Goal: Transaction & Acquisition: Book appointment/travel/reservation

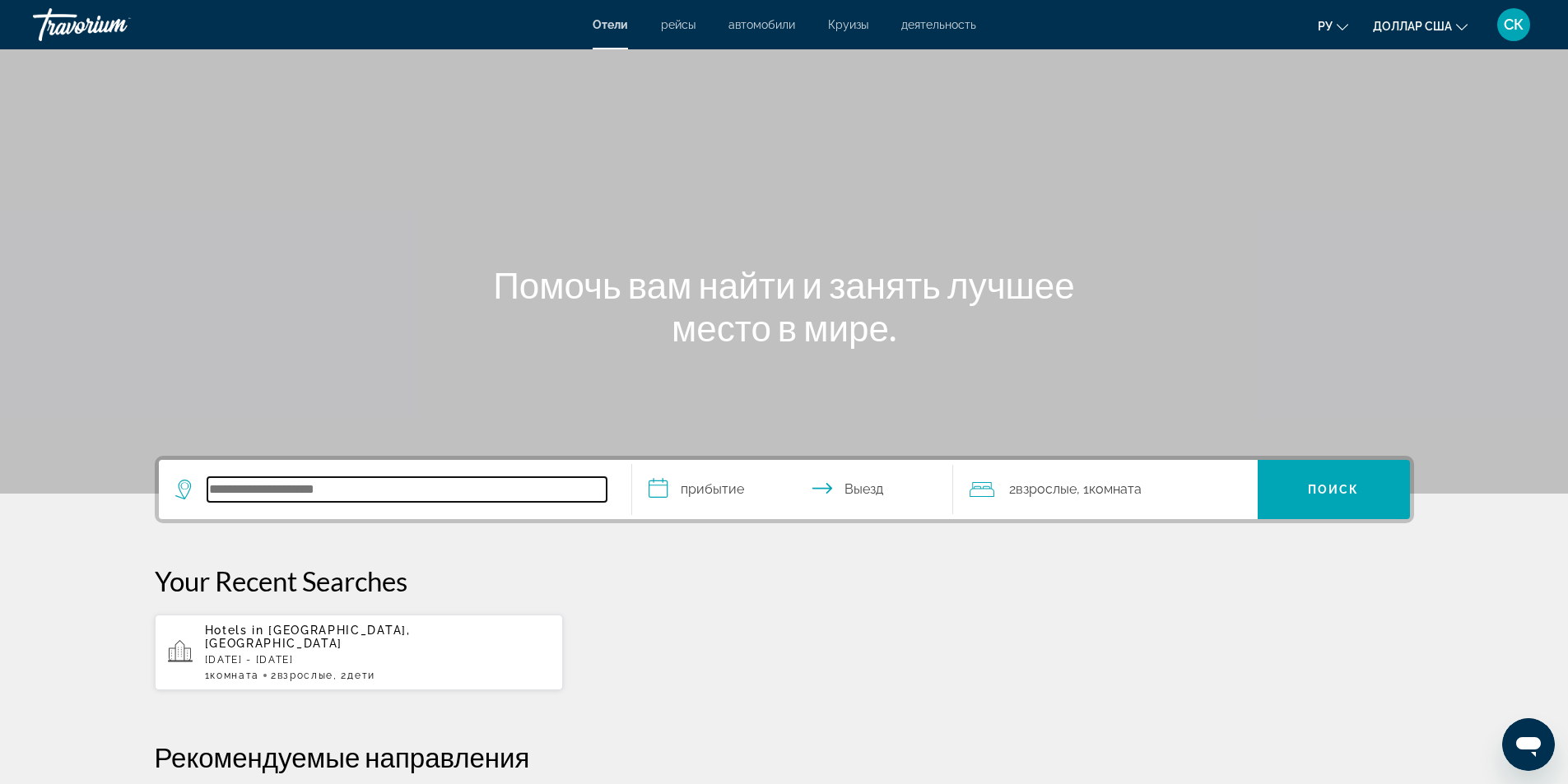
click at [289, 491] on input "Поиск отеля" at bounding box center [407, 489] width 399 height 24
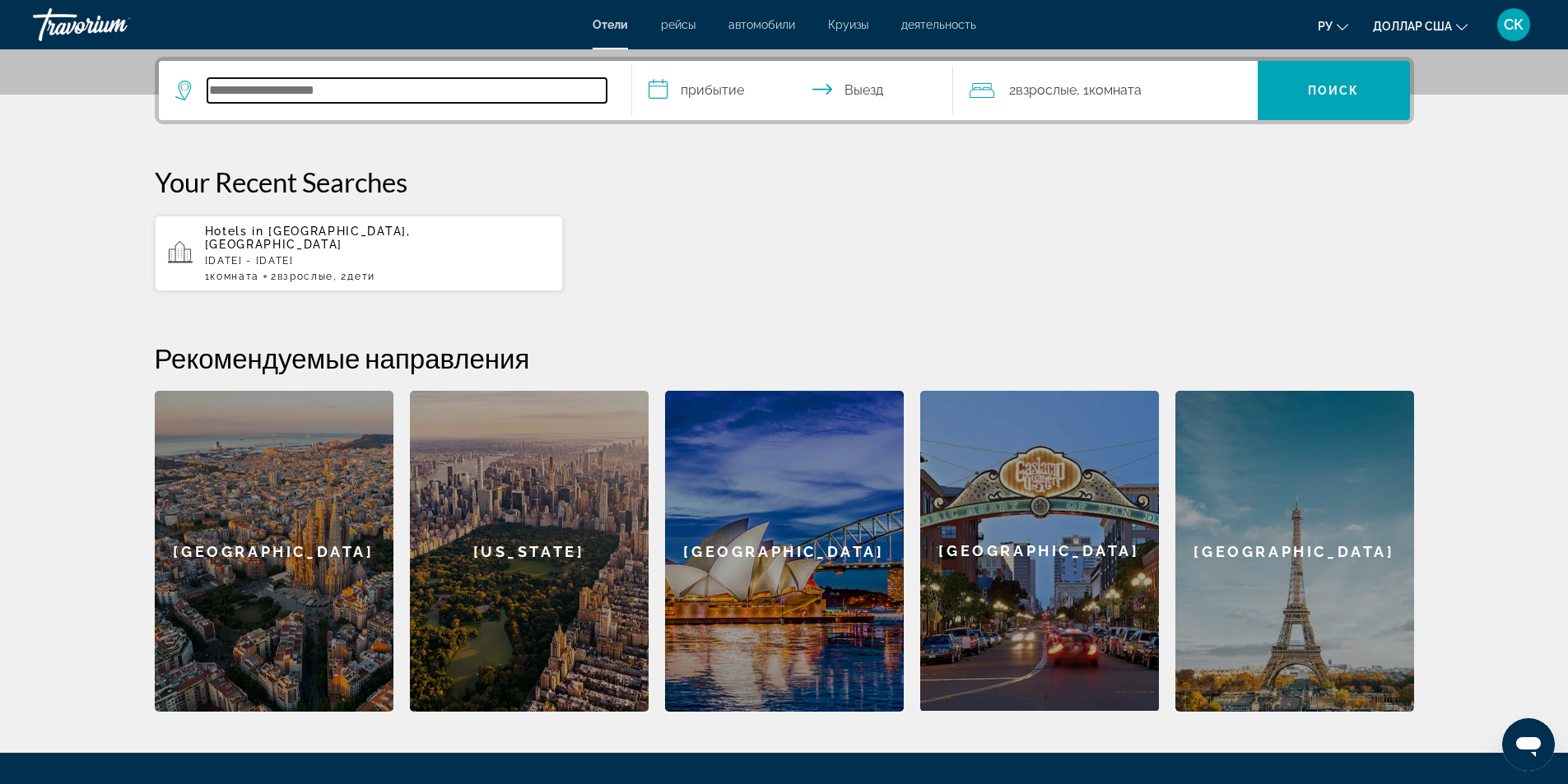
scroll to position [402, 0]
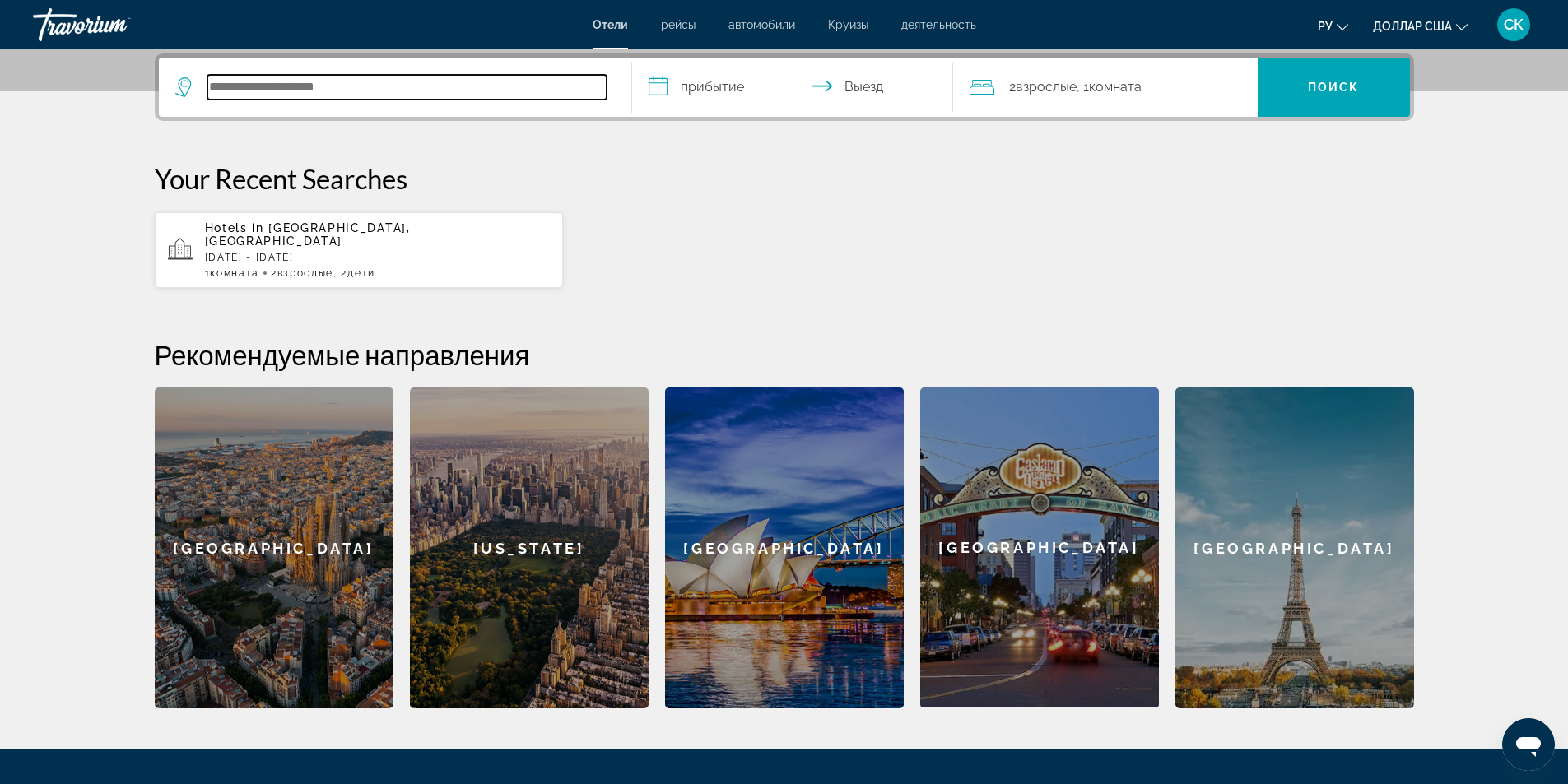
click at [270, 86] on input "Поиск отеля" at bounding box center [407, 86] width 399 height 24
type input "*"
type input "***"
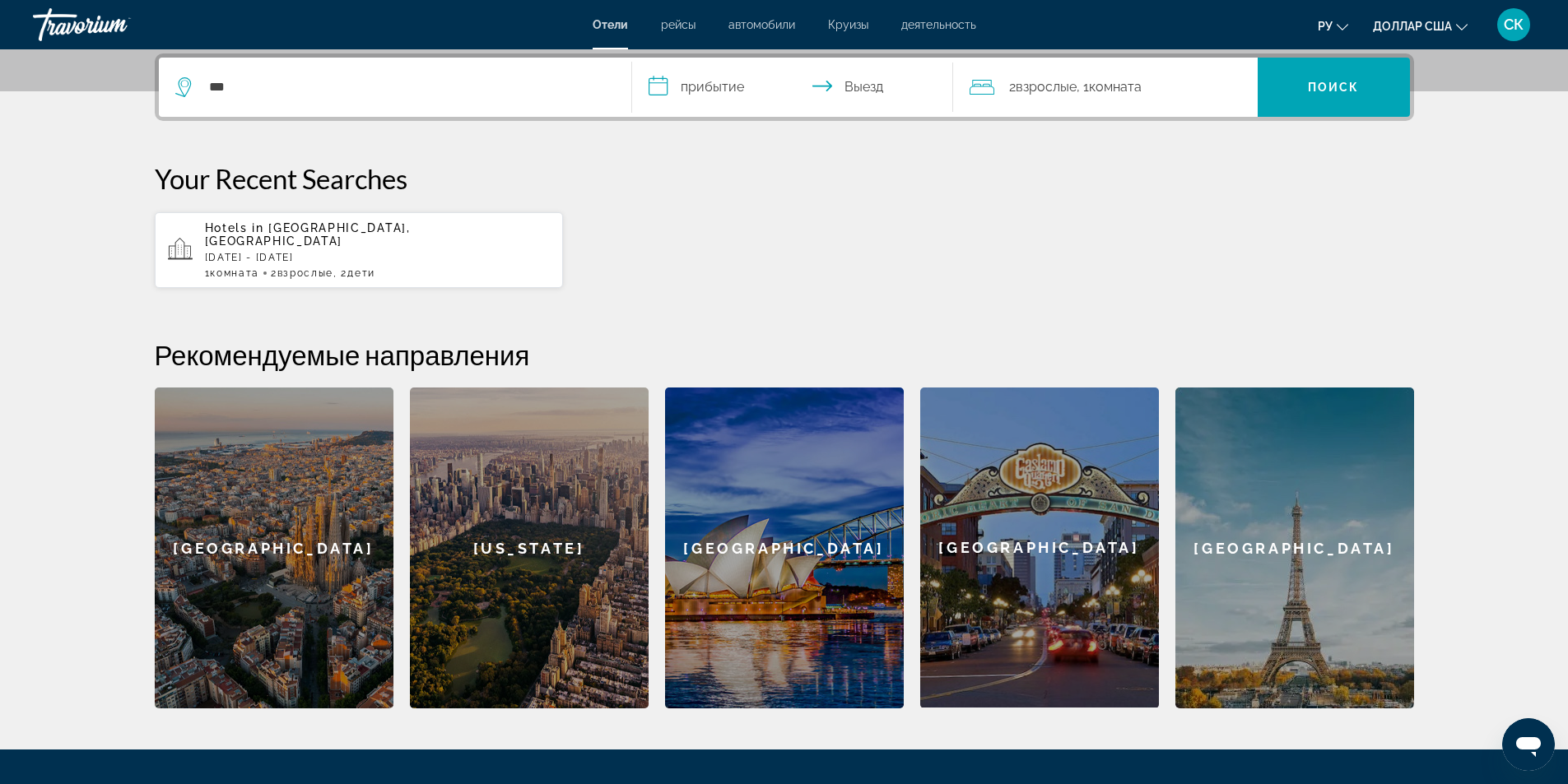
click at [682, 24] on font "рейсы" at bounding box center [678, 25] width 35 height 14
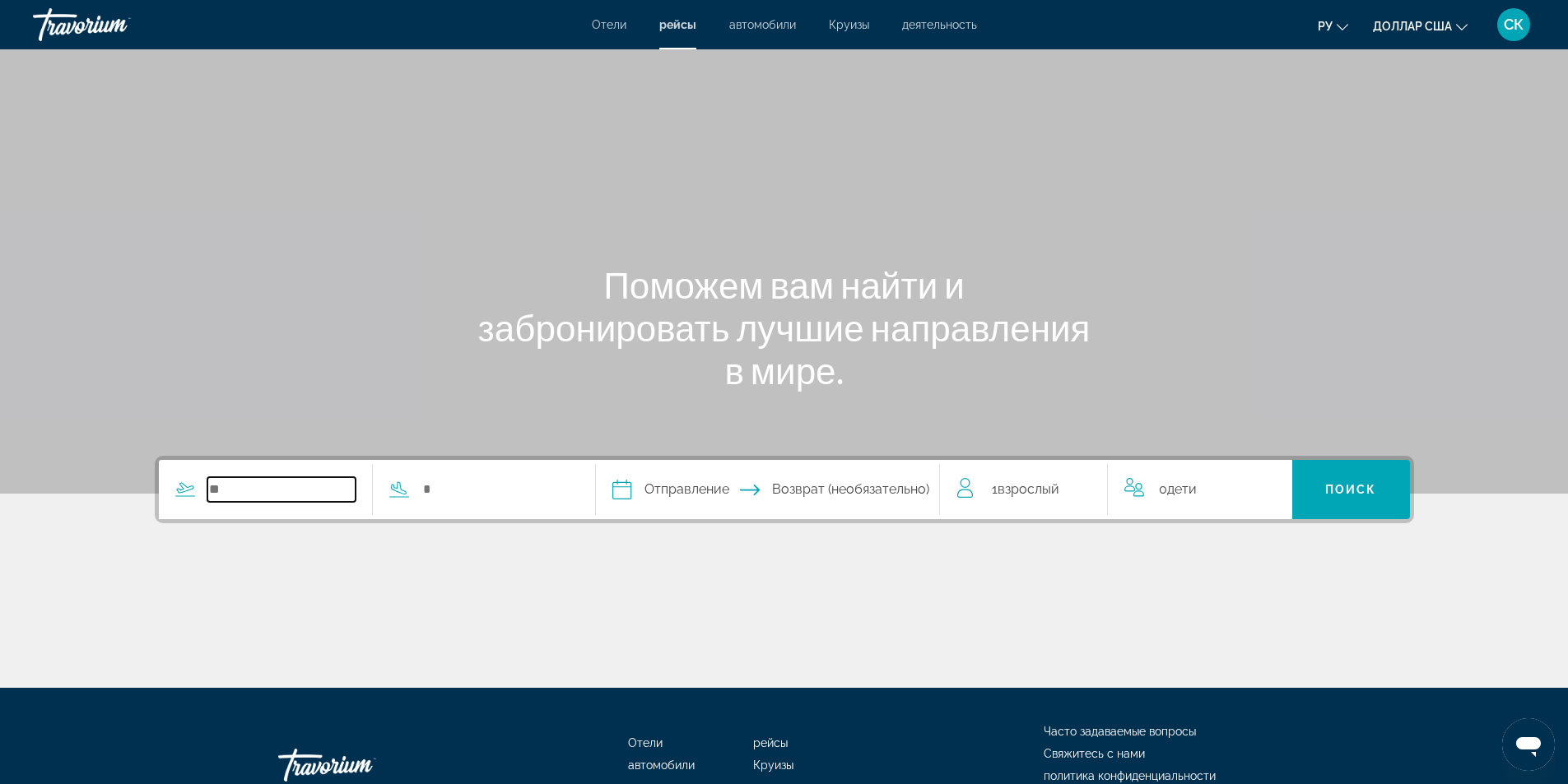
click at [245, 485] on input "Search widget" at bounding box center [282, 489] width 149 height 24
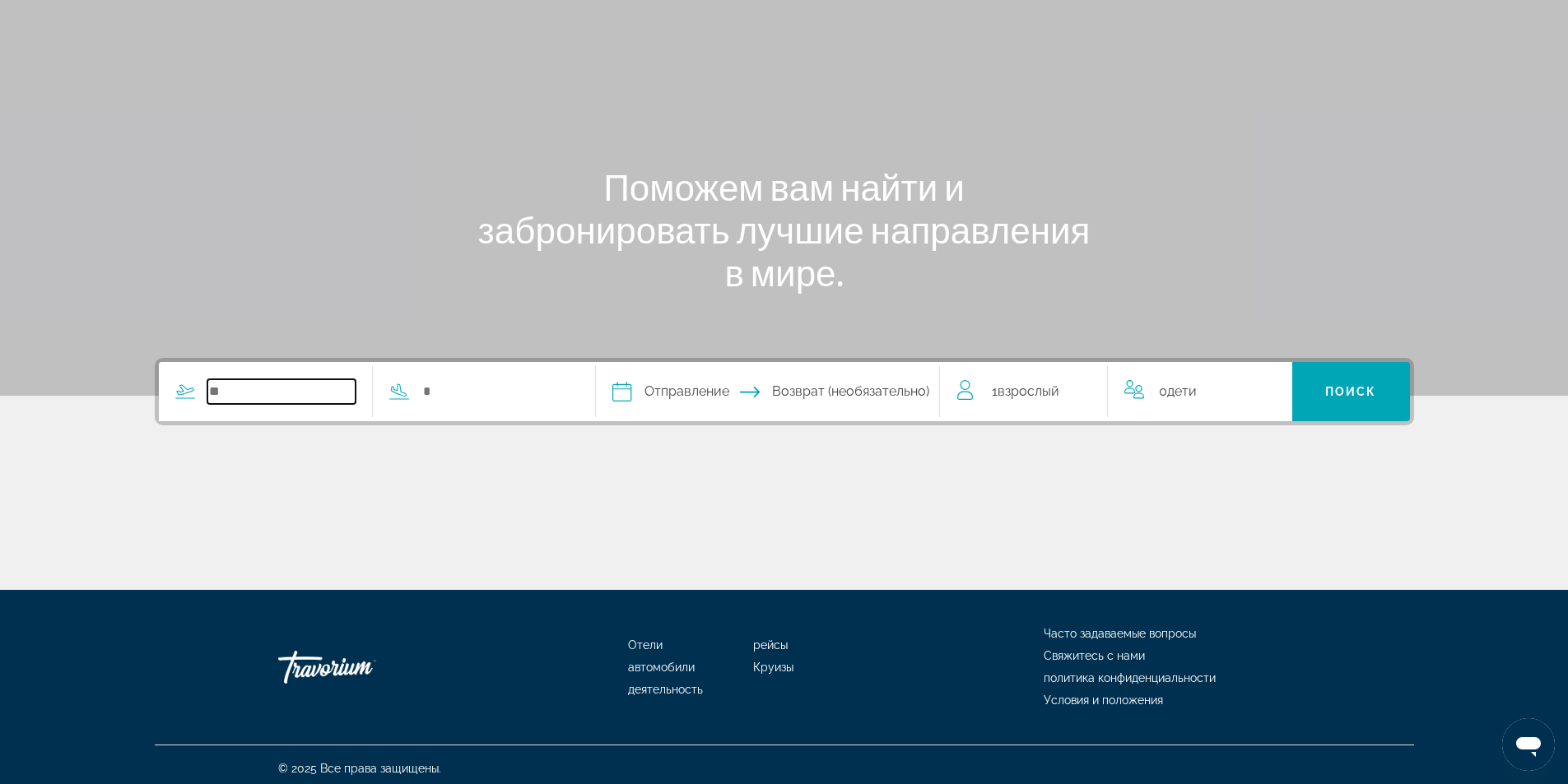
scroll to position [106, 0]
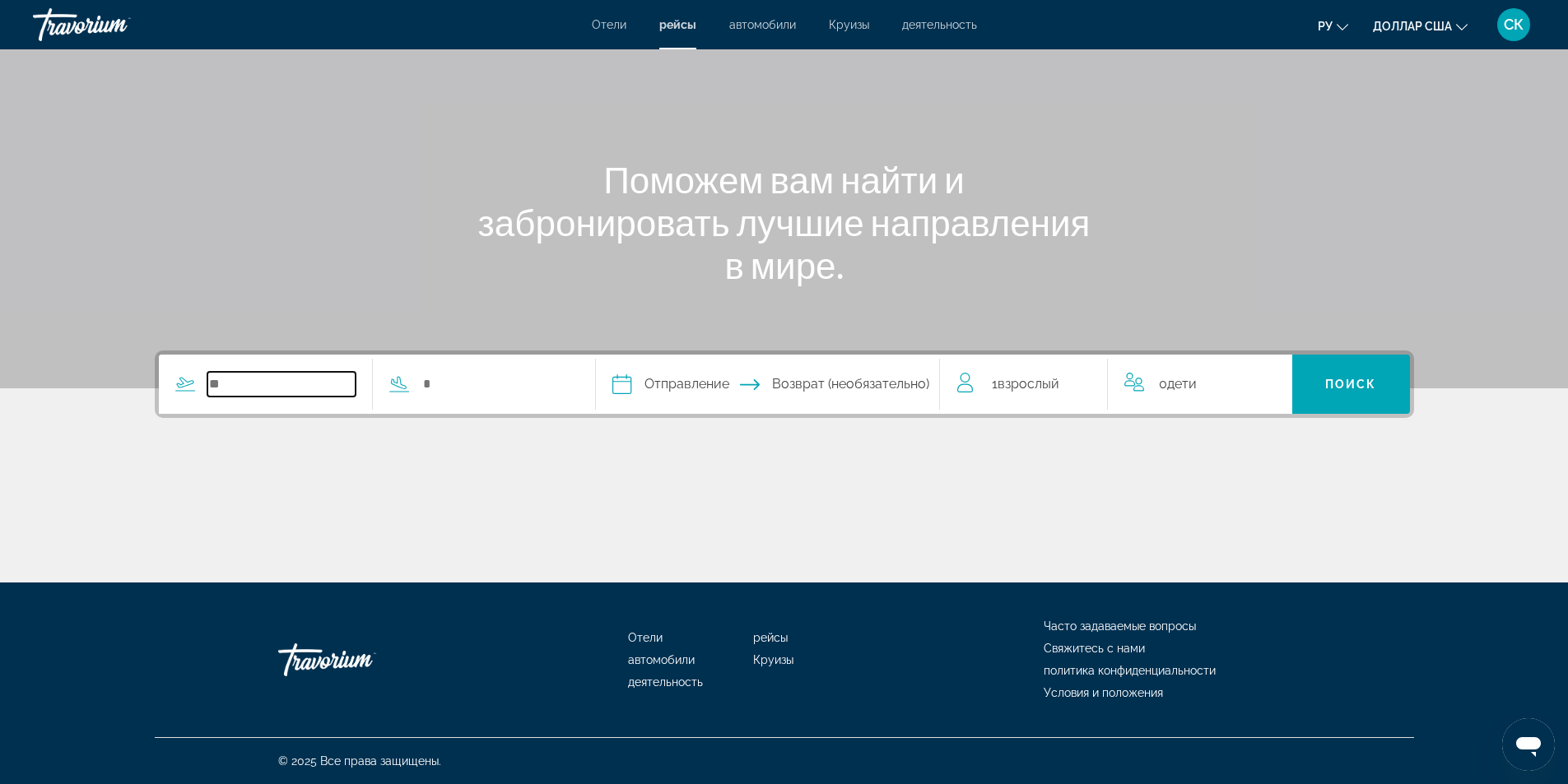
type input "*"
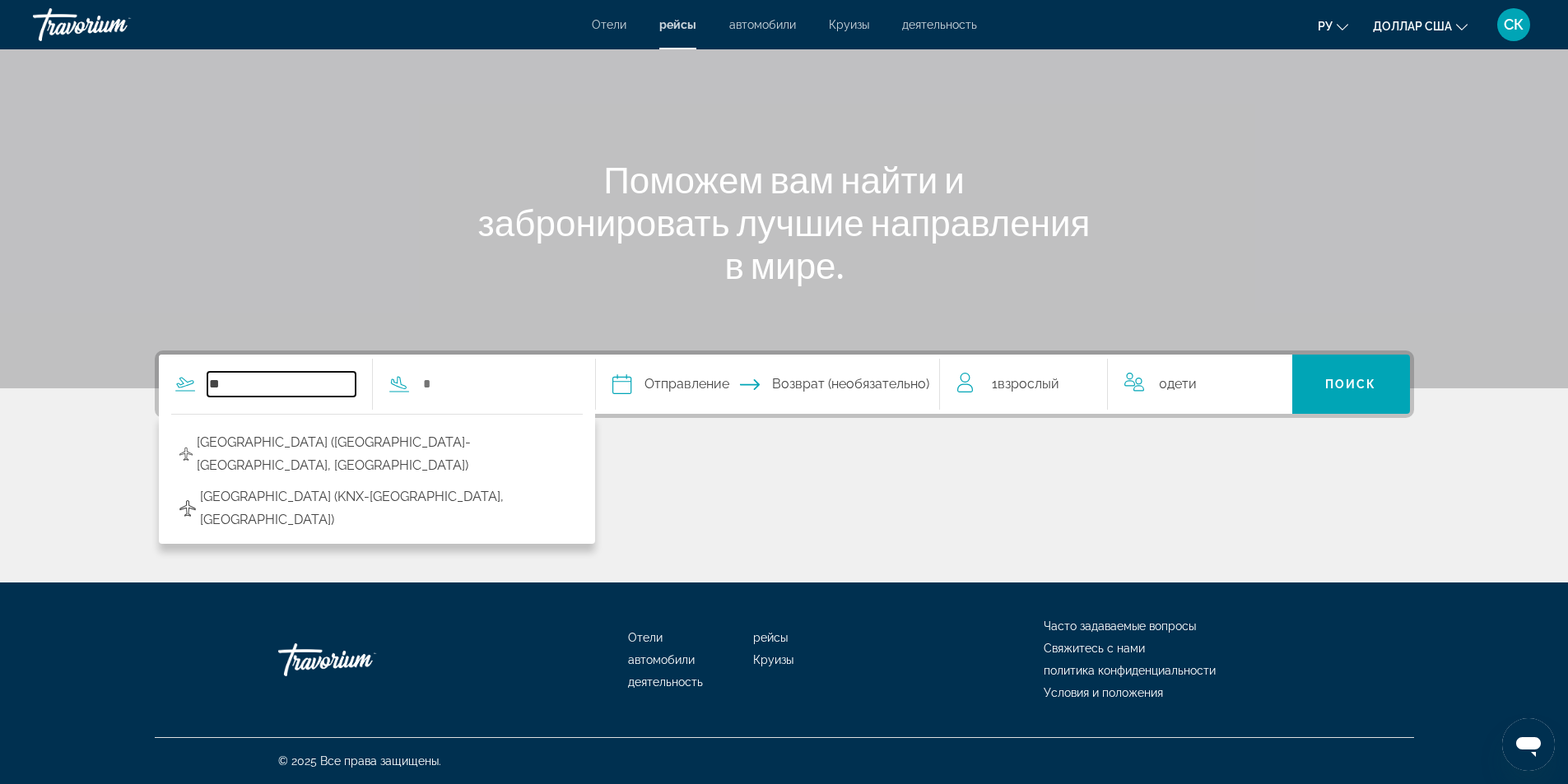
type input "*"
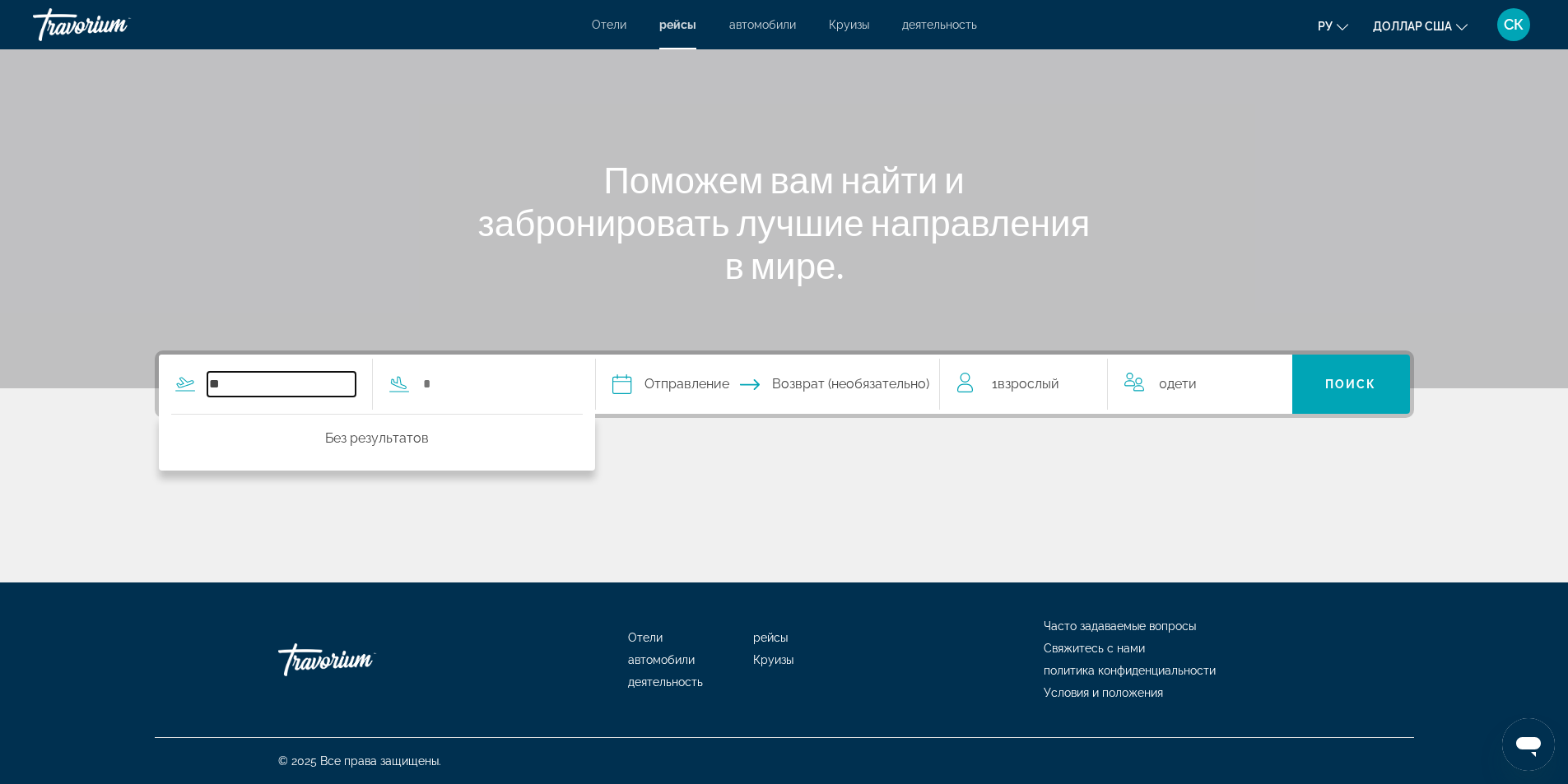
type input "*"
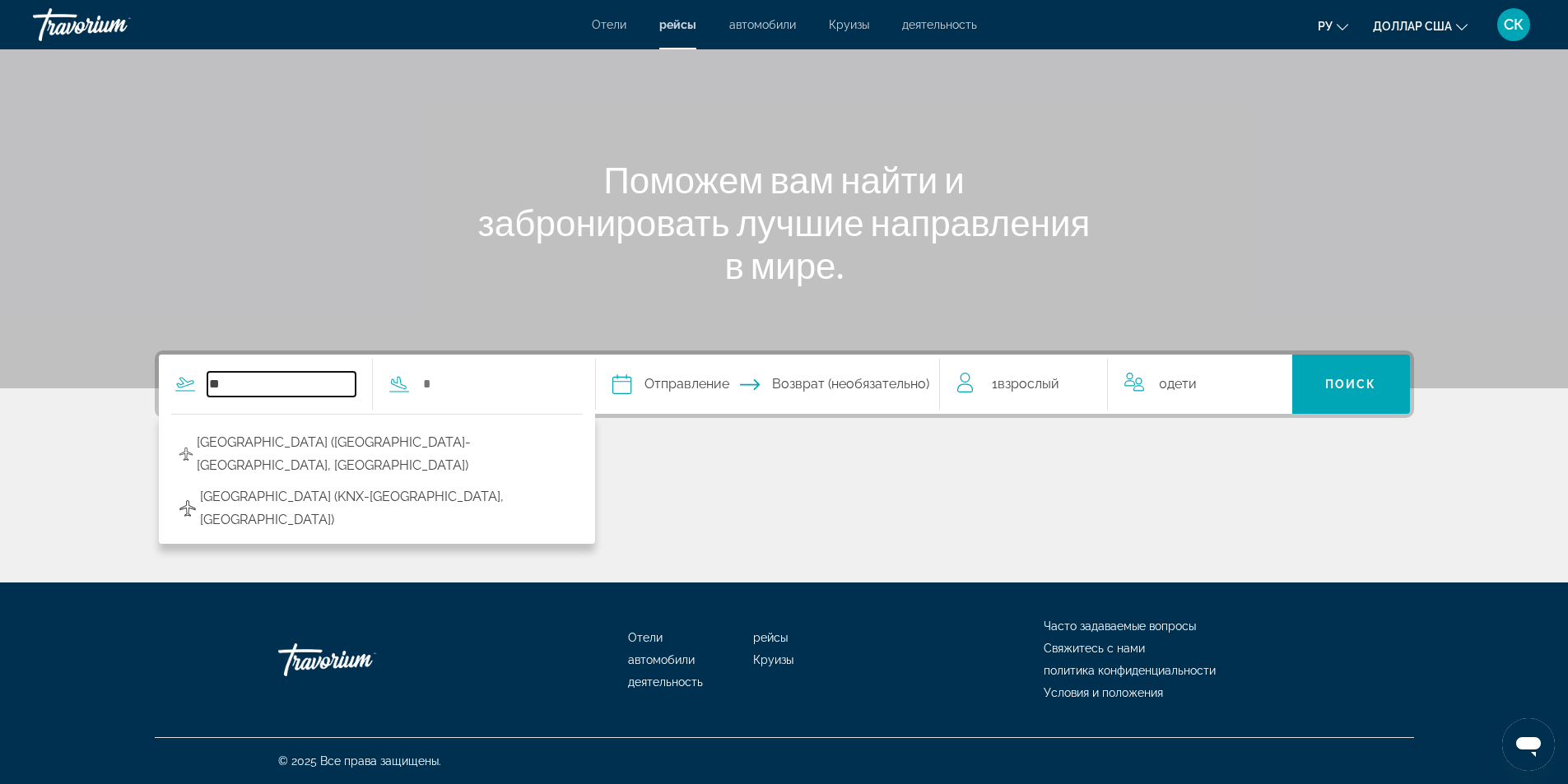
type input "*"
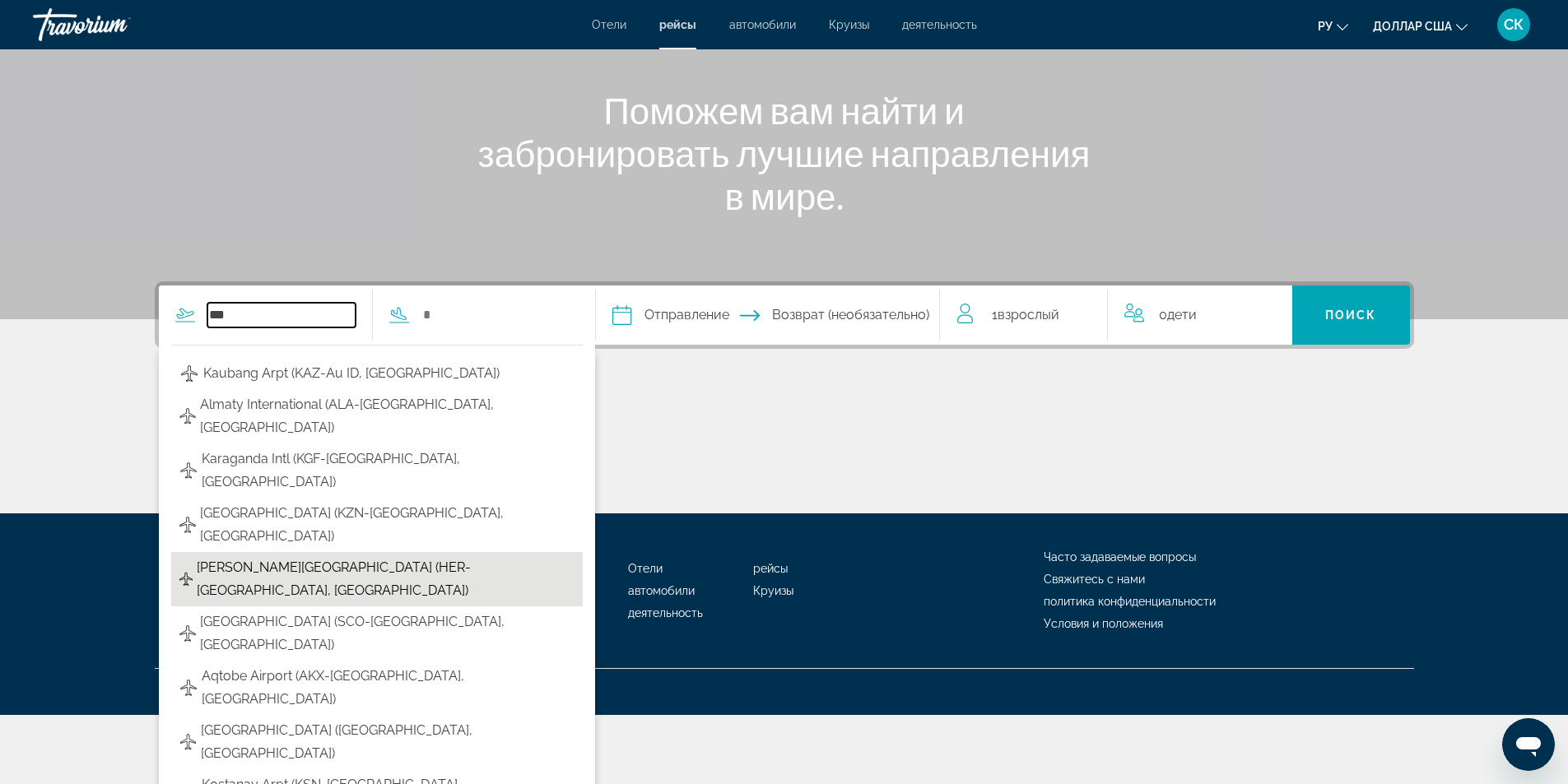
scroll to position [226, 0]
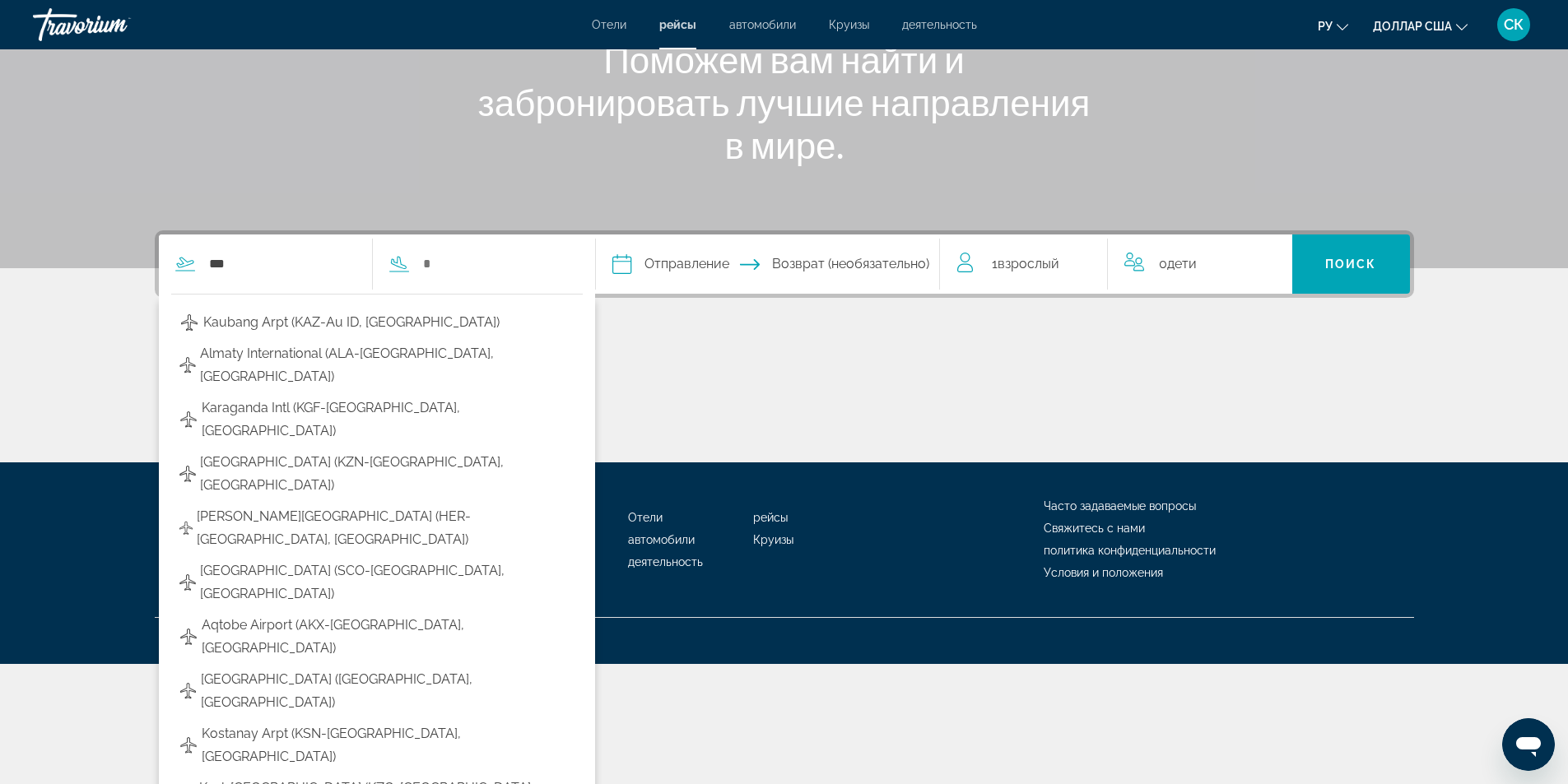
type input "**********"
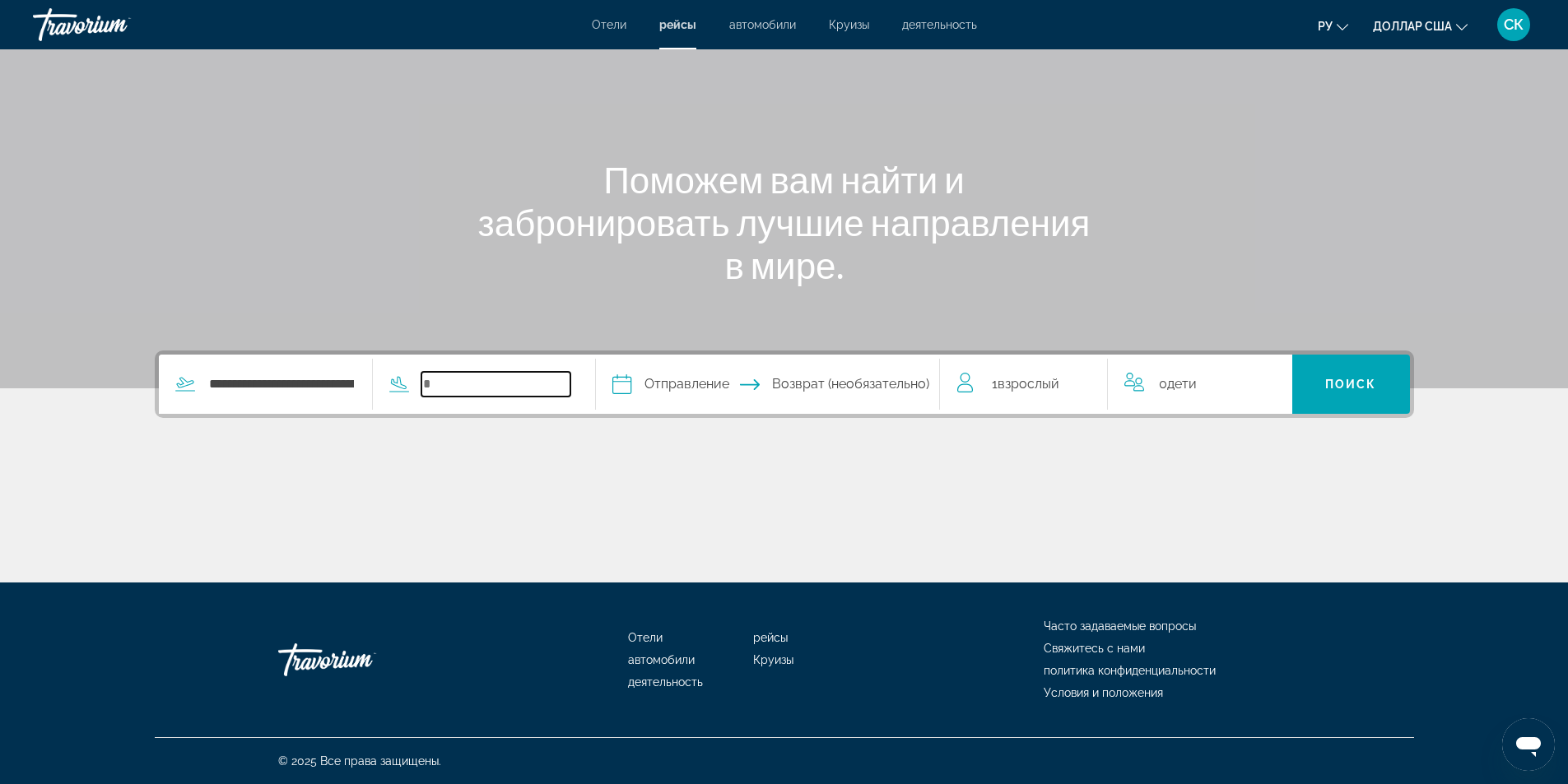
click at [511, 374] on input "Search widget" at bounding box center [496, 383] width 149 height 24
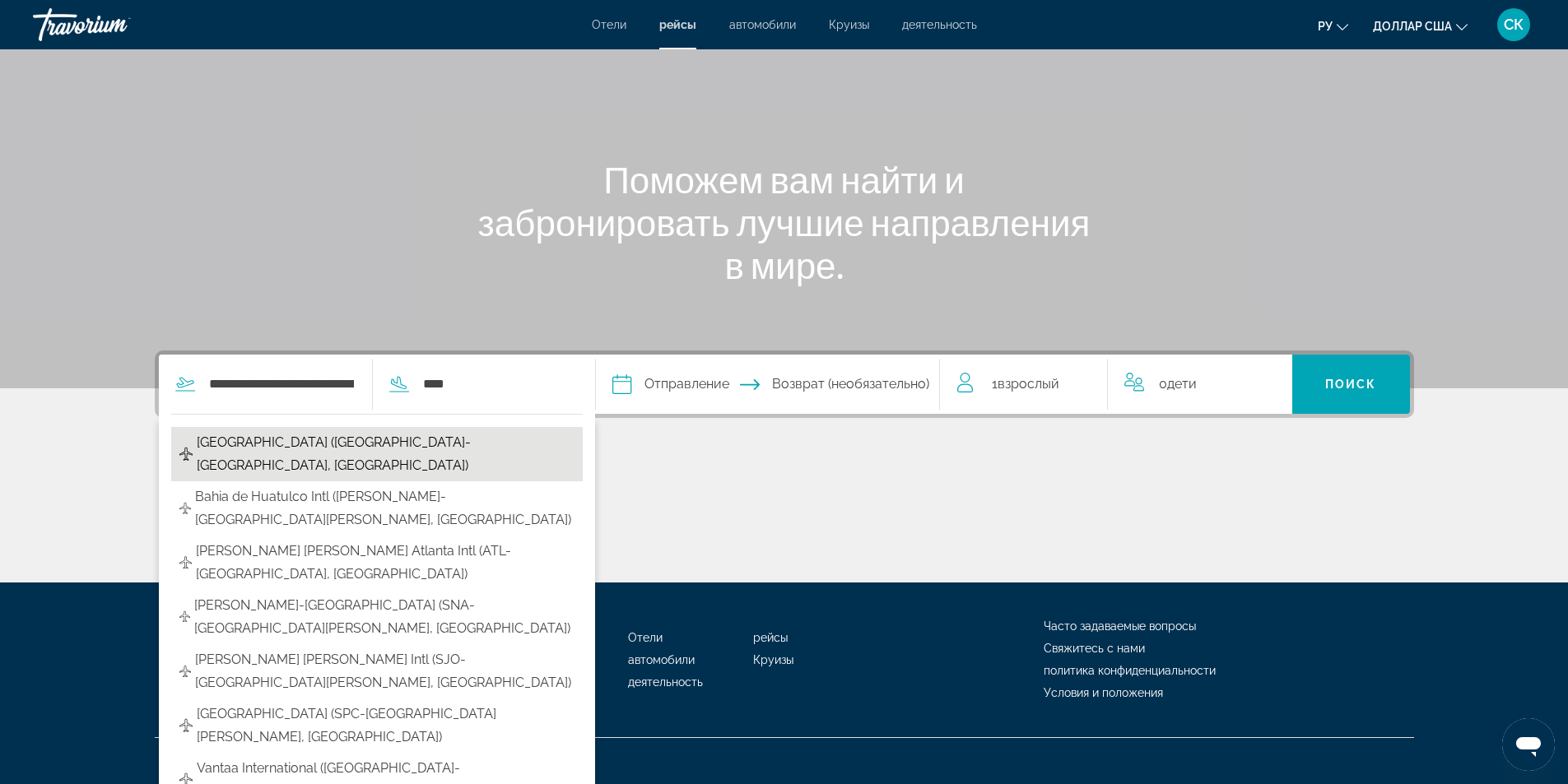
click at [299, 439] on span "Antalya Airport (AYT-Antalya, Turkey)" at bounding box center [385, 454] width 378 height 46
type input "**********"
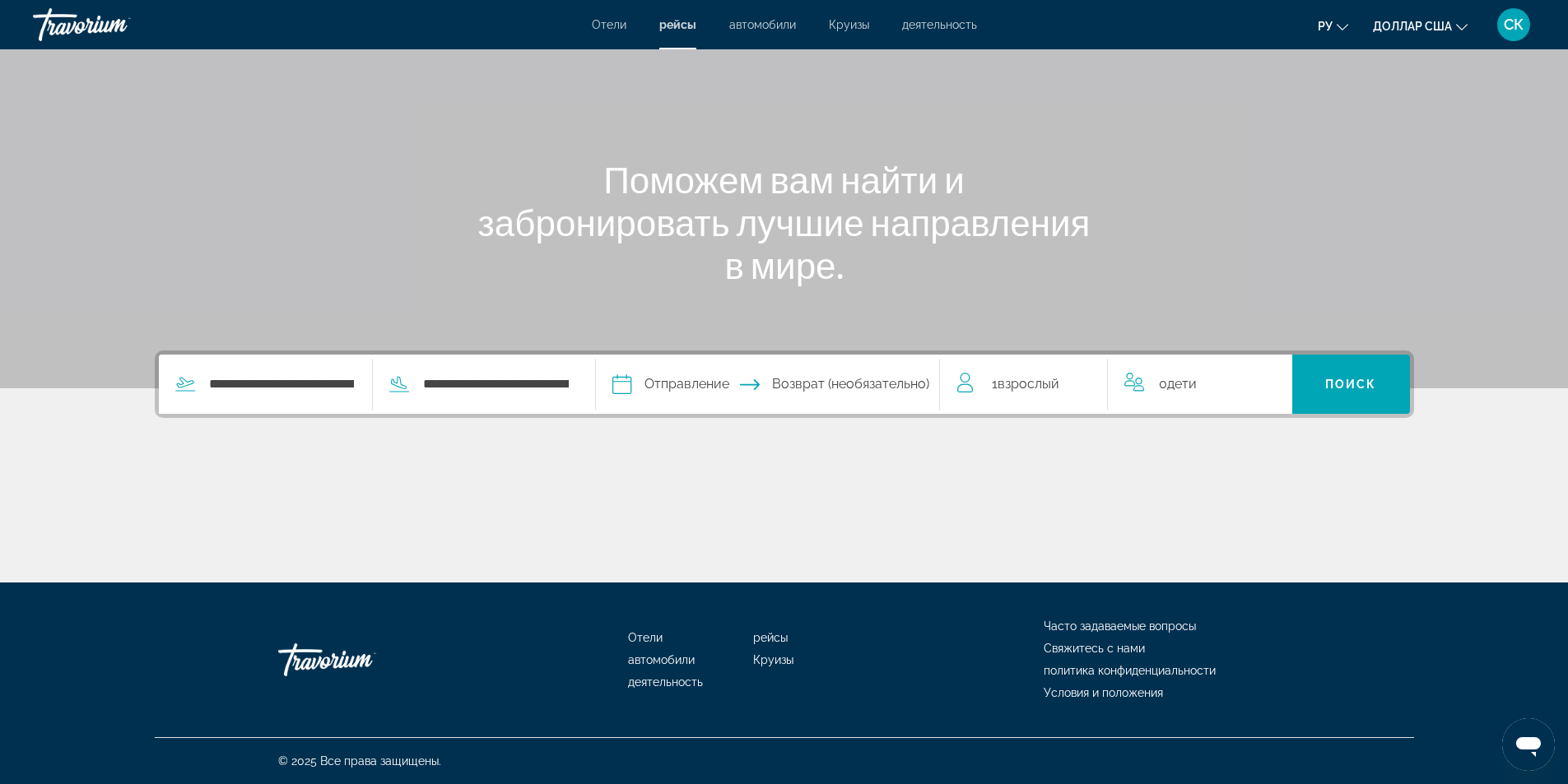
click at [676, 382] on input "Depart date" at bounding box center [693, 386] width 170 height 64
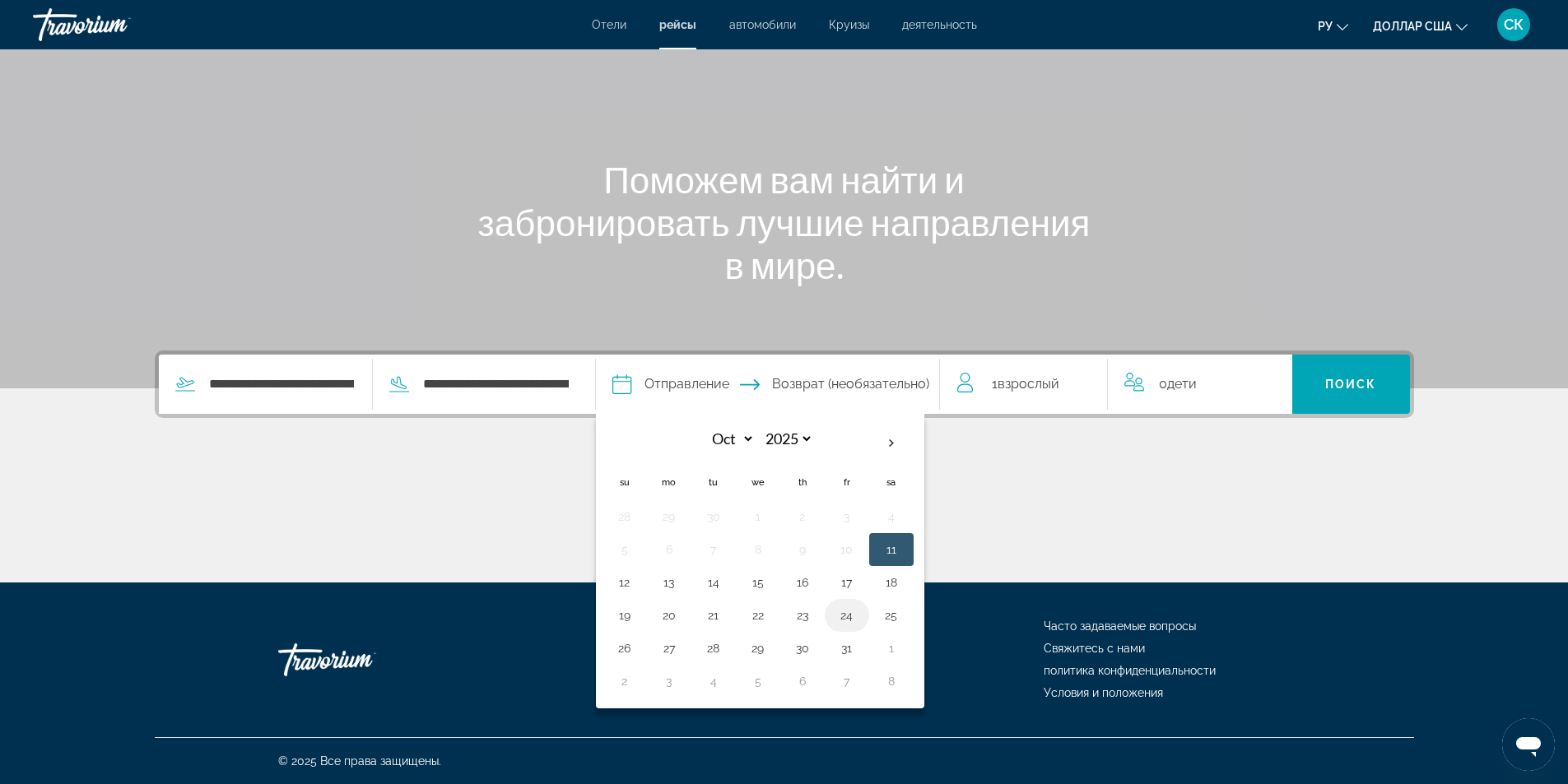
click at [852, 619] on button "24" at bounding box center [846, 616] width 26 height 23
type input "**********"
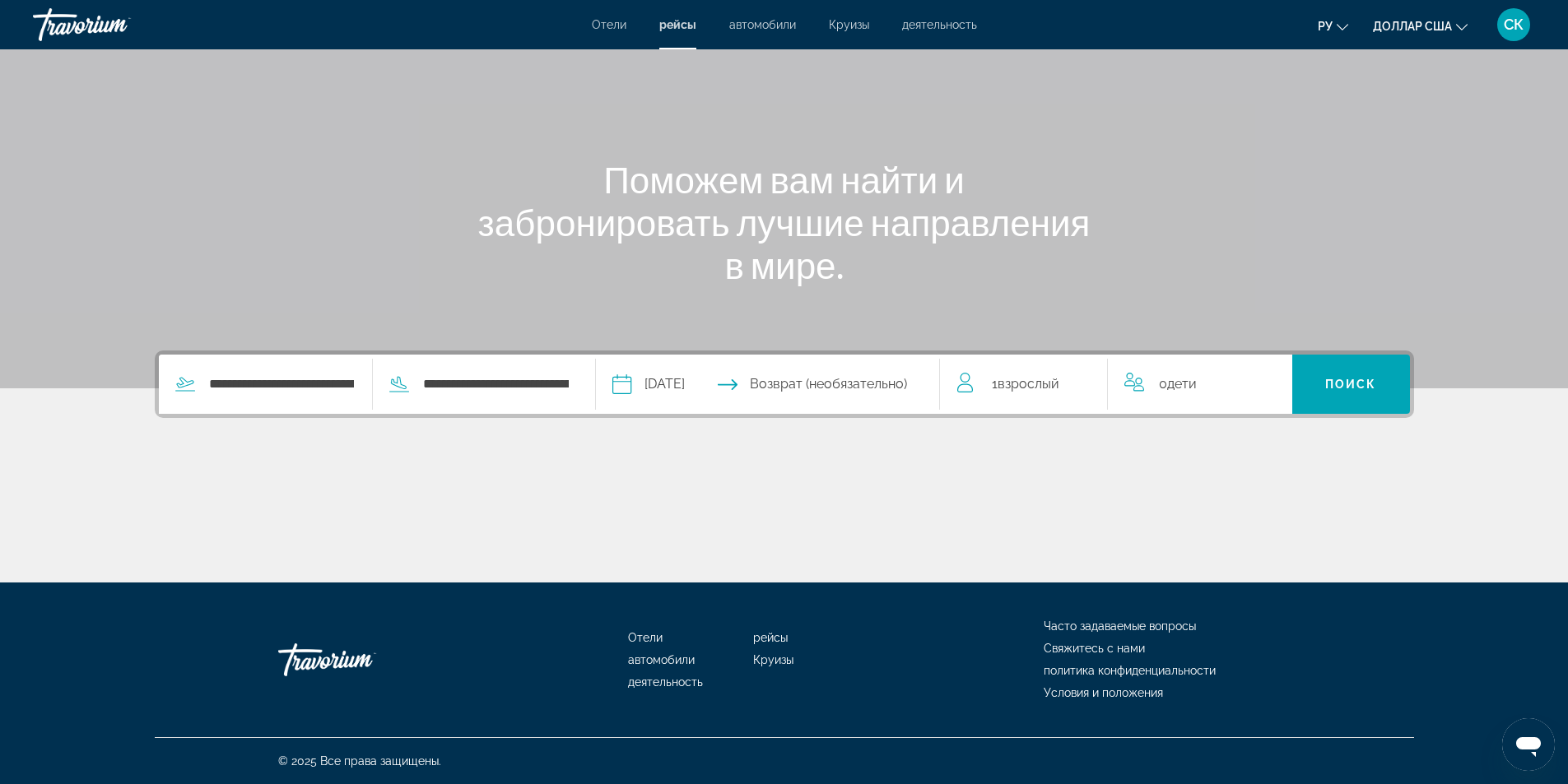
click at [825, 381] on input "Return date" at bounding box center [861, 386] width 170 height 64
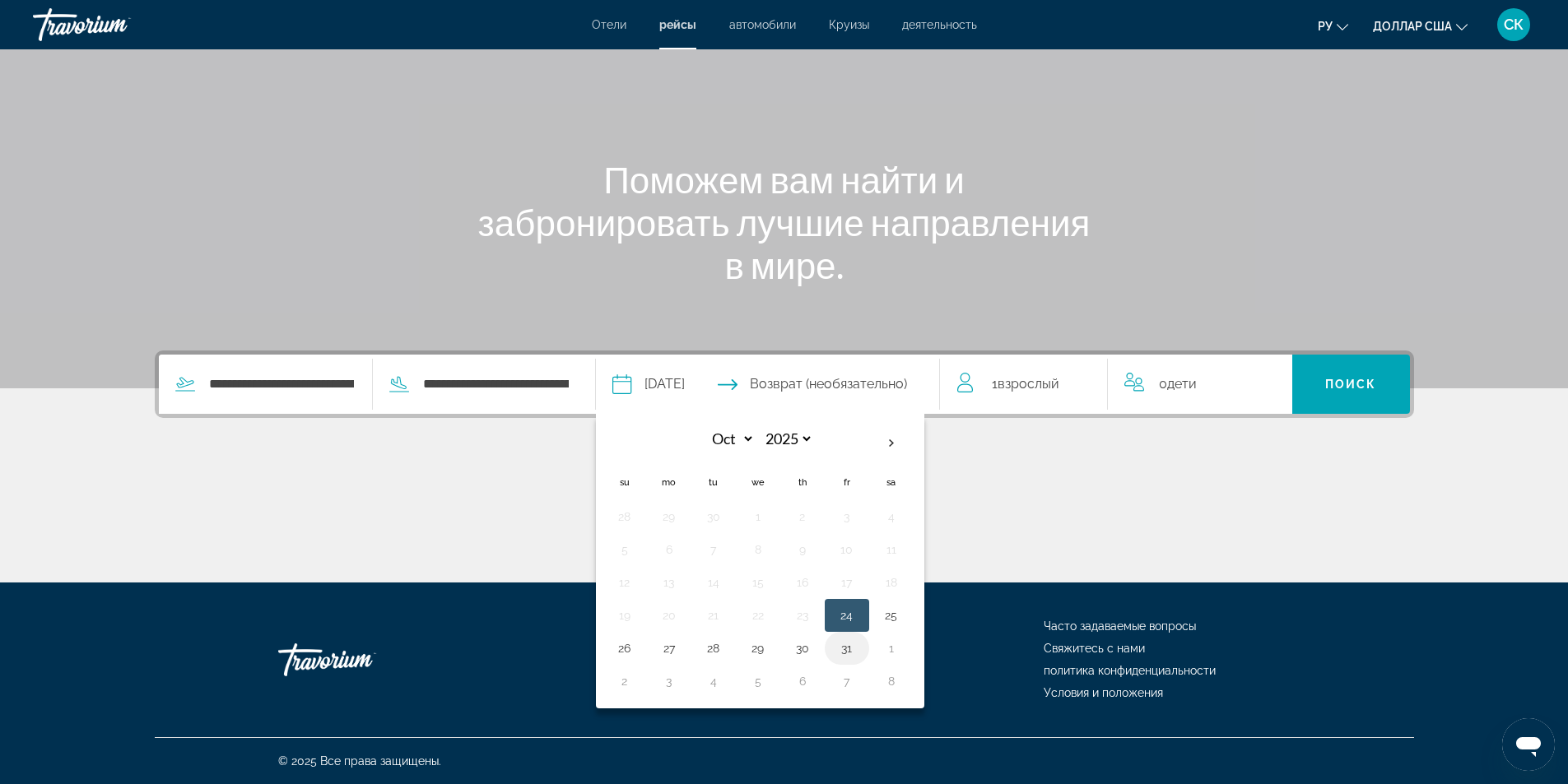
click at [854, 648] on button "31" at bounding box center [846, 648] width 26 height 23
type input "**********"
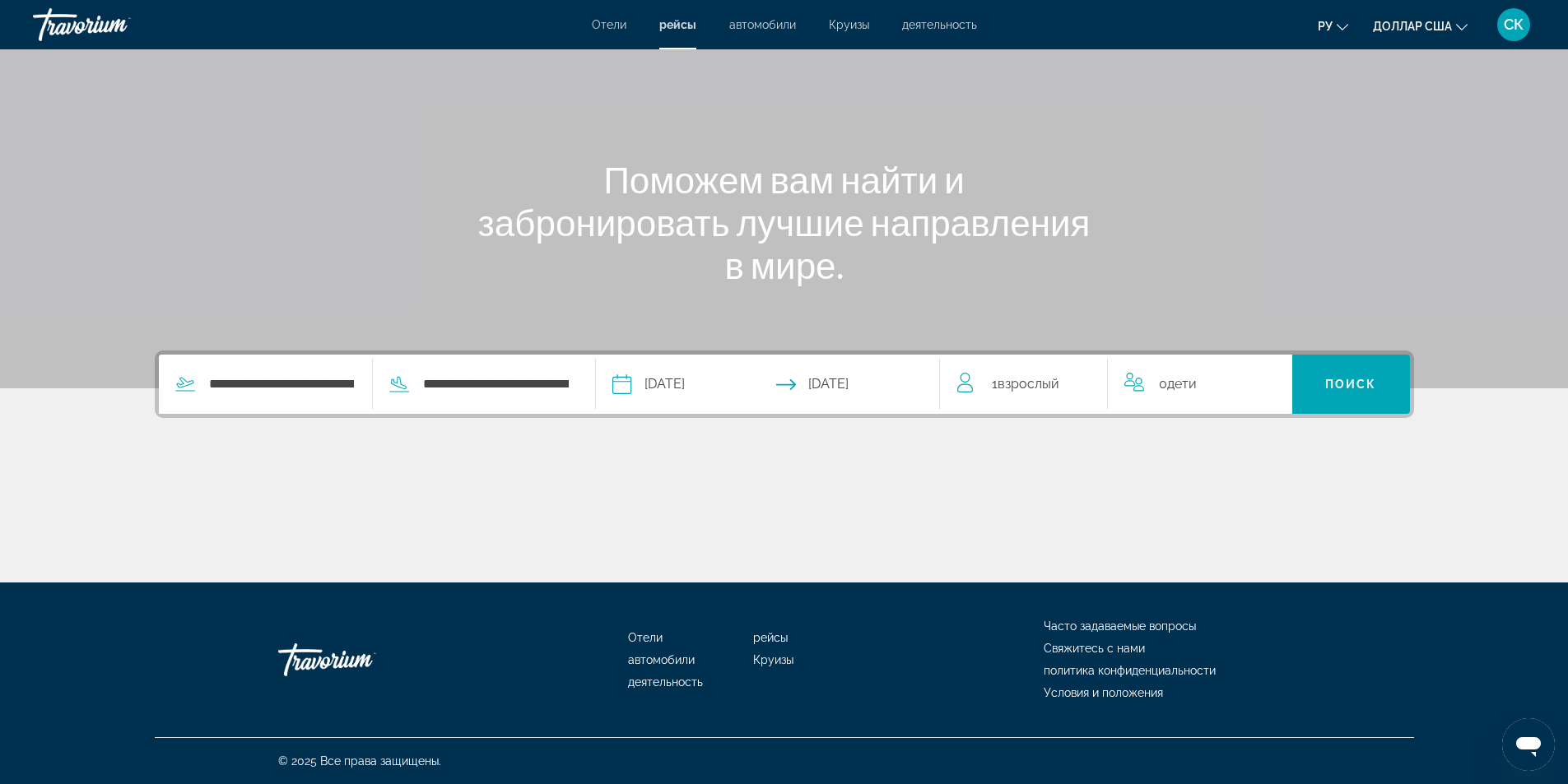
click at [1026, 380] on span "Взрослый" at bounding box center [1029, 383] width 62 height 15
click at [1085, 381] on icon "Increment adults" at bounding box center [1083, 380] width 15 height 19
click at [1273, 383] on icon "Increment children" at bounding box center [1268, 380] width 15 height 19
click at [1084, 377] on icon "Increment adults" at bounding box center [1083, 380] width 15 height 19
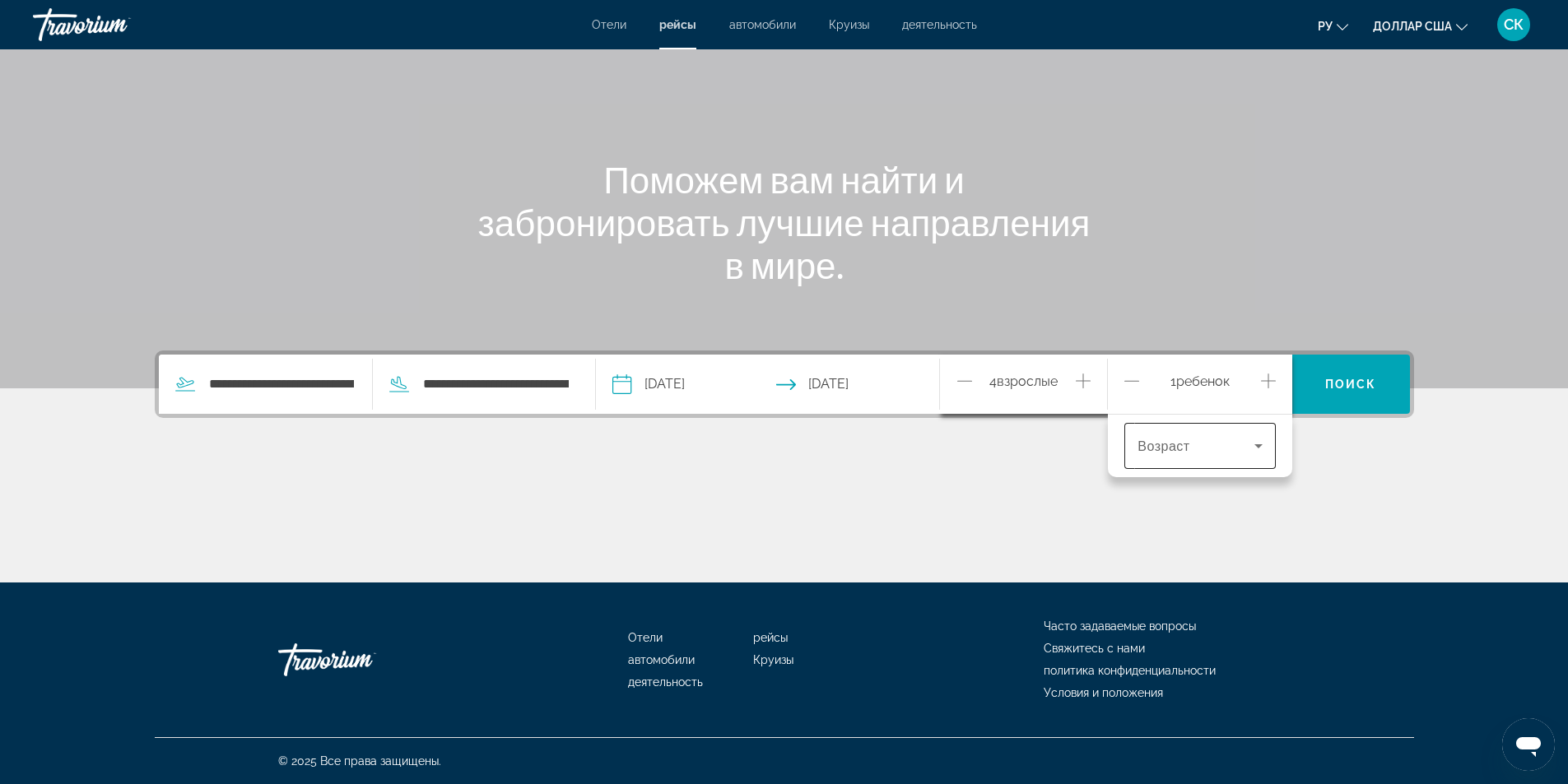
click at [1265, 447] on icon "Travelers: 4 adults, 1 child" at bounding box center [1258, 445] width 19 height 19
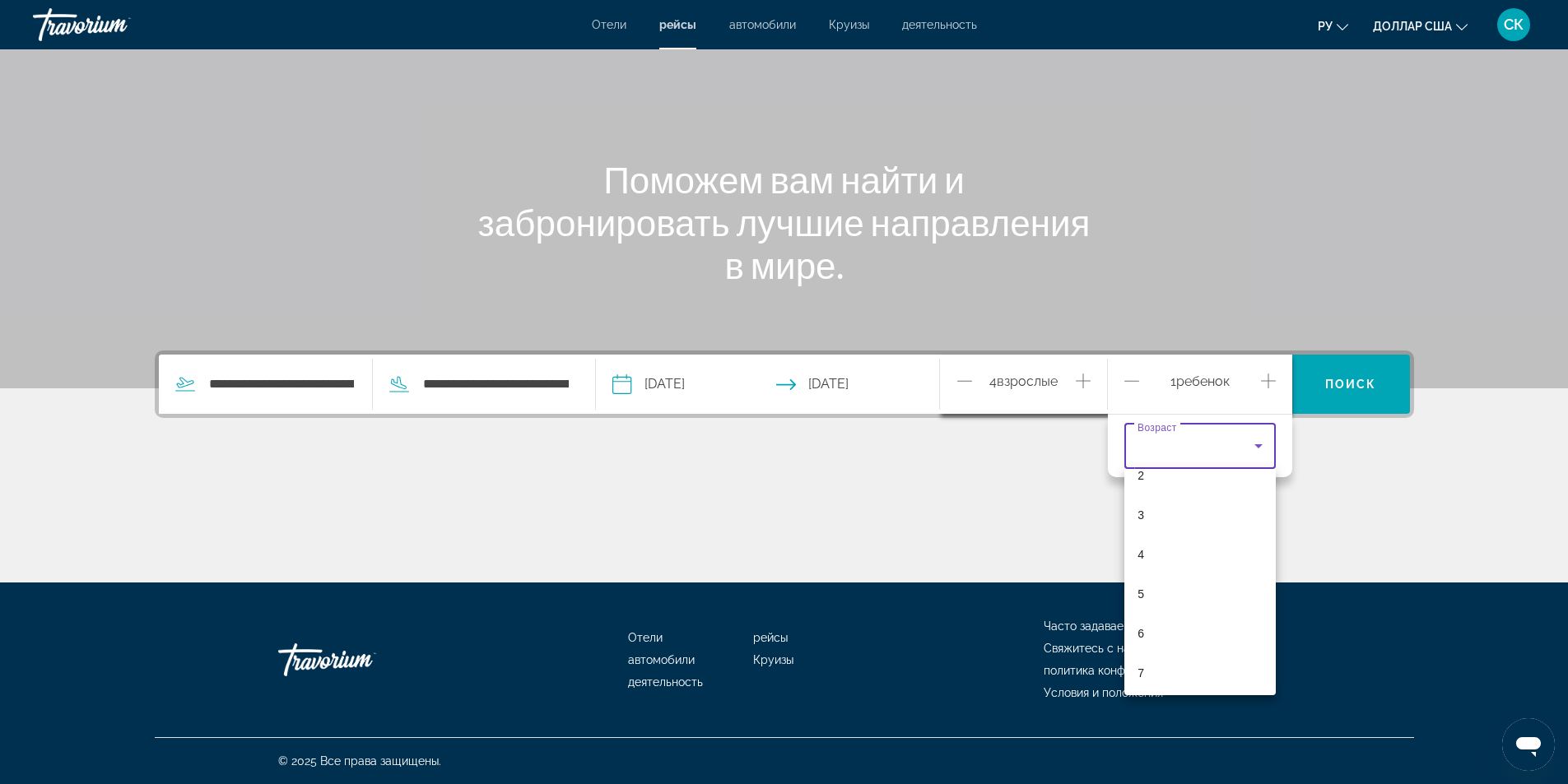
scroll to position [132, 0]
click at [1146, 644] on mat-option "7" at bounding box center [1200, 640] width 151 height 40
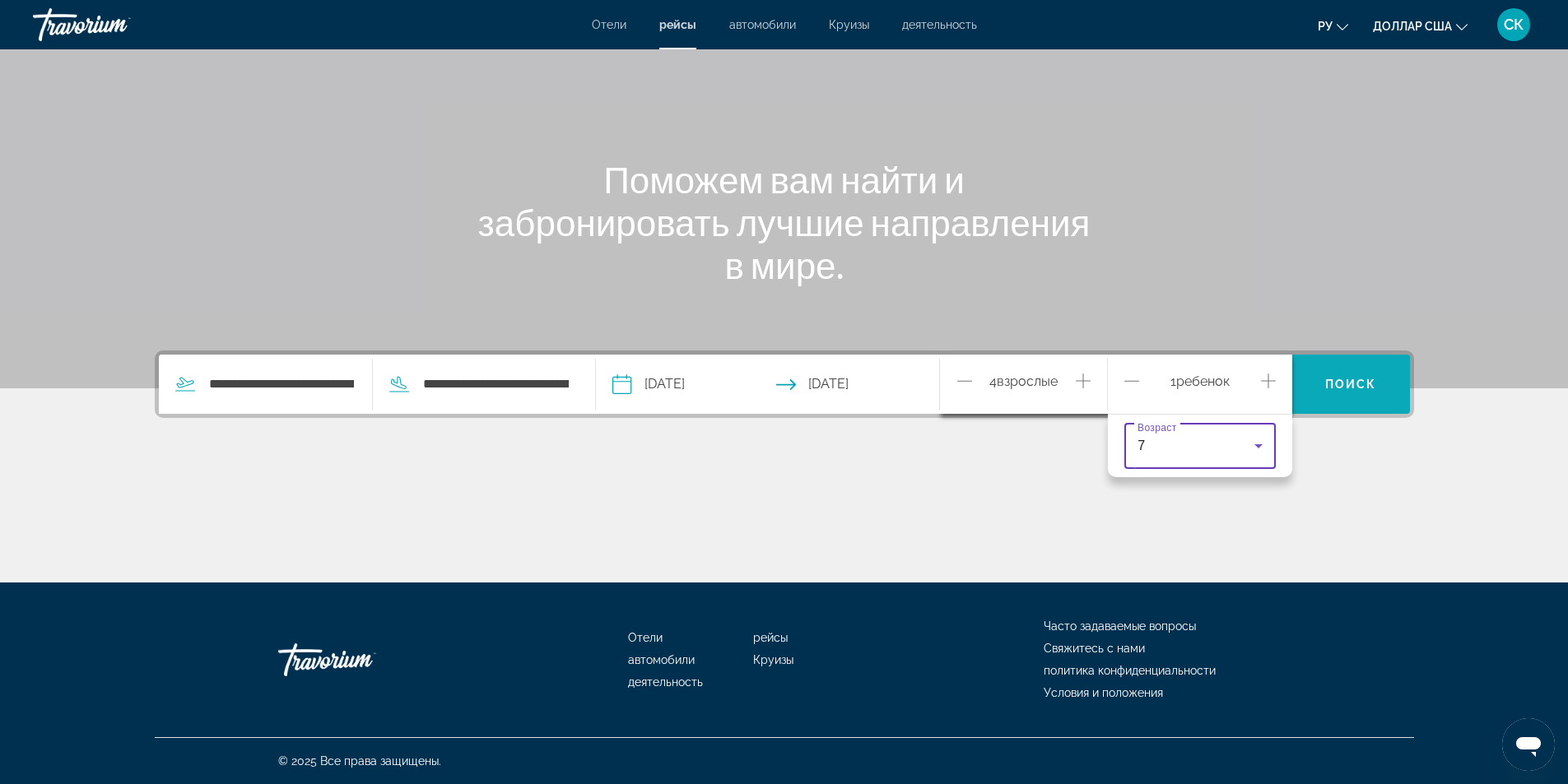
click at [1363, 383] on span "Поиск" at bounding box center [1351, 384] width 52 height 14
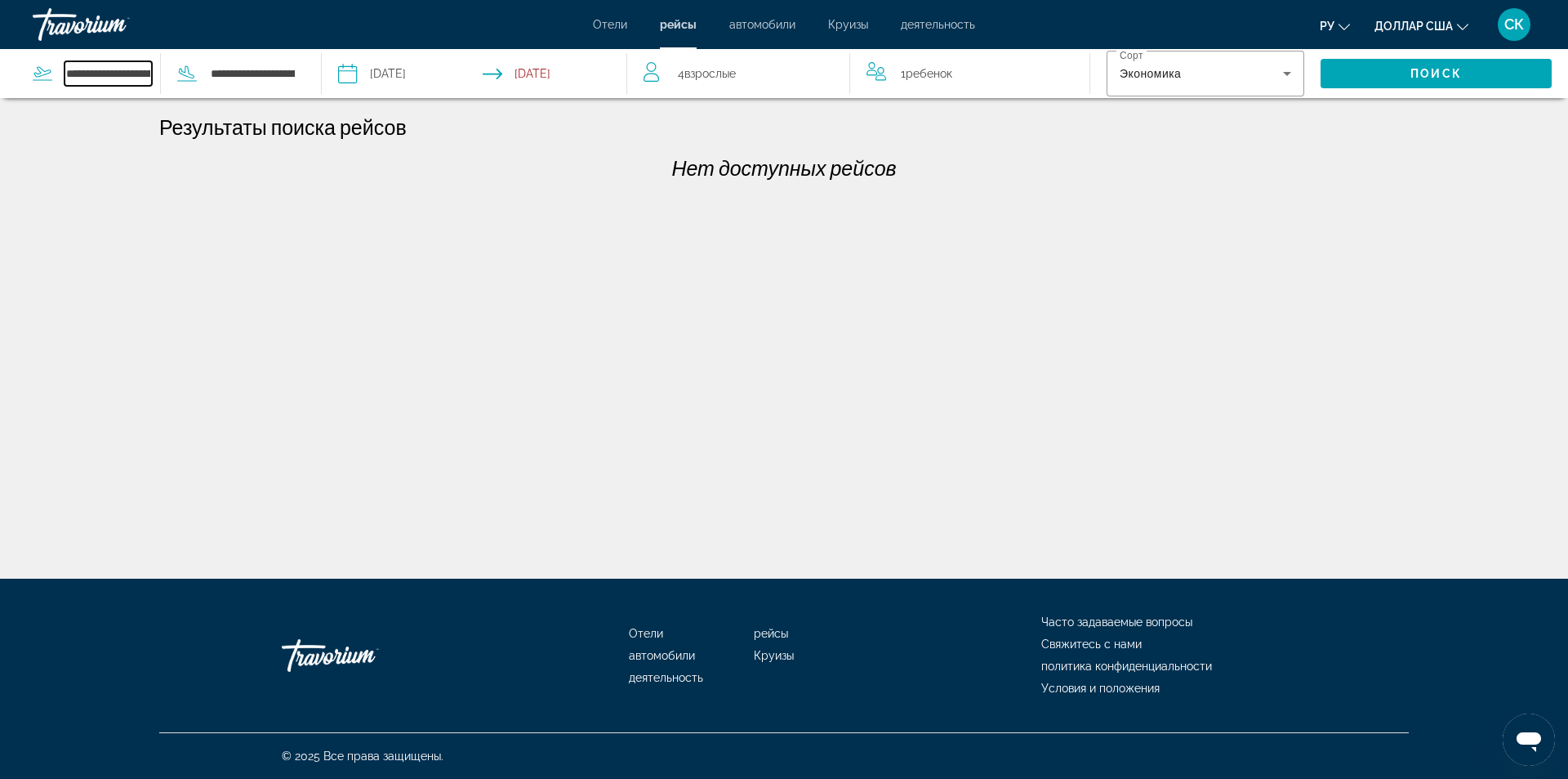
click at [137, 72] on input "**********" at bounding box center [108, 73] width 87 height 24
click at [49, 78] on icon "Search widget" at bounding box center [42, 73] width 19 height 19
click at [80, 70] on input "**********" at bounding box center [108, 73] width 87 height 24
drag, startPoint x: 147, startPoint y: 74, endPoint x: 46, endPoint y: 69, distance: 101.1
click at [46, 69] on div "**********" at bounding box center [96, 73] width 128 height 24
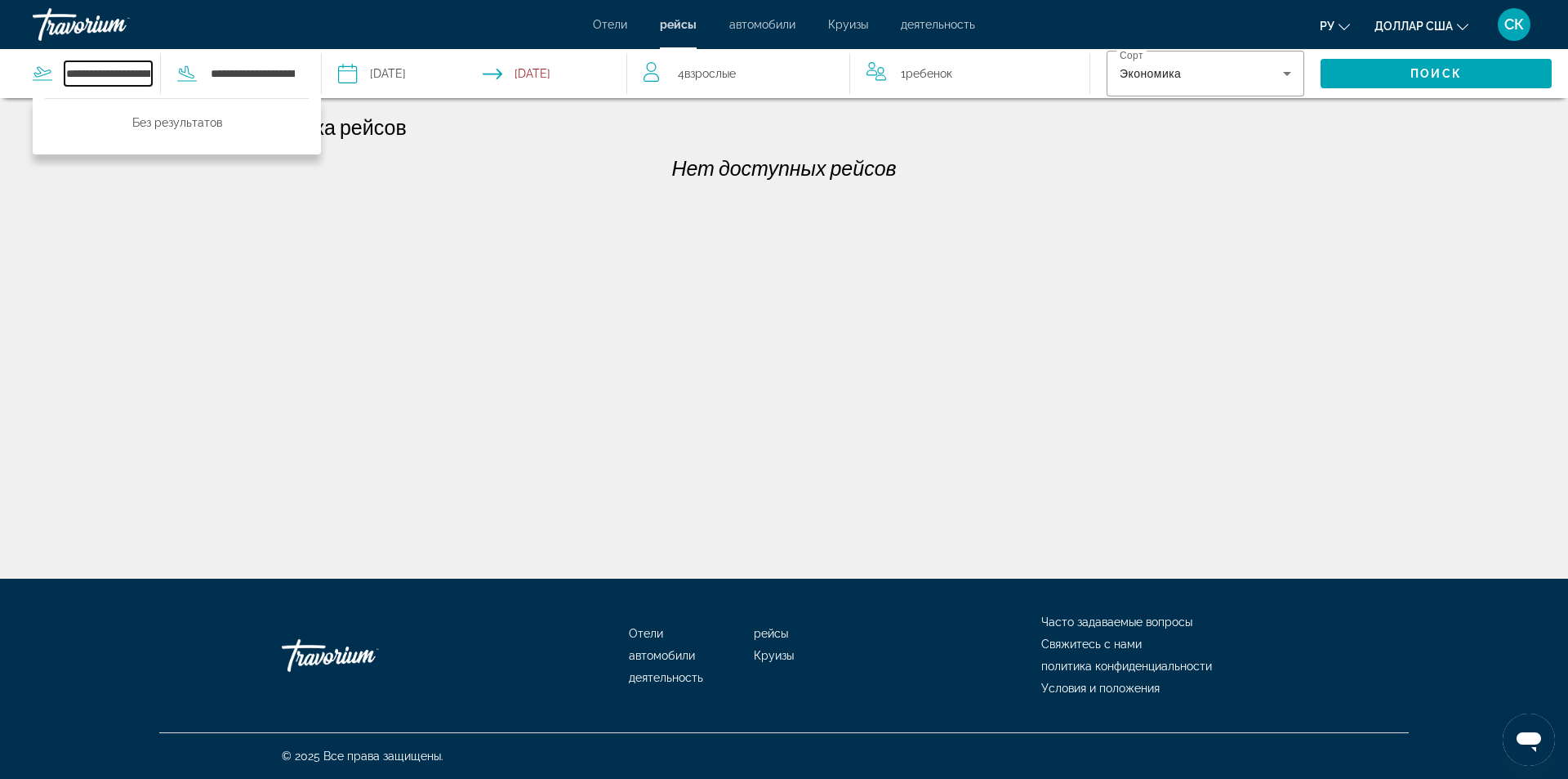
drag, startPoint x: 146, startPoint y: 73, endPoint x: 64, endPoint y: 73, distance: 82.0
click at [64, 73] on input "**********" at bounding box center [108, 73] width 87 height 24
type input "**********"
click at [67, 72] on input "**********" at bounding box center [108, 73] width 87 height 24
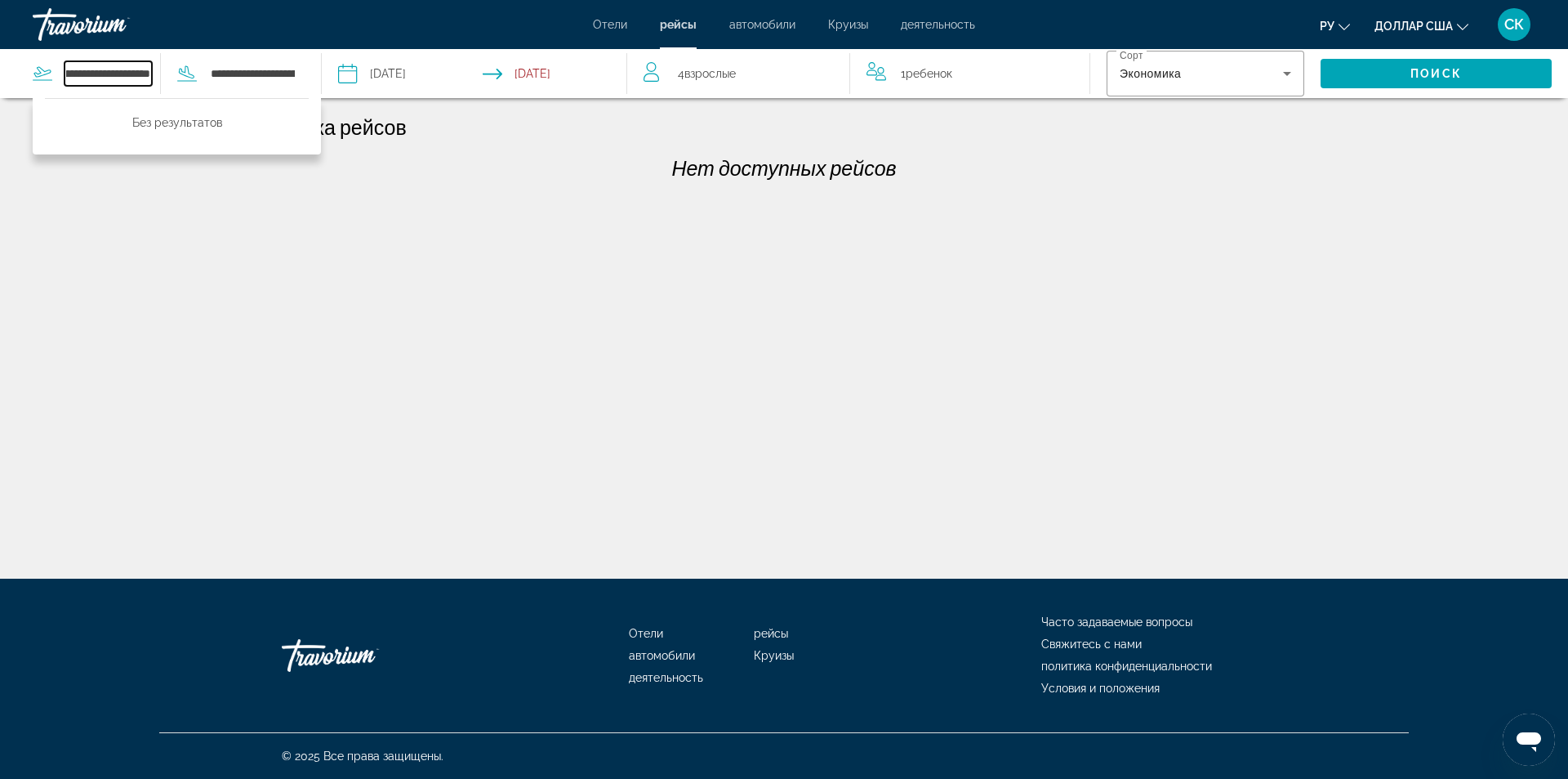
drag, startPoint x: 67, startPoint y: 72, endPoint x: 146, endPoint y: 71, distance: 79.0
click at [146, 71] on input "**********" at bounding box center [108, 73] width 87 height 24
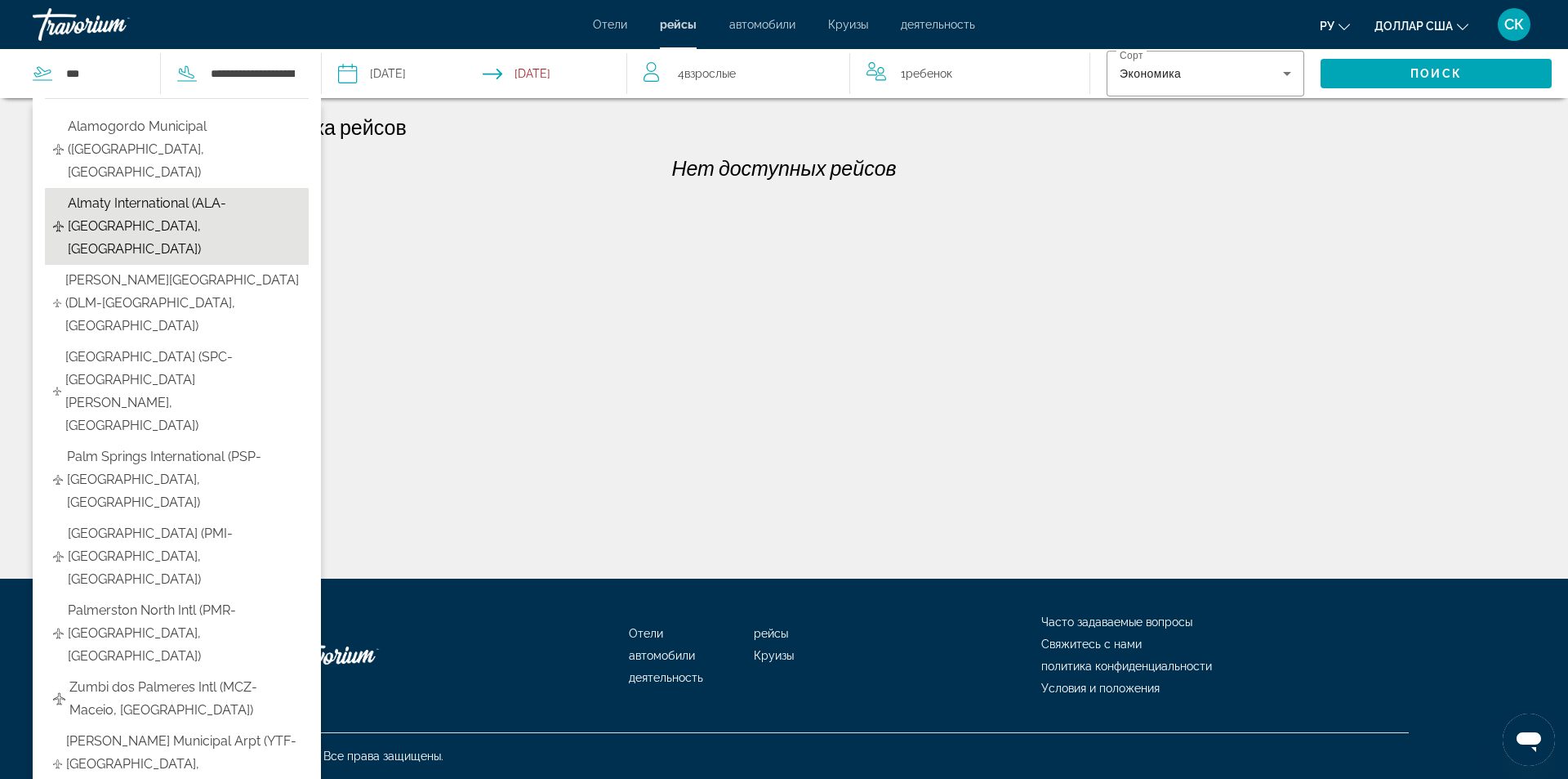
click at [141, 192] on span "Almaty International (ALA-Almaty, Kazakhstan)" at bounding box center [185, 226] width 233 height 68
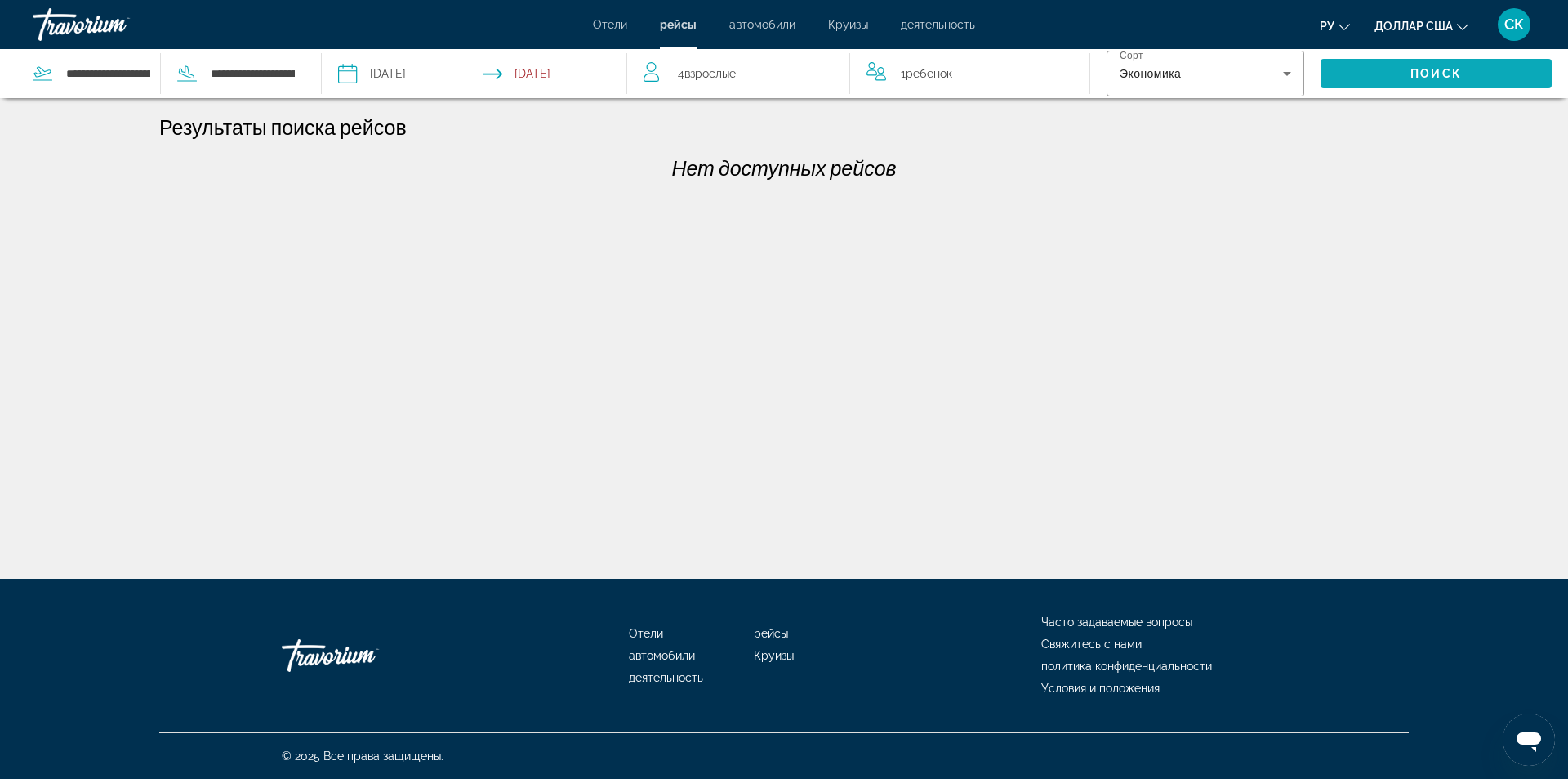
click at [1427, 73] on span "Поиск" at bounding box center [1436, 74] width 52 height 13
drag, startPoint x: 146, startPoint y: 68, endPoint x: 56, endPoint y: 72, distance: 90.1
click at [56, 72] on div "**********" at bounding box center [96, 73] width 128 height 24
drag, startPoint x: 69, startPoint y: 72, endPoint x: 158, endPoint y: 82, distance: 89.6
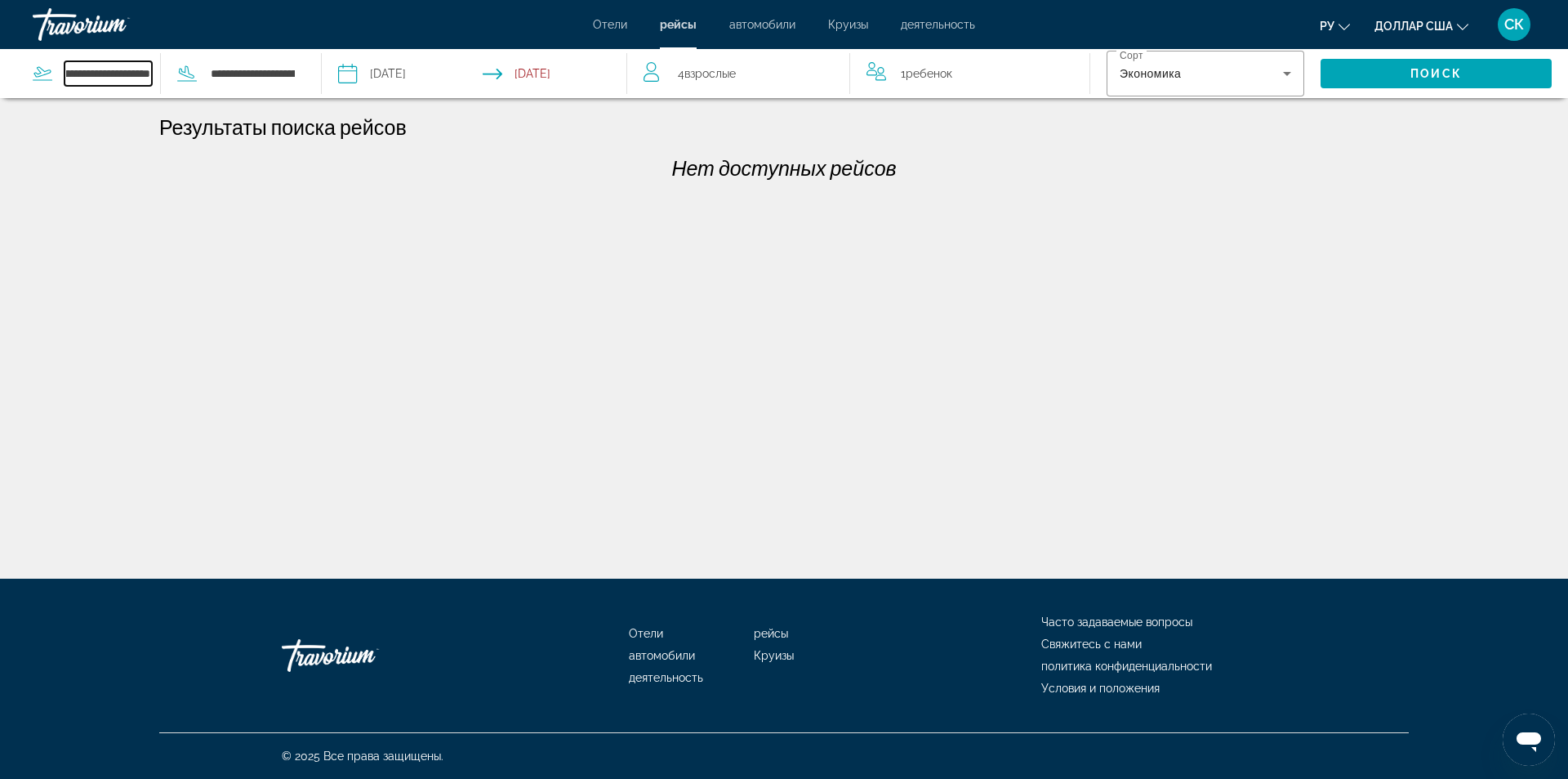
click at [158, 82] on div "**********" at bounding box center [96, 73] width 128 height 24
type input "*"
click at [78, 73] on input "Search widget" at bounding box center [108, 73] width 87 height 24
type input "****"
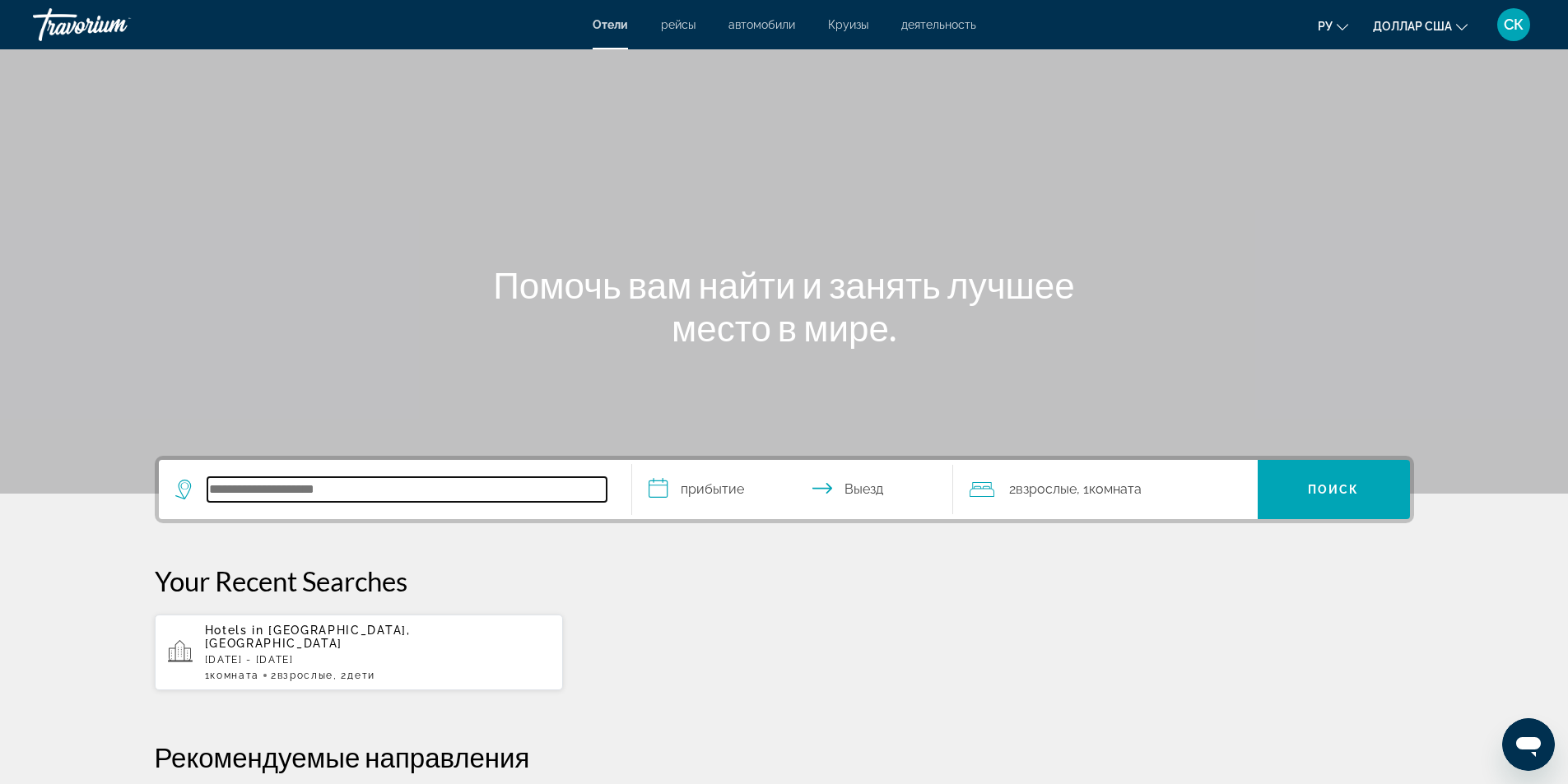
click at [216, 482] on input "Поиск отеля" at bounding box center [407, 489] width 399 height 24
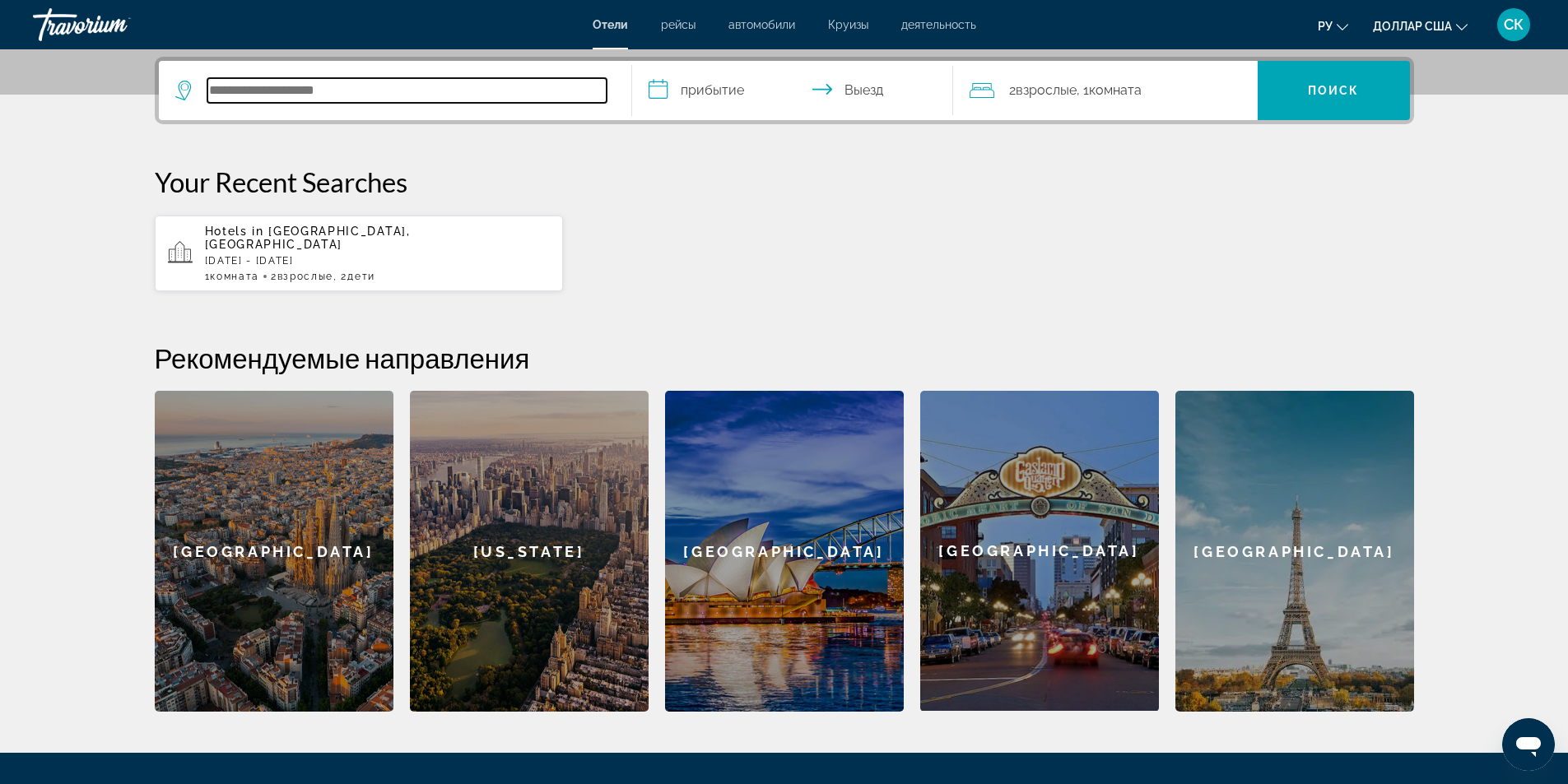
scroll to position [402, 0]
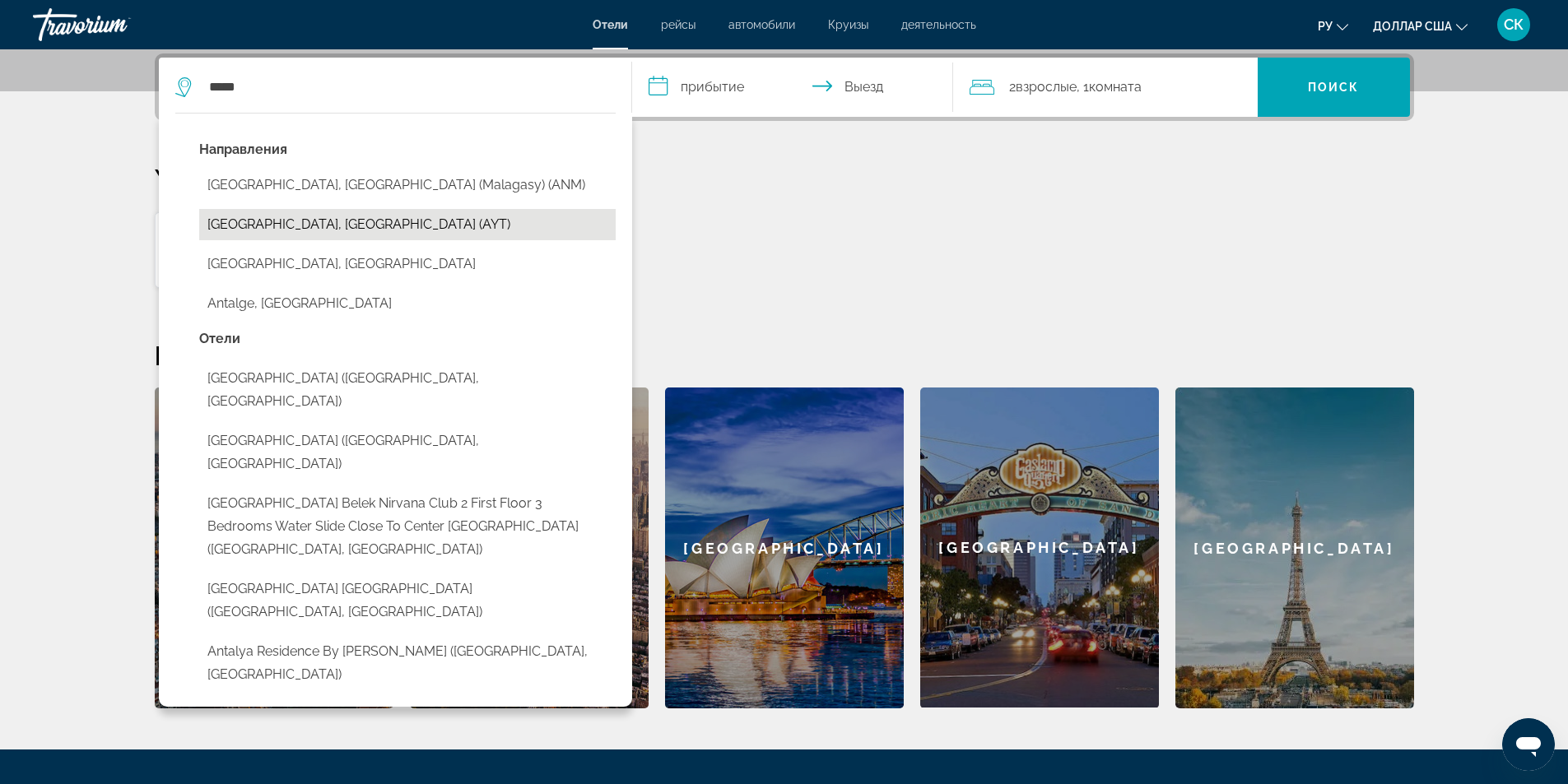
click at [336, 226] on button "[GEOGRAPHIC_DATA], [GEOGRAPHIC_DATA] (AYT)" at bounding box center [408, 225] width 416 height 31
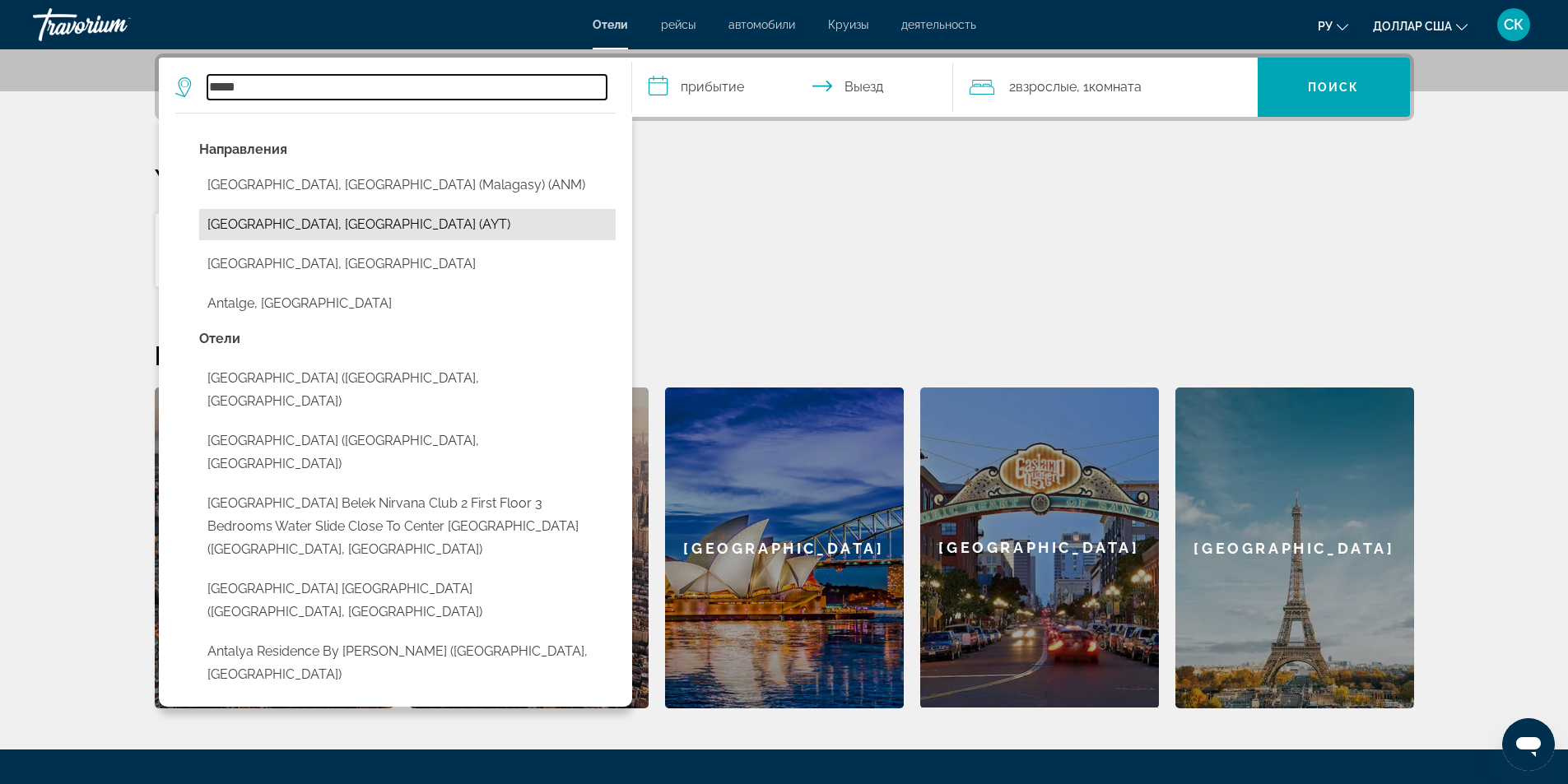
type input "**********"
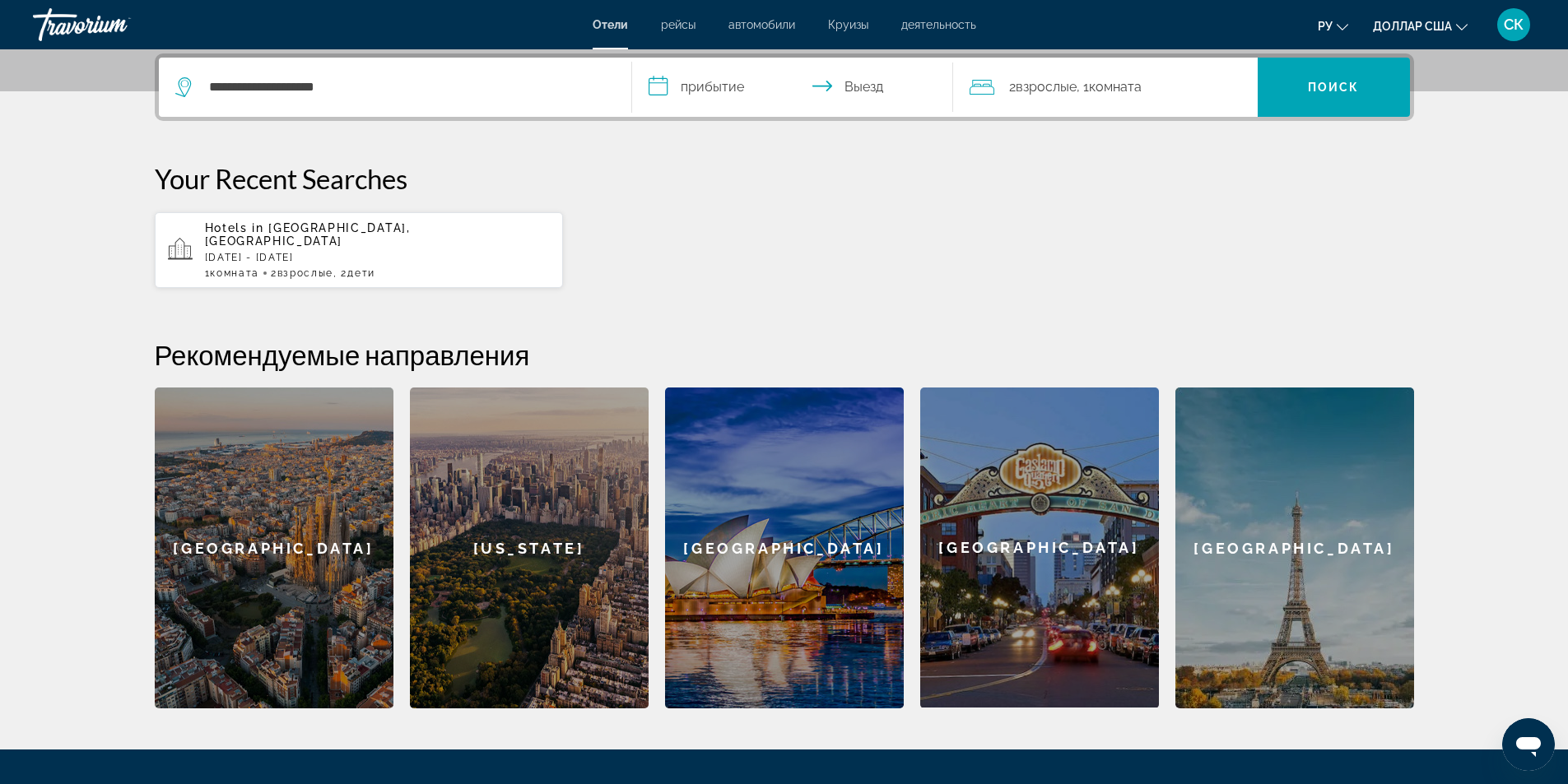
click at [715, 85] on input "**********" at bounding box center [796, 89] width 327 height 64
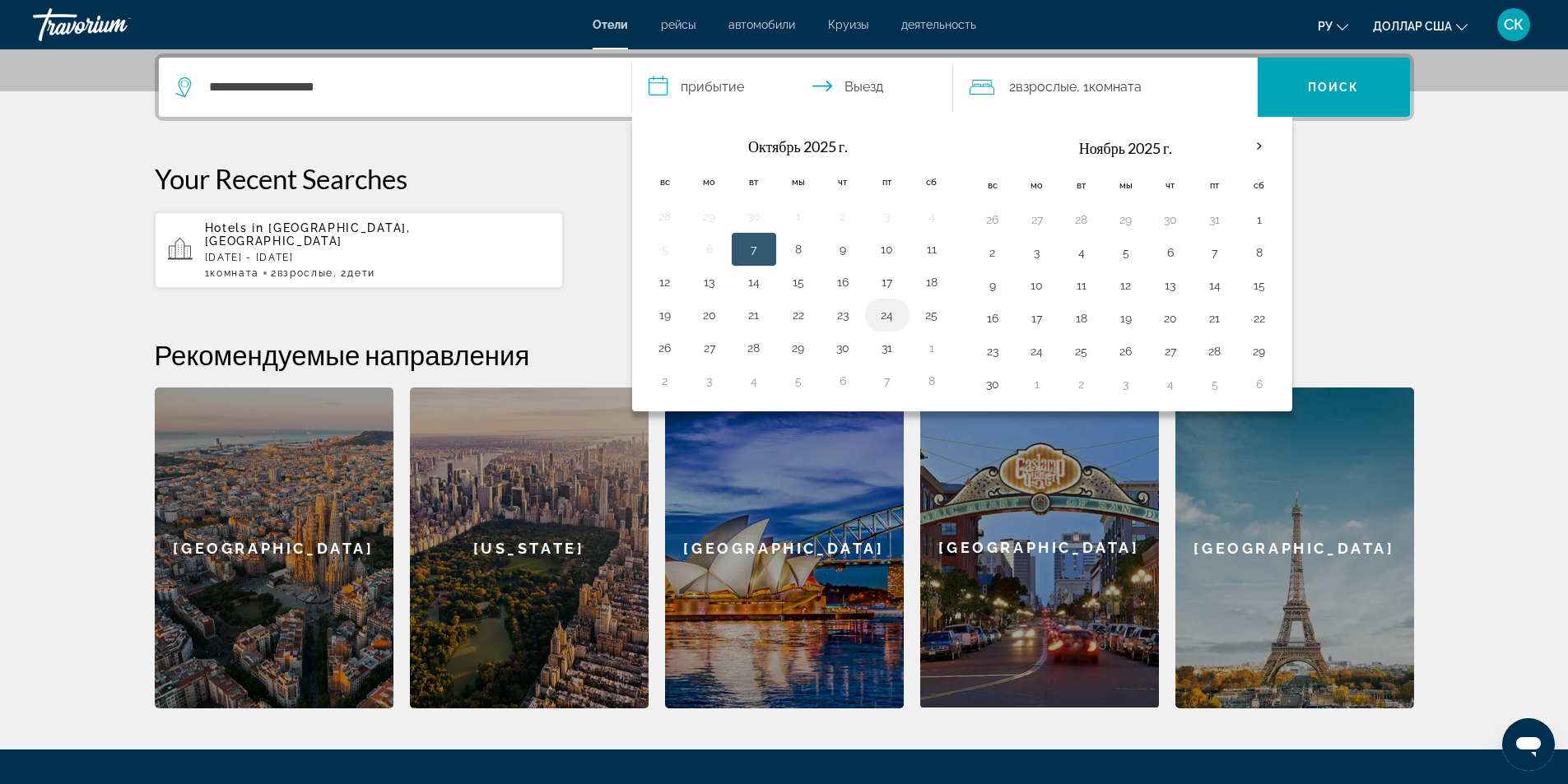
click at [885, 317] on button "24" at bounding box center [886, 316] width 26 height 23
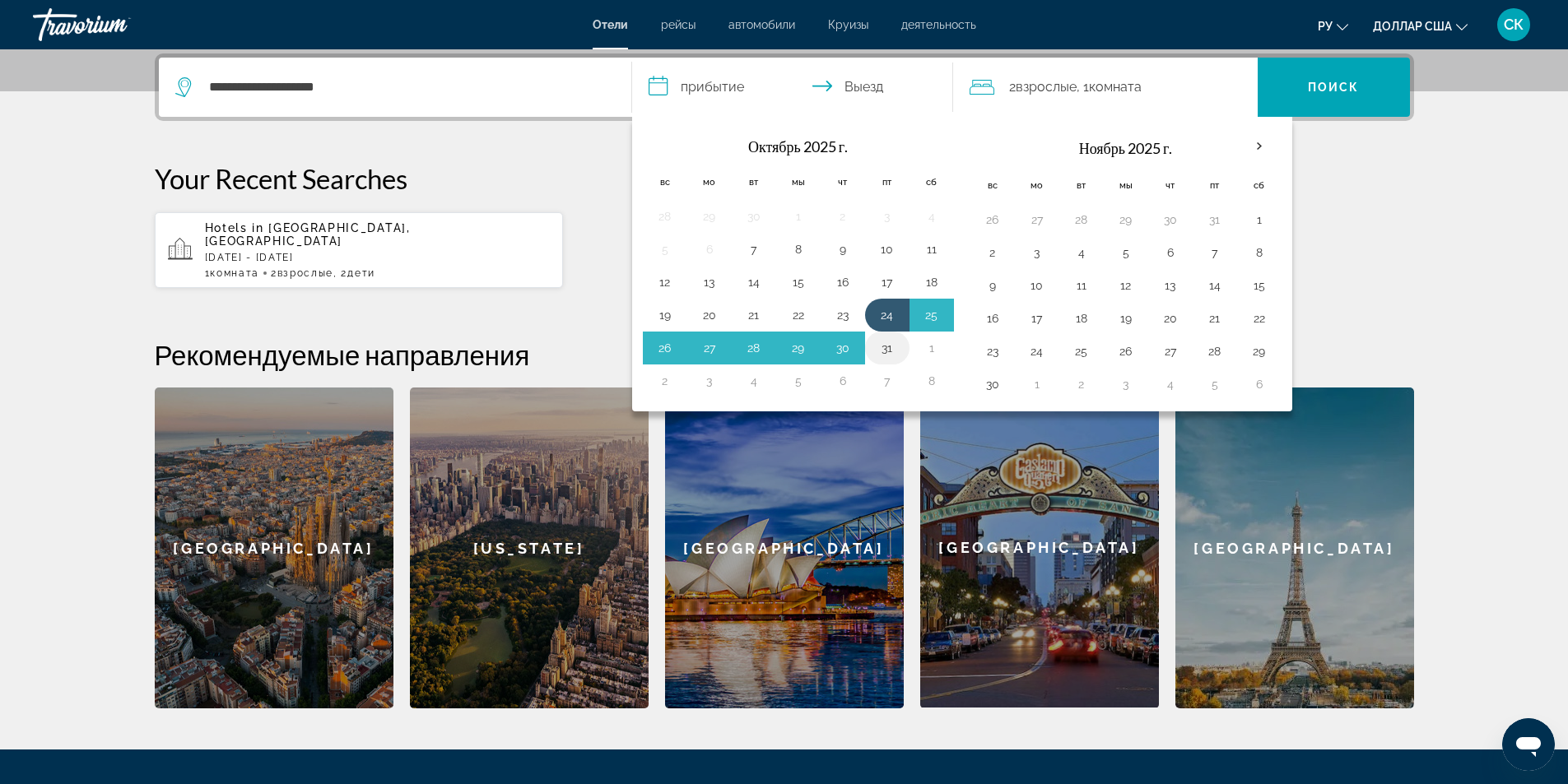
click at [890, 352] on button "31" at bounding box center [886, 348] width 26 height 23
type input "**********"
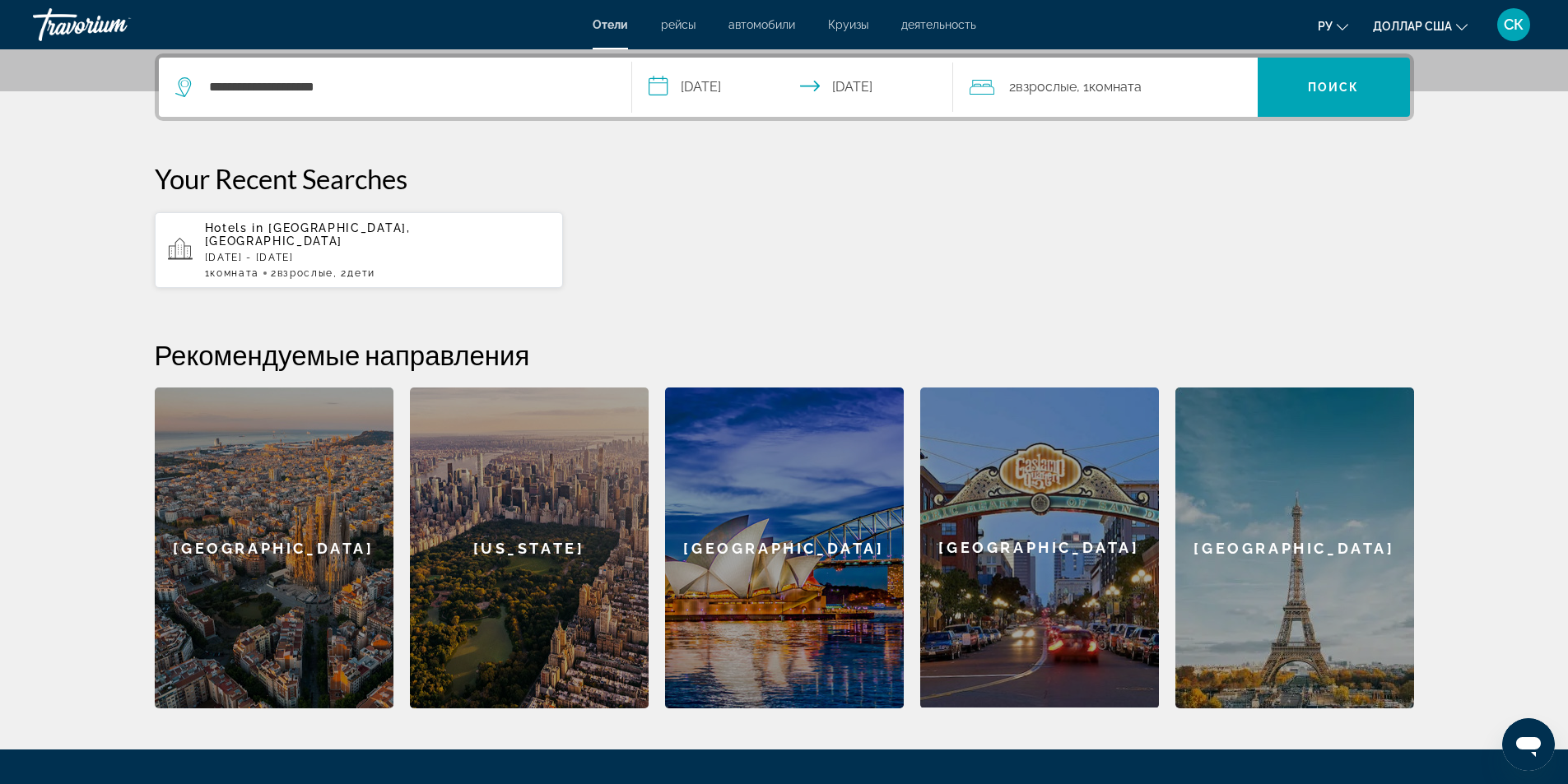
click at [1076, 88] on font "Взрослые" at bounding box center [1045, 87] width 61 height 15
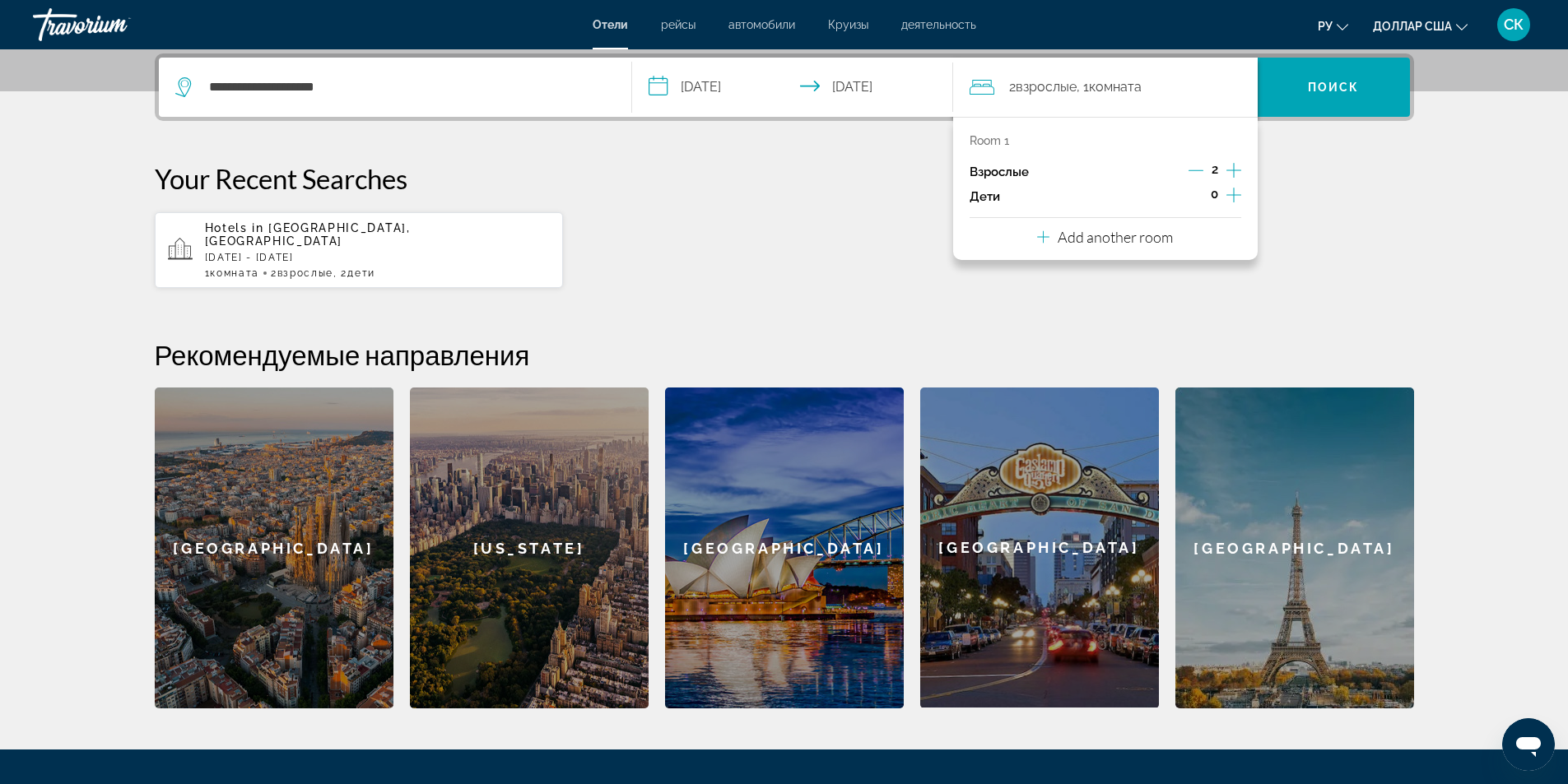
click at [1233, 169] on icon "Increment adults" at bounding box center [1233, 169] width 15 height 15
click at [999, 138] on p "Room 1" at bounding box center [989, 140] width 40 height 14
click at [1148, 240] on p "Add another room" at bounding box center [1115, 236] width 115 height 18
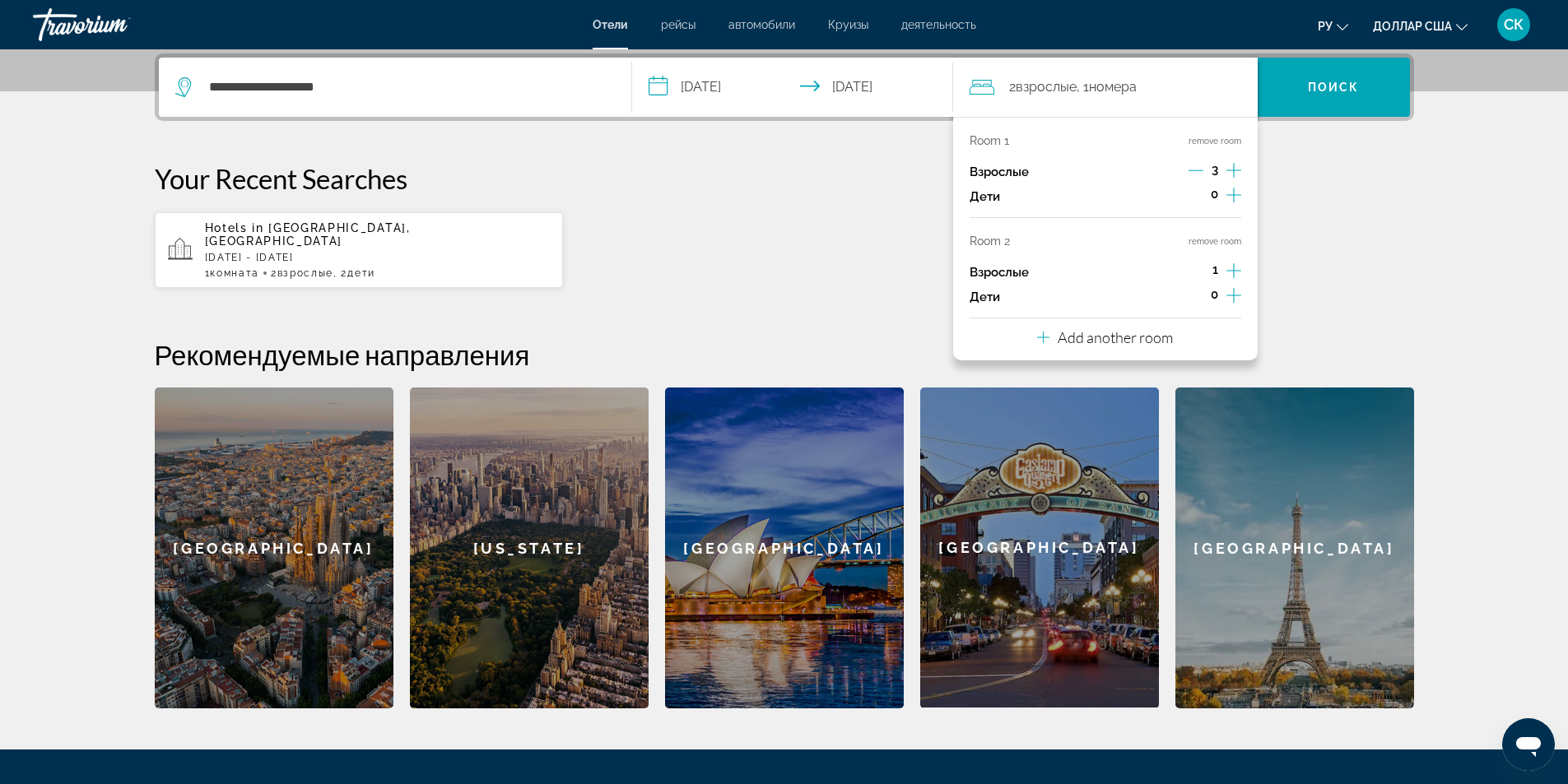
click at [1196, 170] on icon "Decrement adults" at bounding box center [1195, 170] width 15 height 1
click at [1235, 267] on icon "Increment adults" at bounding box center [1233, 270] width 15 height 19
click at [1235, 292] on icon "Increment children" at bounding box center [1233, 295] width 15 height 19
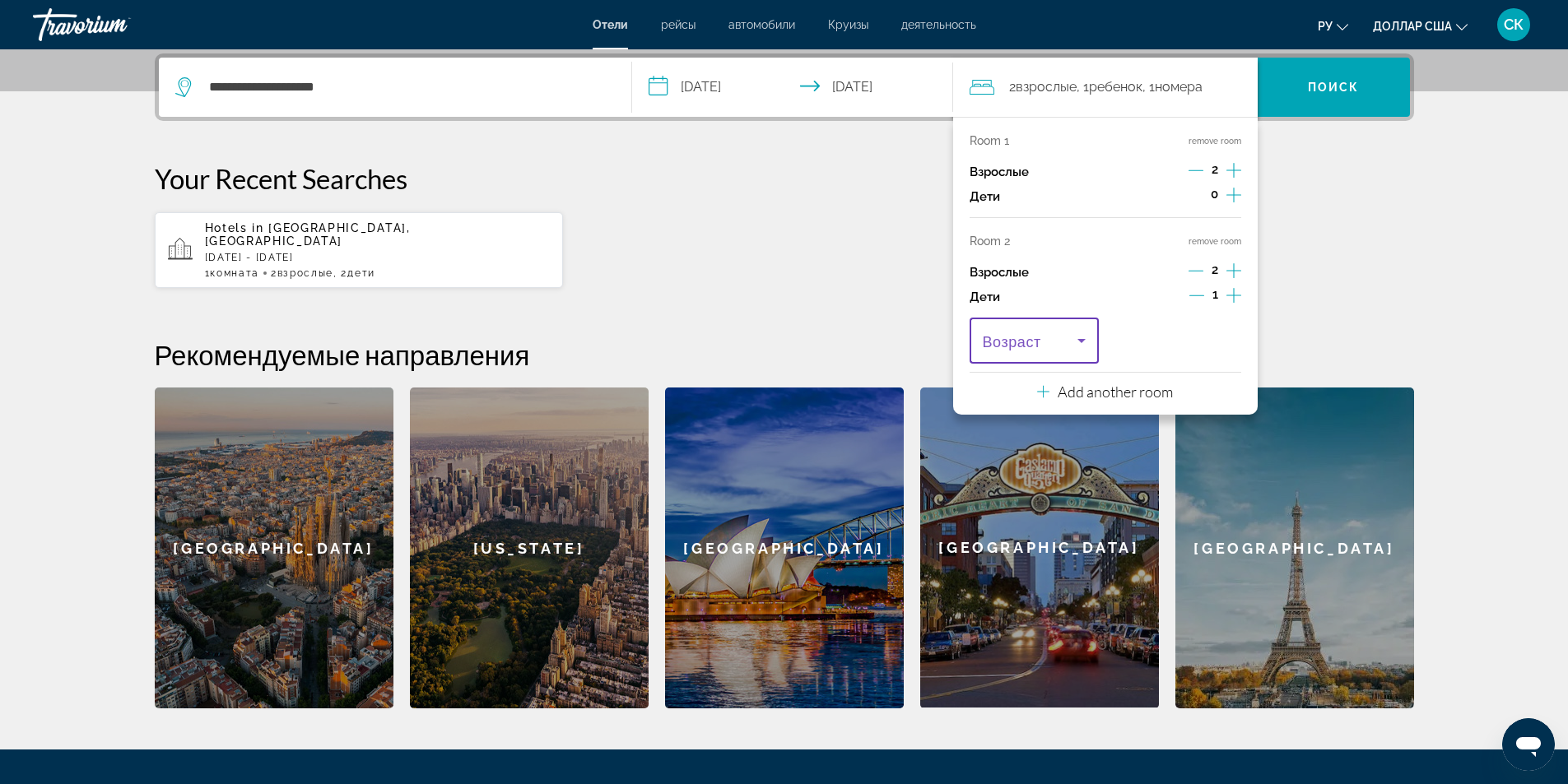
click at [1088, 345] on icon "Travelers: 4 adults, 1 child" at bounding box center [1081, 341] width 19 height 19
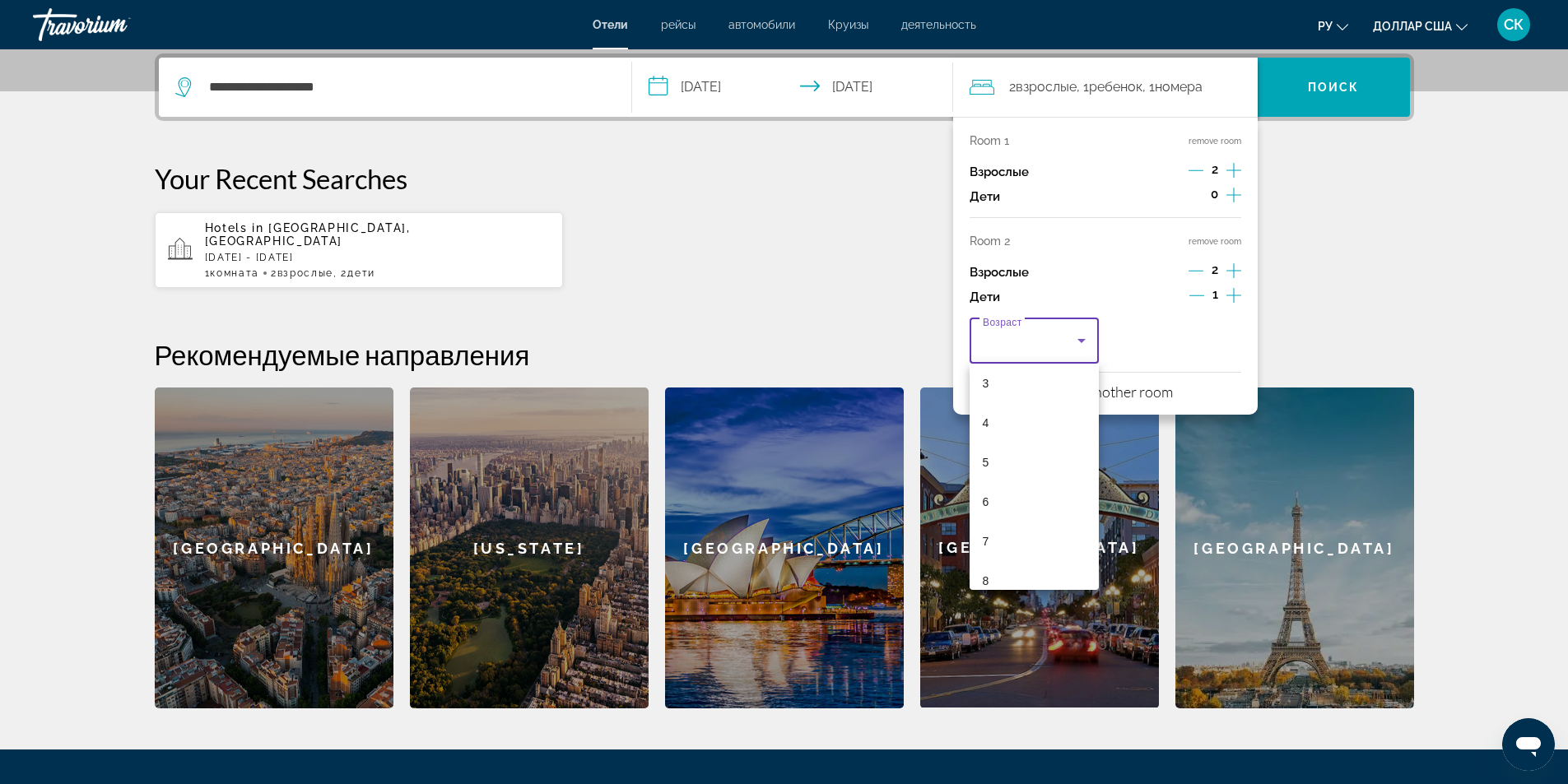
scroll to position [132, 0]
click at [989, 539] on mat-option "7" at bounding box center [1034, 534] width 130 height 40
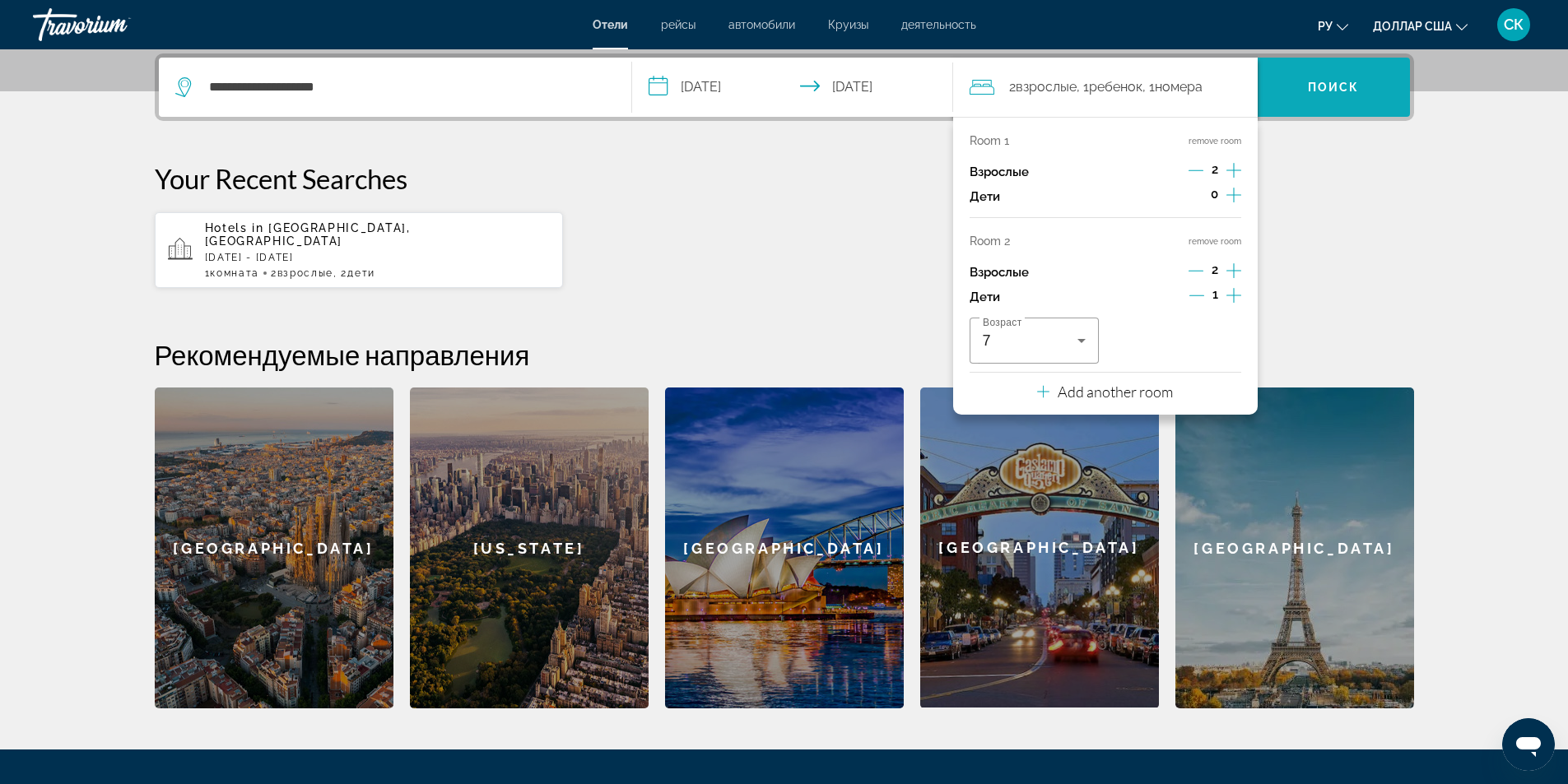
click at [1369, 87] on span "Поиск" at bounding box center [1333, 87] width 152 height 40
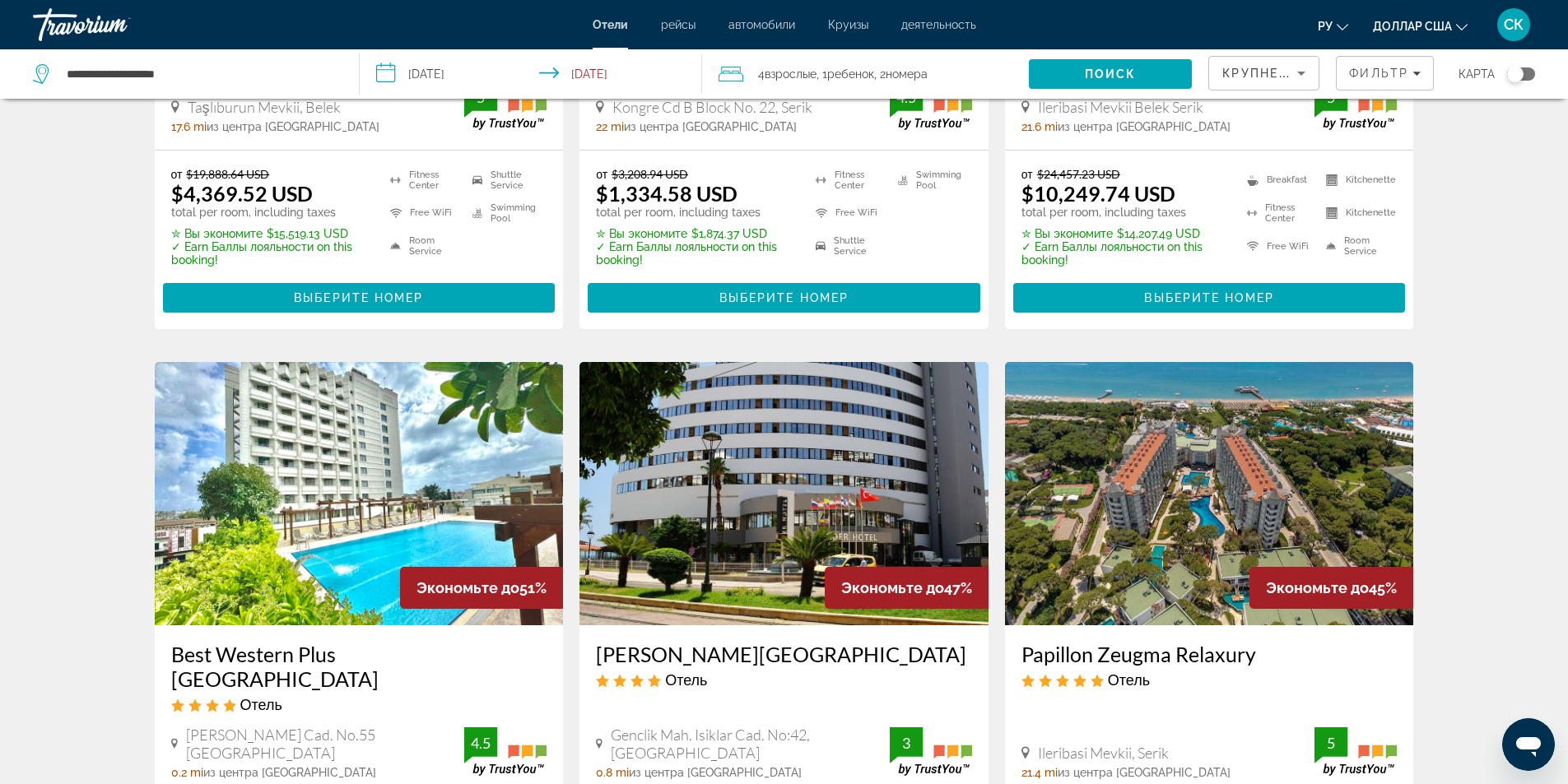
scroll to position [658, 0]
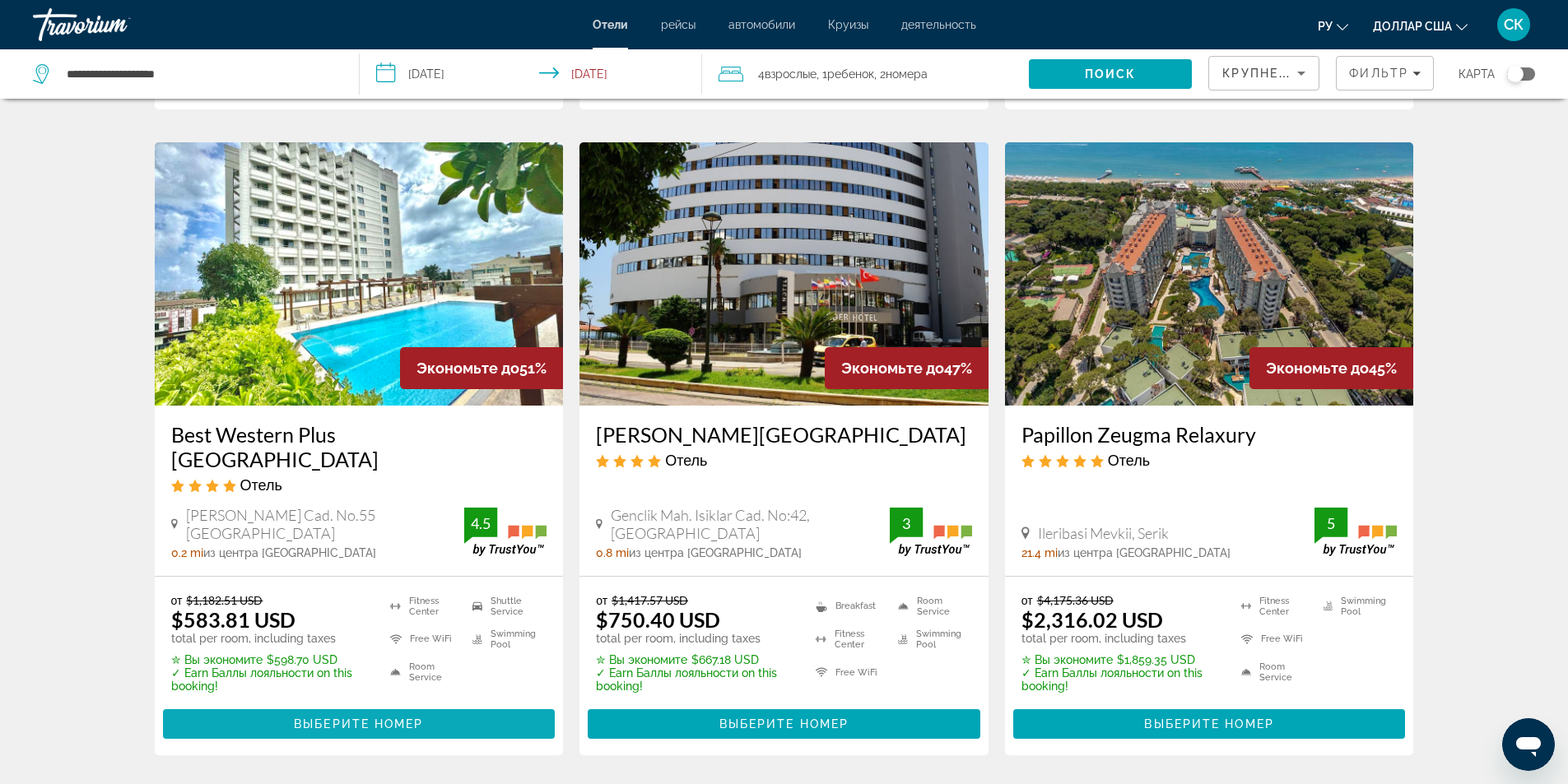
click at [412, 717] on span "Выберите номер" at bounding box center [357, 724] width 129 height 14
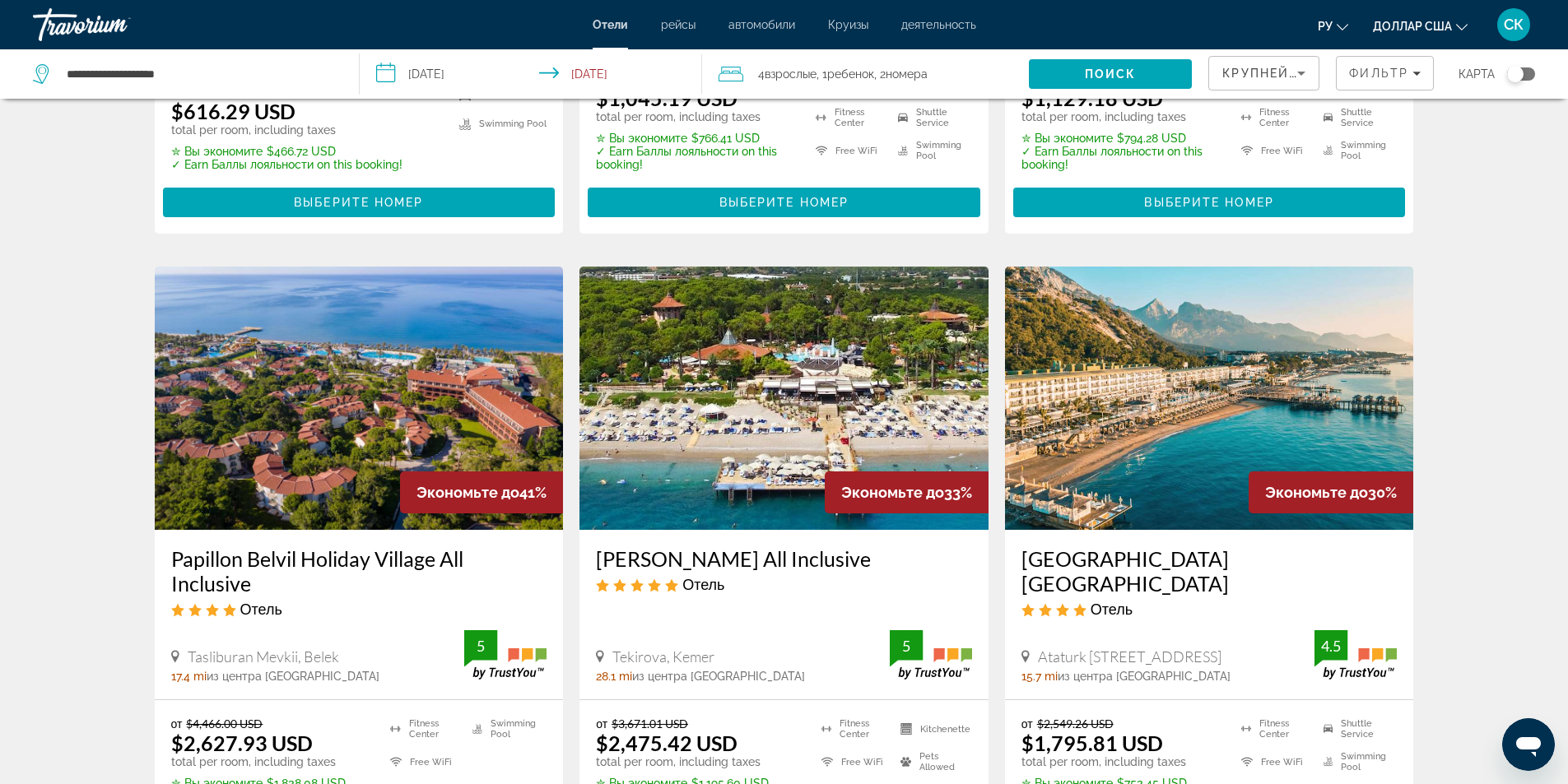
scroll to position [1974, 0]
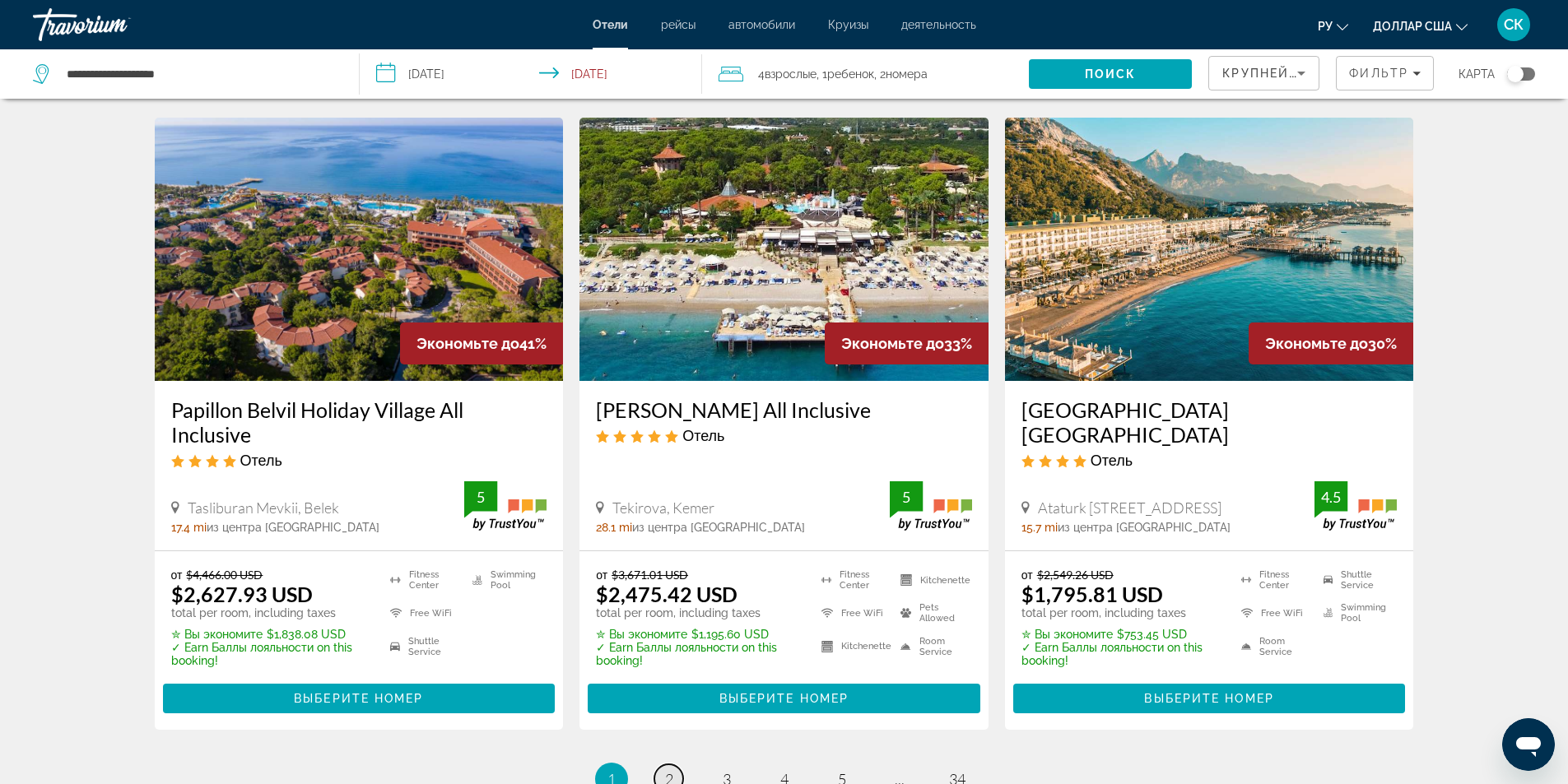
click at [671, 769] on span "2" at bounding box center [669, 778] width 8 height 18
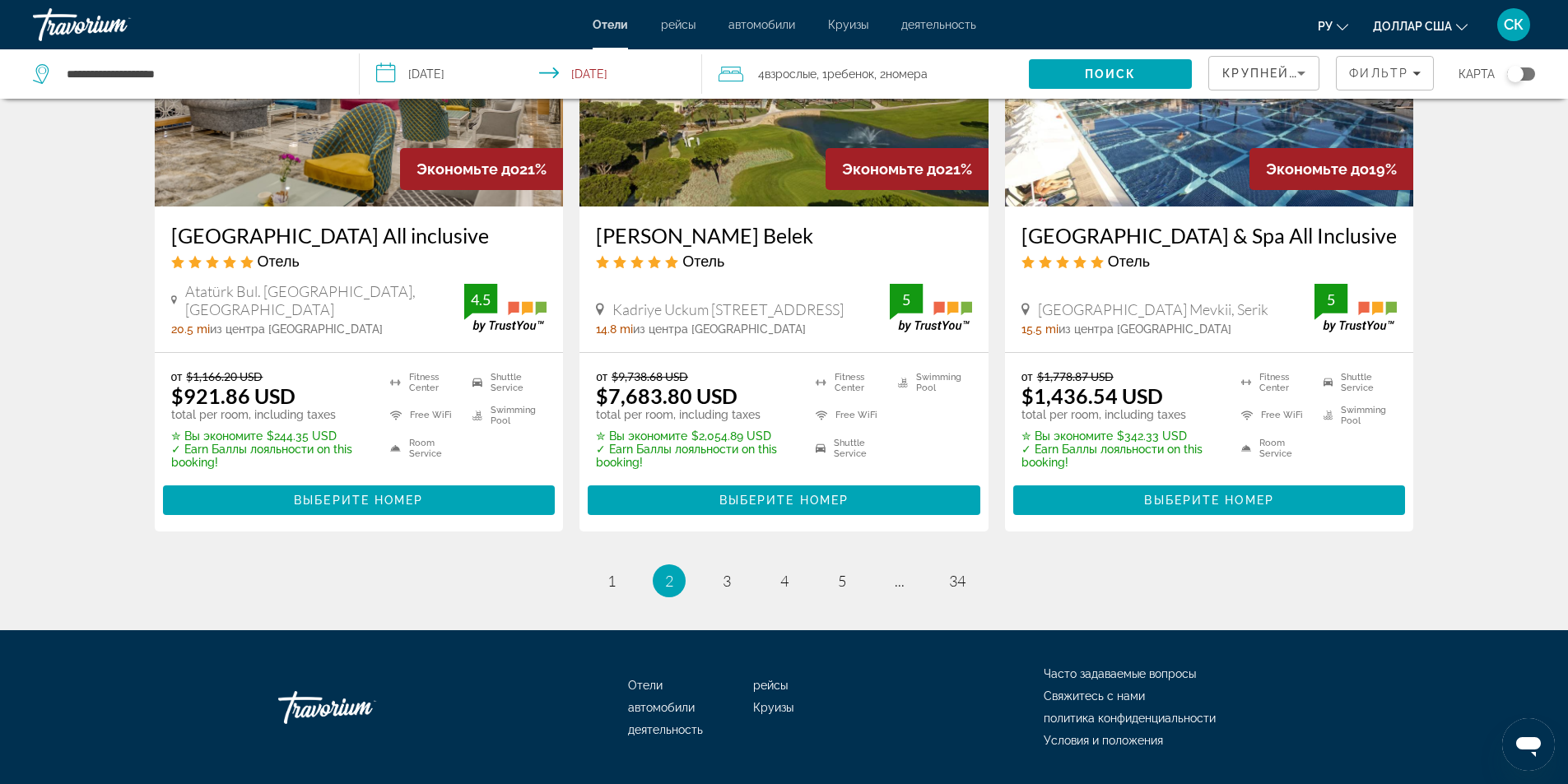
scroll to position [2193, 0]
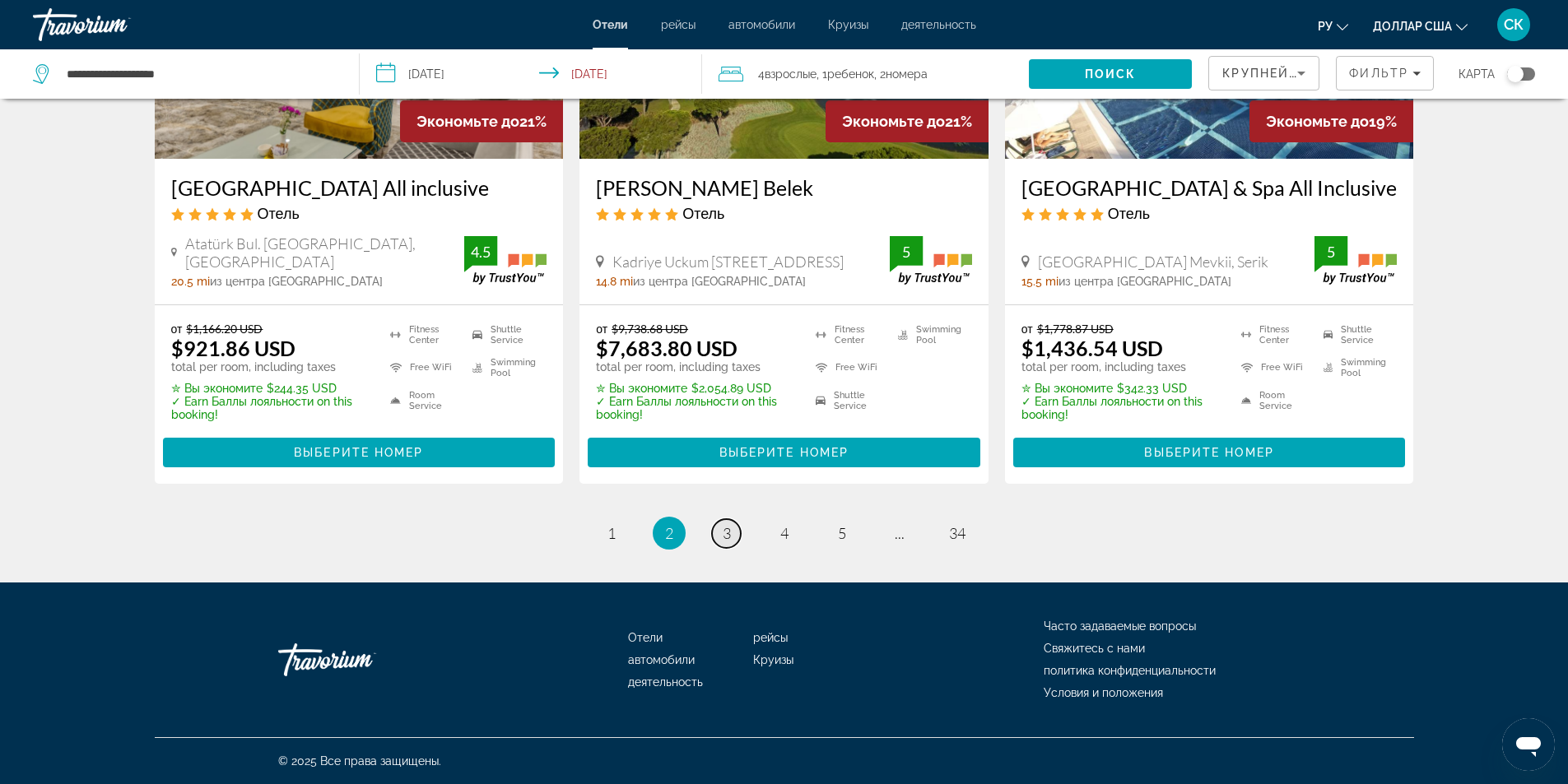
click at [720, 524] on link "page 3" at bounding box center [726, 533] width 29 height 29
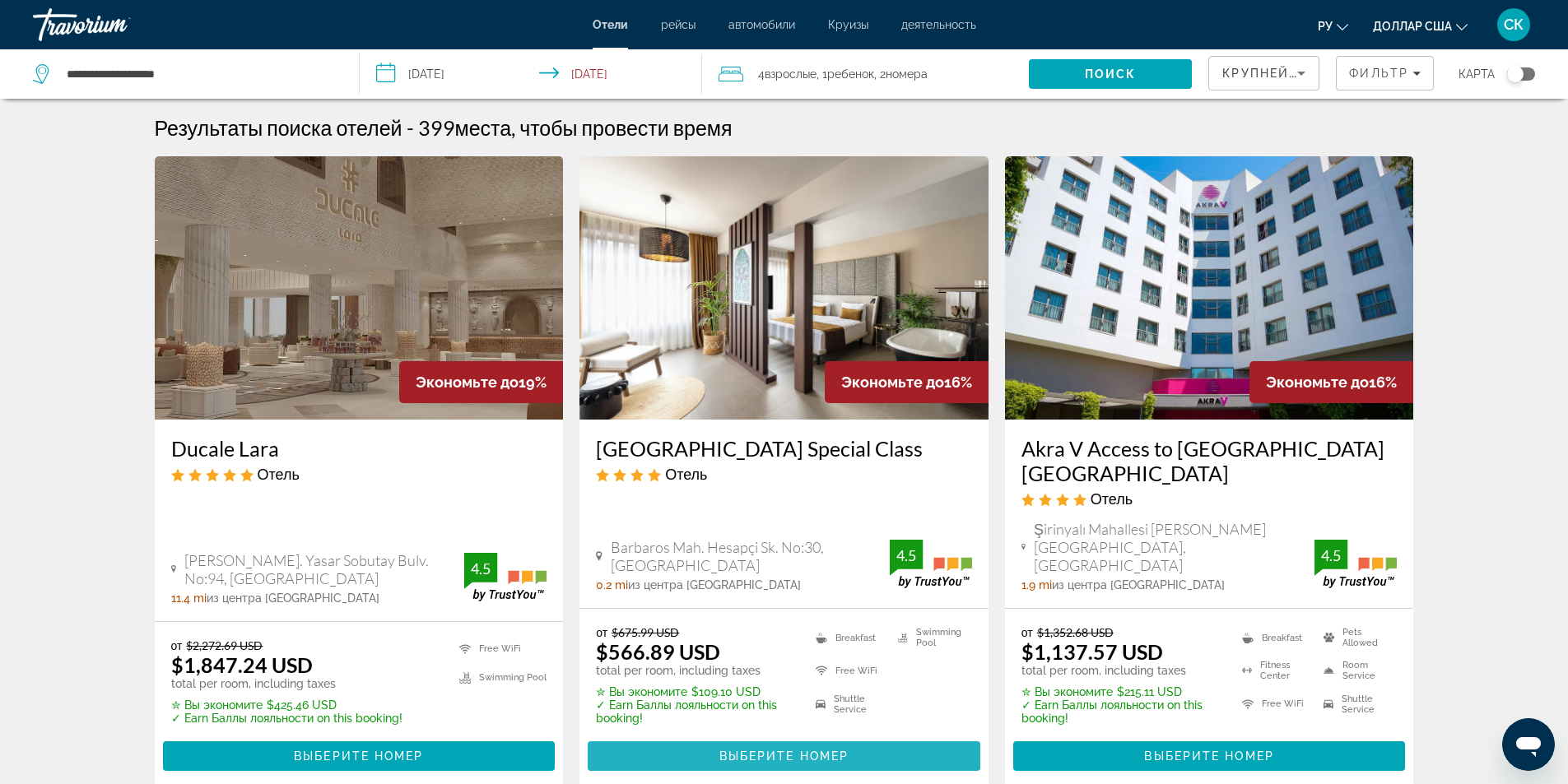
click at [763, 749] on span "Выберите номер" at bounding box center [784, 756] width 129 height 14
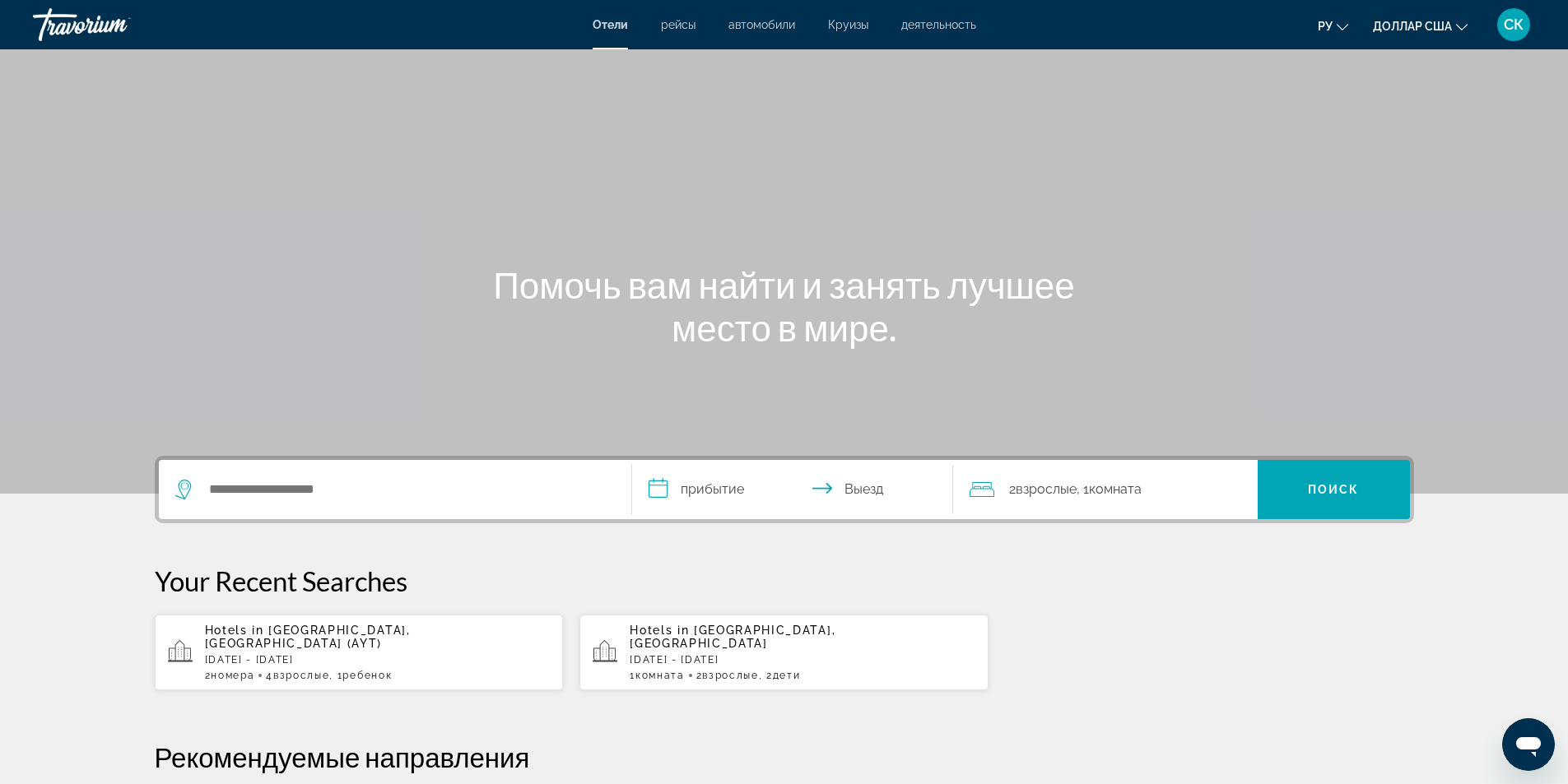
click at [251, 476] on div "Виджет поиска" at bounding box center [395, 489] width 440 height 59
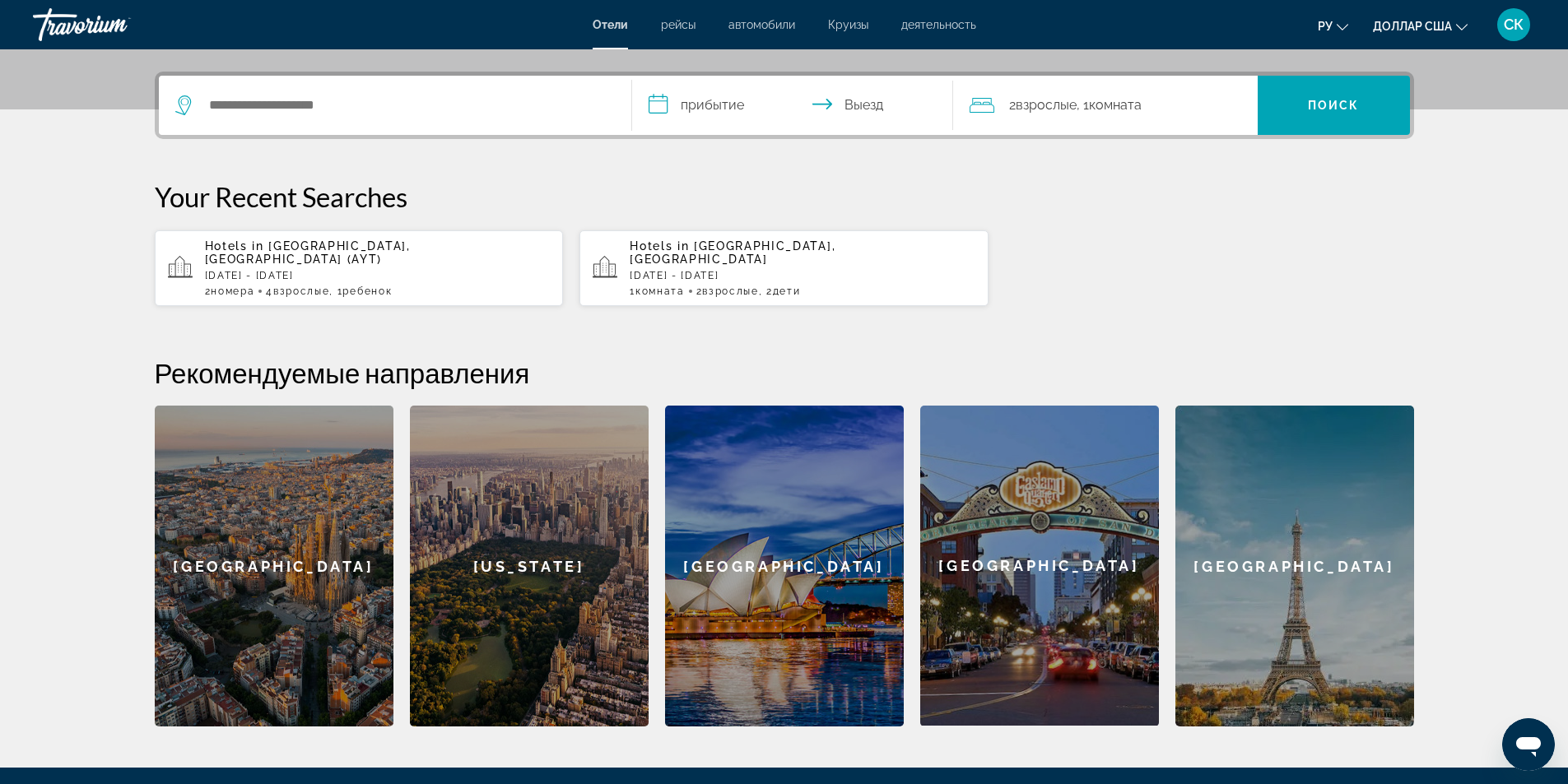
scroll to position [402, 0]
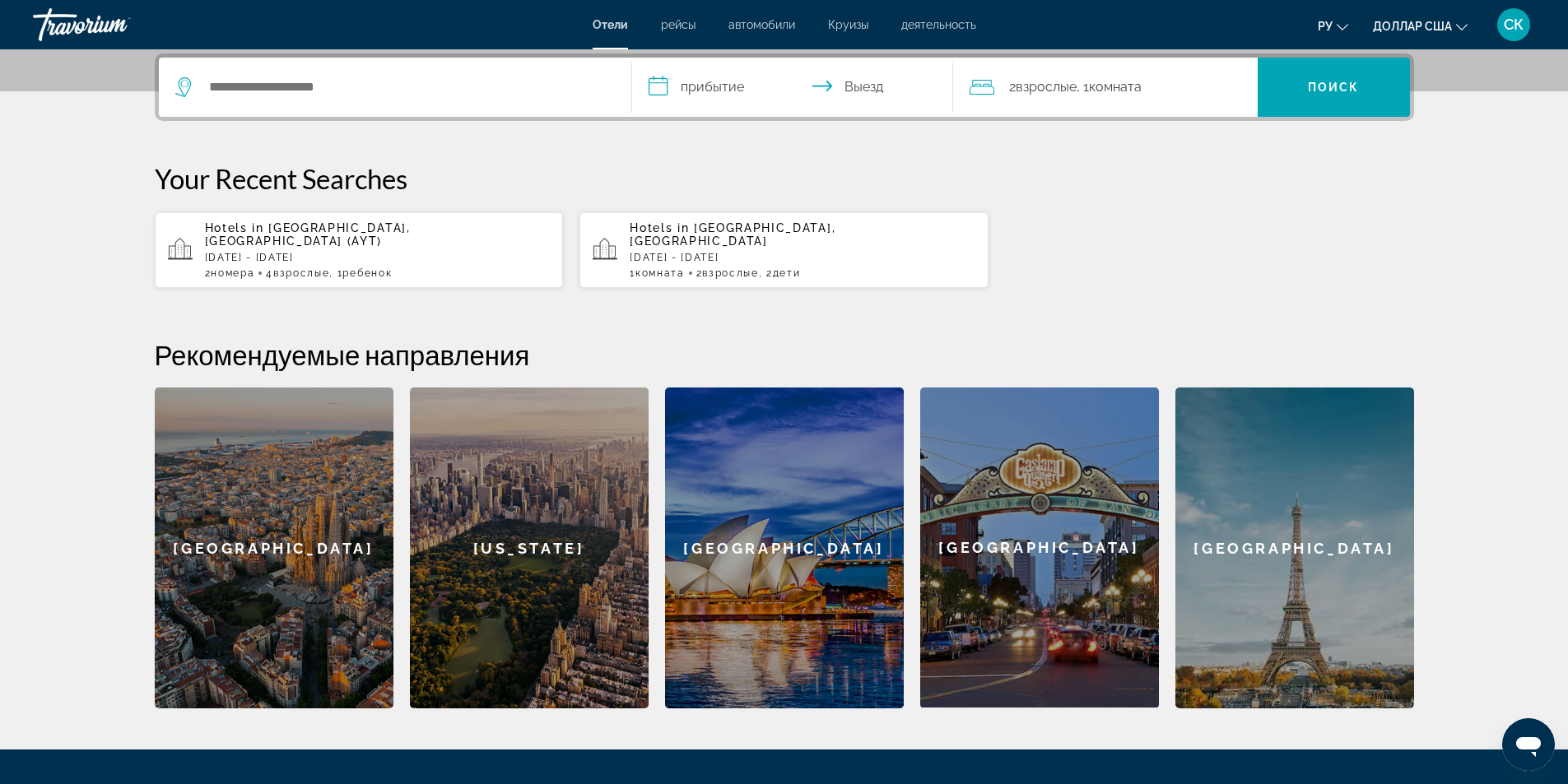
click at [261, 227] on span "Hotels in" at bounding box center [234, 228] width 59 height 14
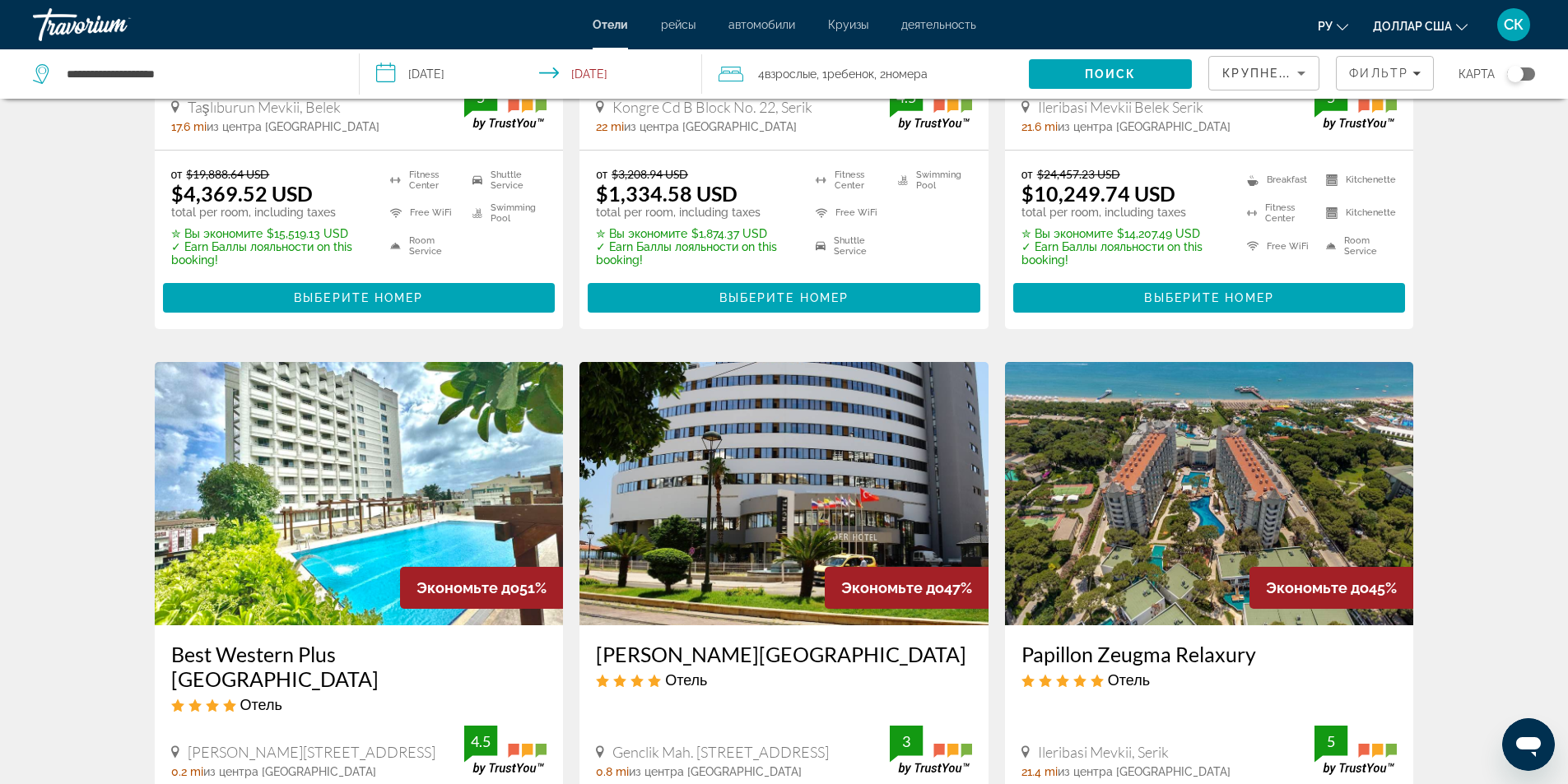
scroll to position [658, 0]
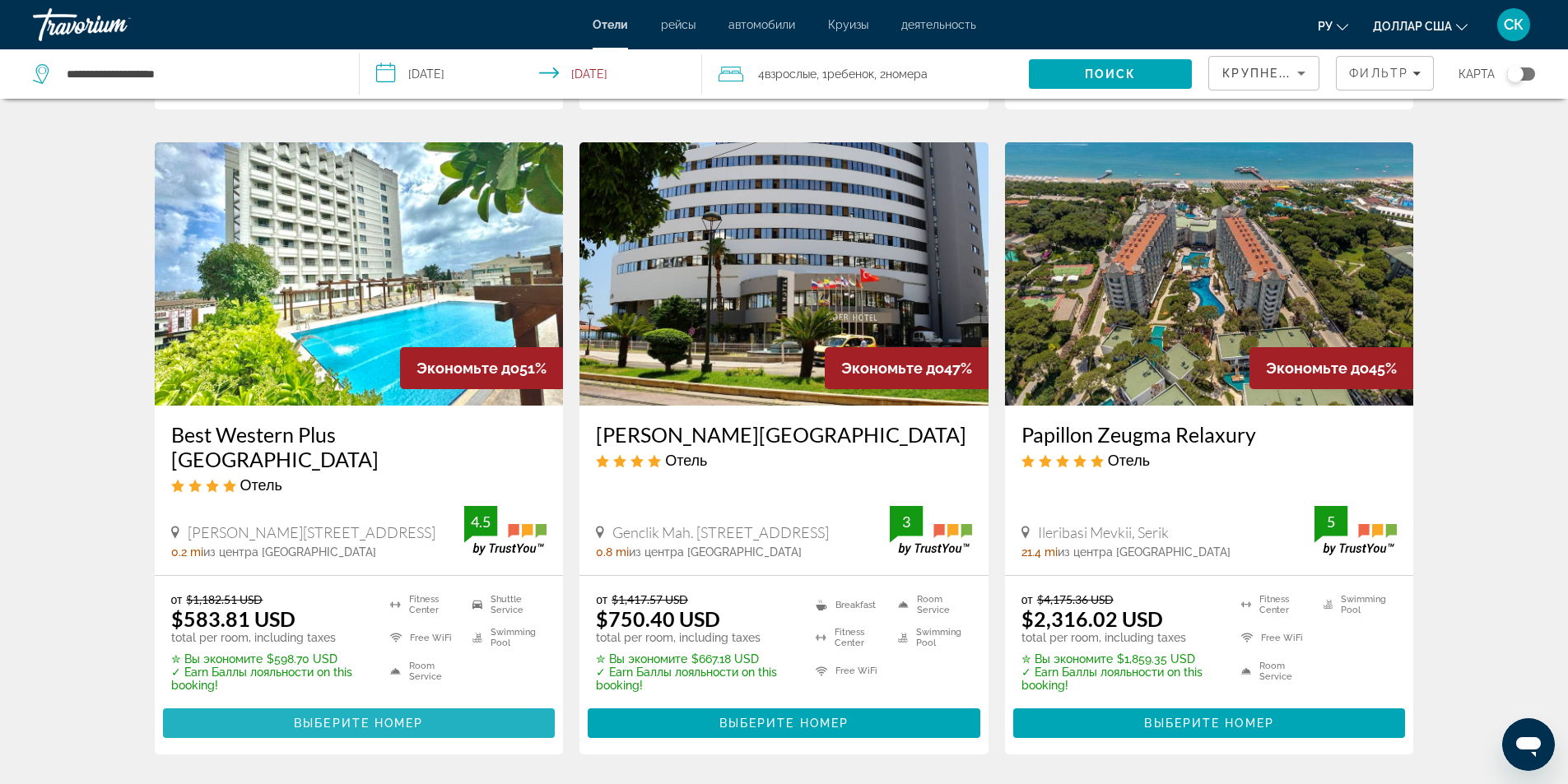
click at [377, 716] on span "Выберите номер" at bounding box center [357, 723] width 129 height 14
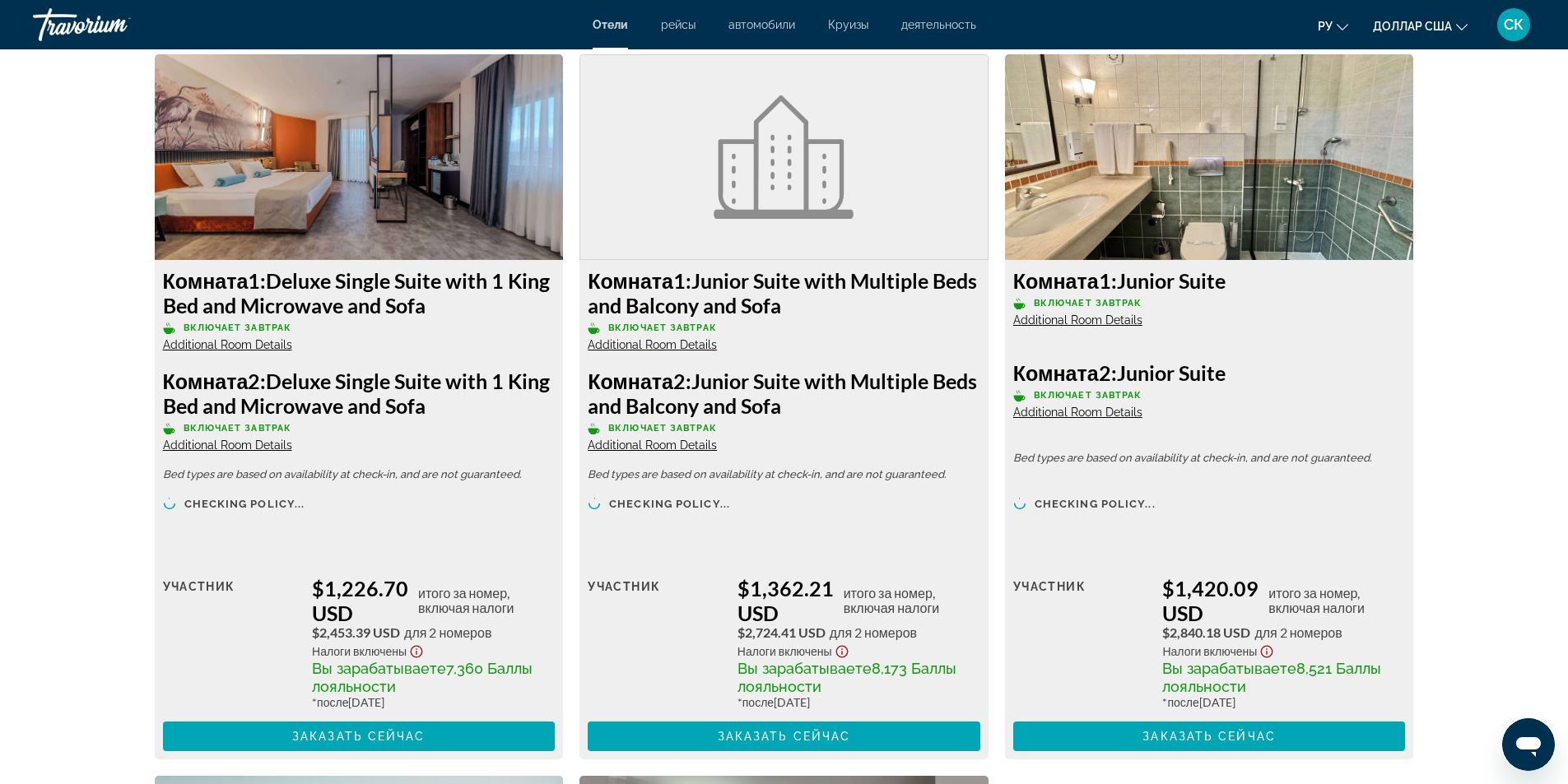
scroll to position [3035, 0]
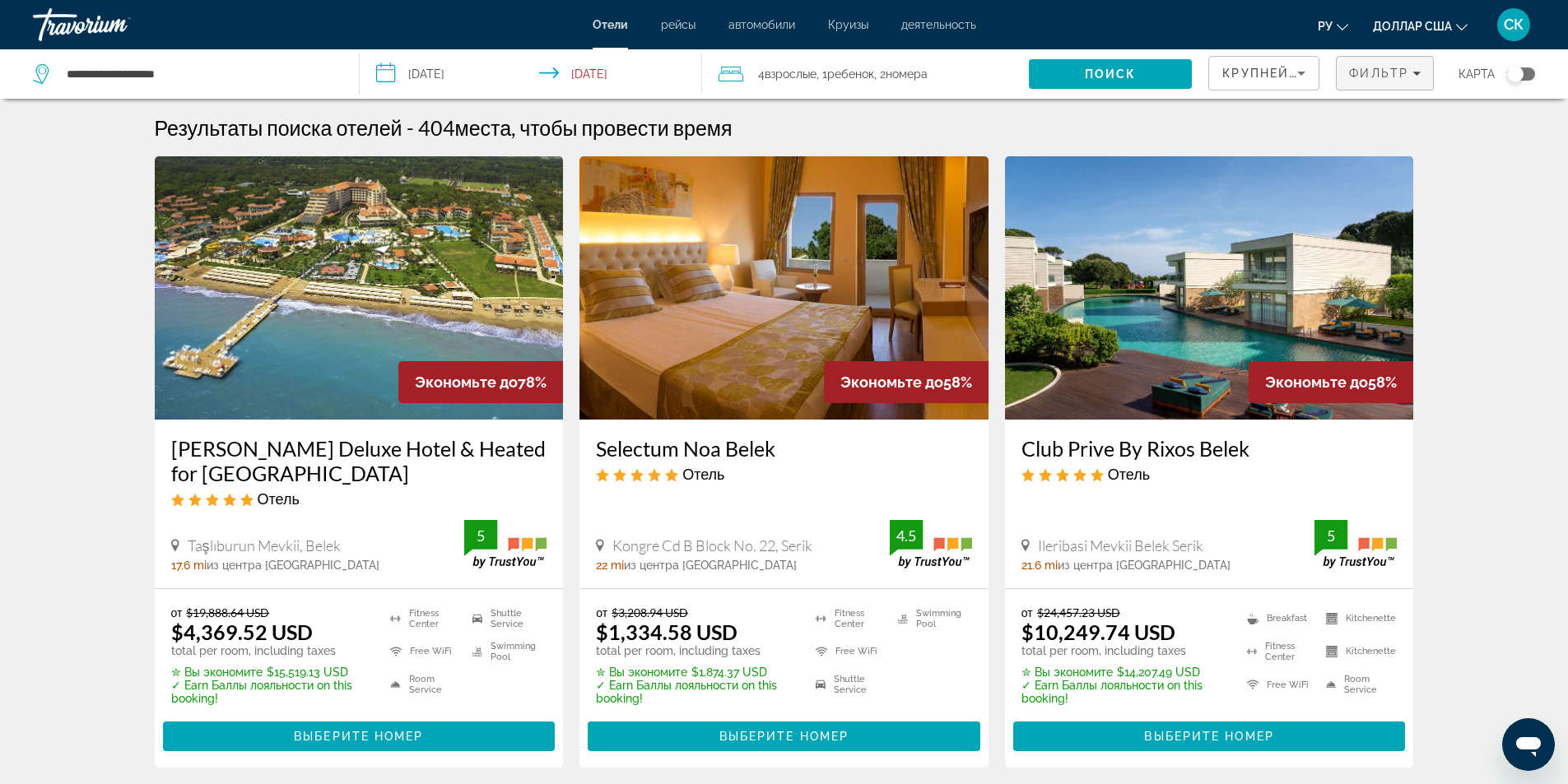
click at [1412, 71] on icon "Filters" at bounding box center [1416, 73] width 8 height 8
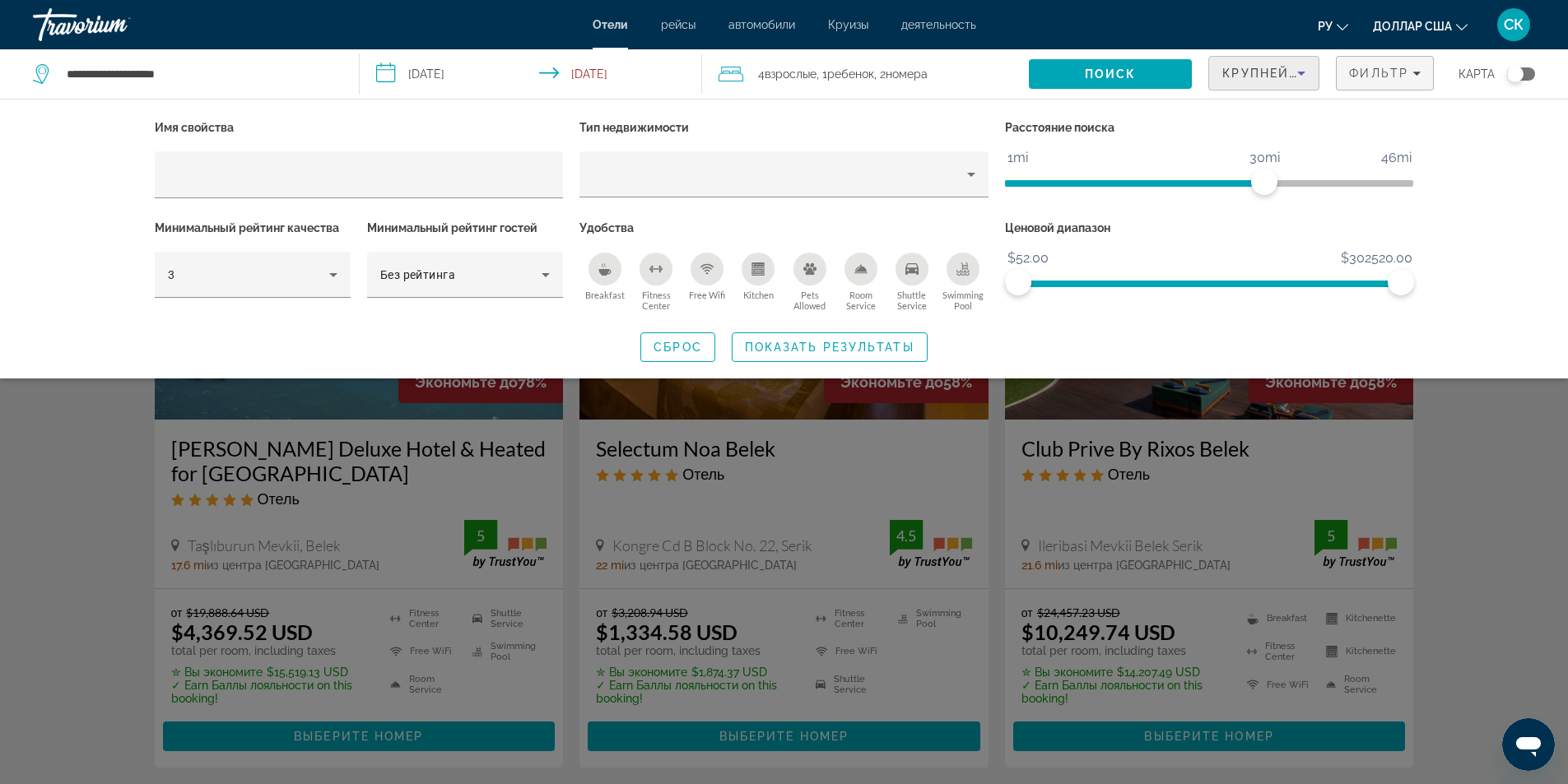
click at [1298, 75] on icon "Sort by" at bounding box center [1301, 73] width 19 height 19
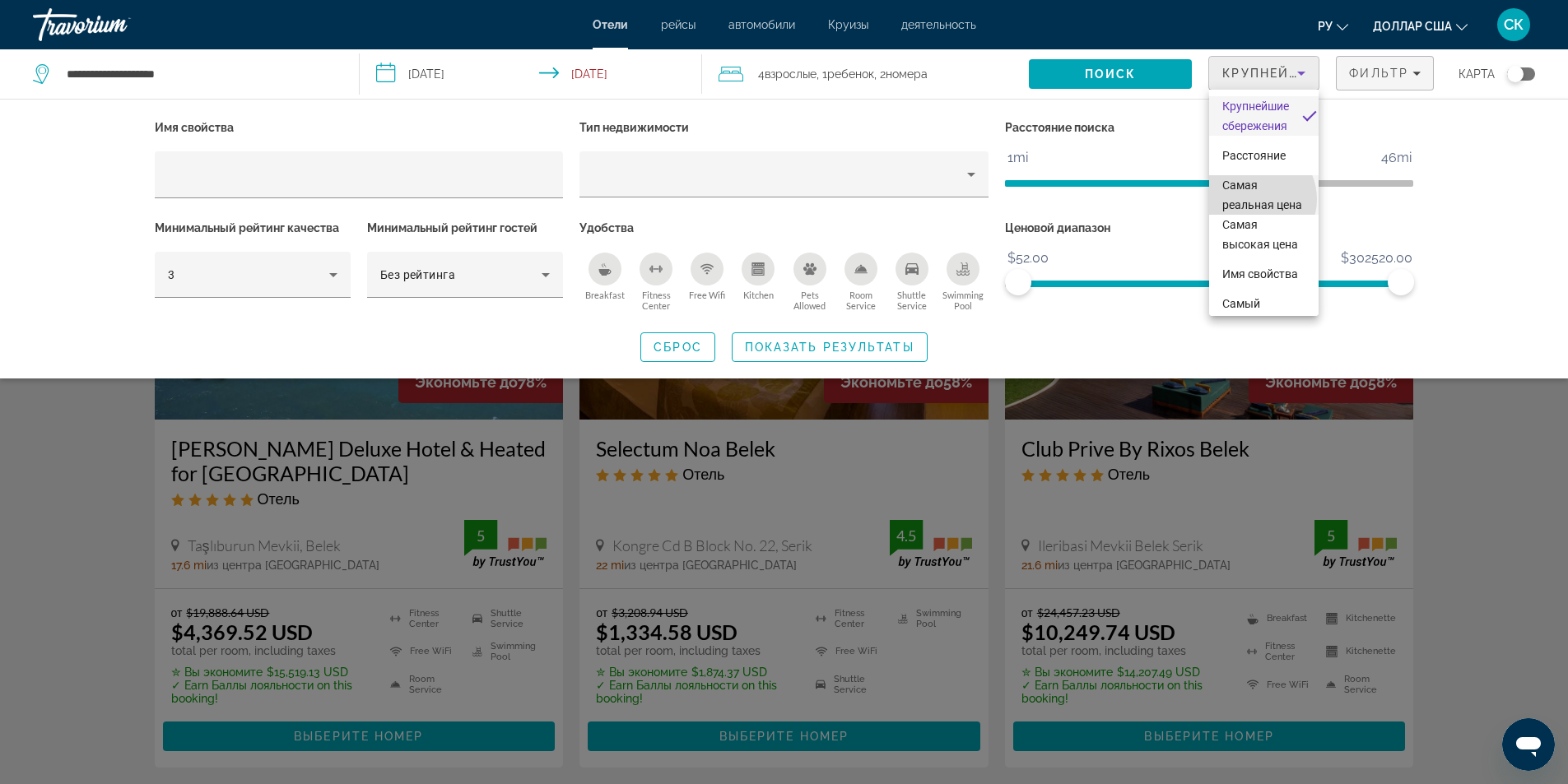
click at [1253, 199] on font "Самая реальная цена" at bounding box center [1262, 195] width 79 height 33
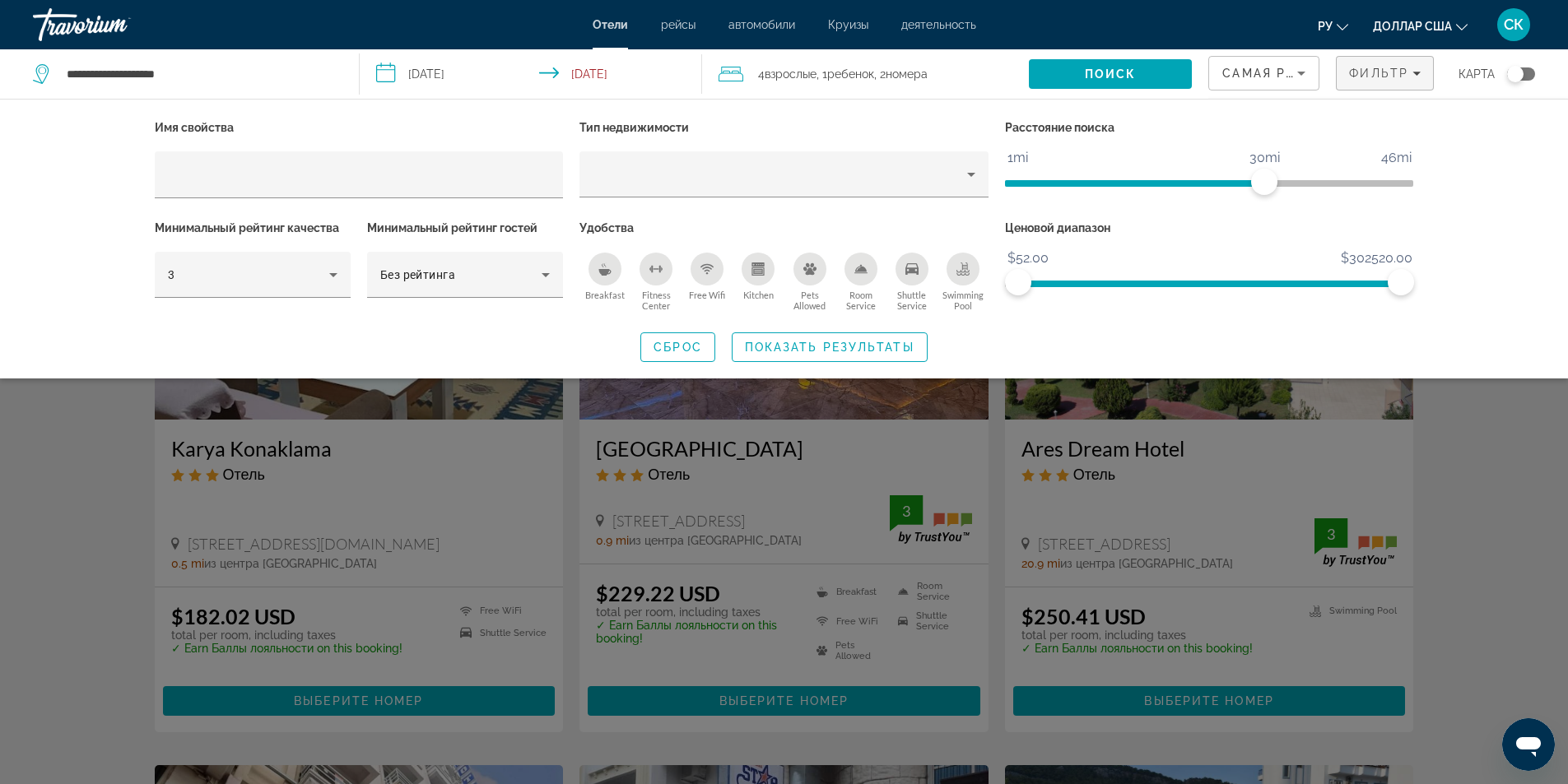
click at [1492, 434] on div "Search widget" at bounding box center [784, 515] width 1568 height 537
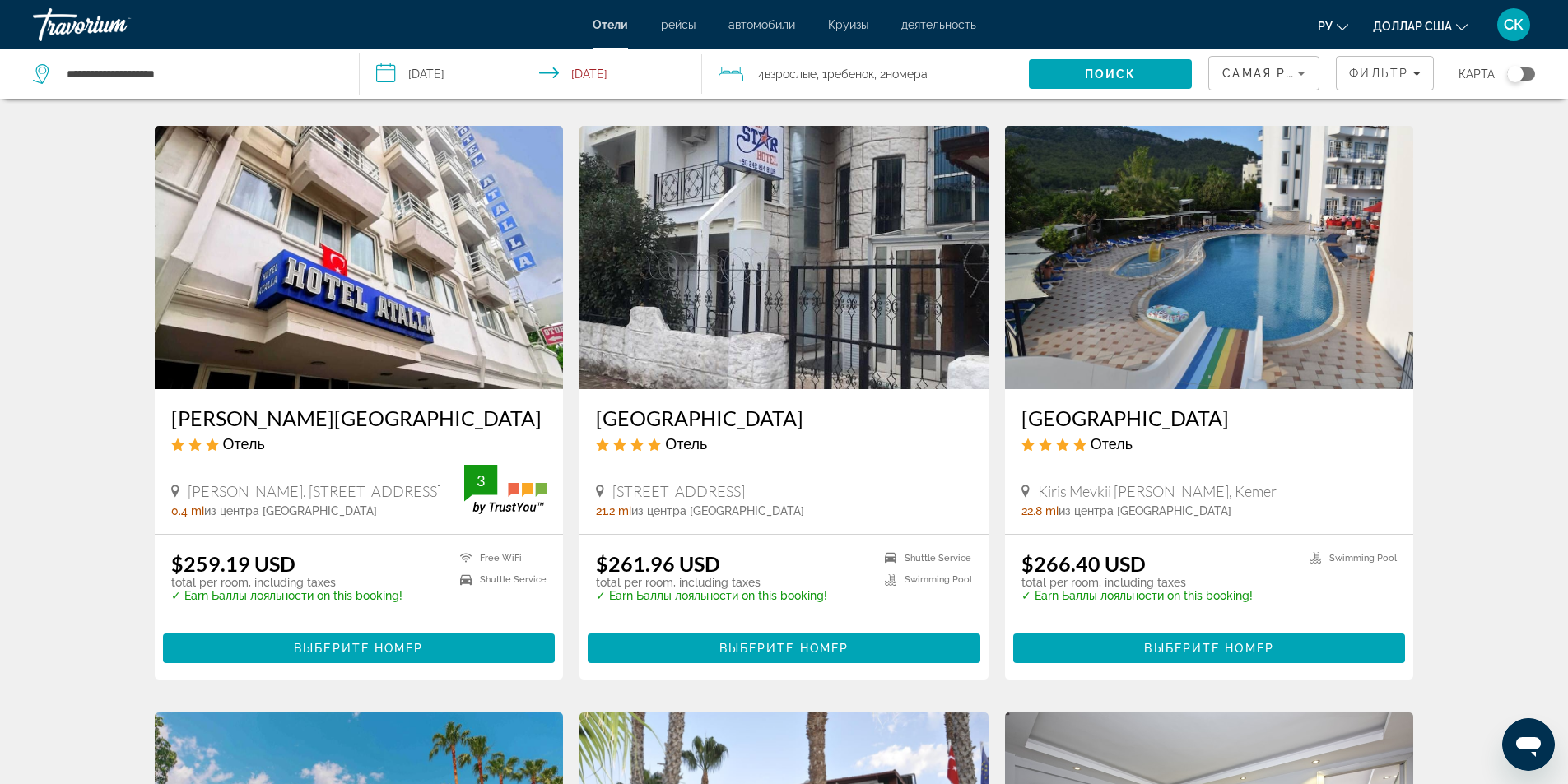
scroll to position [658, 0]
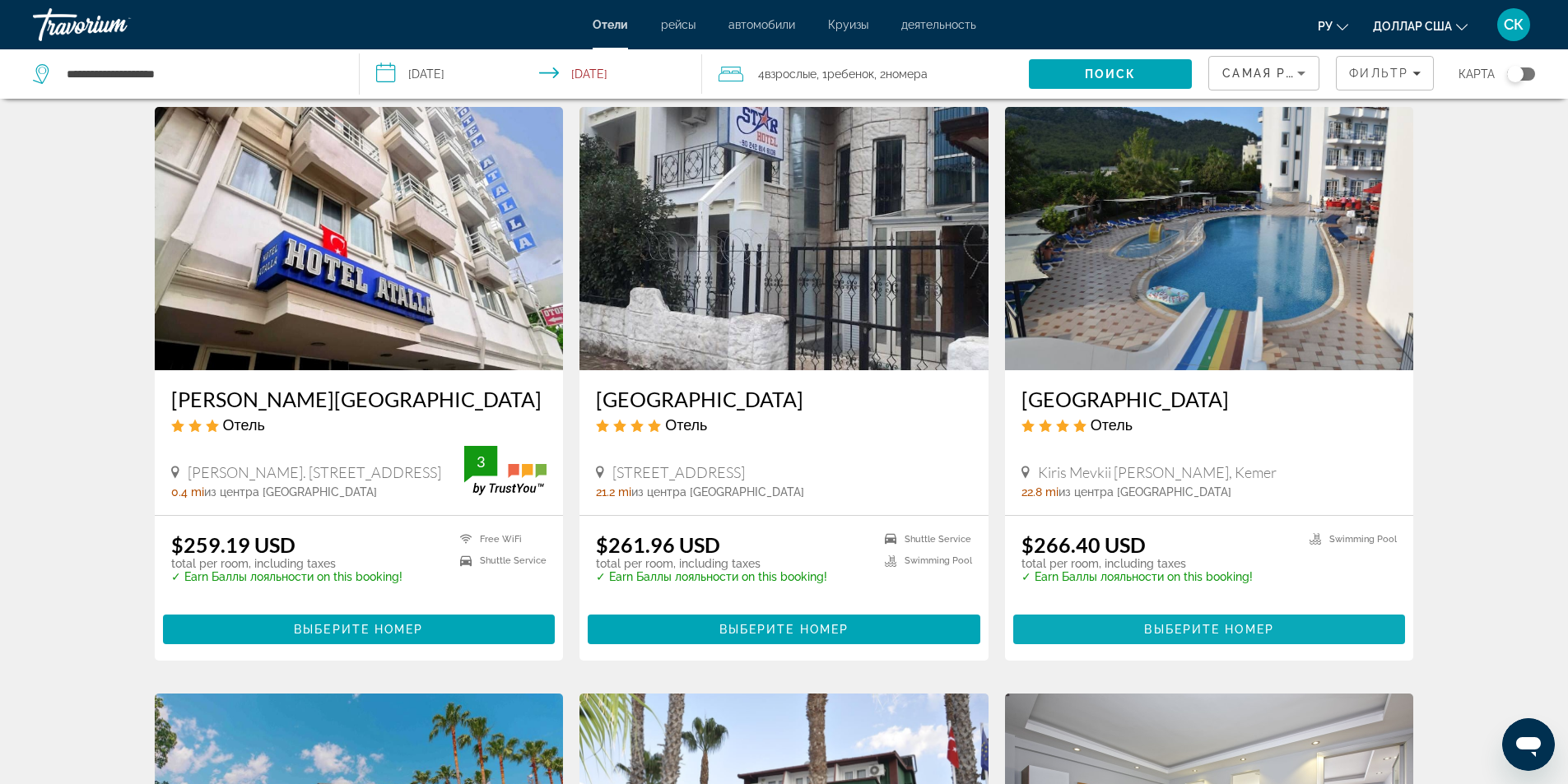
click at [1139, 637] on span "Основное содержание" at bounding box center [1209, 629] width 392 height 40
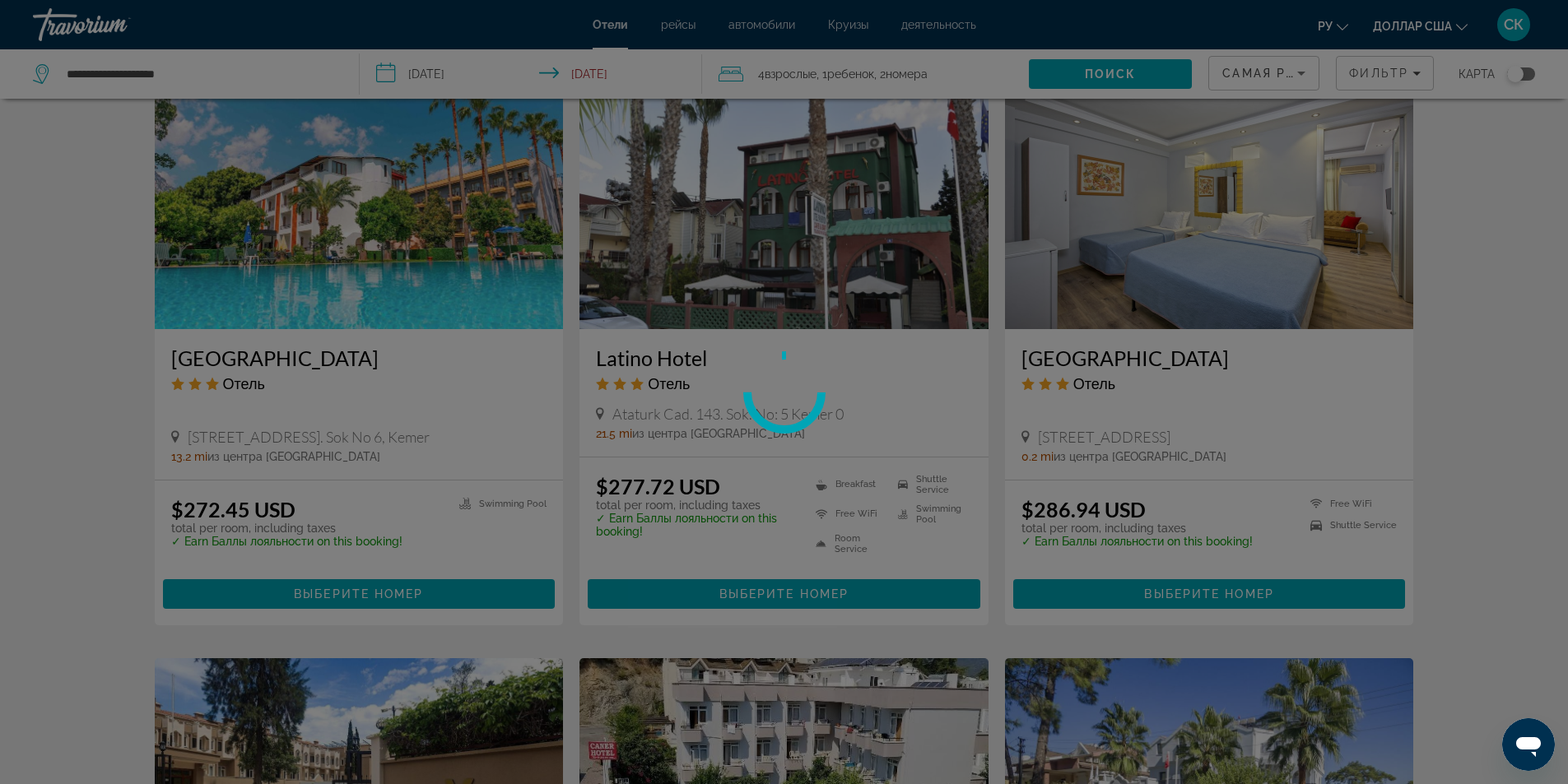
scroll to position [1315, 0]
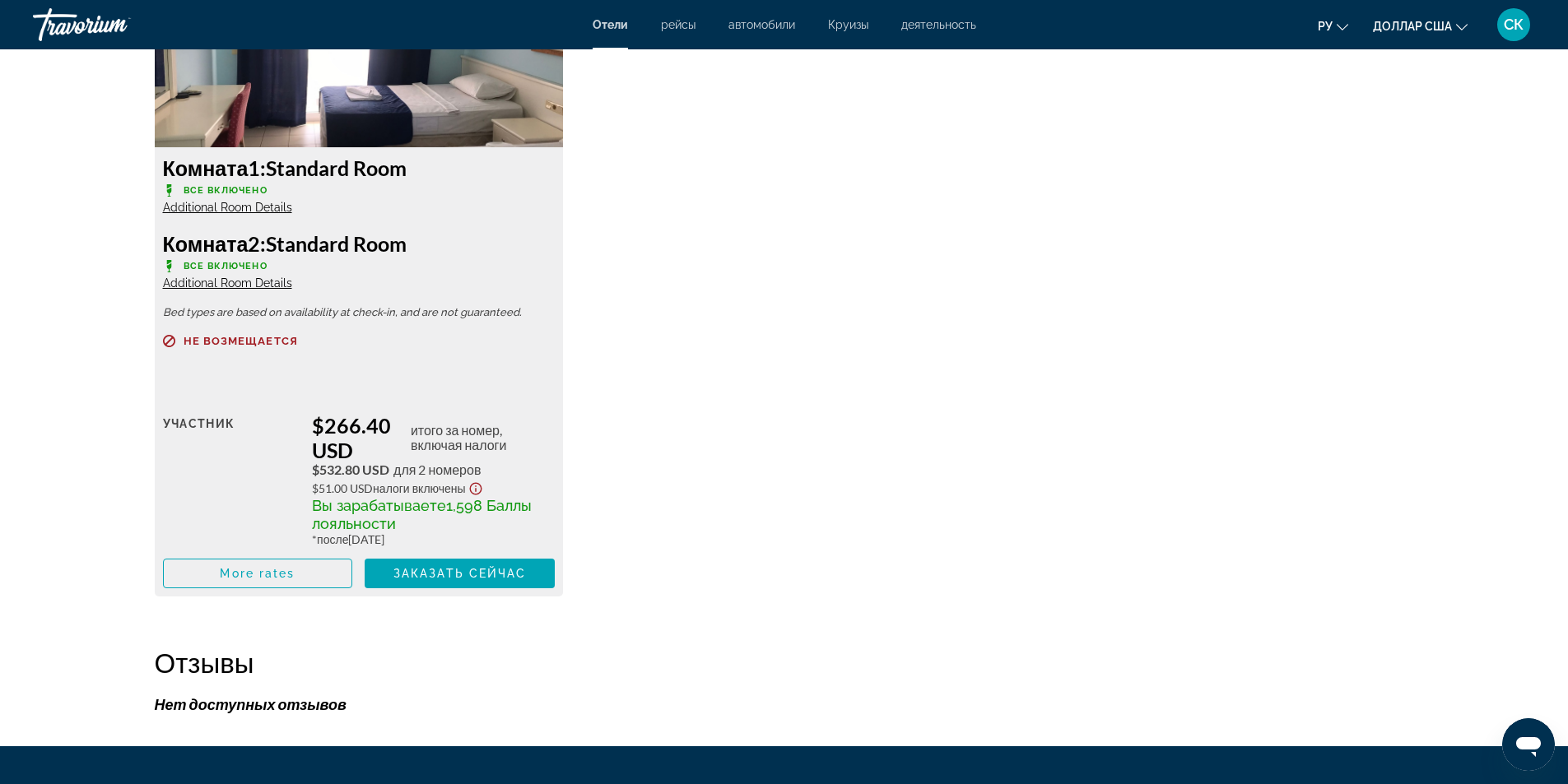
scroll to position [2331, 0]
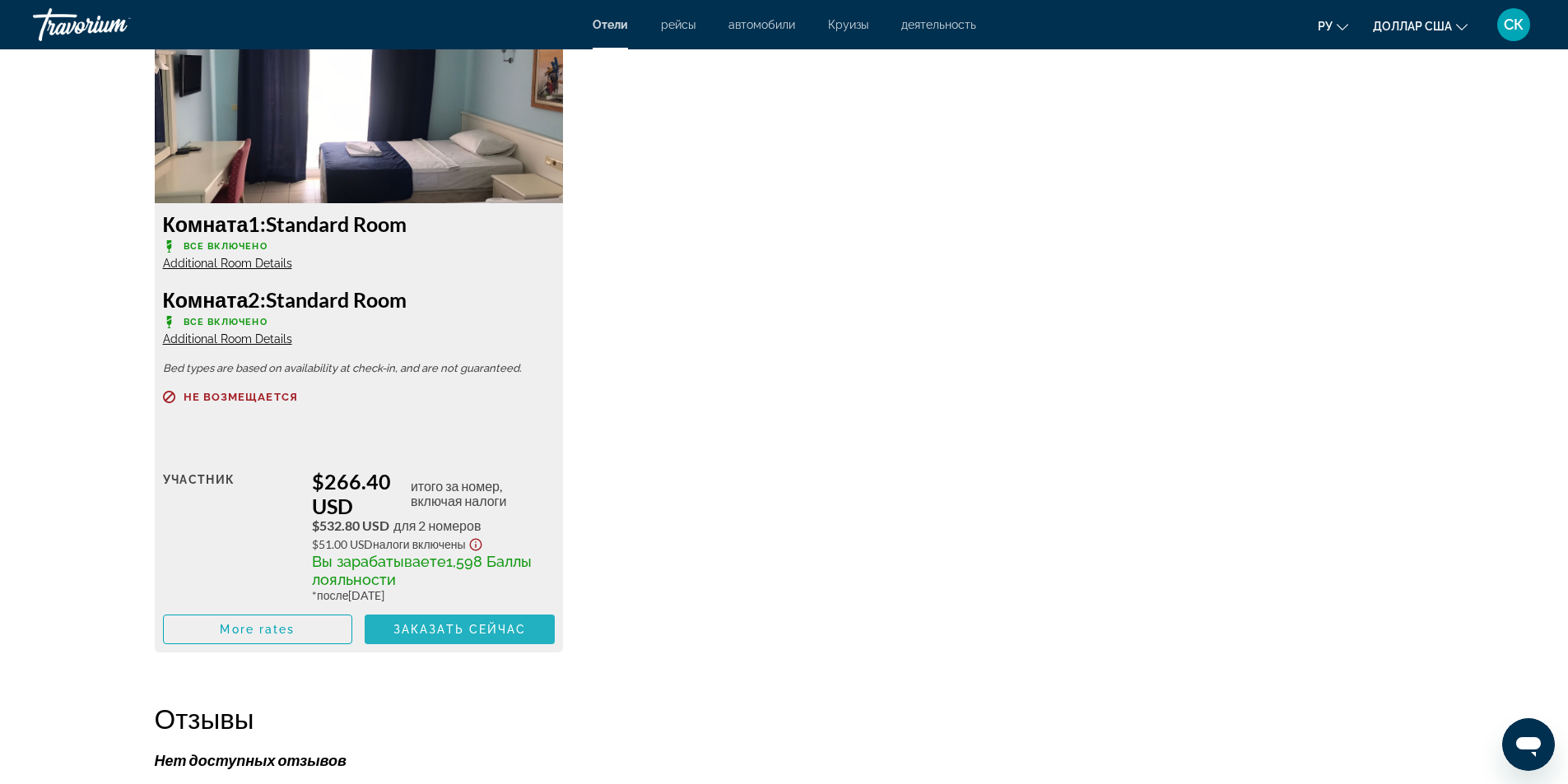
click at [501, 625] on span "Заказать сейчас" at bounding box center [460, 629] width 134 height 14
click at [269, 623] on span "More rates" at bounding box center [257, 629] width 75 height 14
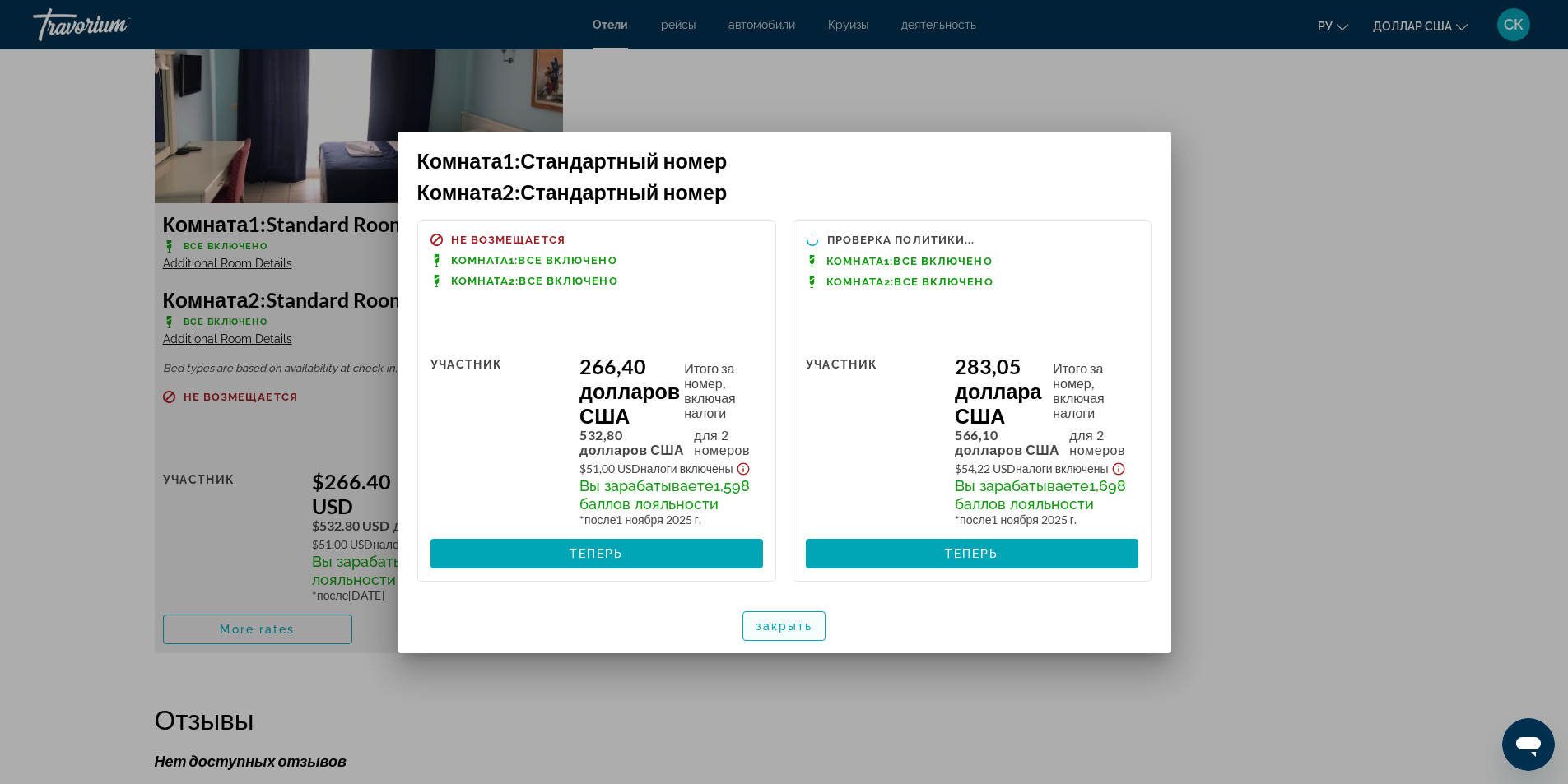
click at [778, 633] on span "button" at bounding box center [784, 625] width 82 height 40
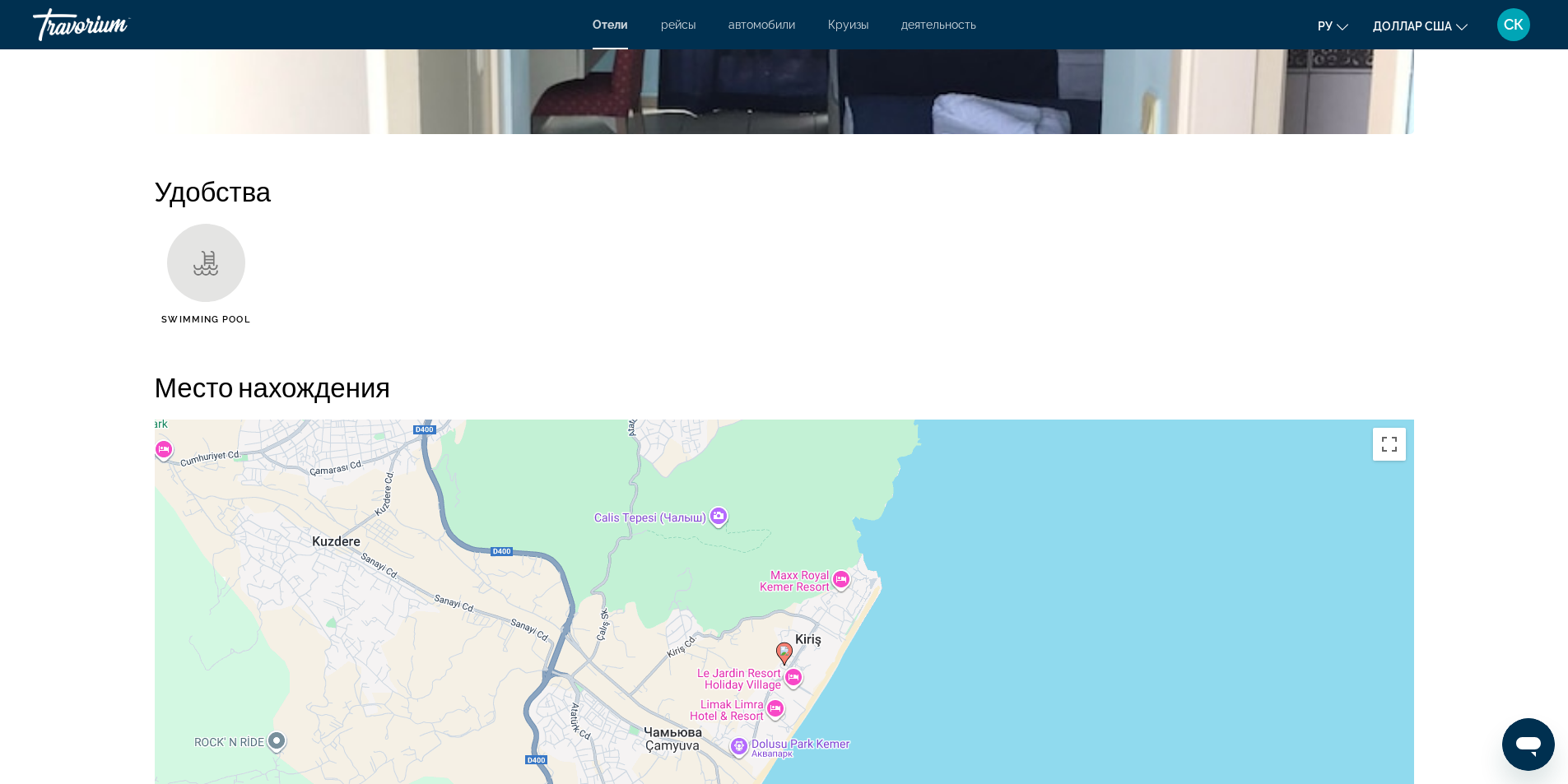
scroll to position [577, 0]
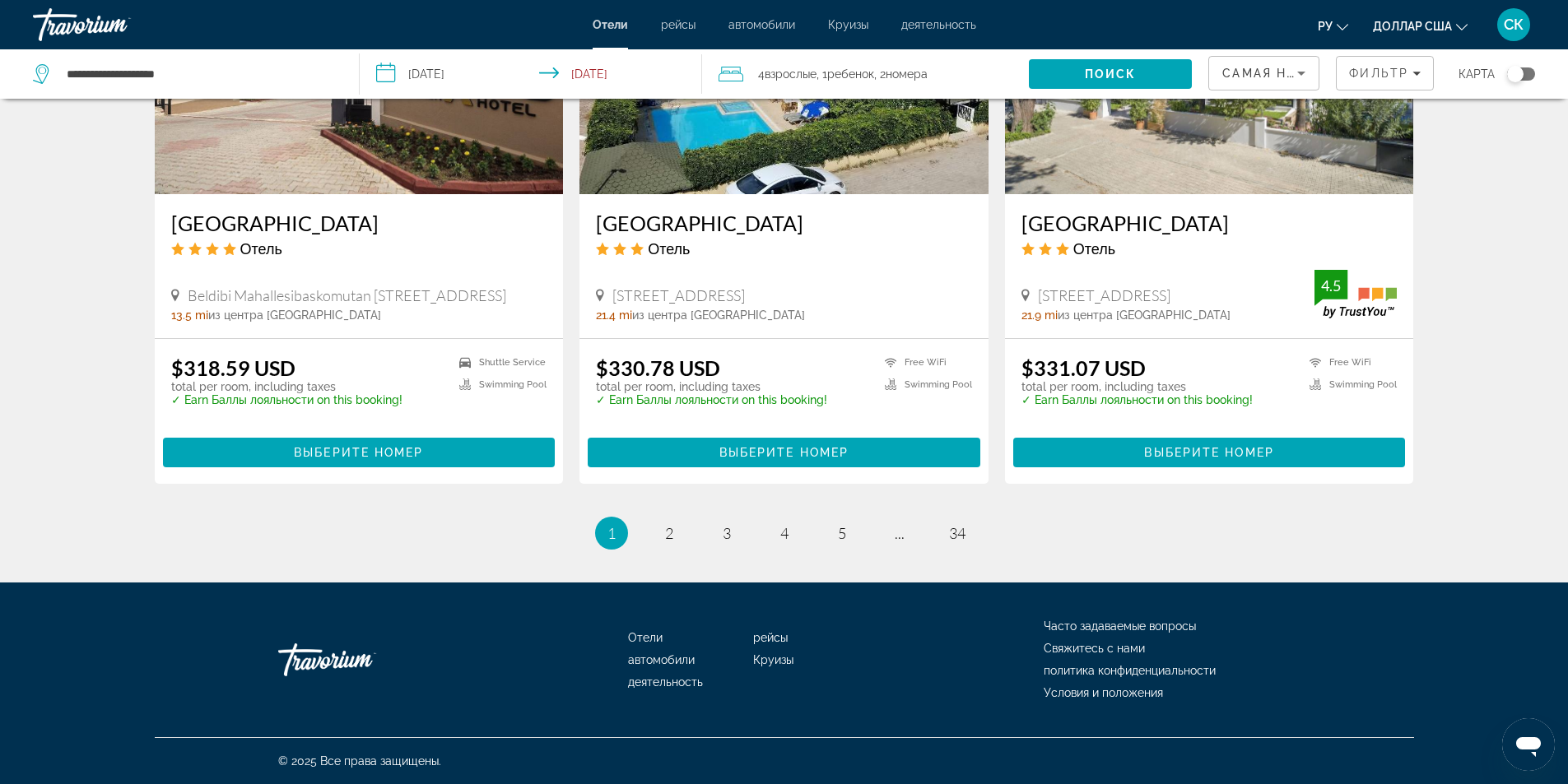
scroll to position [2015, 0]
click at [670, 538] on span "2" at bounding box center [669, 532] width 8 height 18
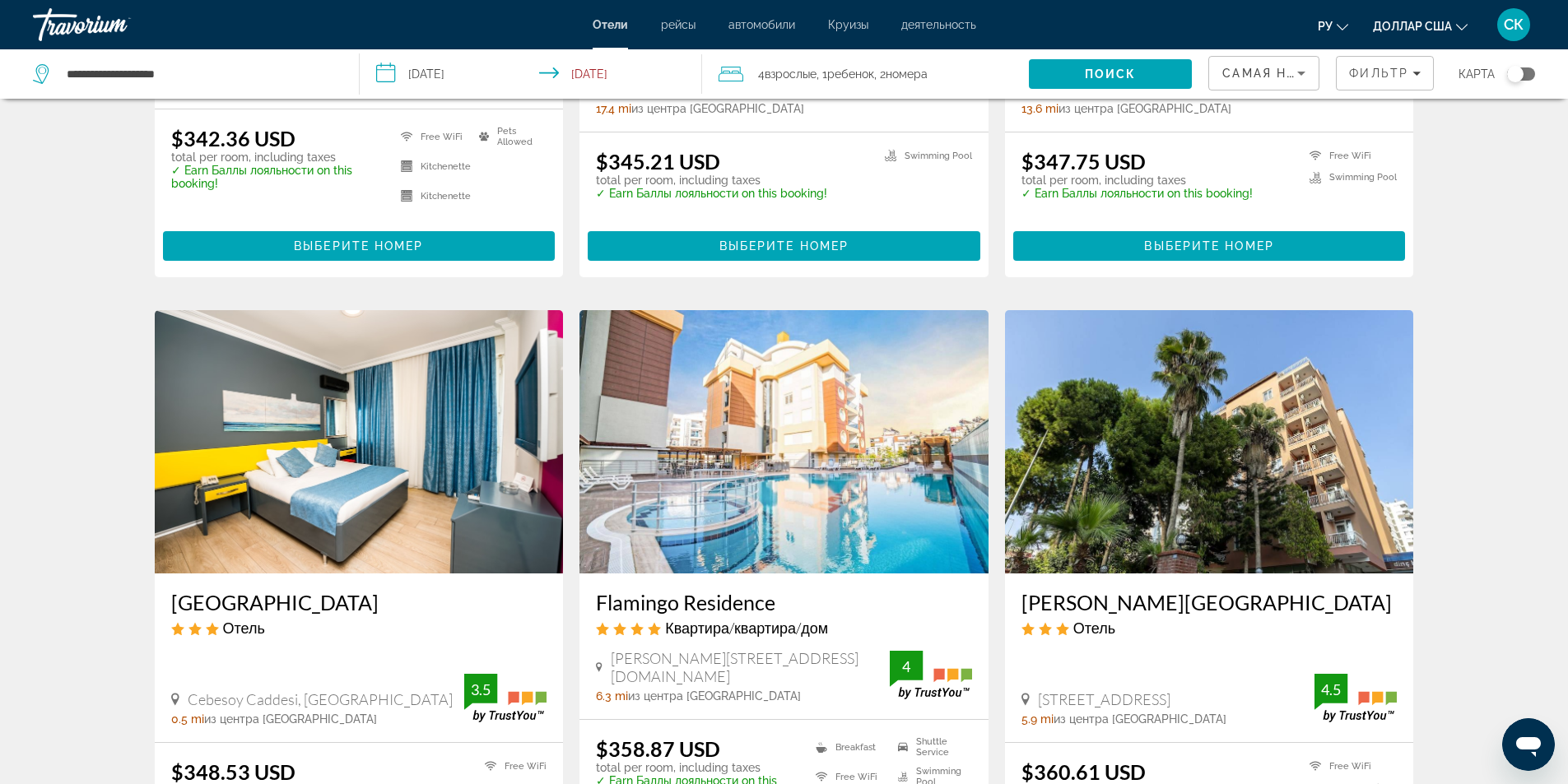
scroll to position [658, 0]
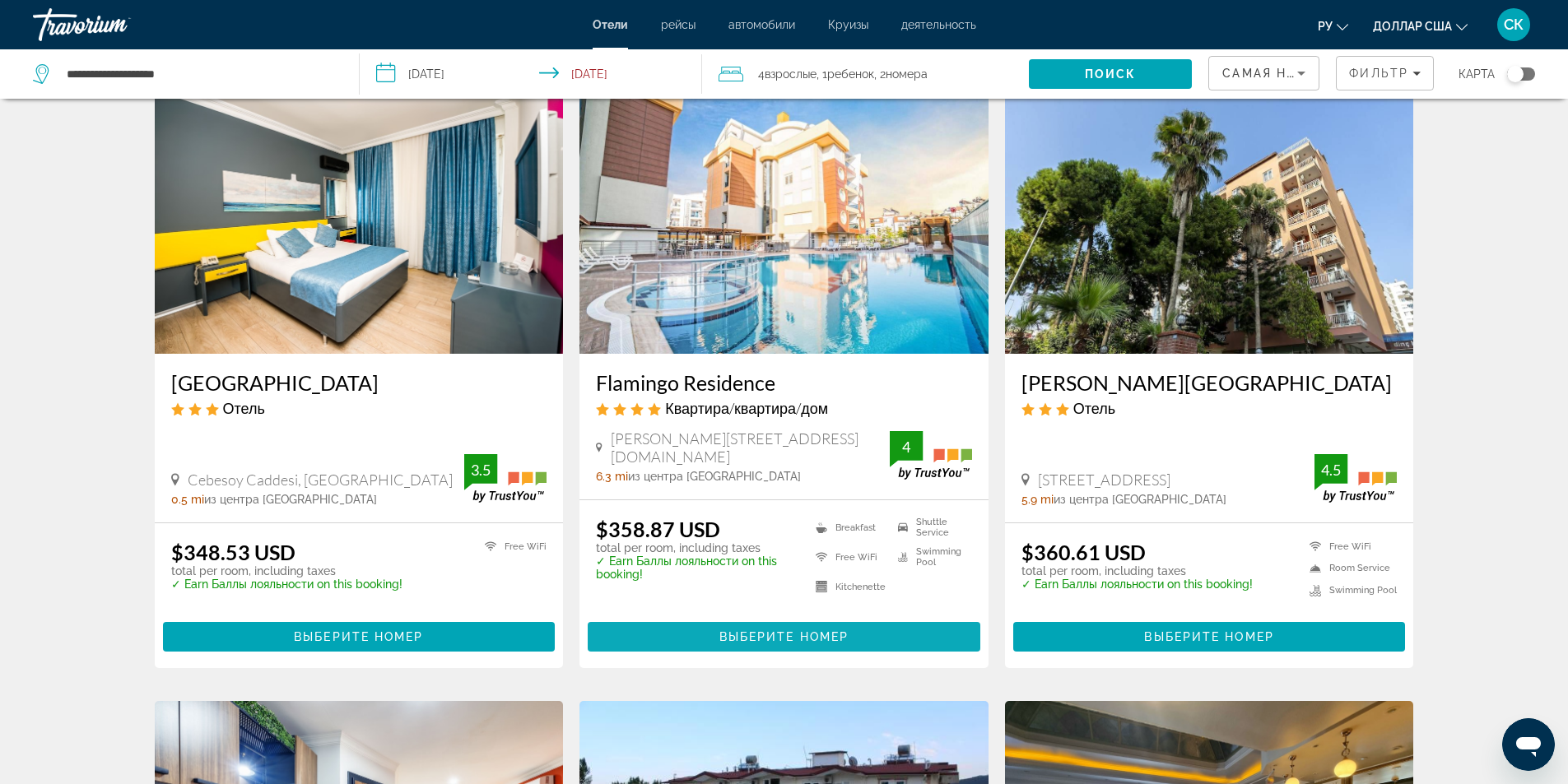
click at [710, 626] on span "Основное содержание" at bounding box center [784, 636] width 392 height 40
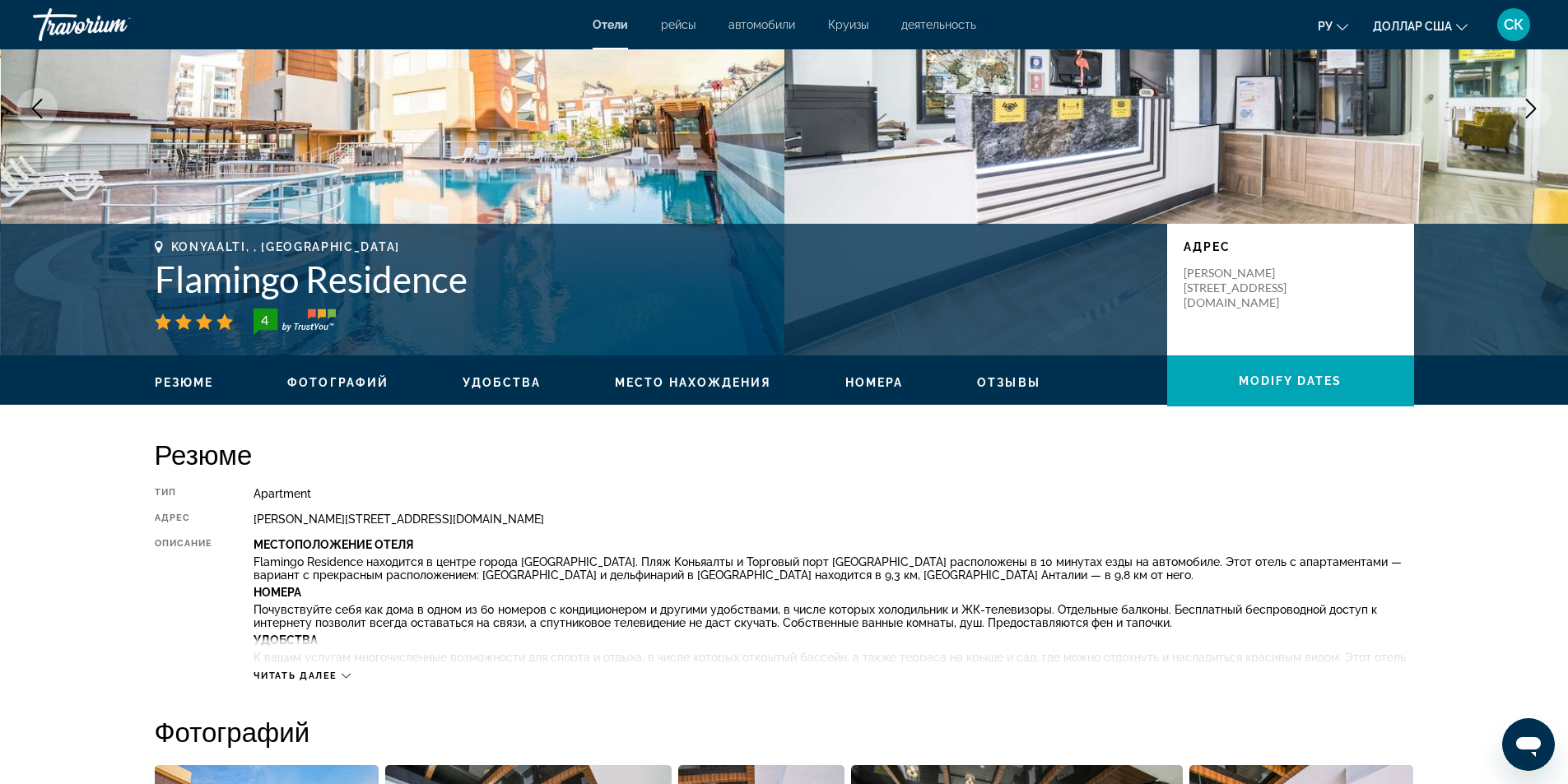
scroll to position [220, 0]
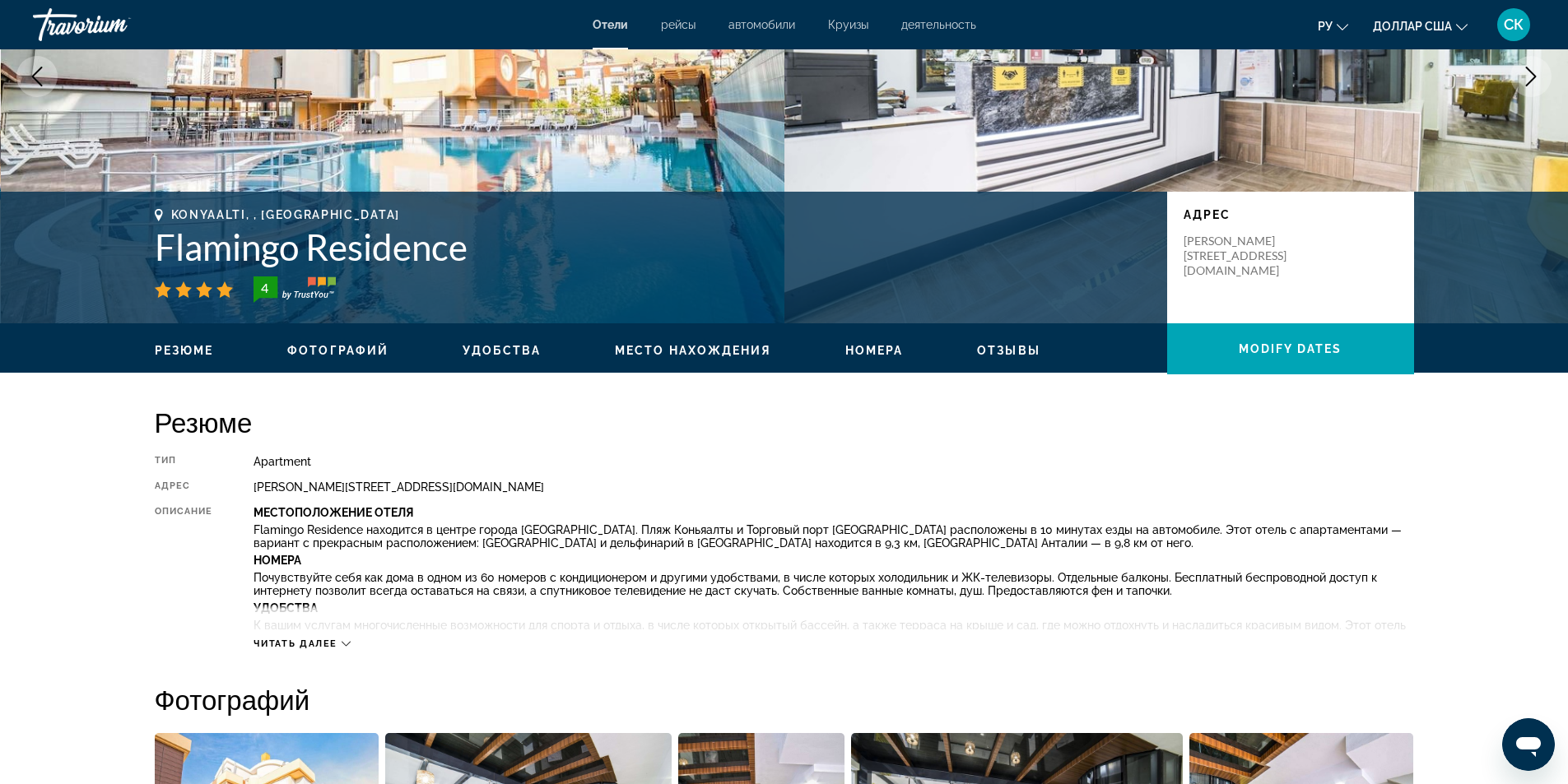
click at [309, 646] on span "Читать далее" at bounding box center [295, 643] width 84 height 11
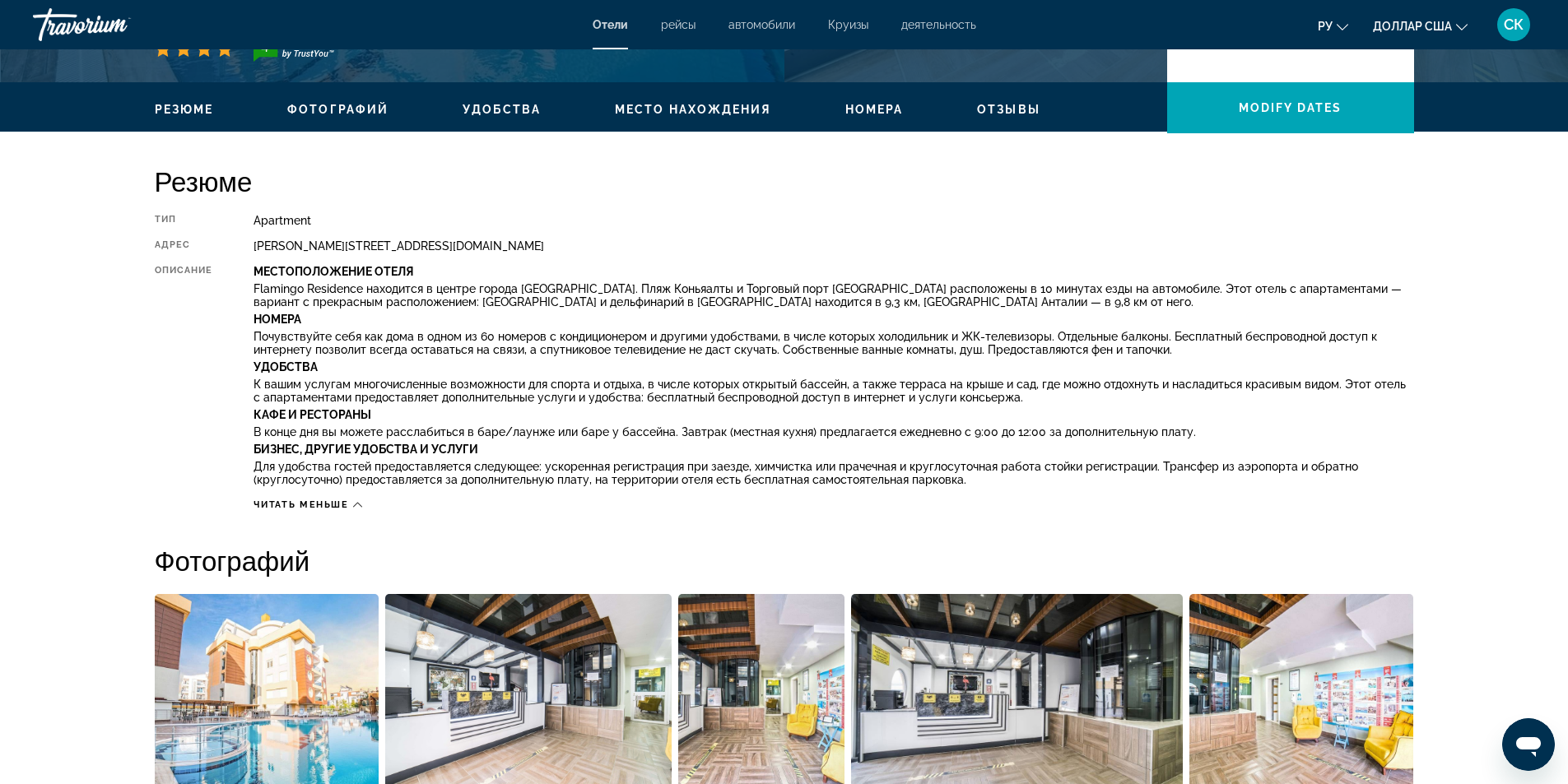
scroll to position [438, 0]
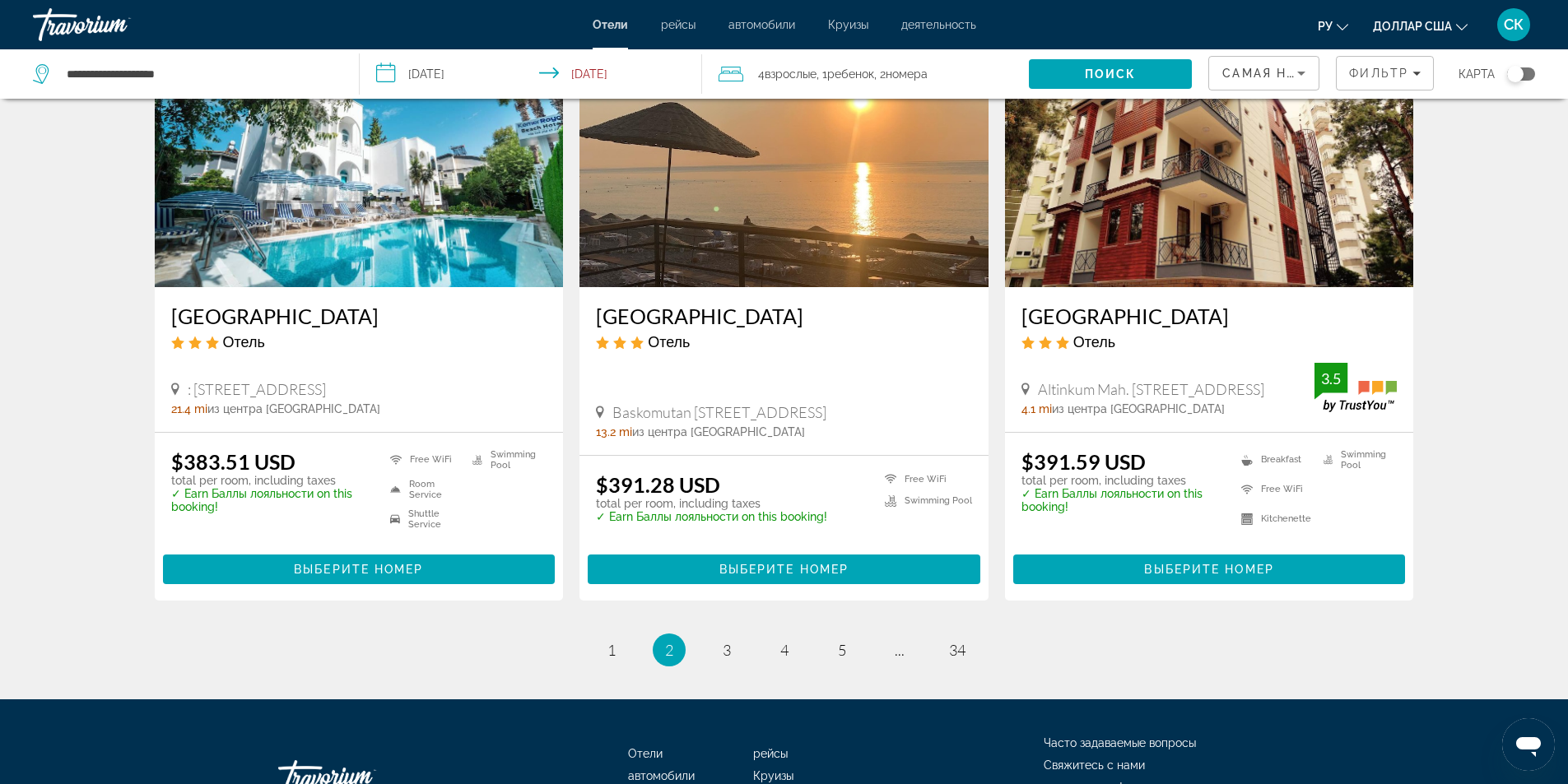
scroll to position [1974, 0]
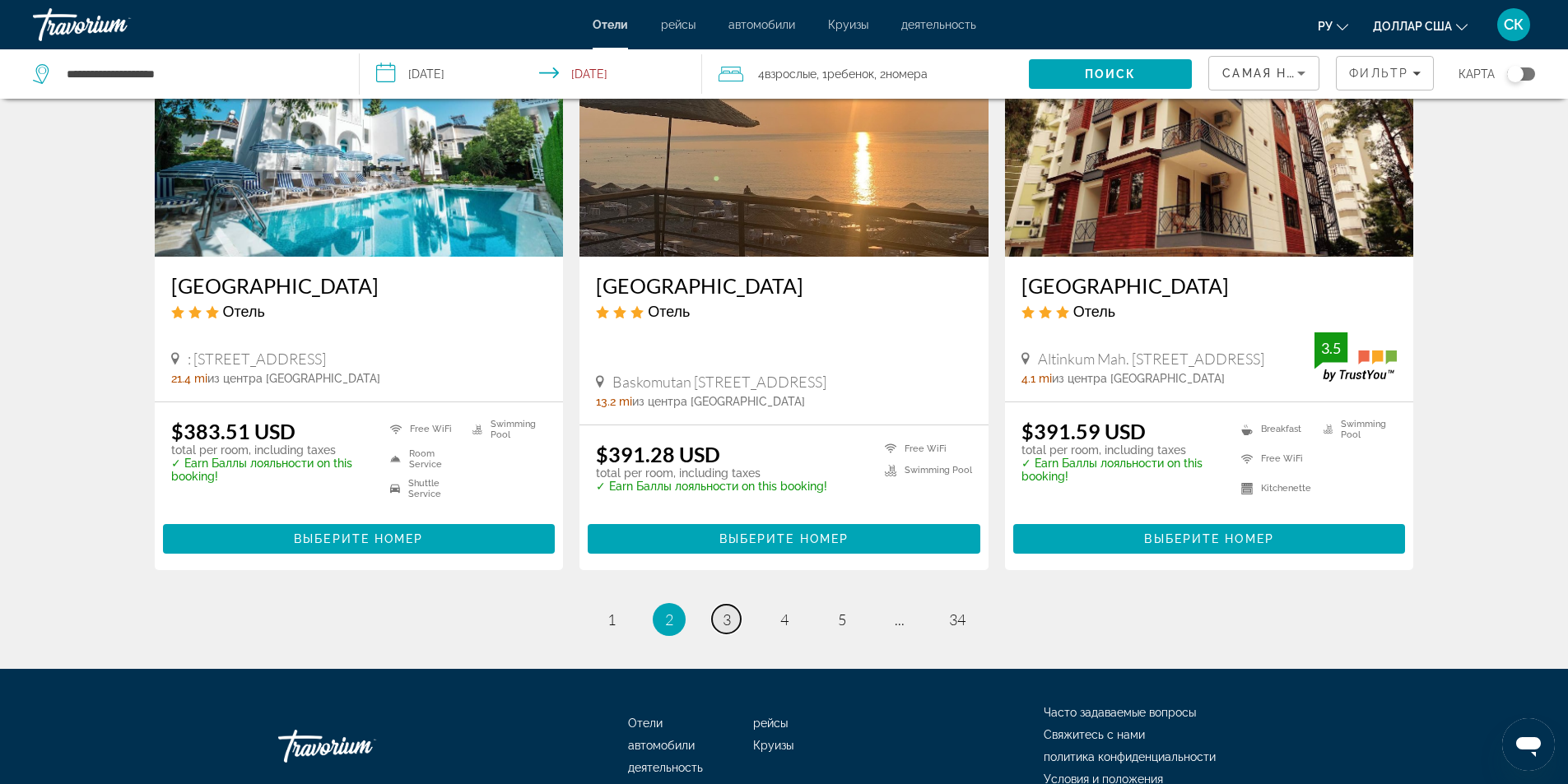
click at [729, 619] on span "3" at bounding box center [726, 618] width 8 height 18
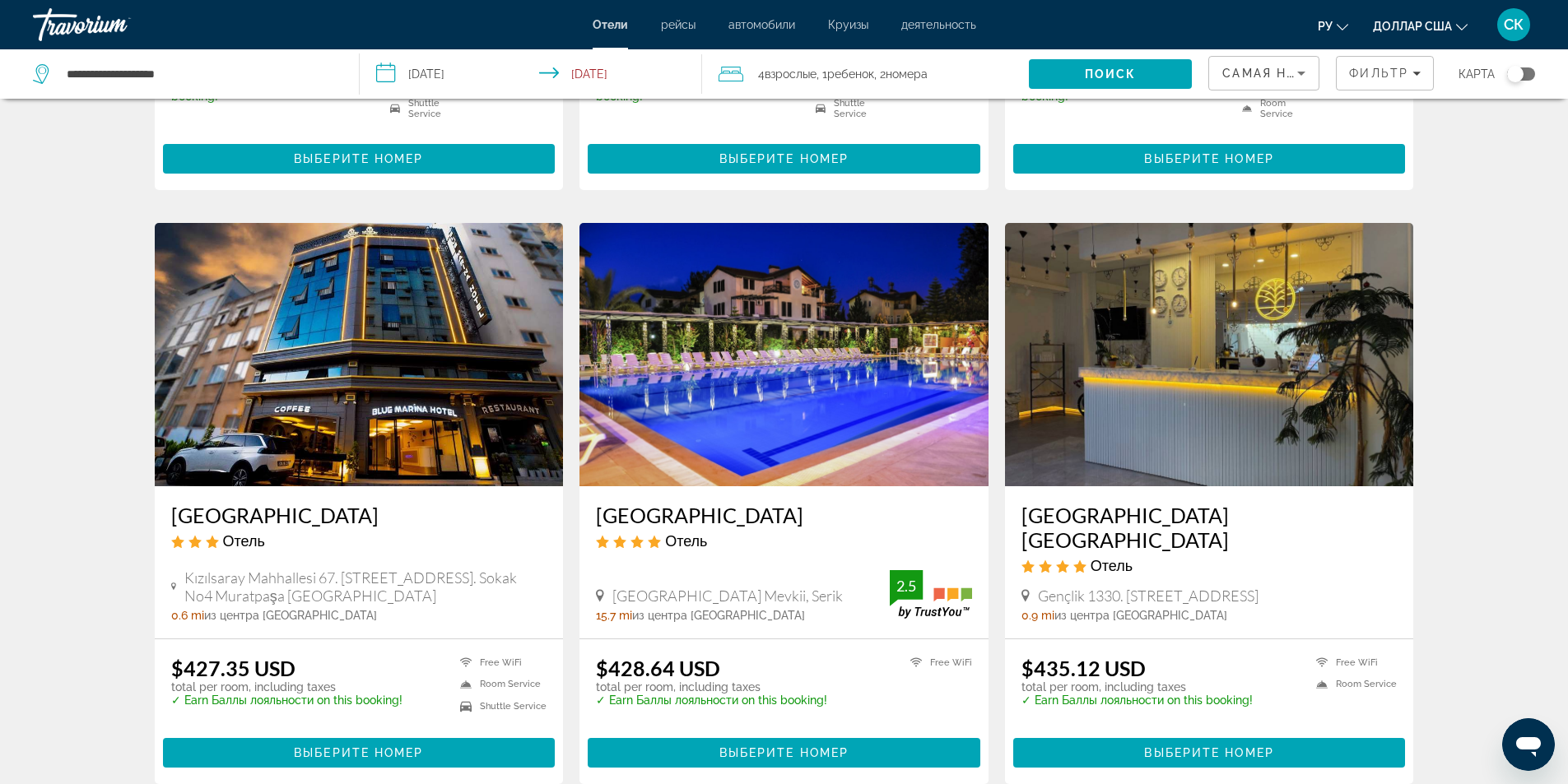
scroll to position [1754, 0]
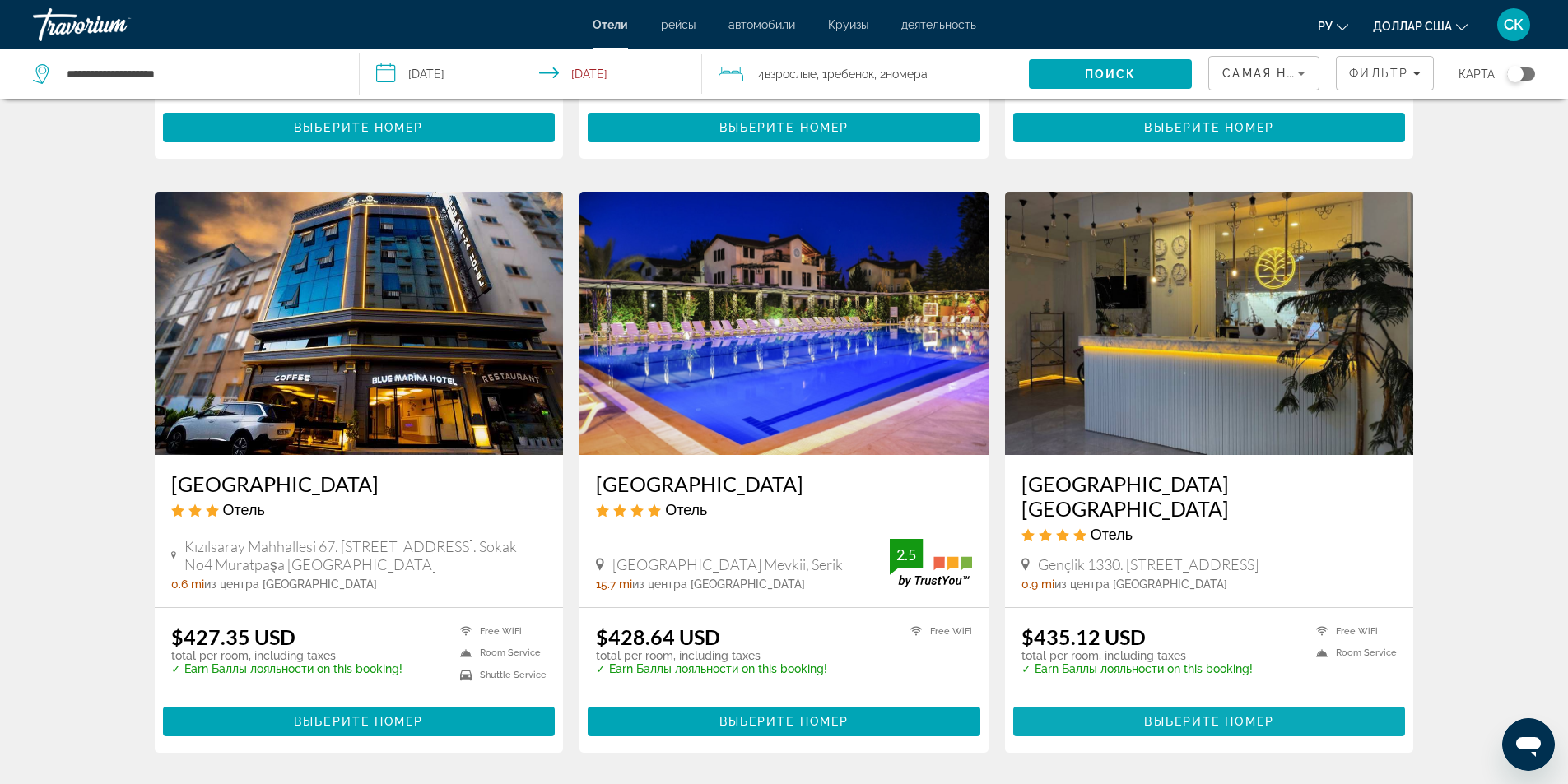
click at [1157, 714] on span "Выберите номер" at bounding box center [1208, 721] width 129 height 14
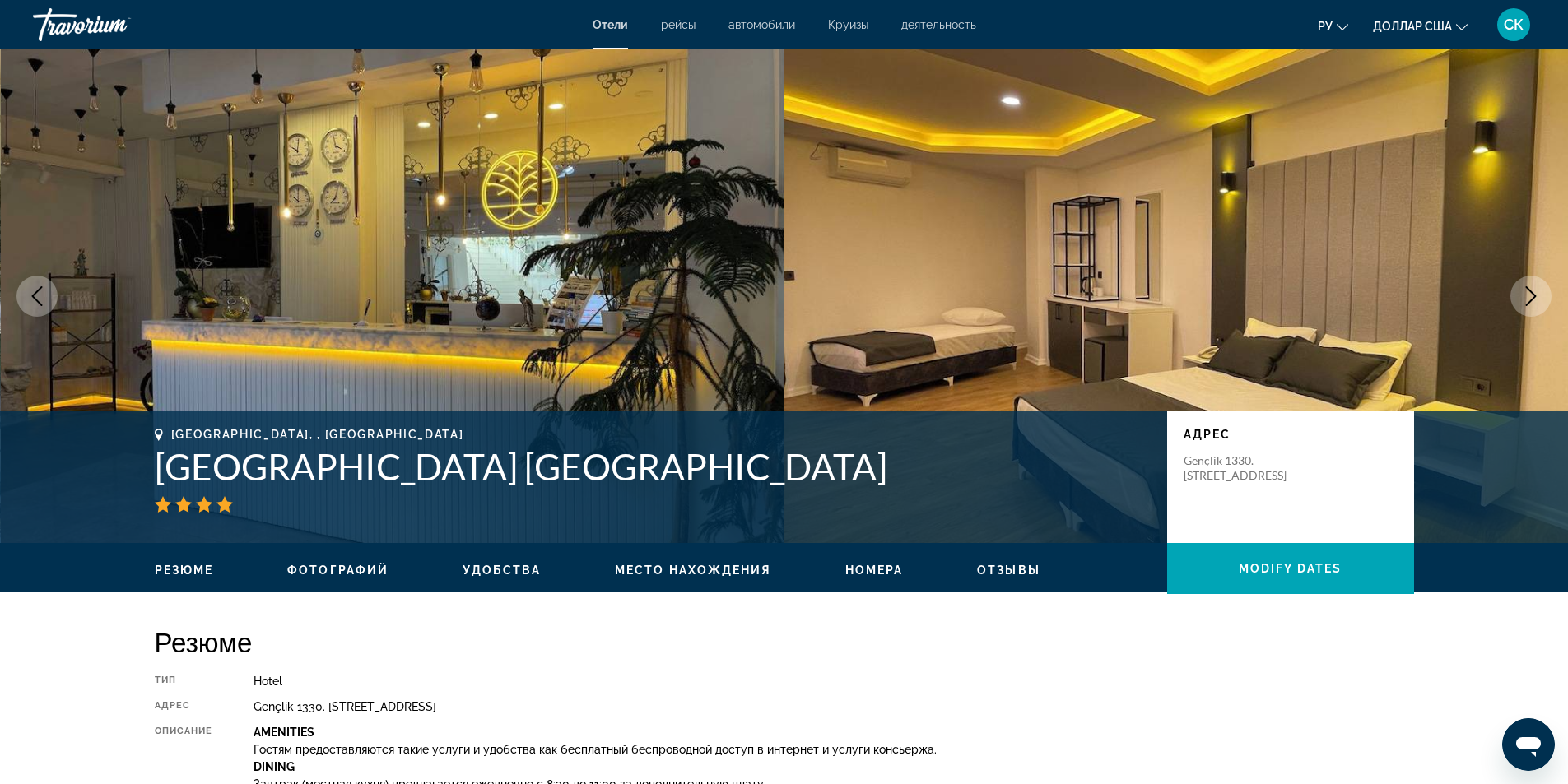
scroll to position [439, 0]
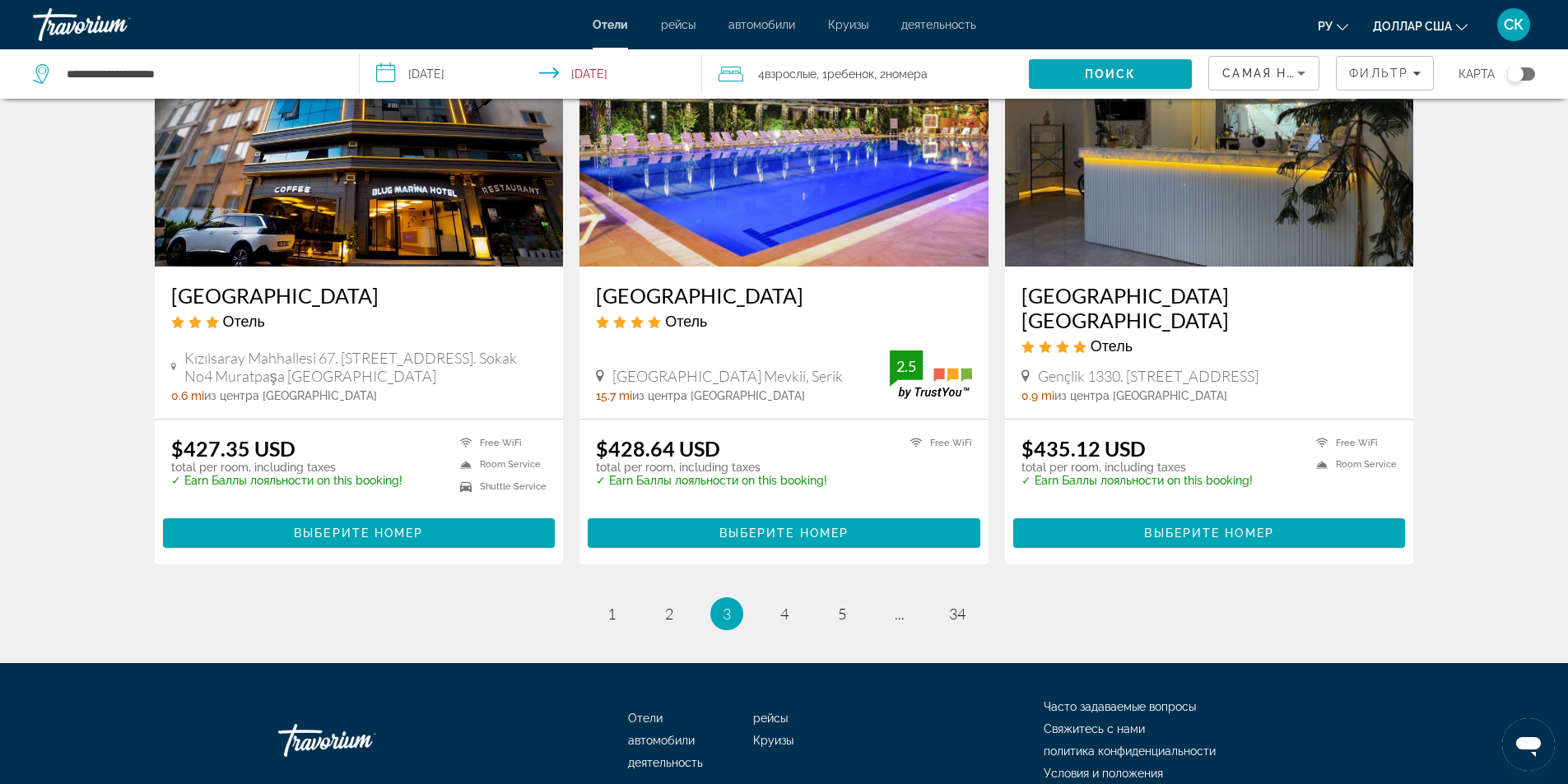
scroll to position [1974, 0]
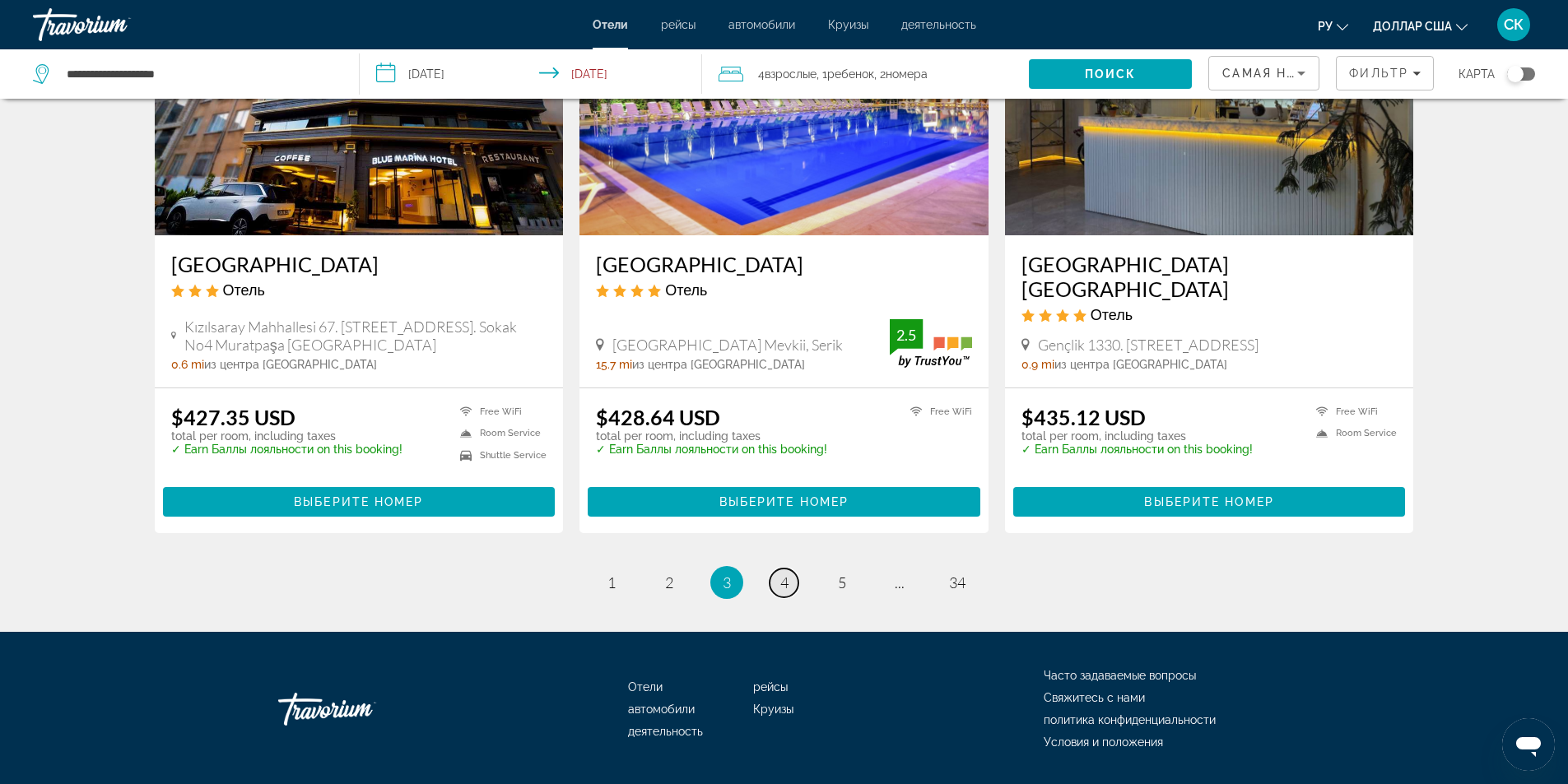
click at [784, 573] on span "4" at bounding box center [784, 582] width 8 height 18
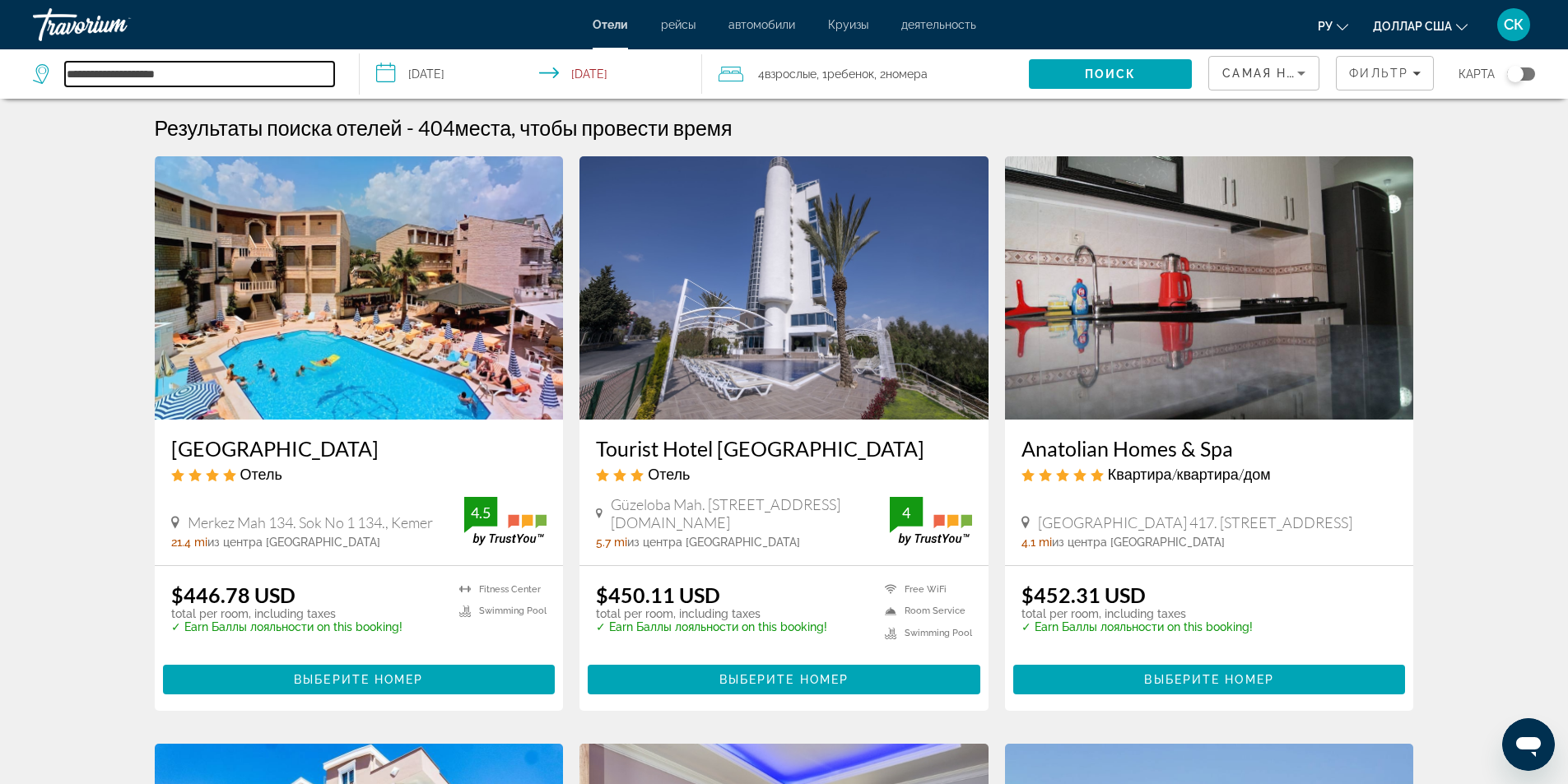
click at [174, 74] on input "**********" at bounding box center [200, 74] width 269 height 24
drag, startPoint x: 196, startPoint y: 74, endPoint x: 63, endPoint y: 74, distance: 133.0
click at [63, 74] on div "**********" at bounding box center [183, 74] width 301 height 24
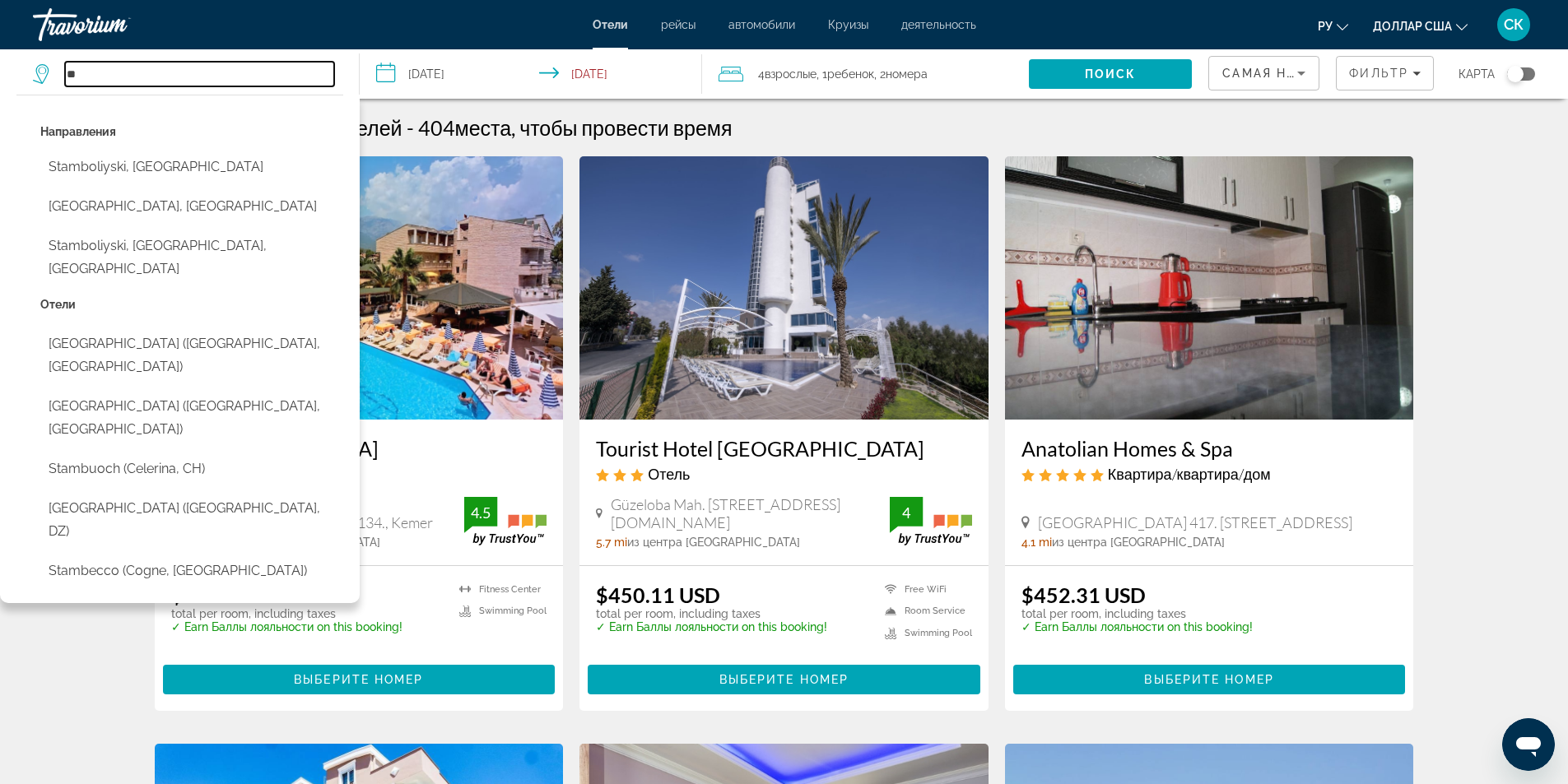
type input "*"
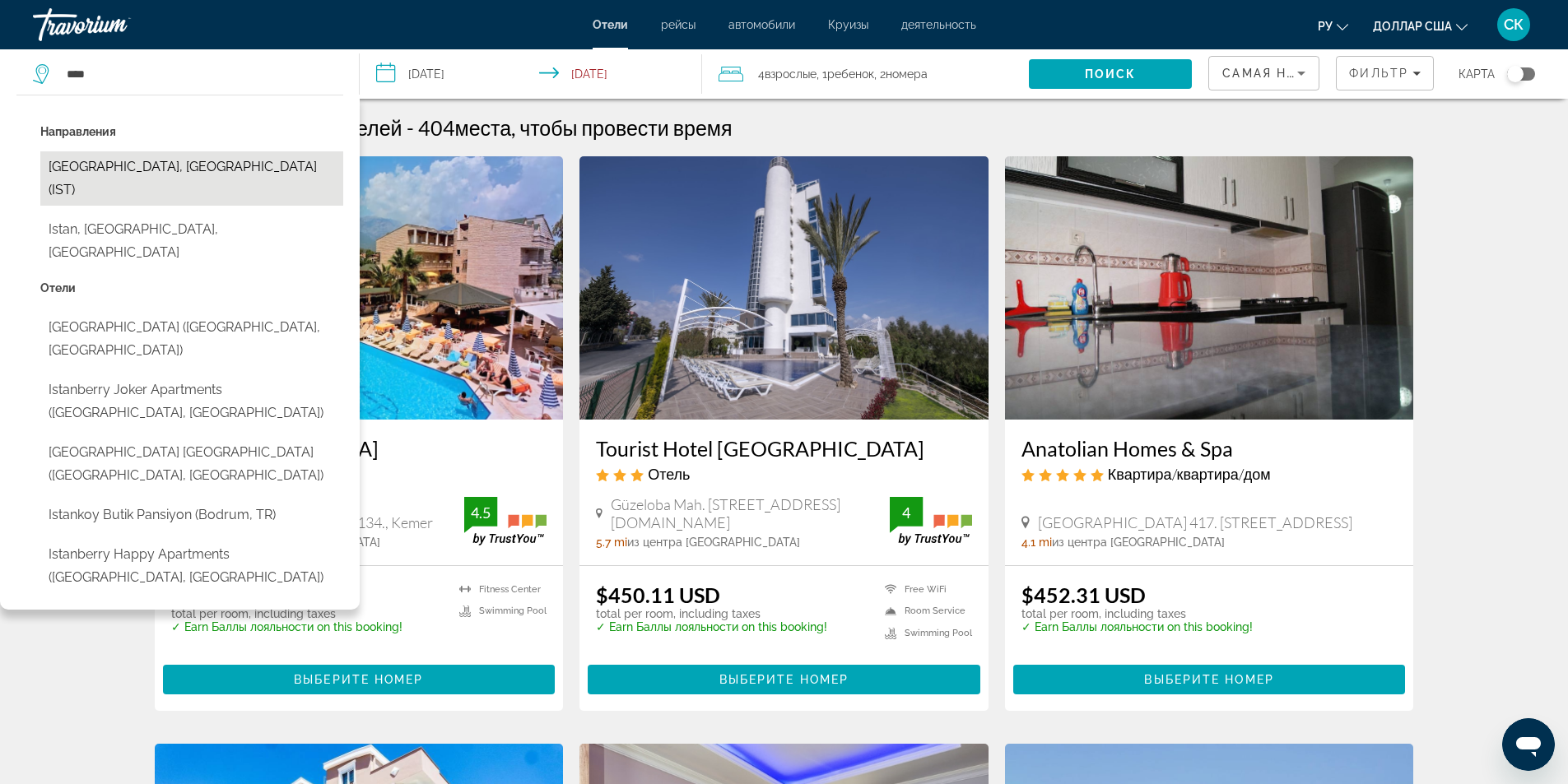
click at [95, 167] on button "[GEOGRAPHIC_DATA], [GEOGRAPHIC_DATA] (IST)" at bounding box center [192, 178] width 303 height 54
type input "**********"
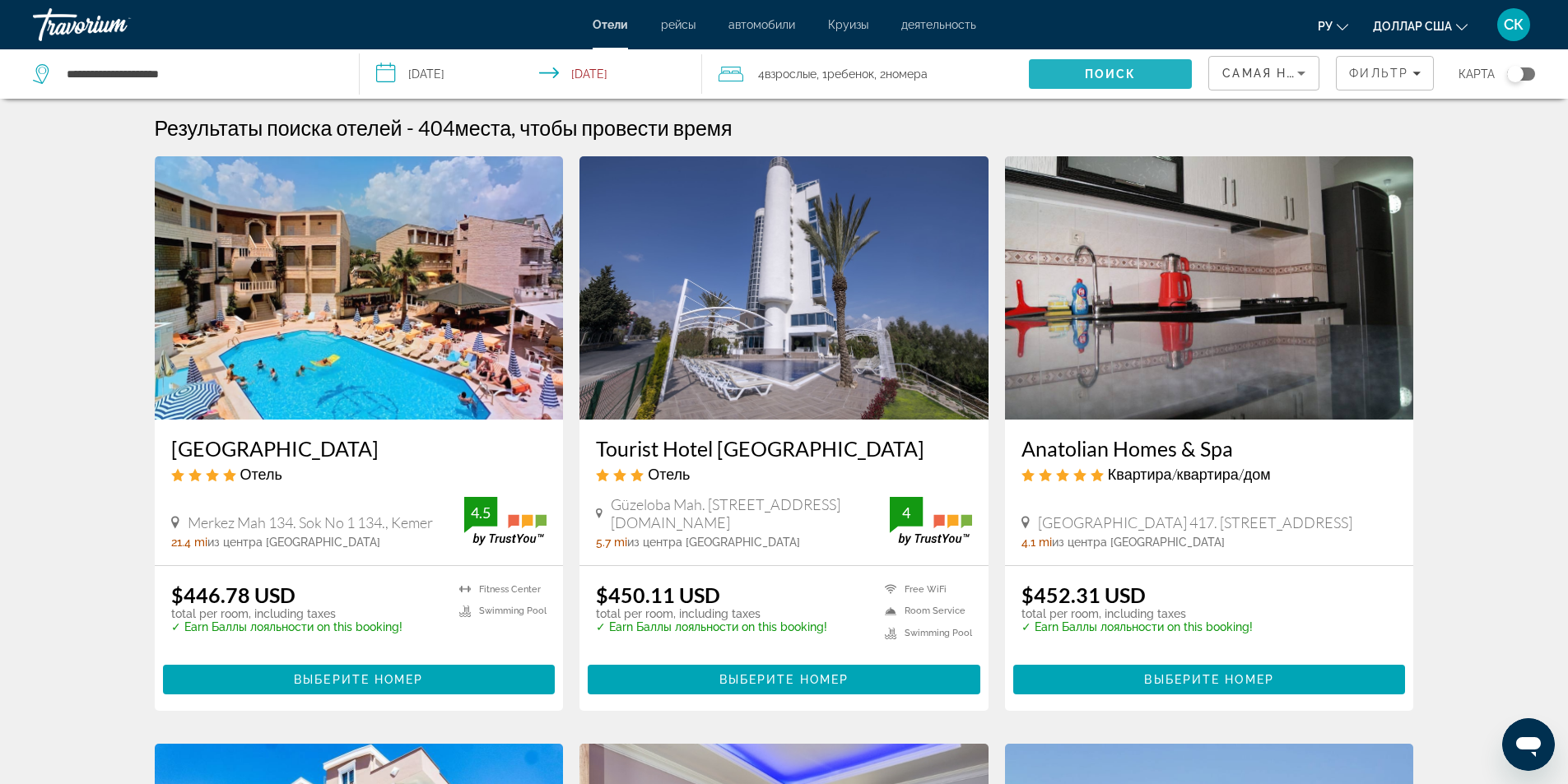
click at [1136, 64] on span "Search" at bounding box center [1110, 74] width 163 height 40
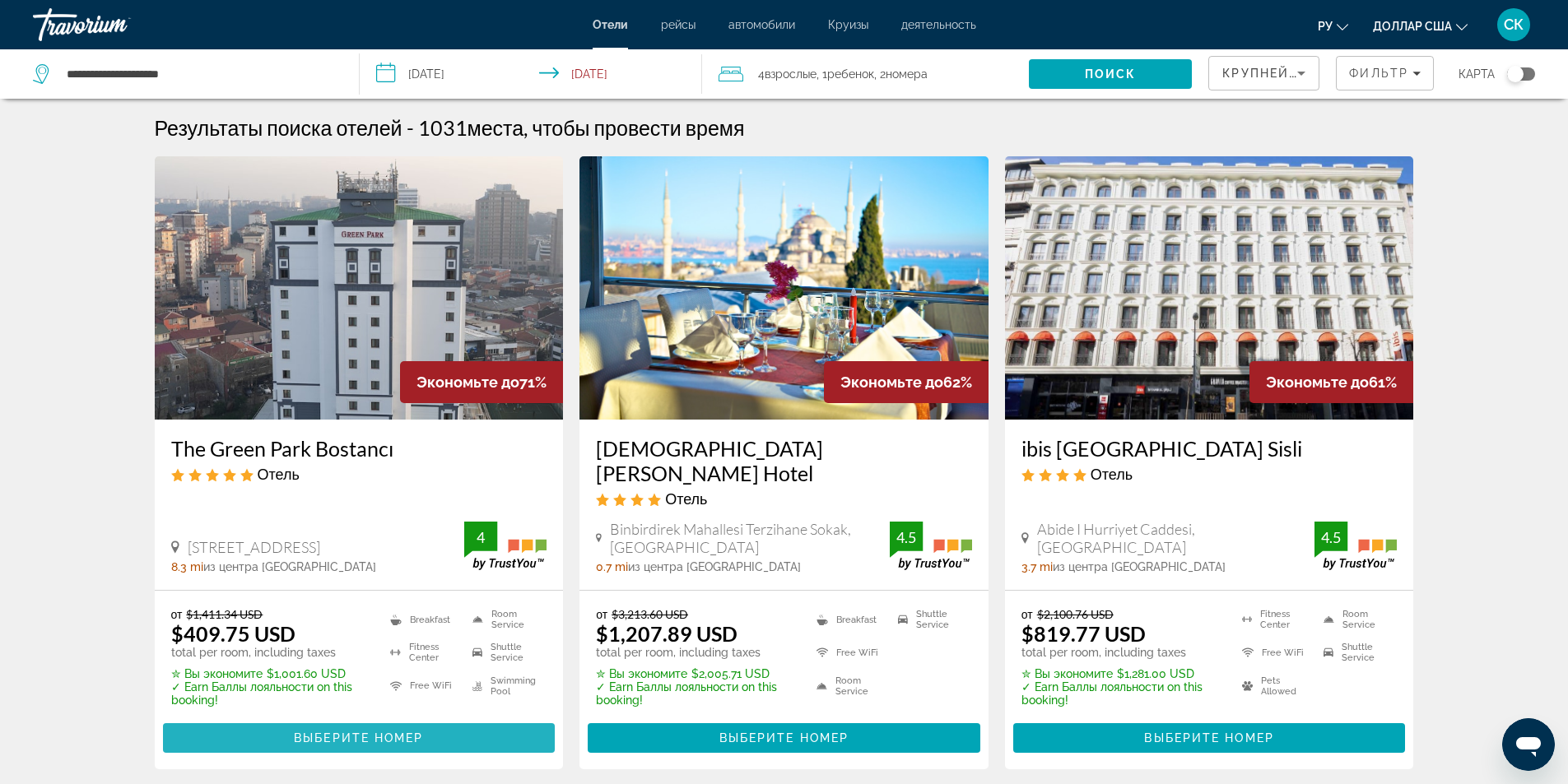
click at [359, 731] on span "Выберите номер" at bounding box center [357, 738] width 129 height 14
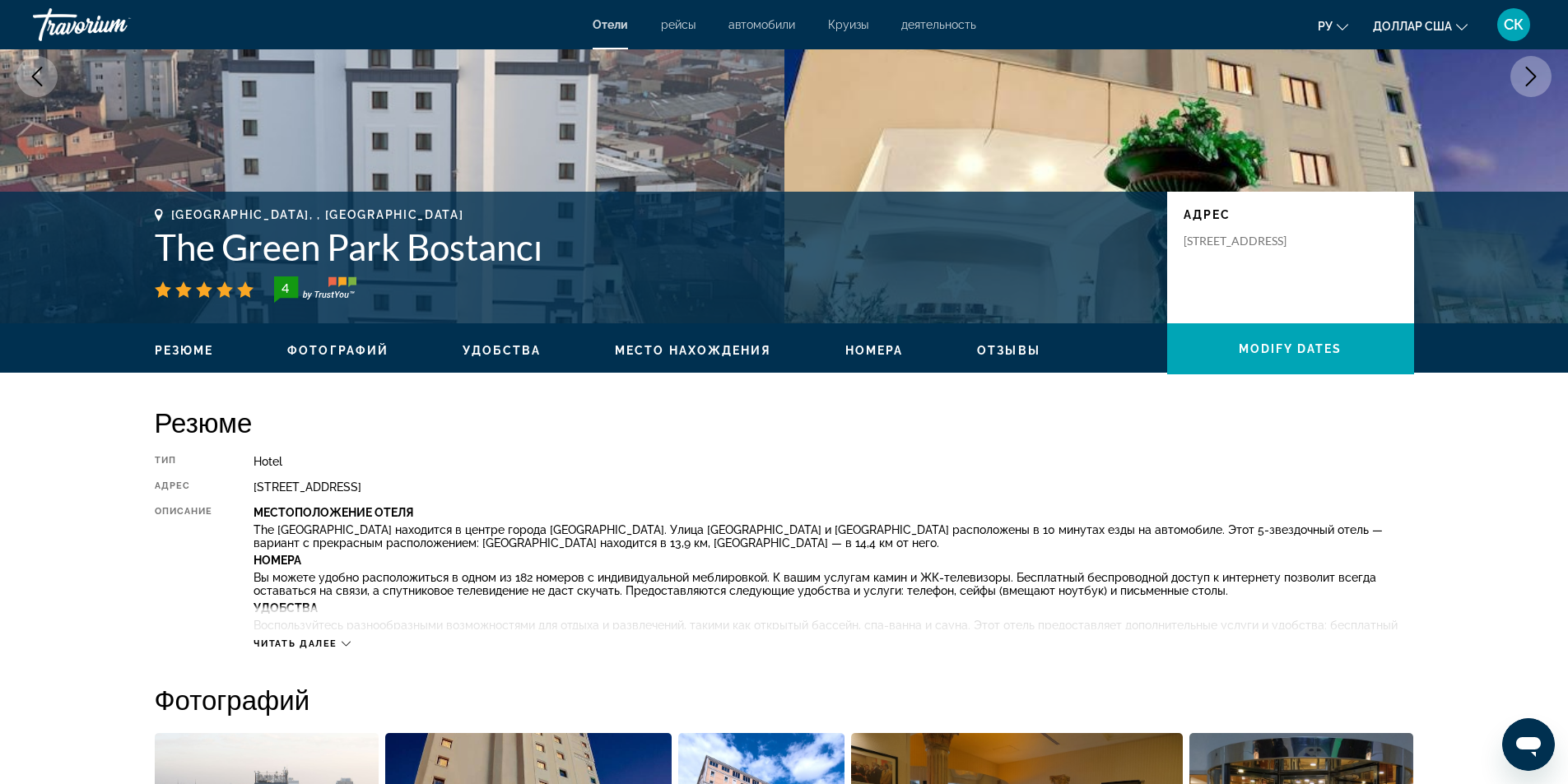
scroll to position [438, 0]
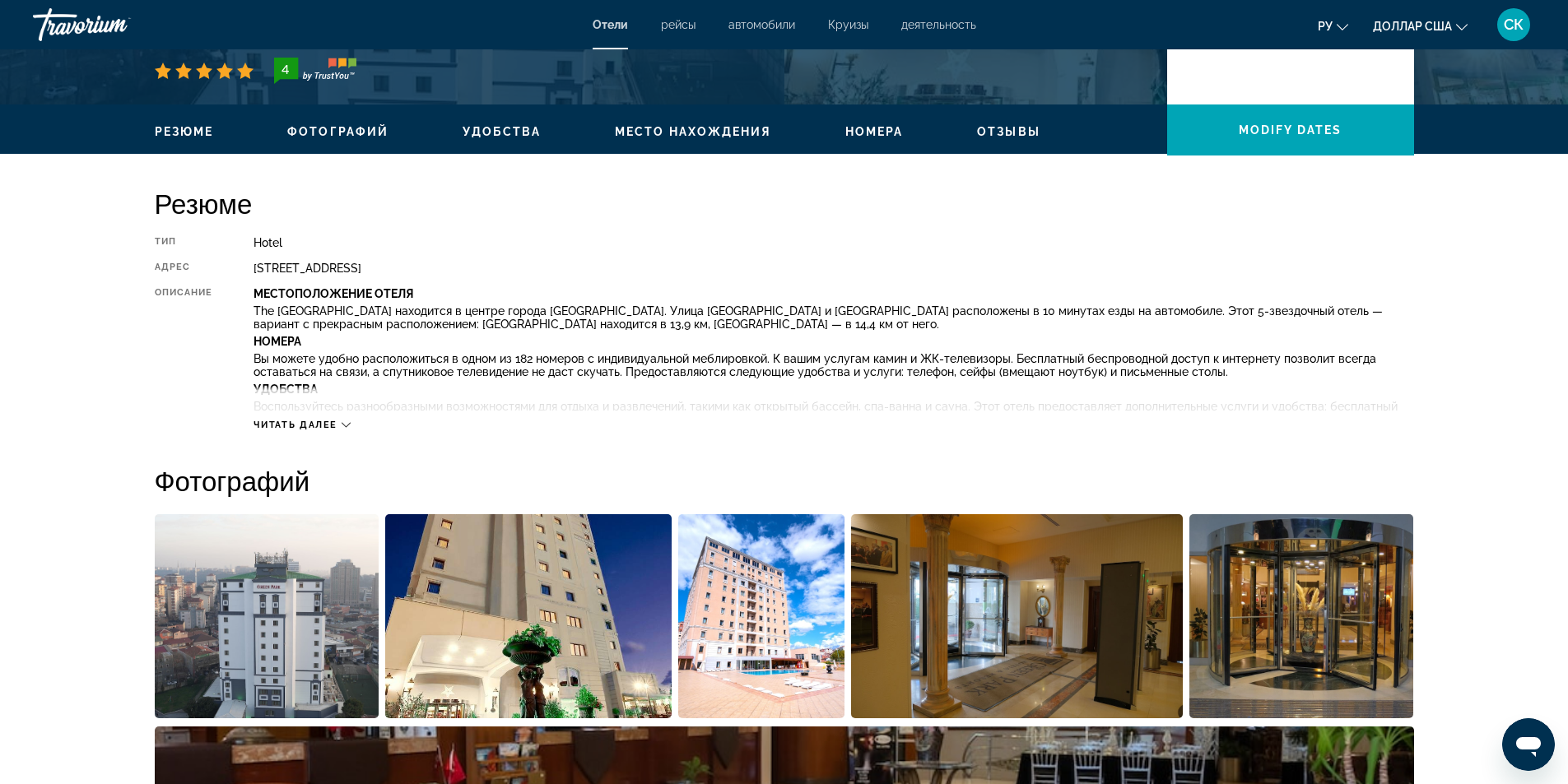
click at [340, 423] on div "Читать далее" at bounding box center [302, 424] width 97 height 11
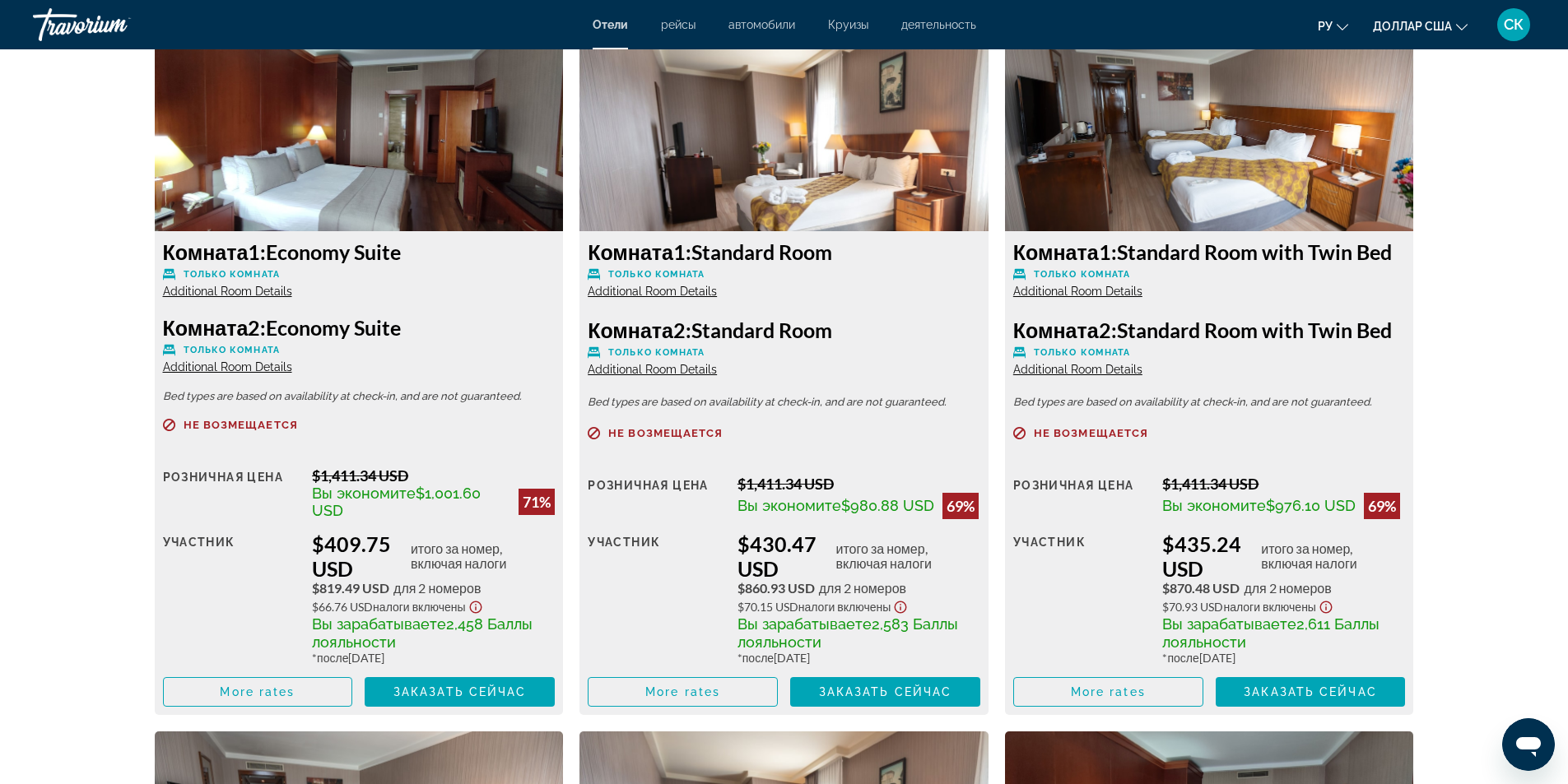
scroll to position [2412, 0]
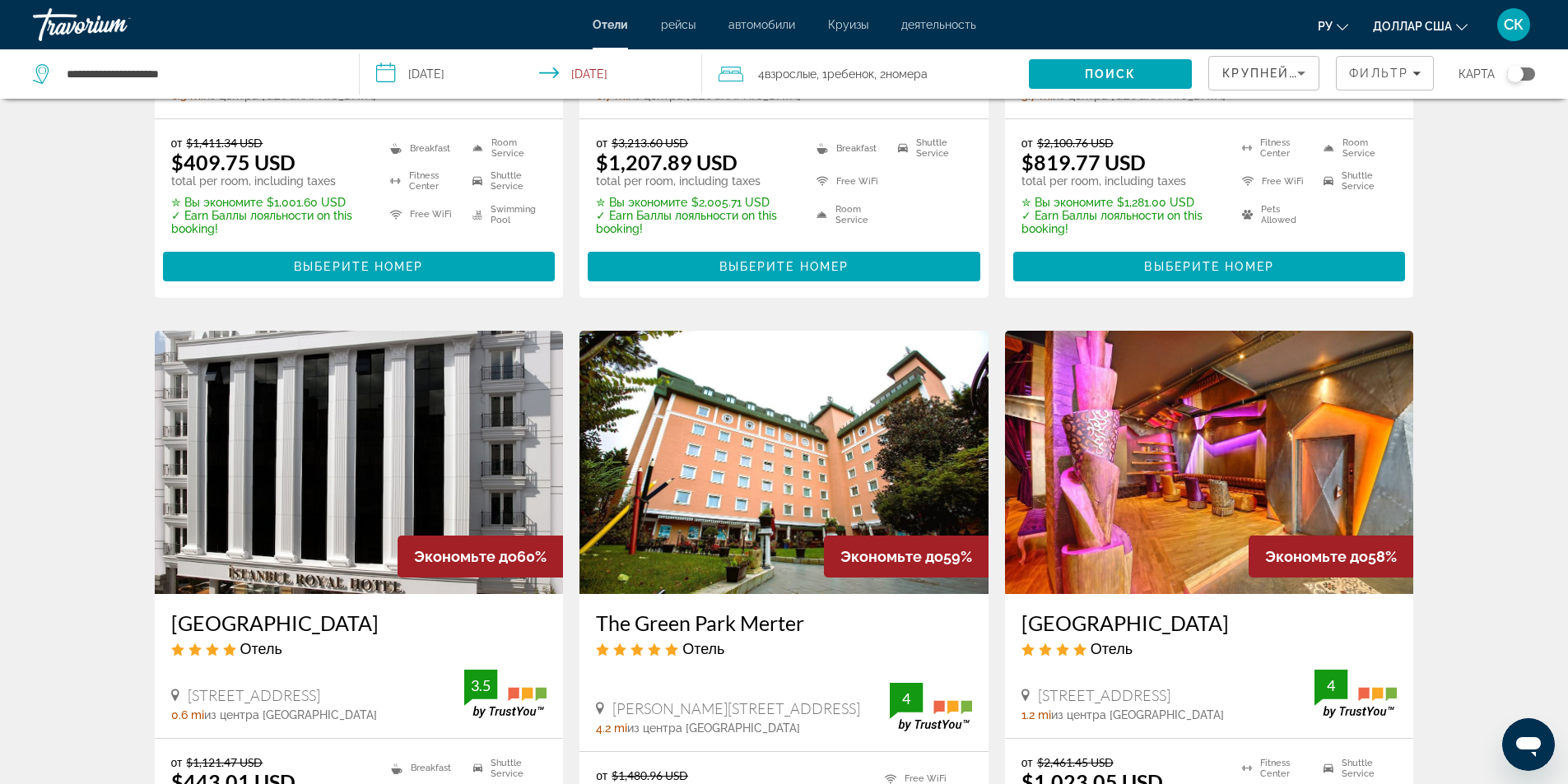
scroll to position [658, 0]
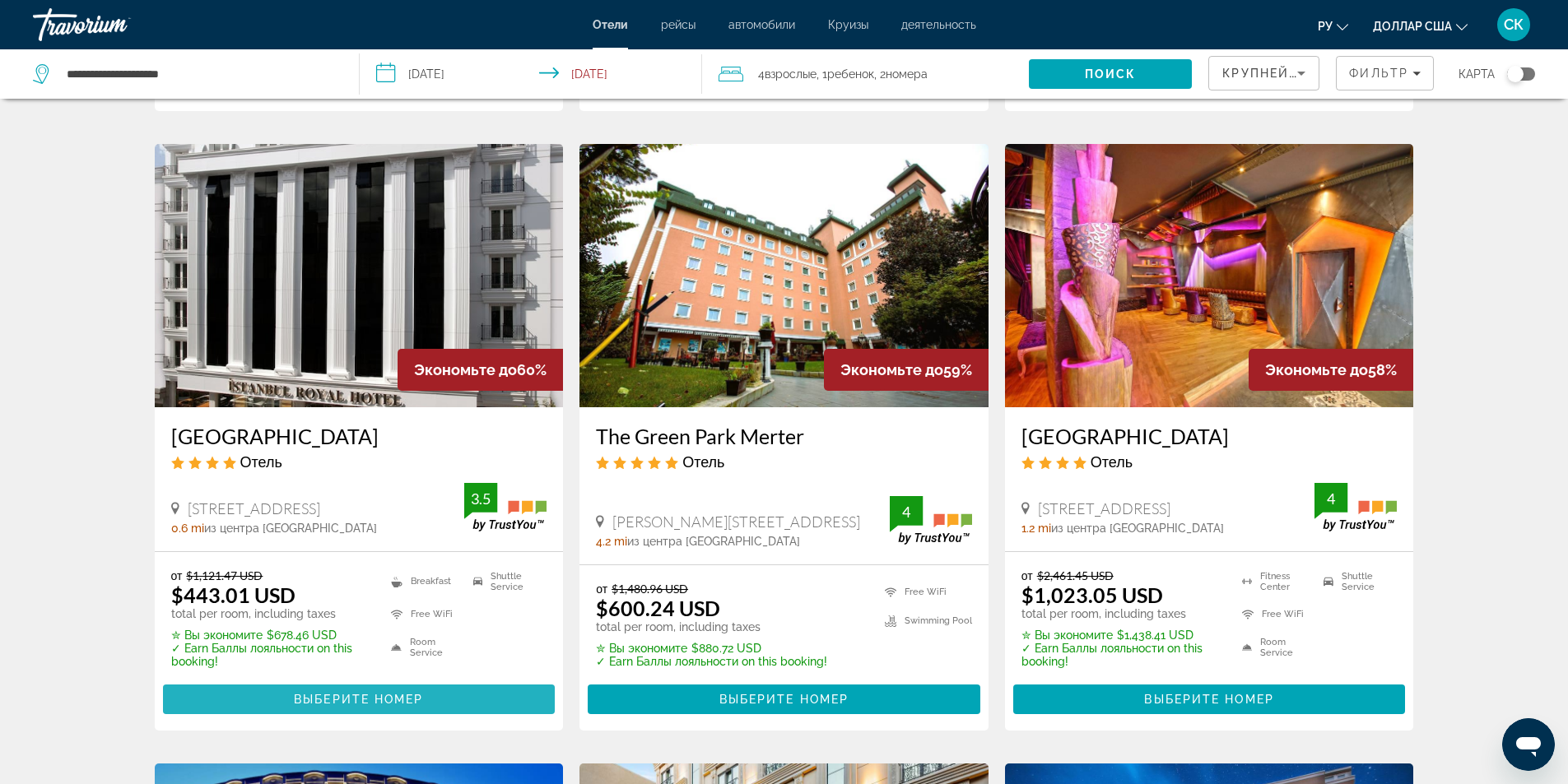
click at [415, 692] on span "Выберите номер" at bounding box center [357, 699] width 129 height 14
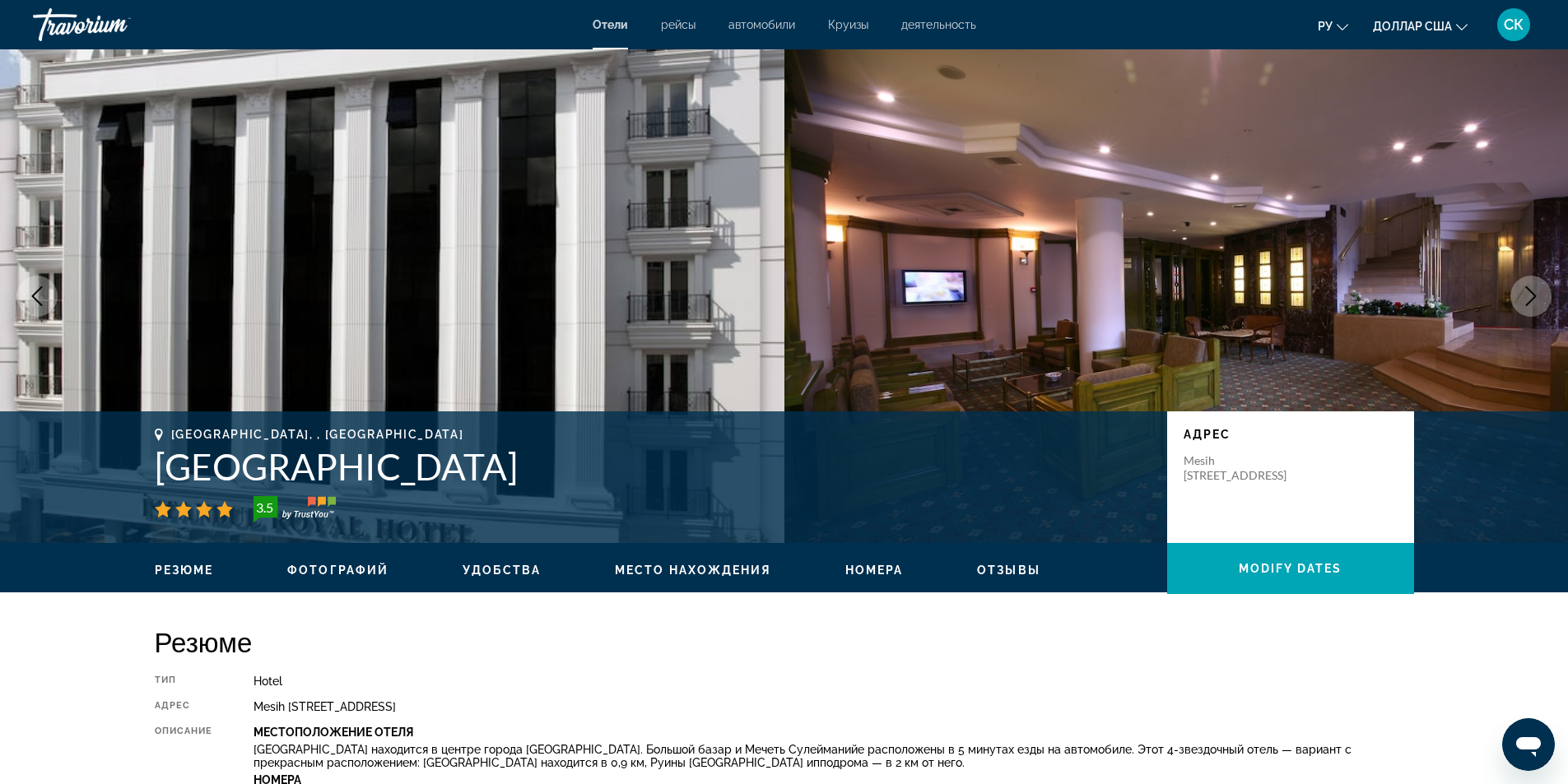
scroll to position [438, 0]
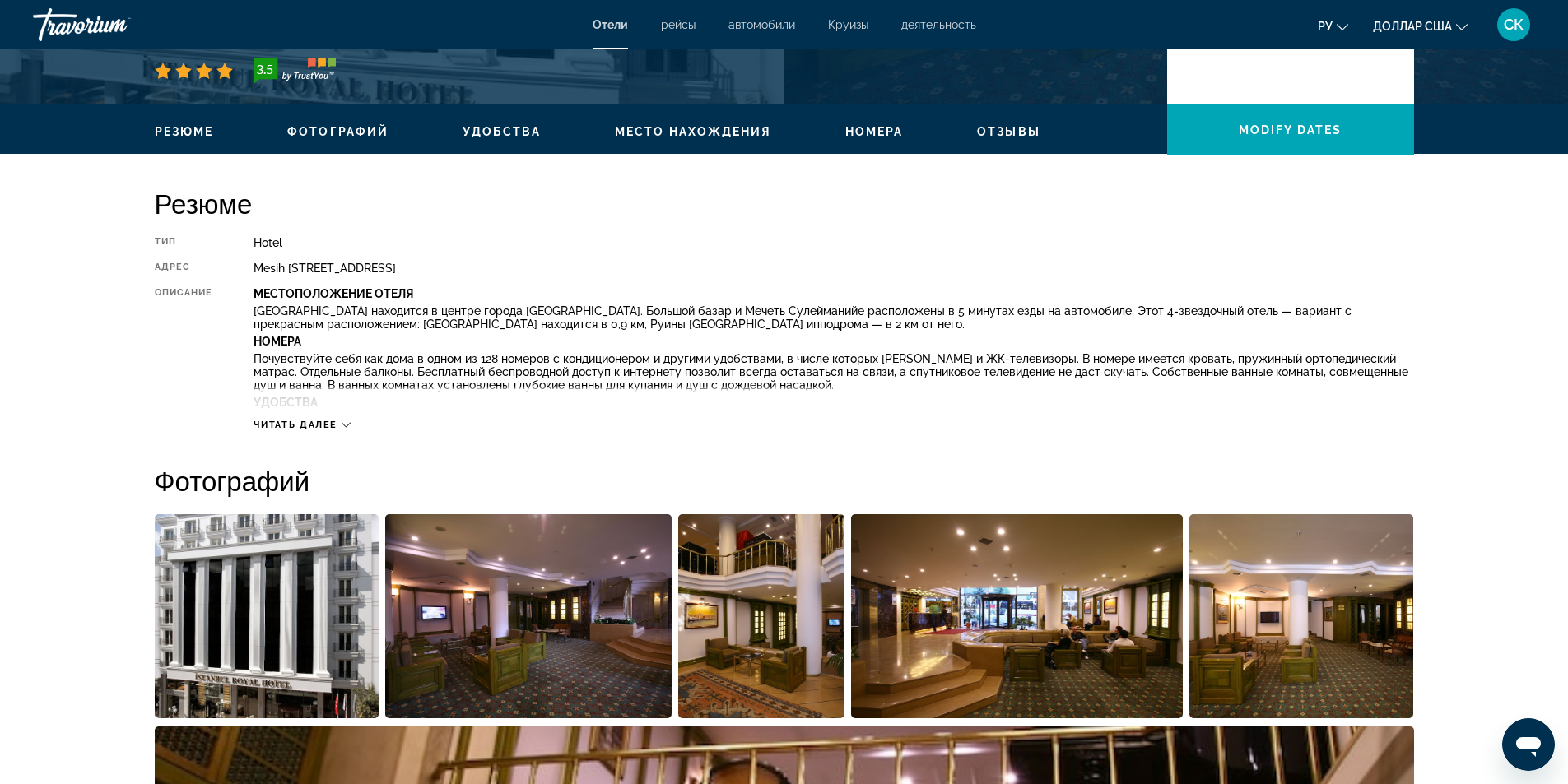
click at [342, 427] on div "Читать далее" at bounding box center [302, 424] width 97 height 11
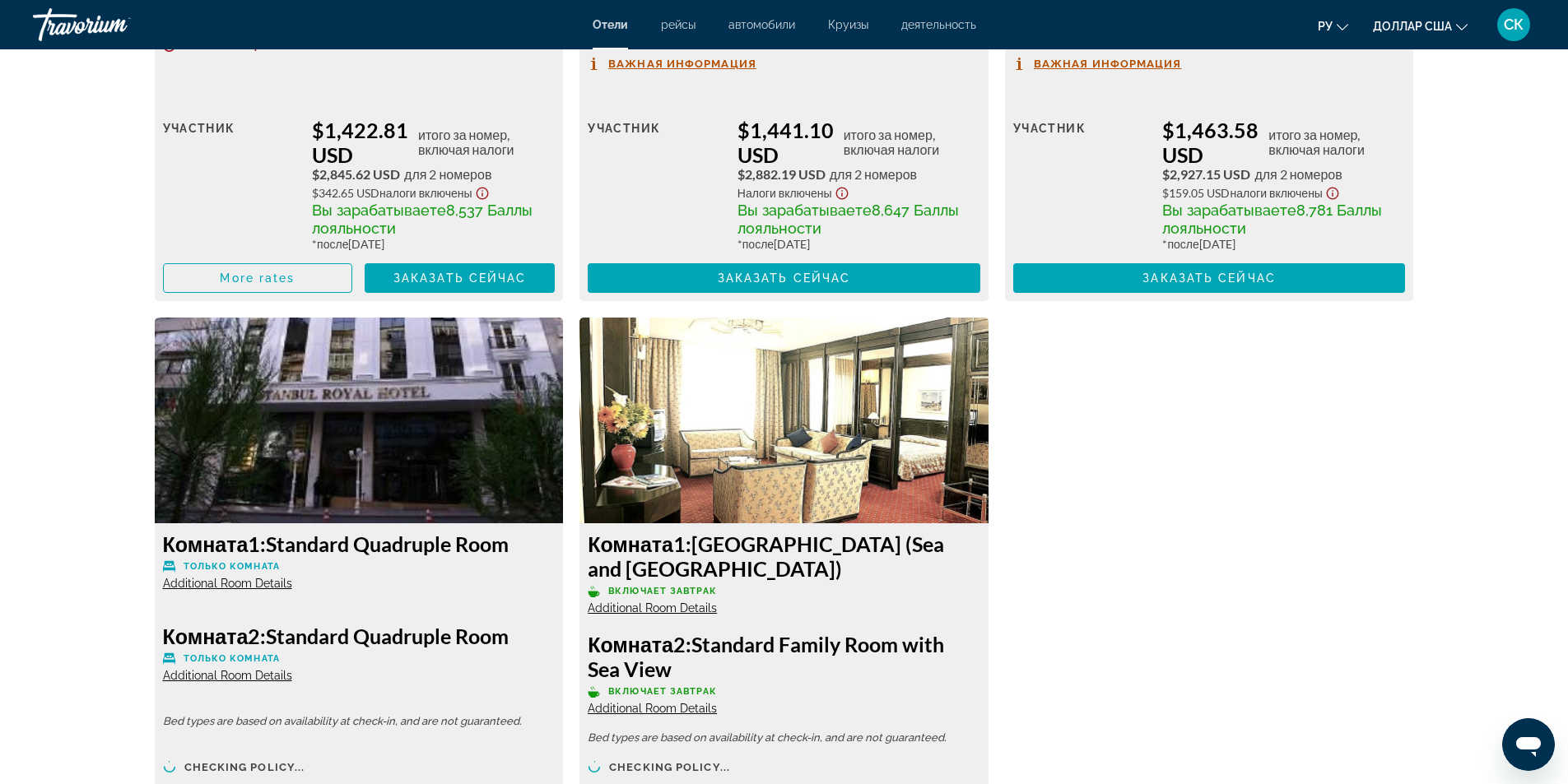
scroll to position [7678, 0]
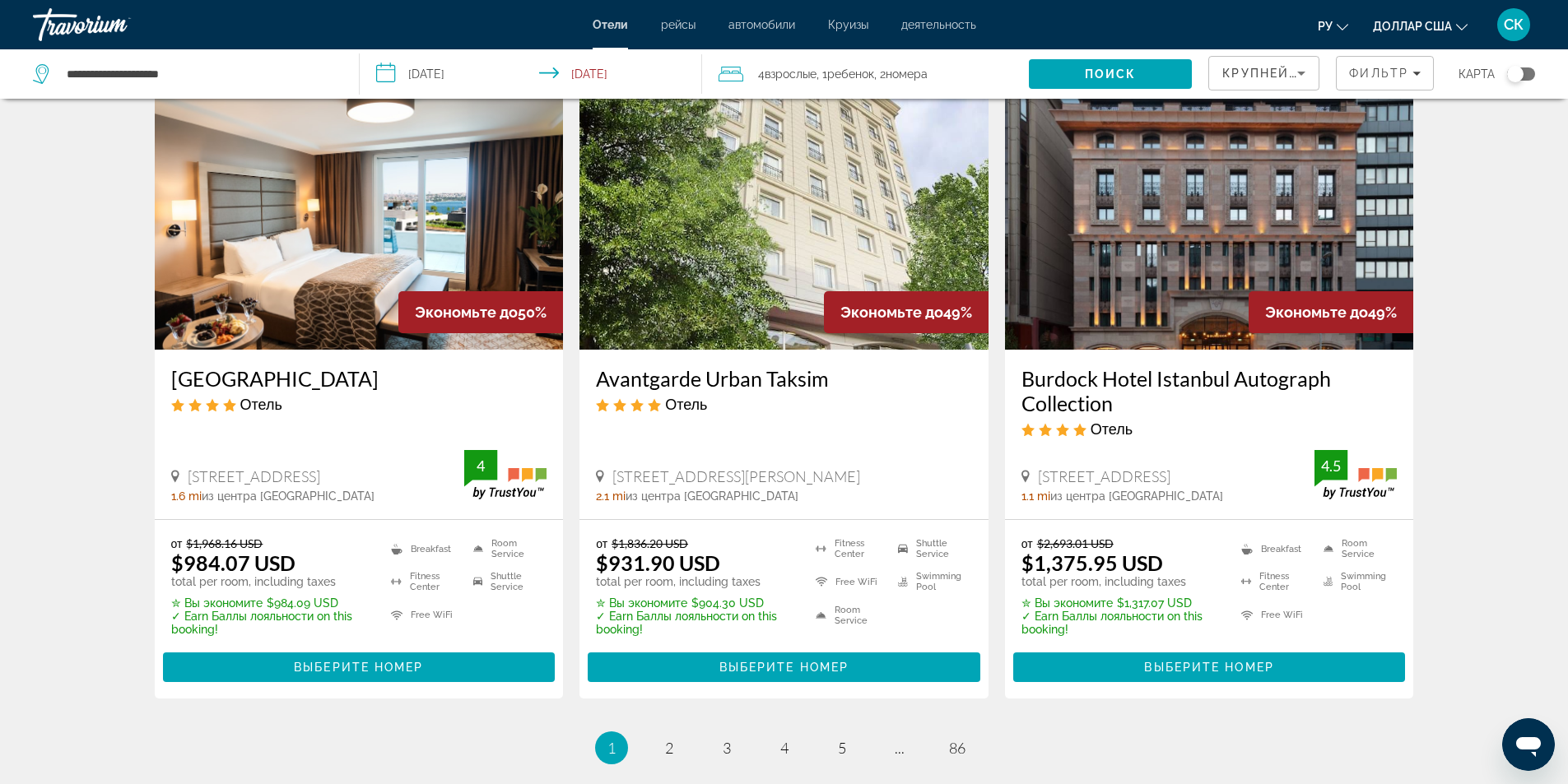
scroll to position [1974, 0]
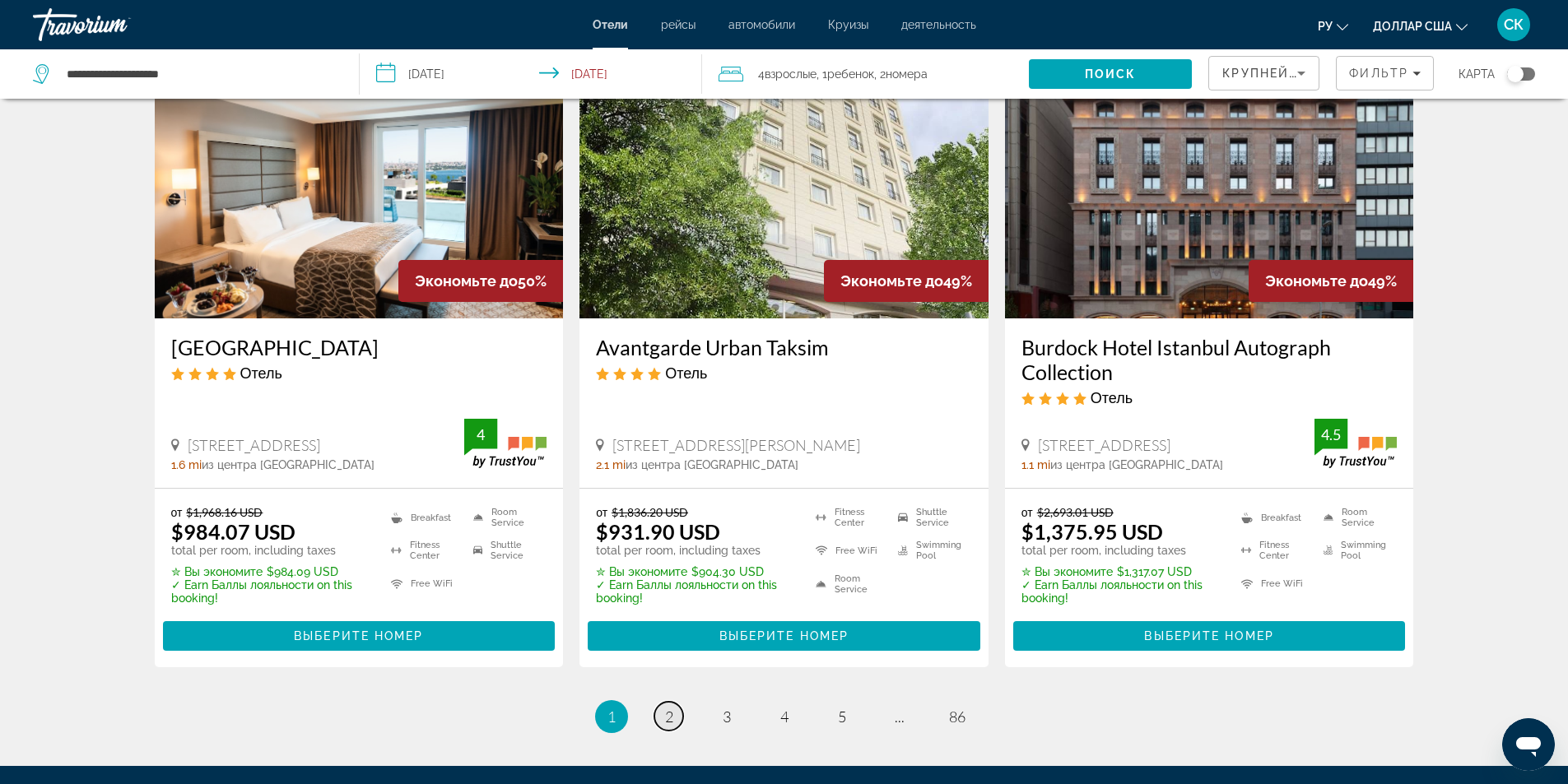
click at [665, 708] on span "2" at bounding box center [669, 716] width 8 height 18
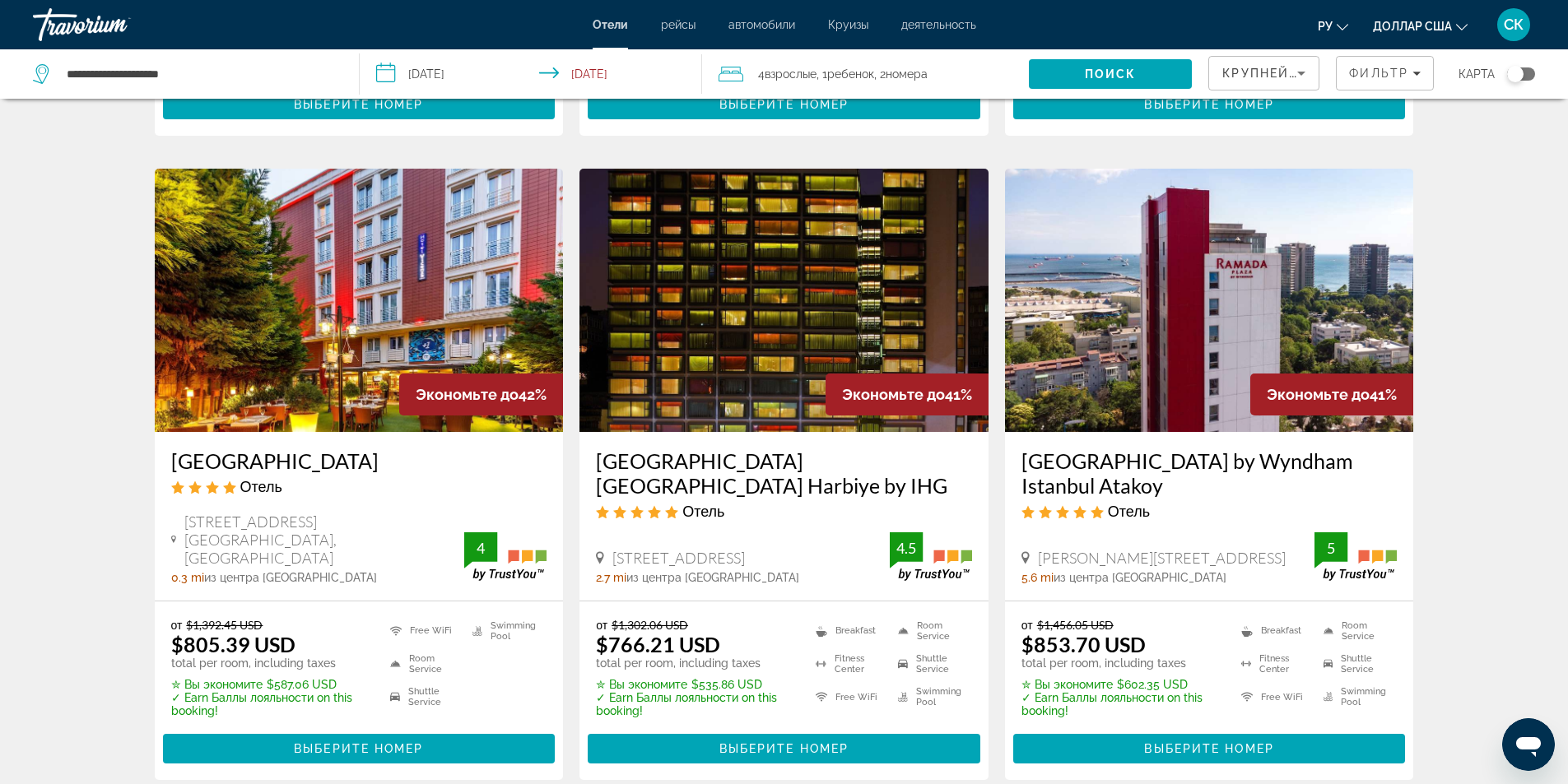
scroll to position [658, 0]
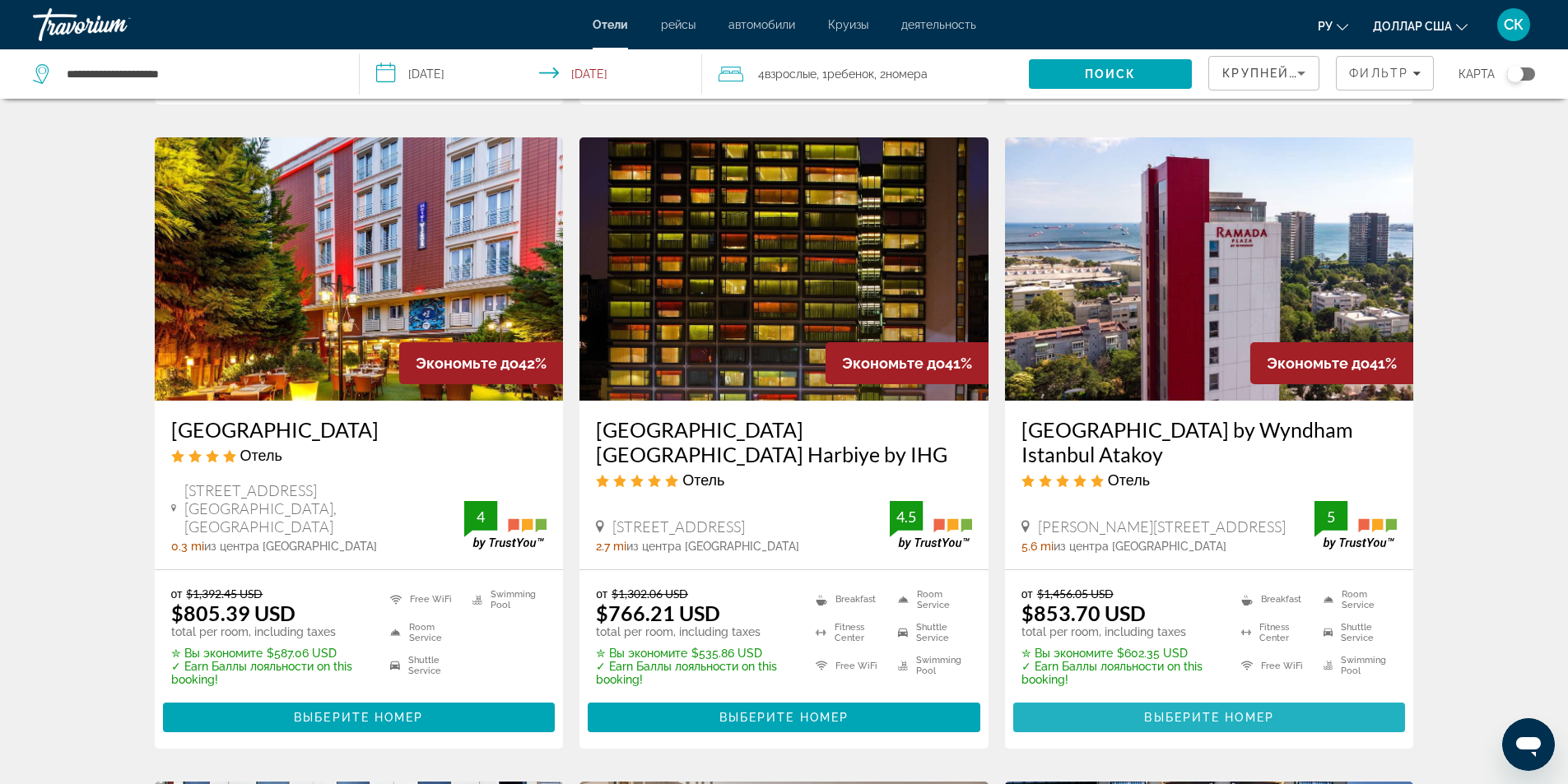
click at [1177, 723] on span "Выберите номер" at bounding box center [1208, 717] width 129 height 14
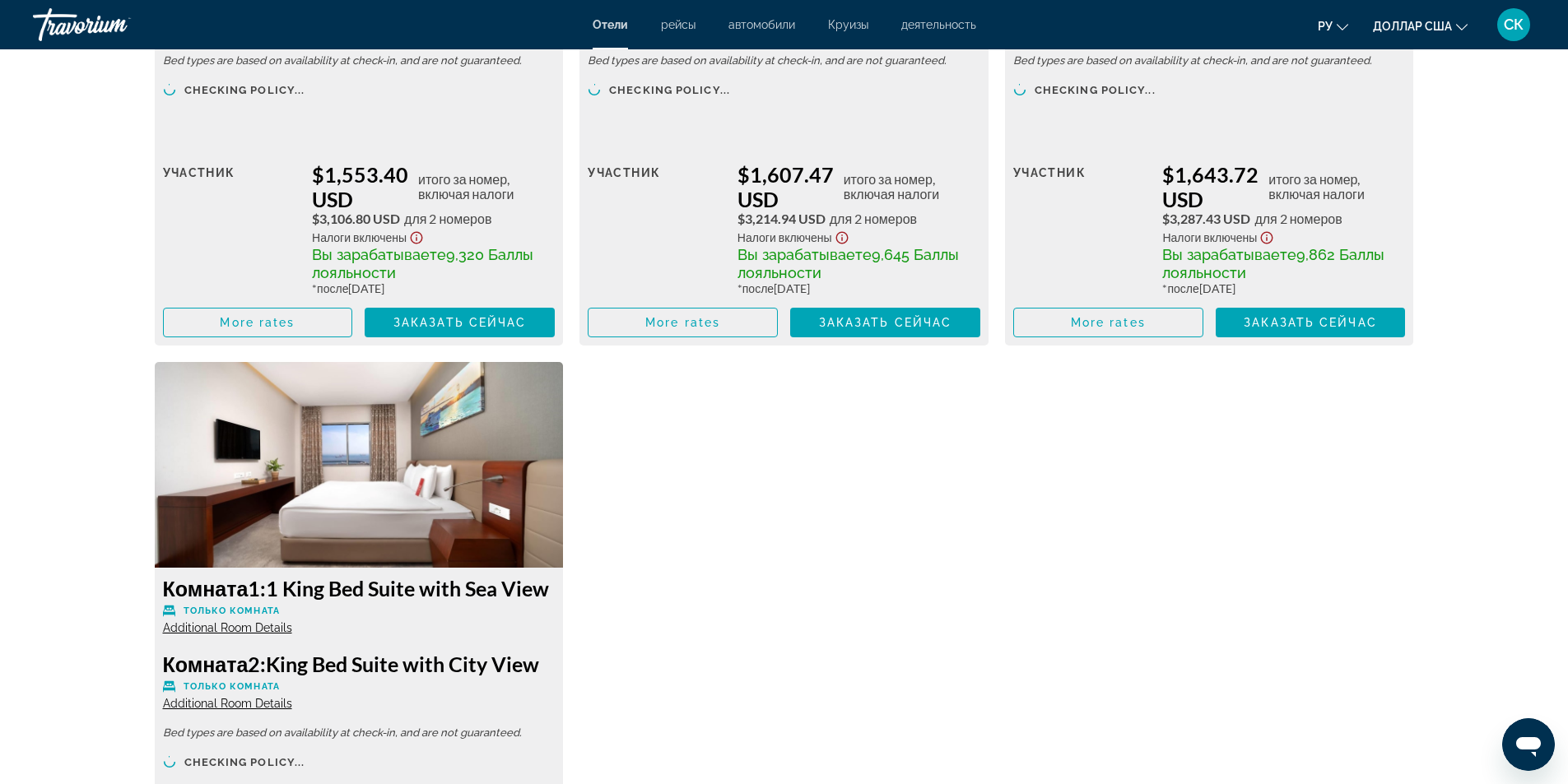
scroll to position [6364, 0]
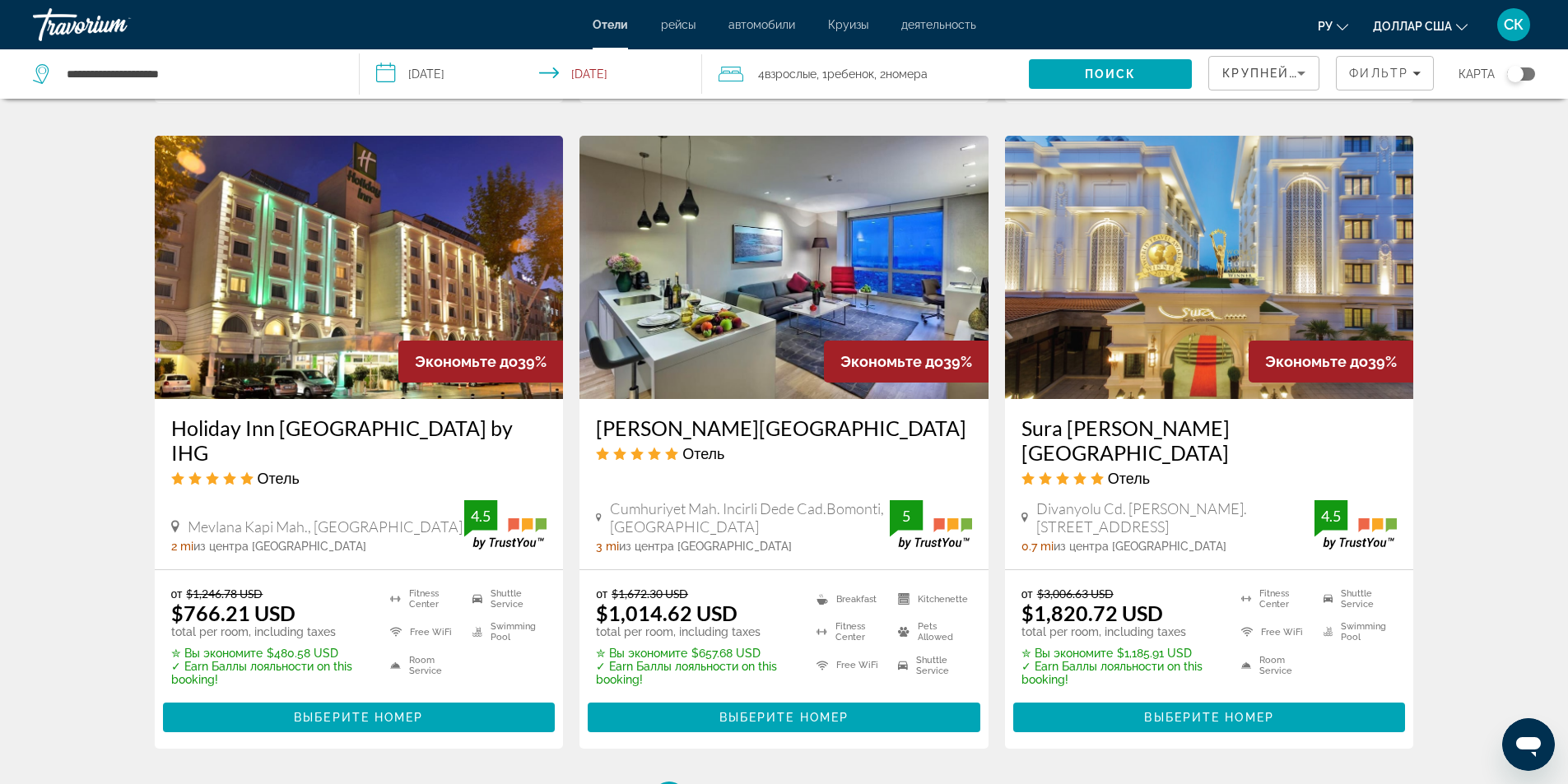
scroll to position [1974, 0]
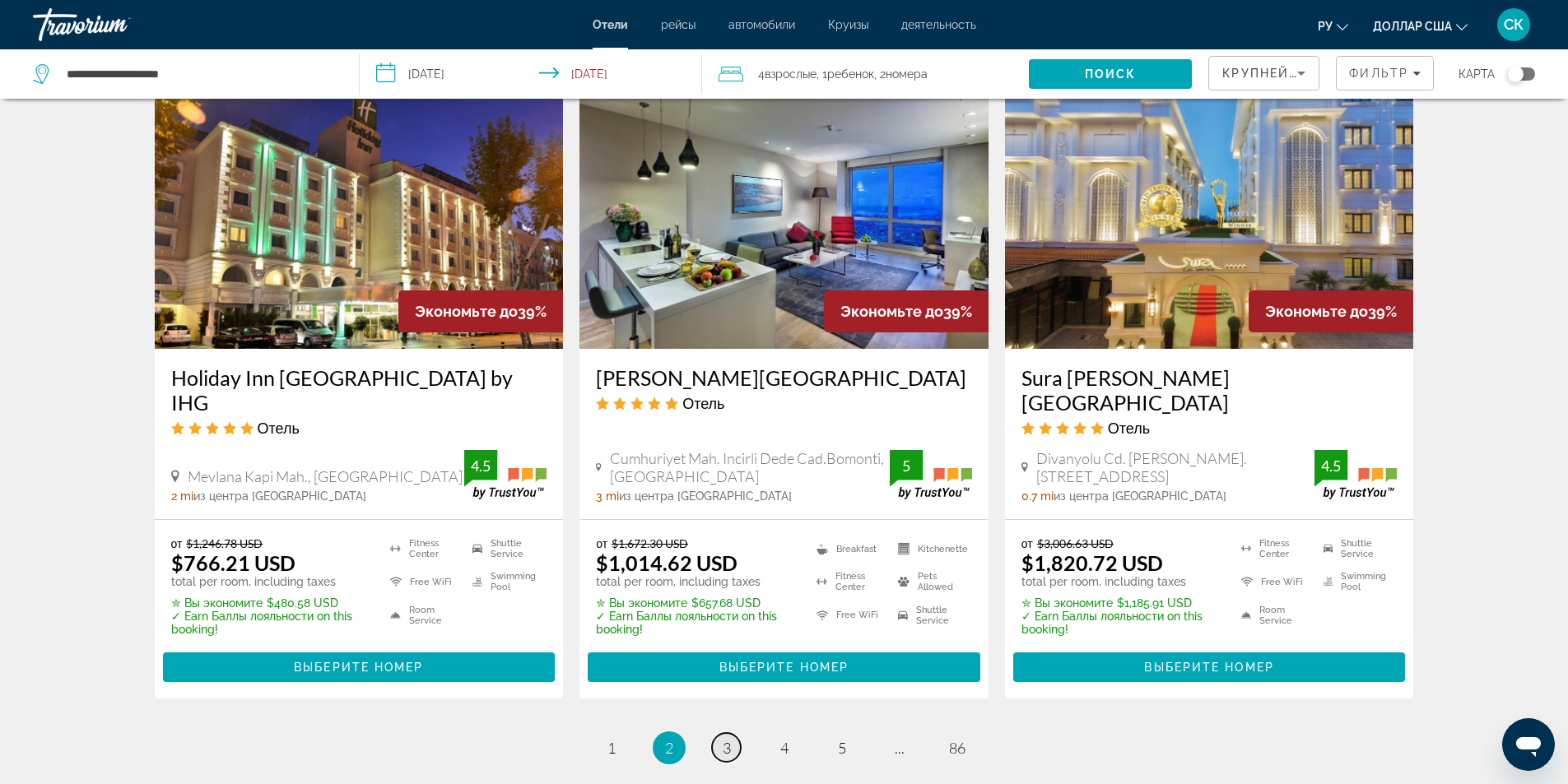
click at [720, 733] on link "page 3" at bounding box center [726, 747] width 29 height 29
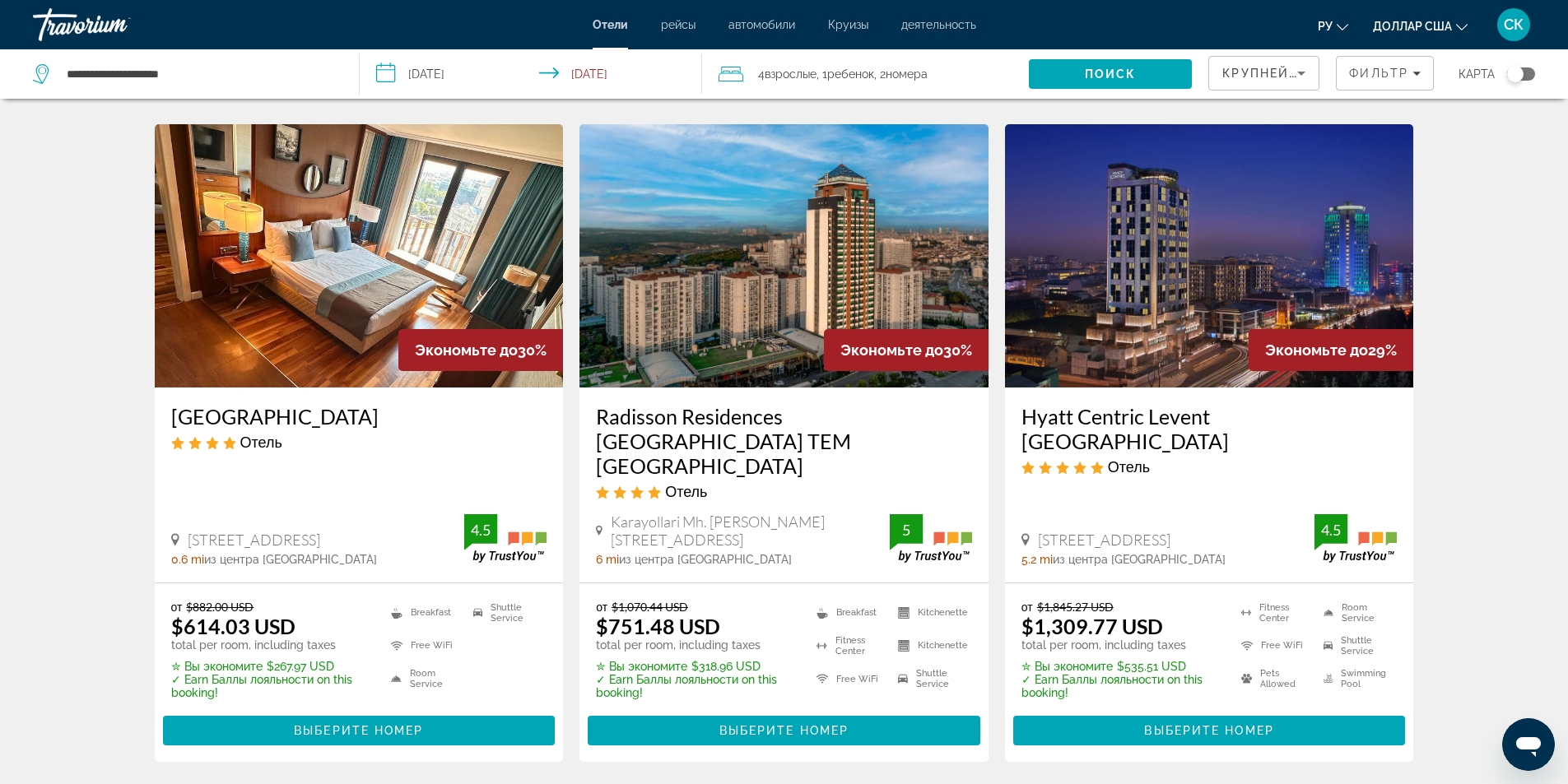
scroll to position [1974, 0]
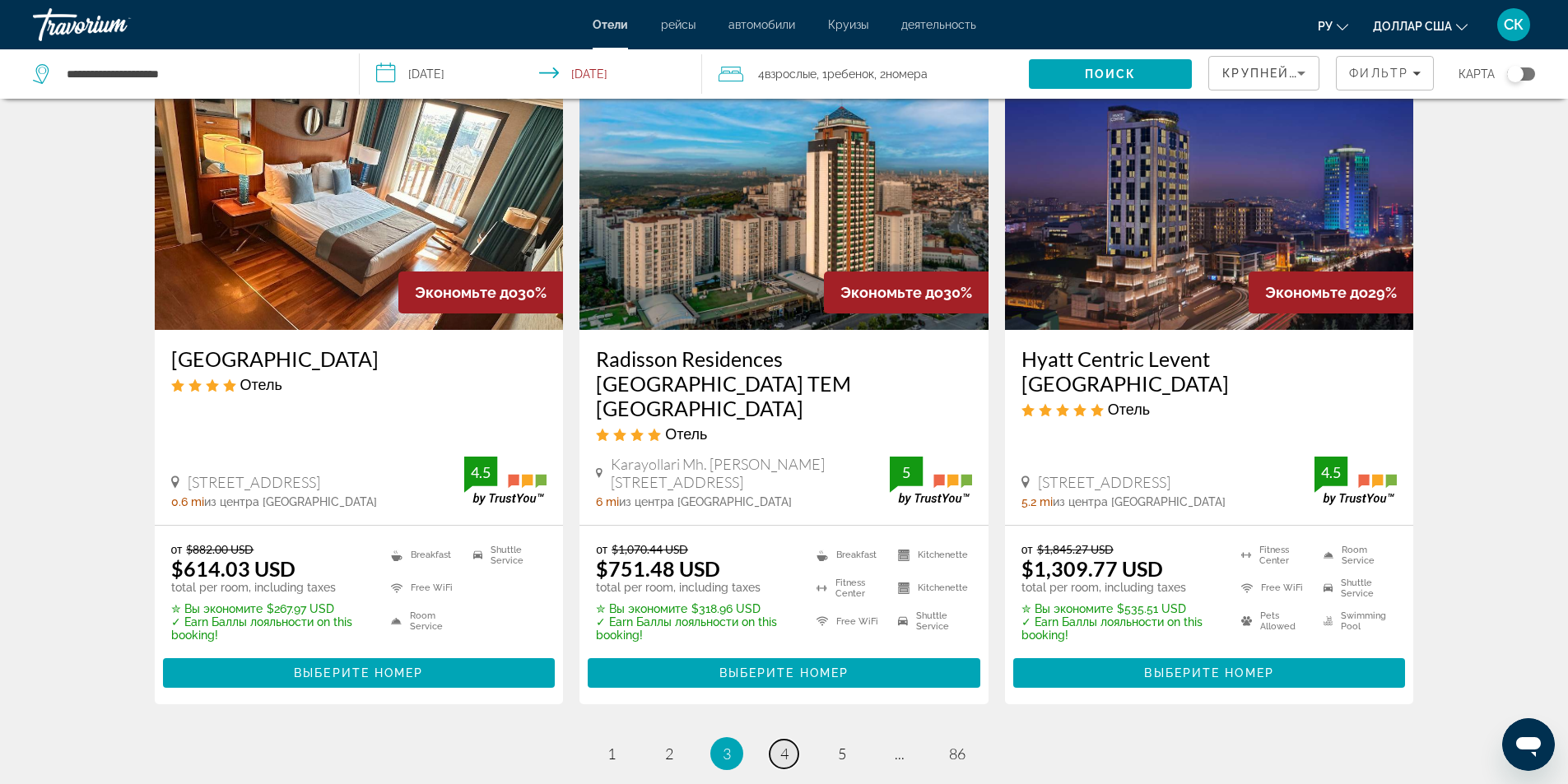
click at [781, 744] on span "4" at bounding box center [784, 753] width 8 height 18
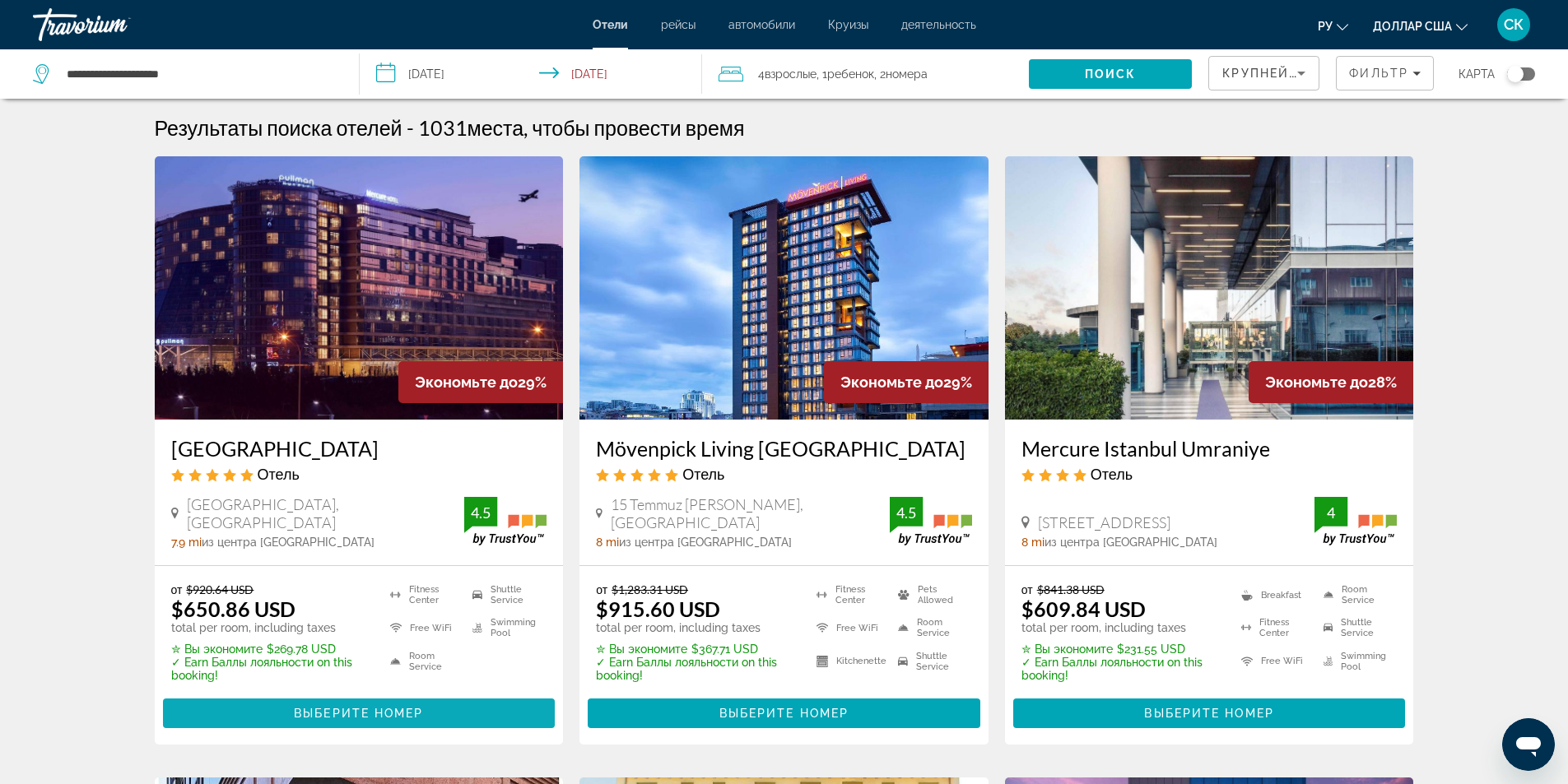
click at [331, 719] on span "Выберите номер" at bounding box center [357, 713] width 129 height 14
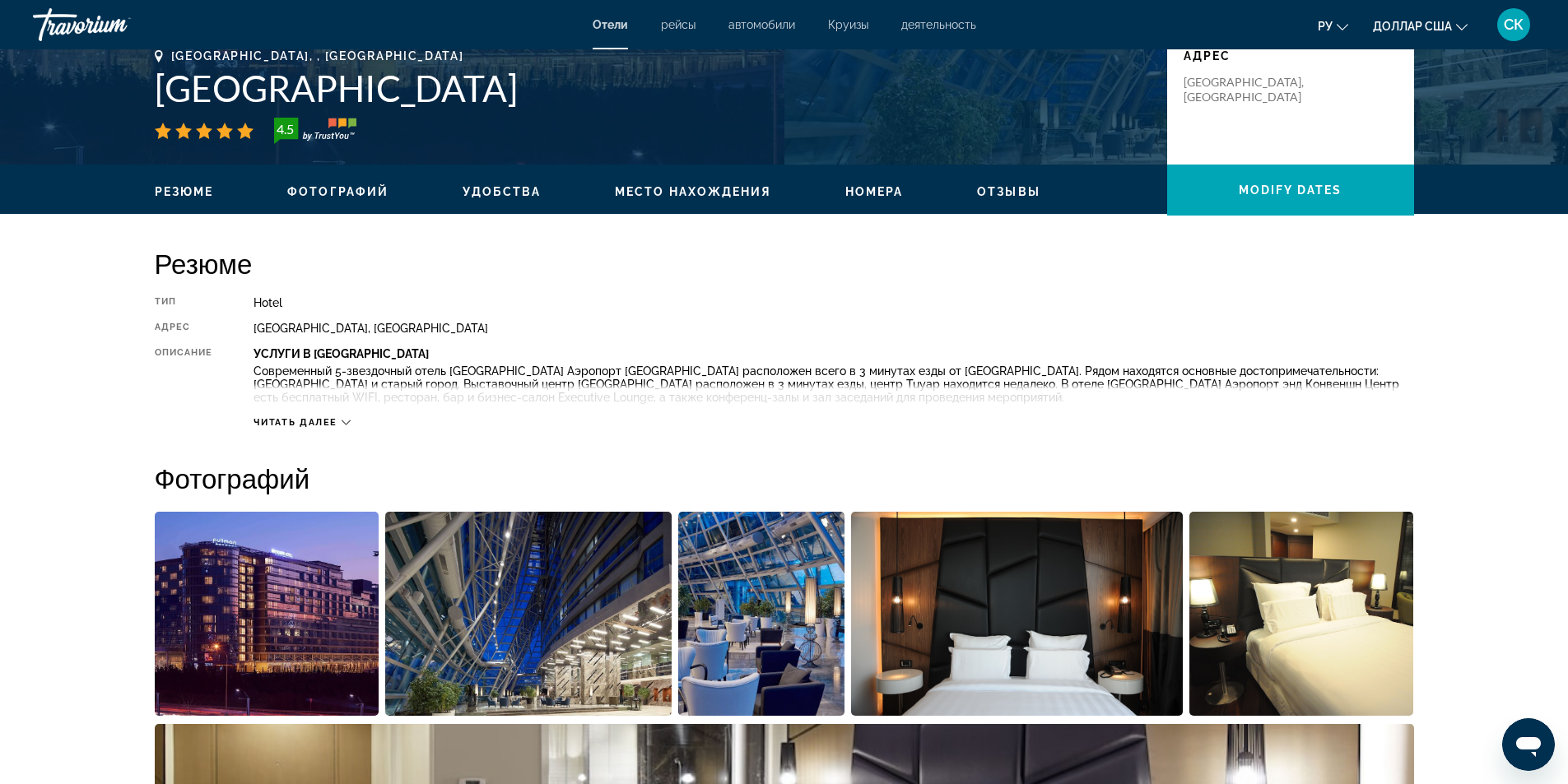
scroll to position [438, 0]
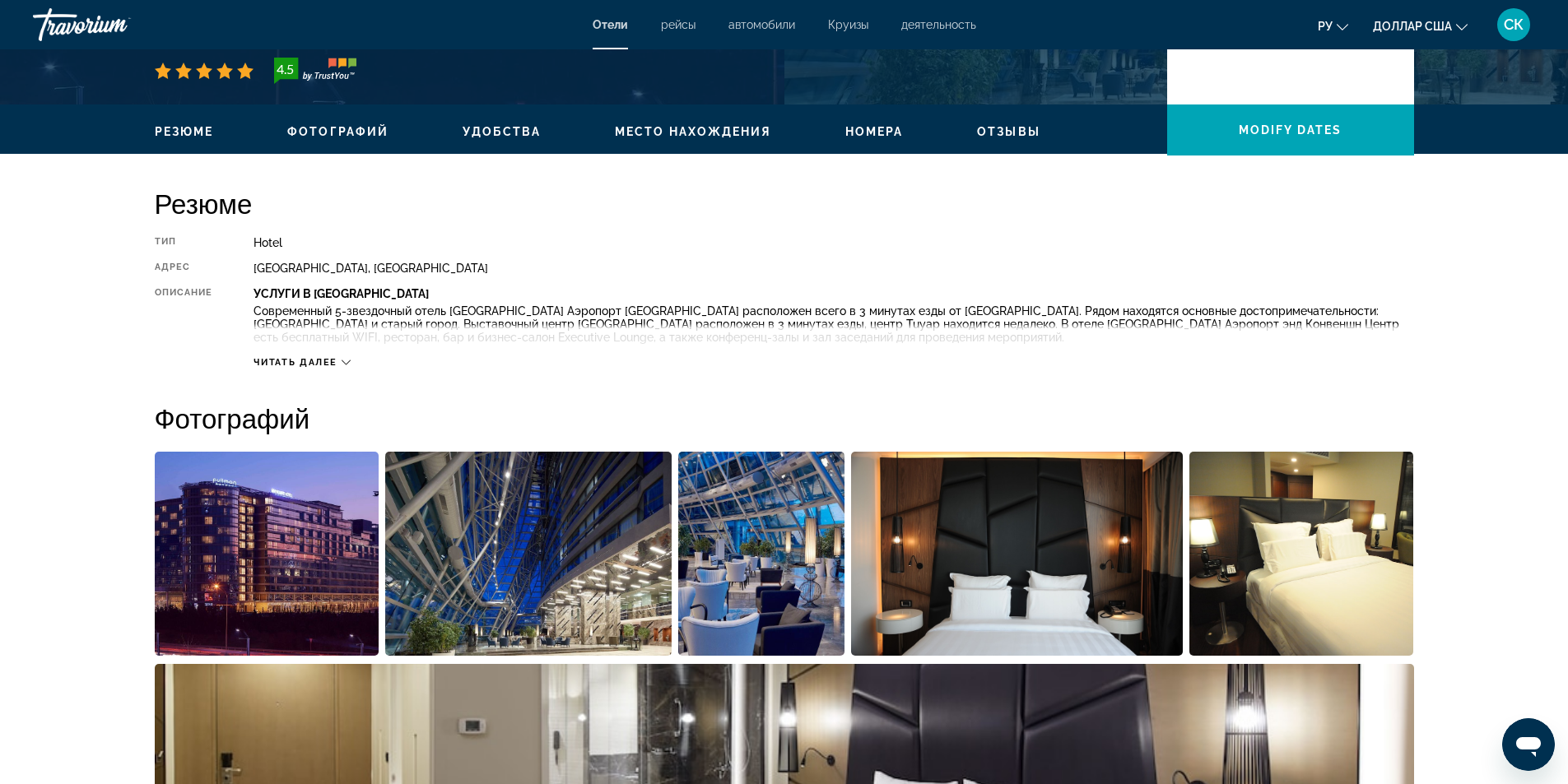
click at [342, 362] on icon "Основное содержание" at bounding box center [346, 362] width 9 height 9
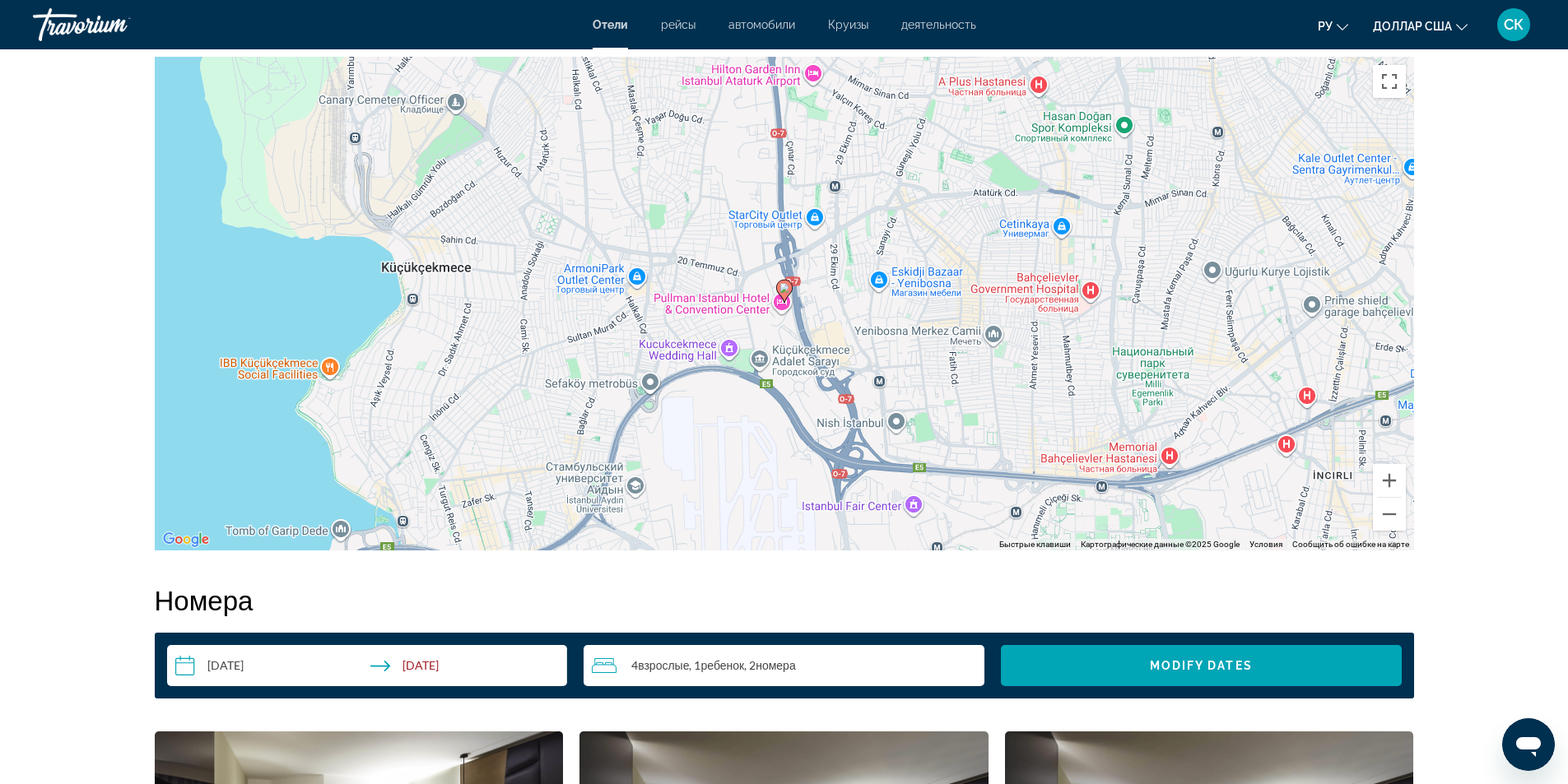
scroll to position [1096, 0]
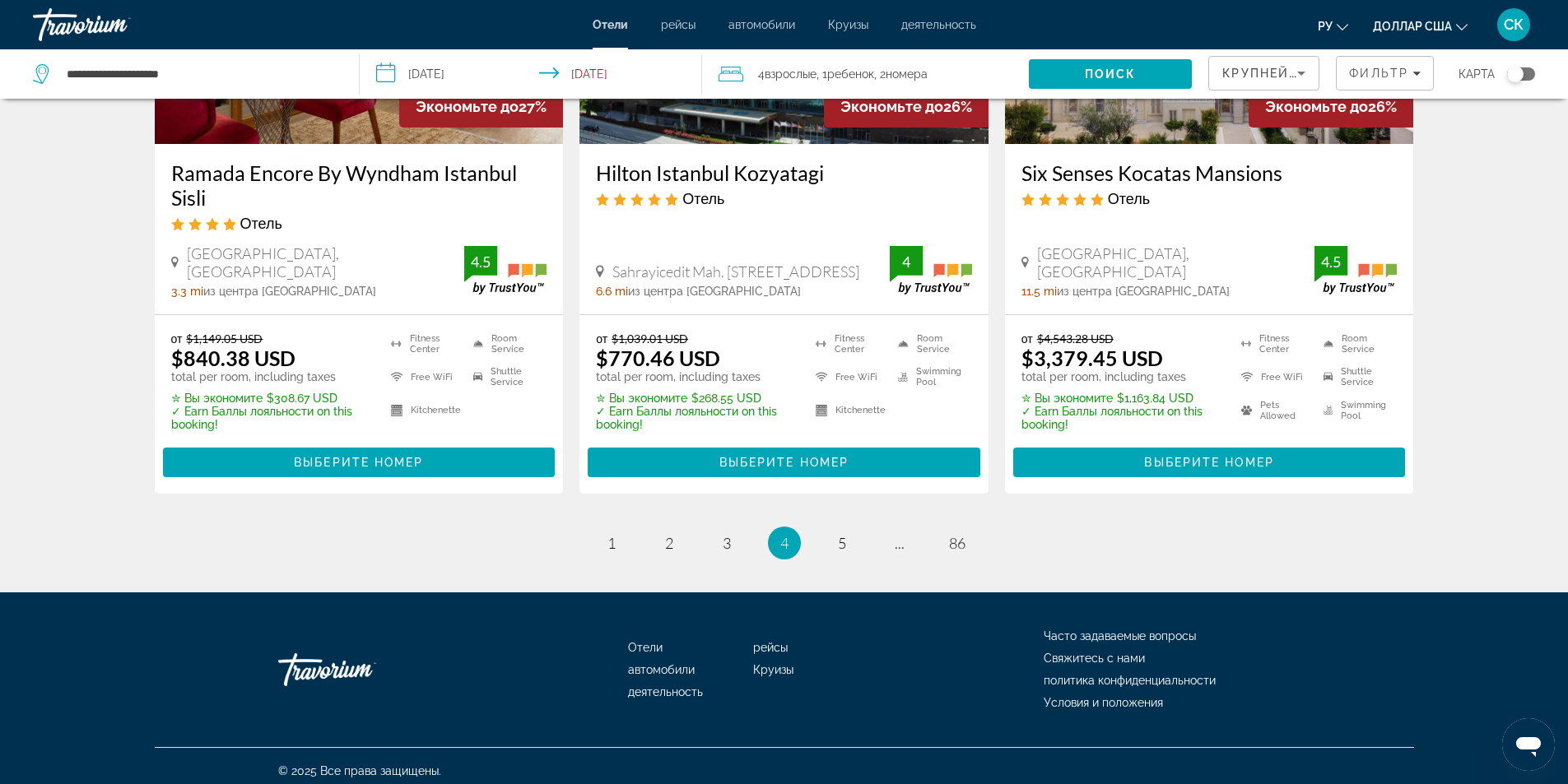
scroll to position [2195, 0]
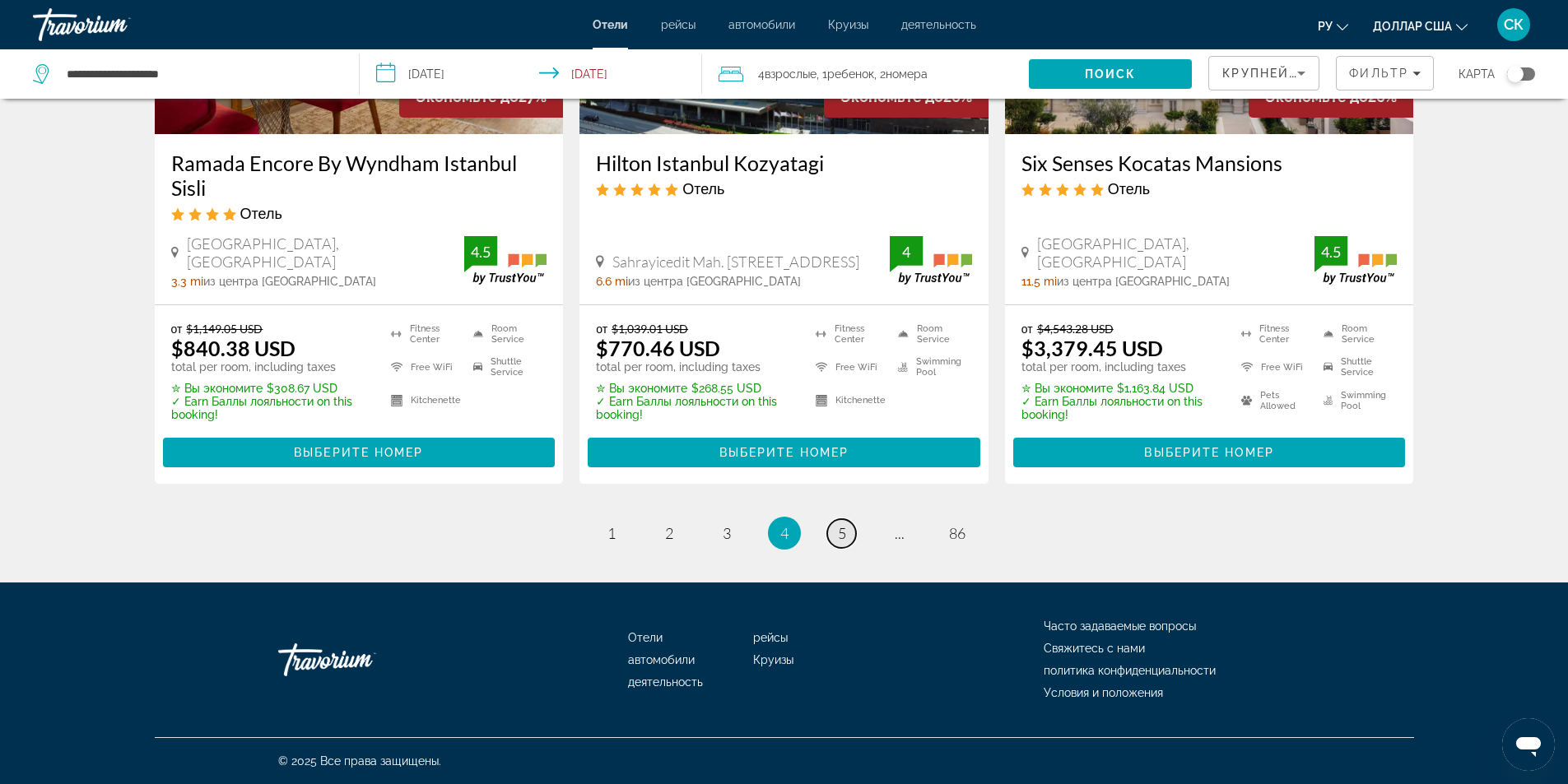
click at [846, 534] on link "page 5" at bounding box center [842, 533] width 29 height 29
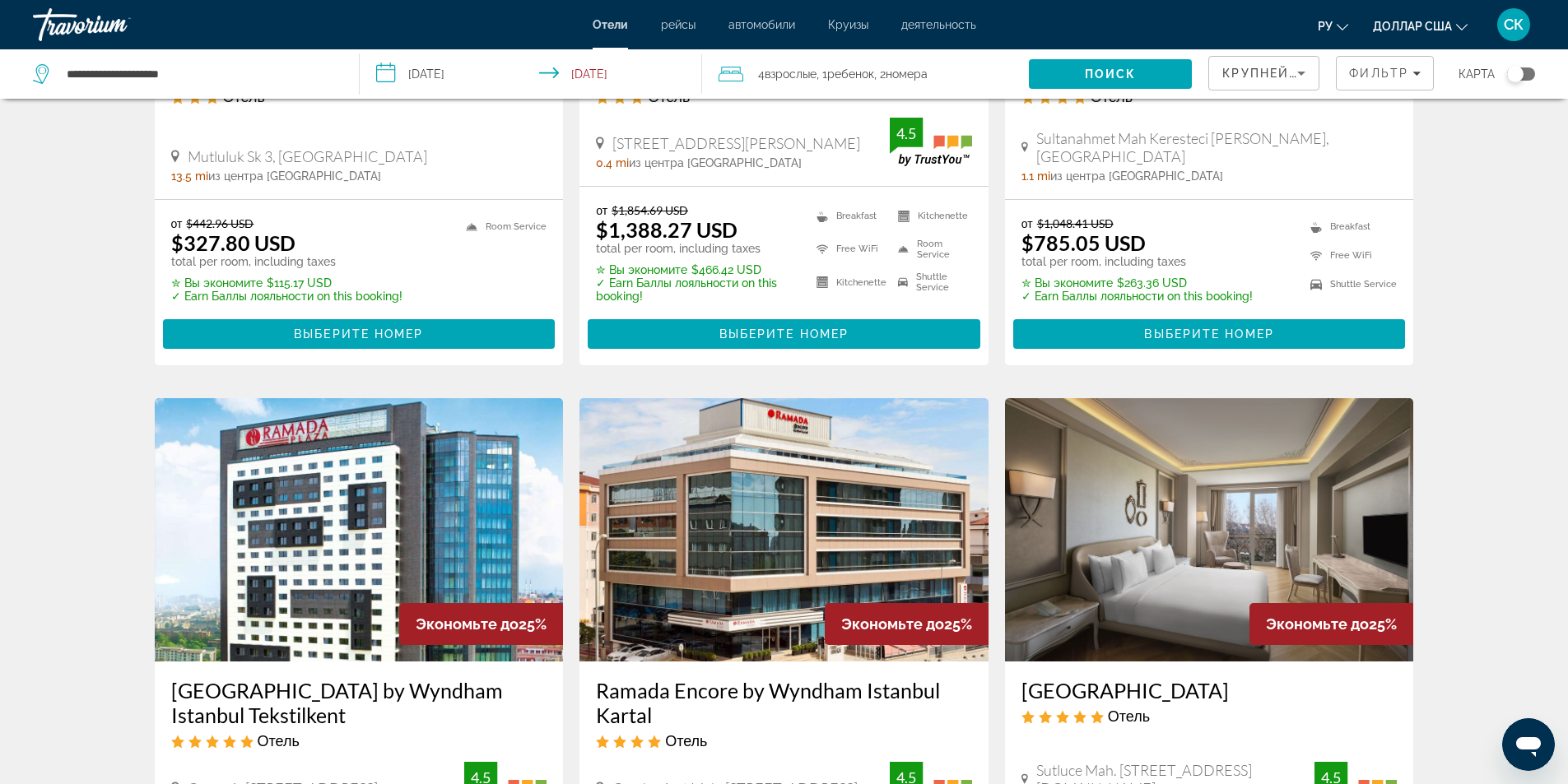
scroll to position [220, 0]
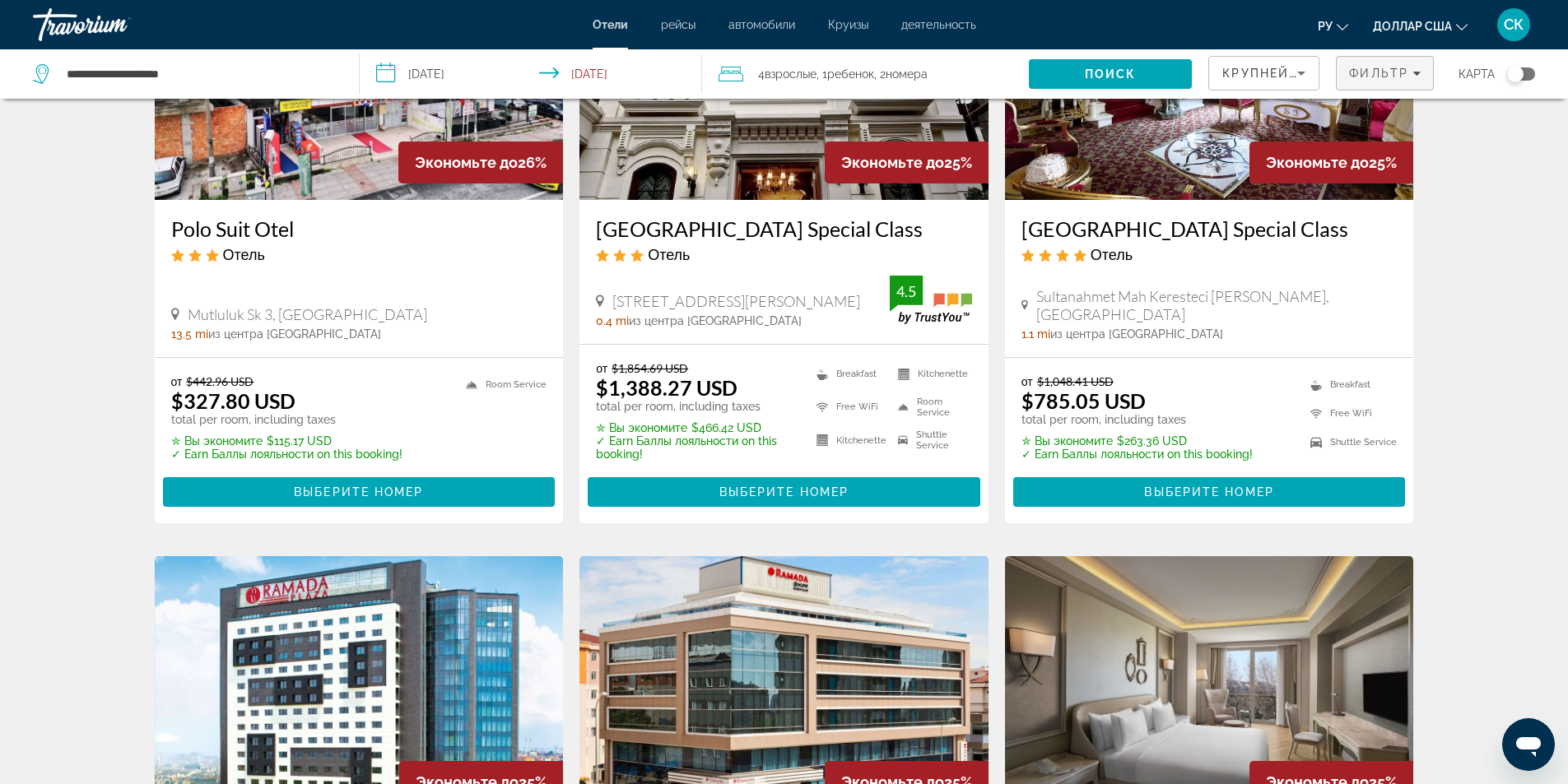
click at [1414, 72] on icon "Filters" at bounding box center [1416, 73] width 8 height 8
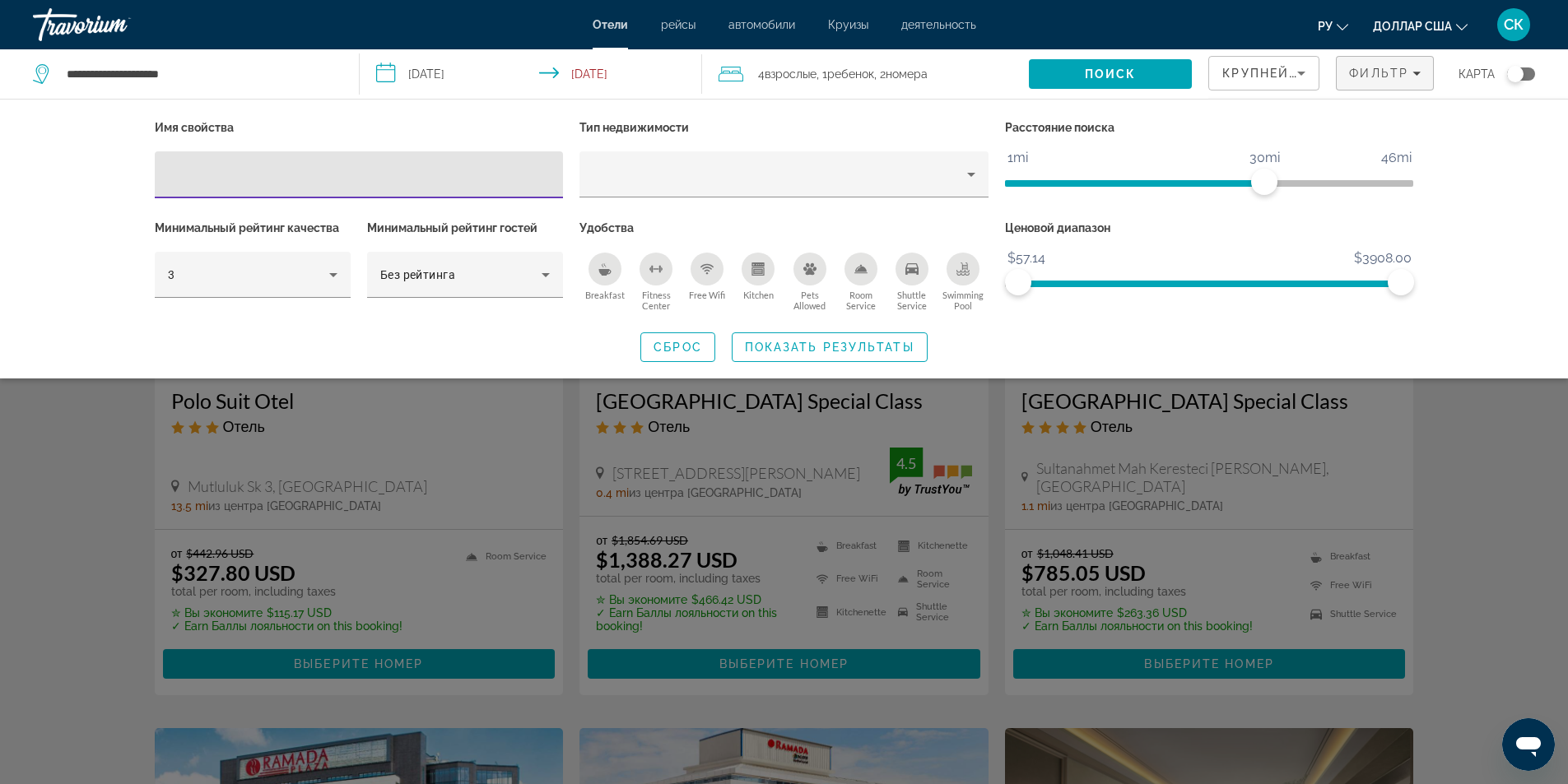
scroll to position [0, 0]
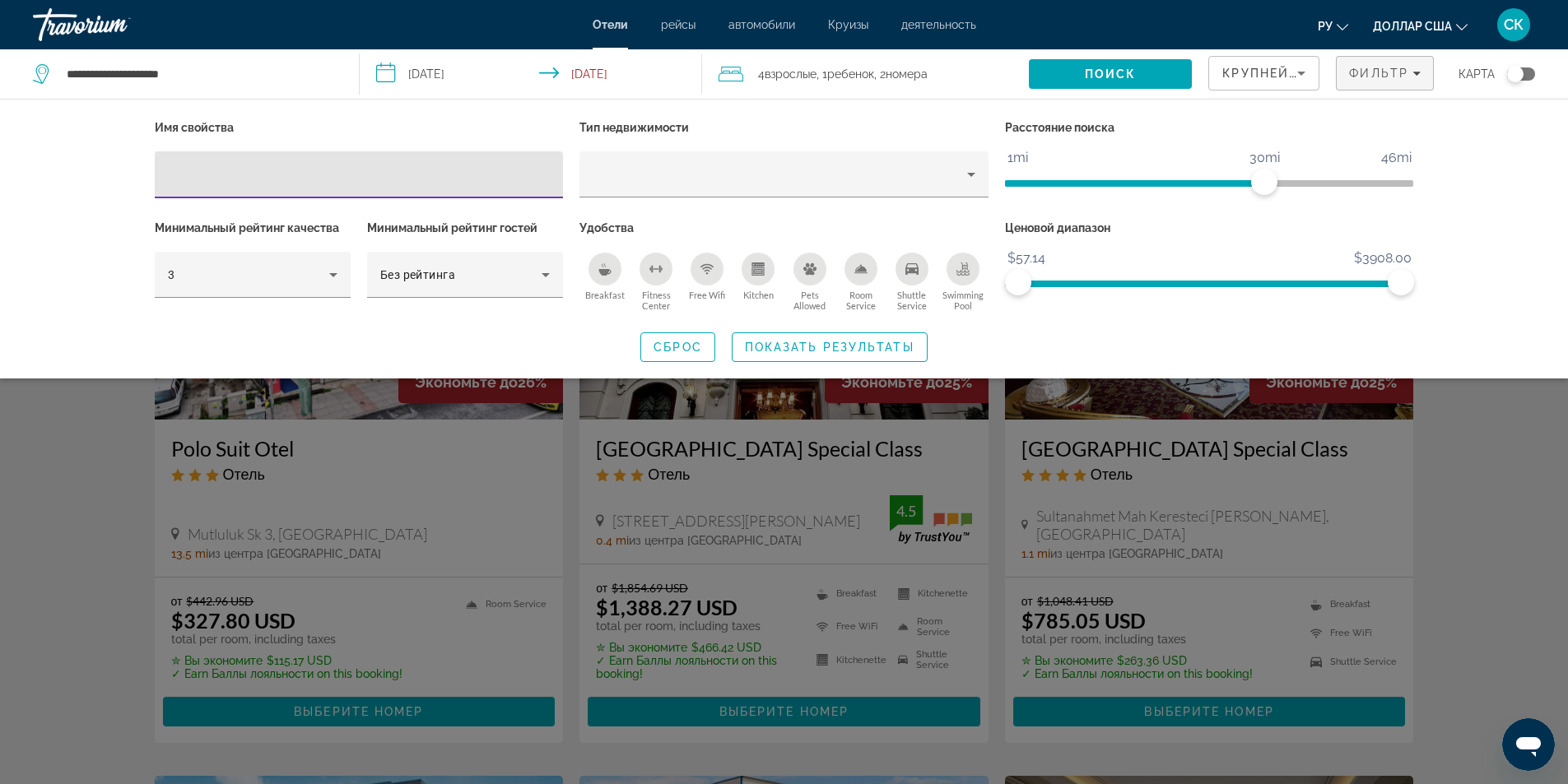
click at [1492, 480] on div "Search widget" at bounding box center [784, 515] width 1568 height 537
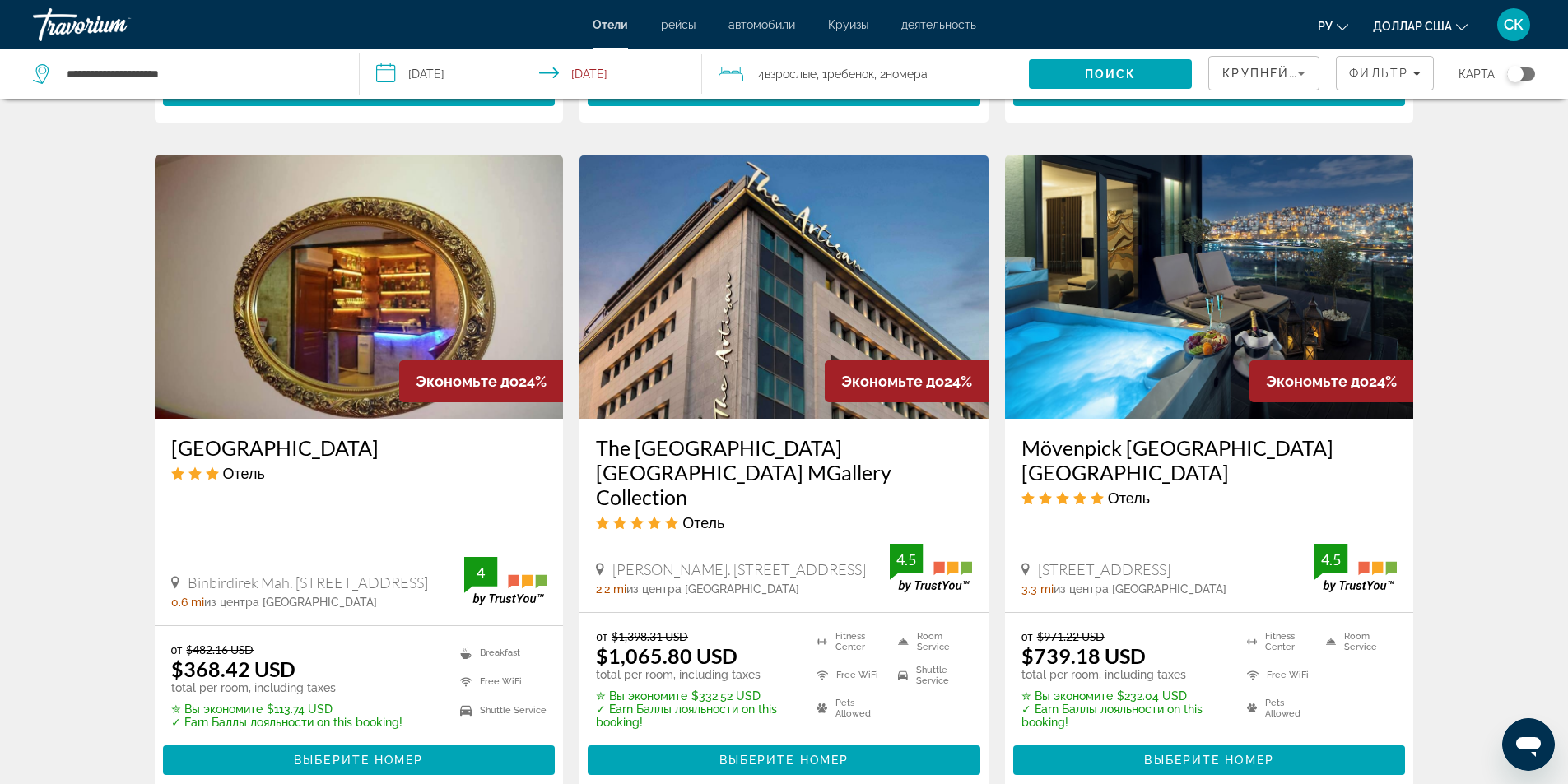
scroll to position [1315, 0]
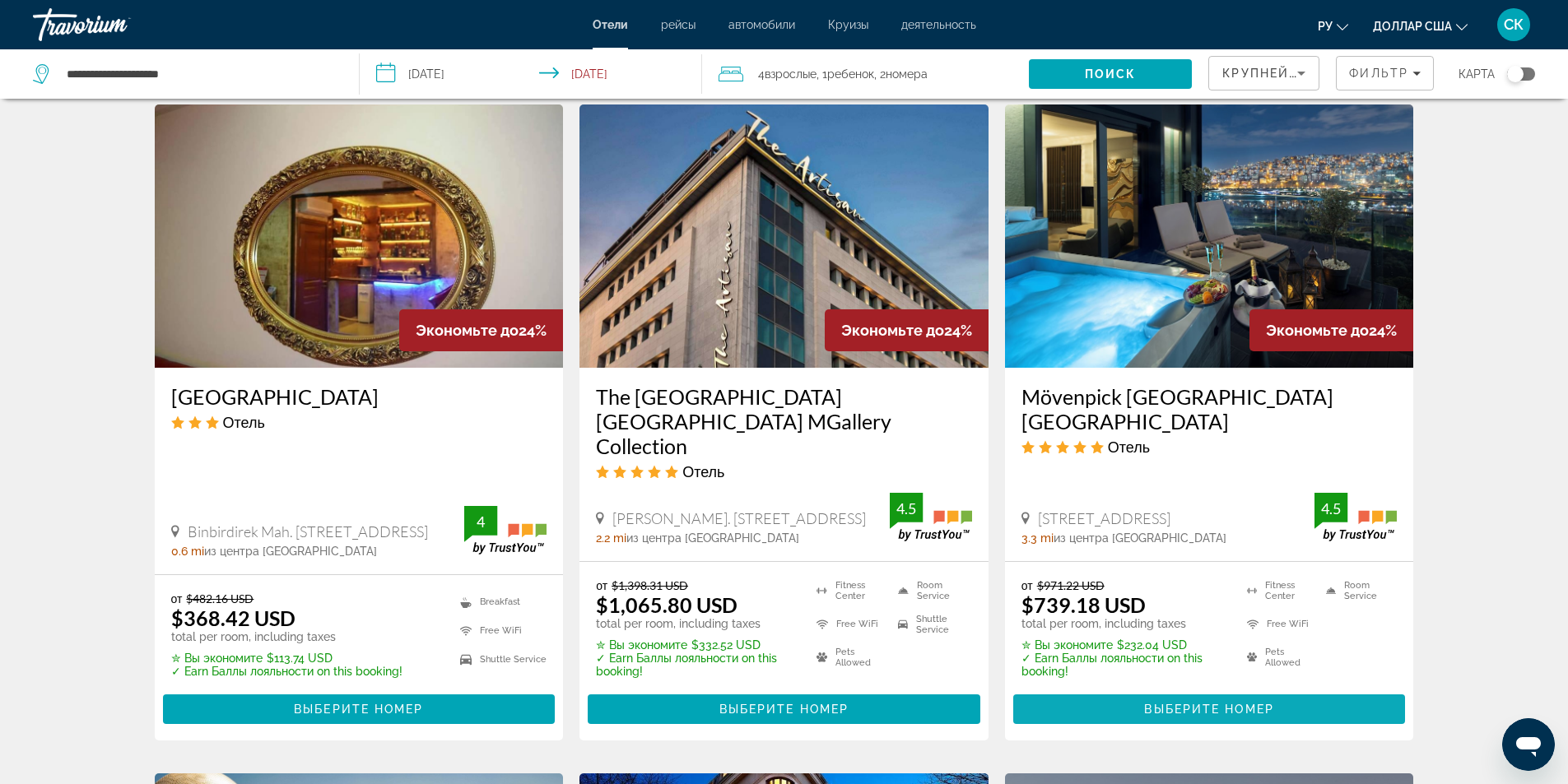
click at [1159, 703] on span "Выберите номер" at bounding box center [1208, 709] width 129 height 14
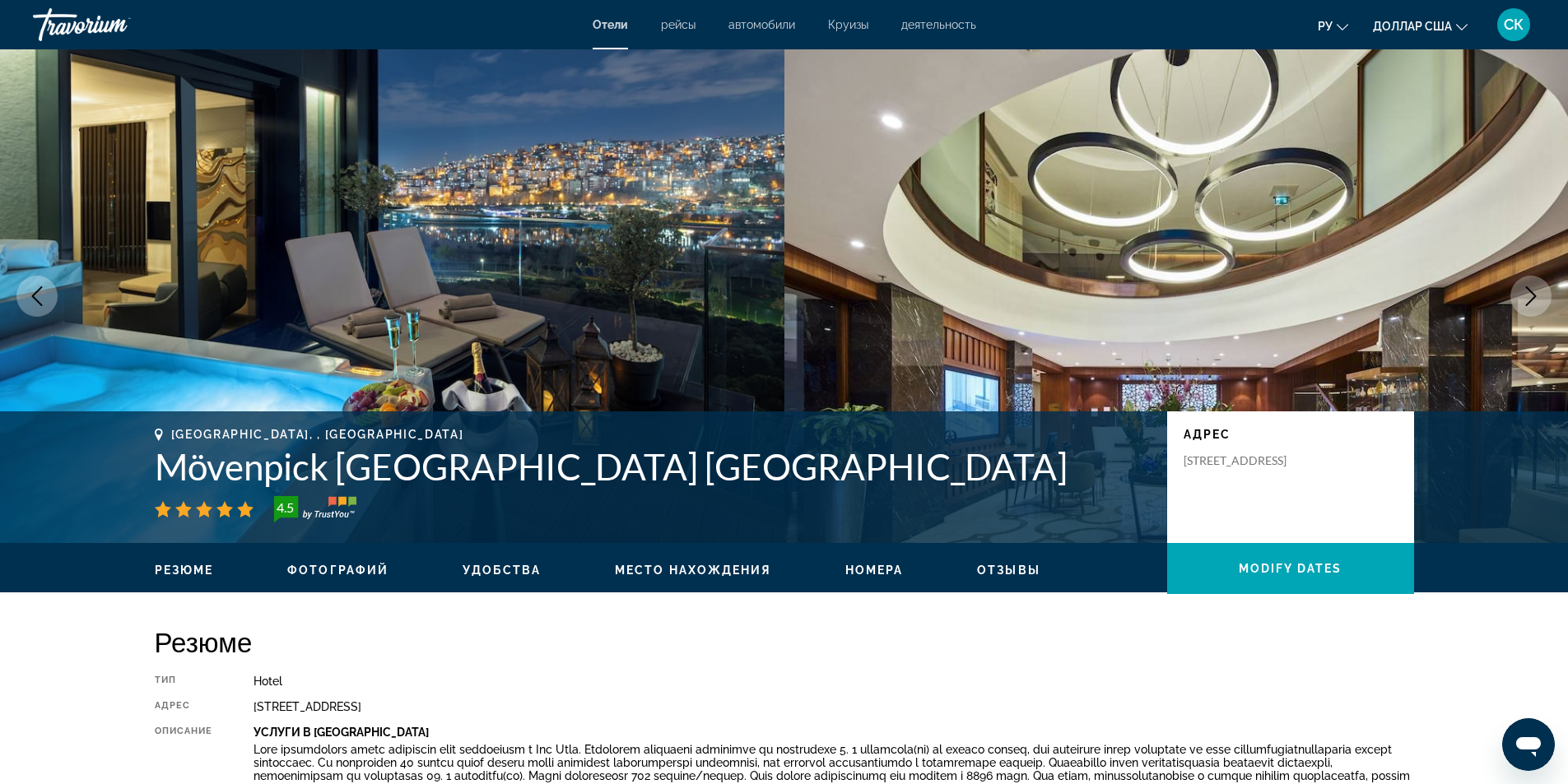
scroll to position [438, 0]
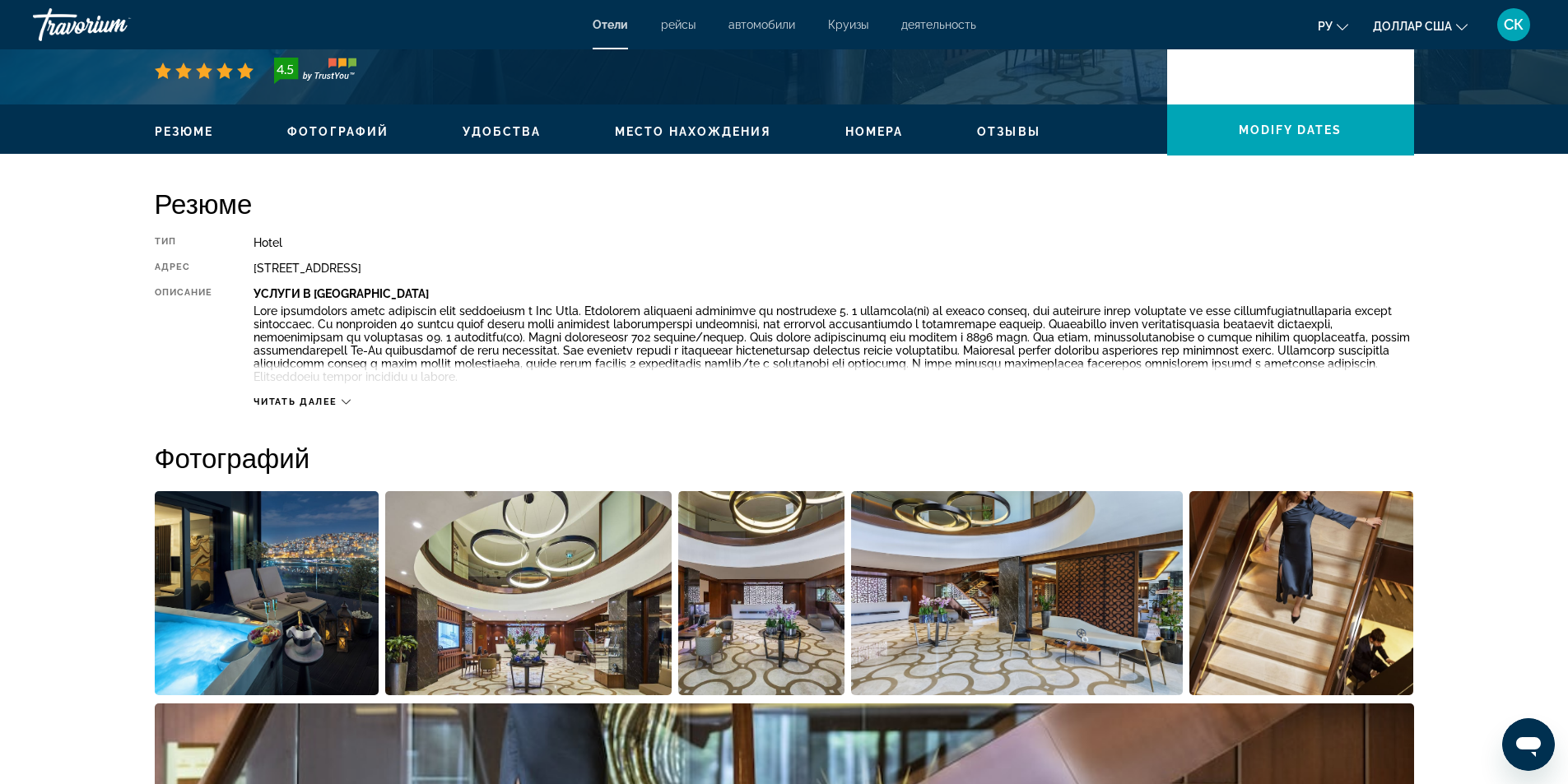
click at [342, 399] on div "Читать далее" at bounding box center [302, 402] width 97 height 11
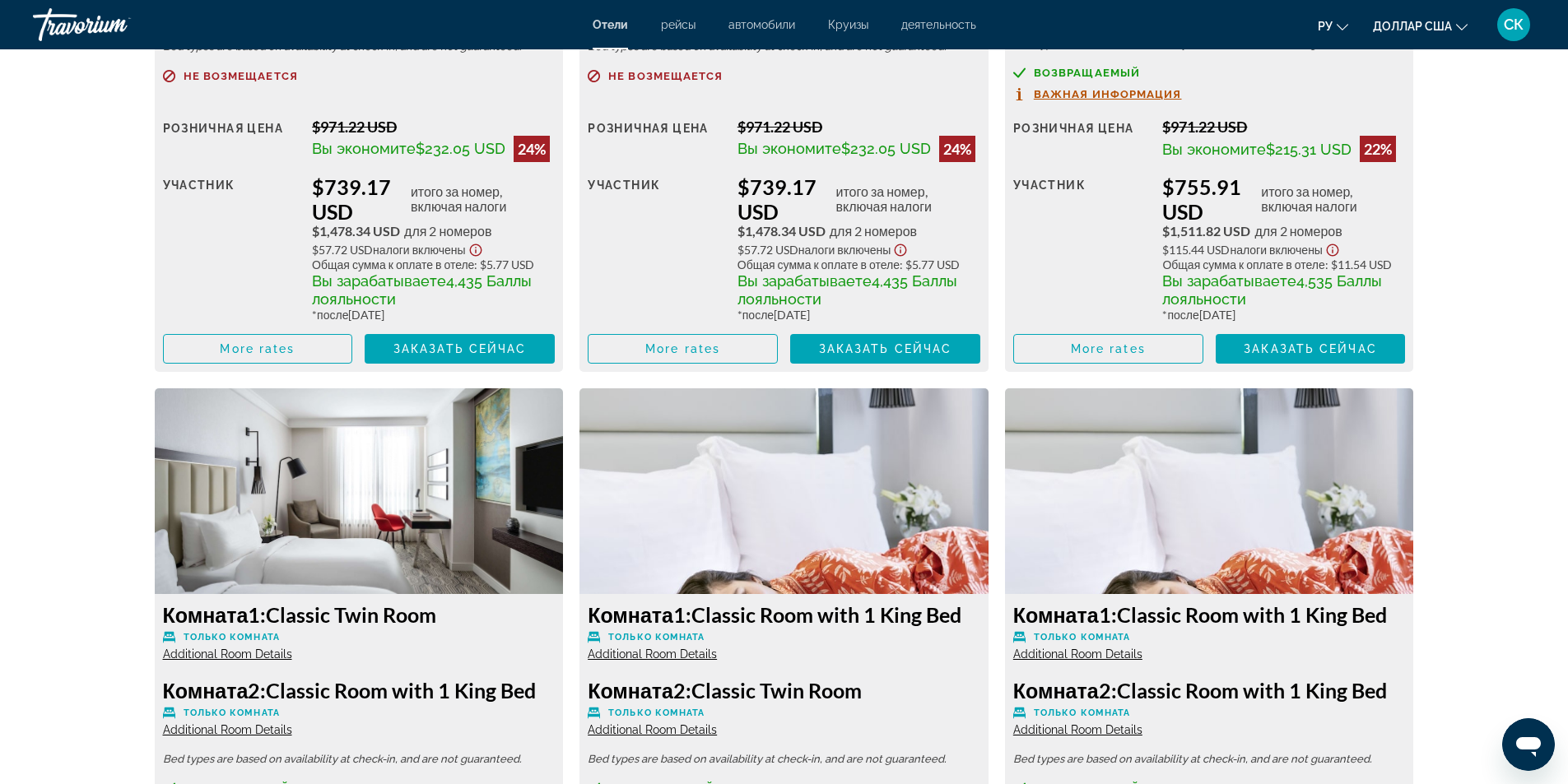
scroll to position [2412, 0]
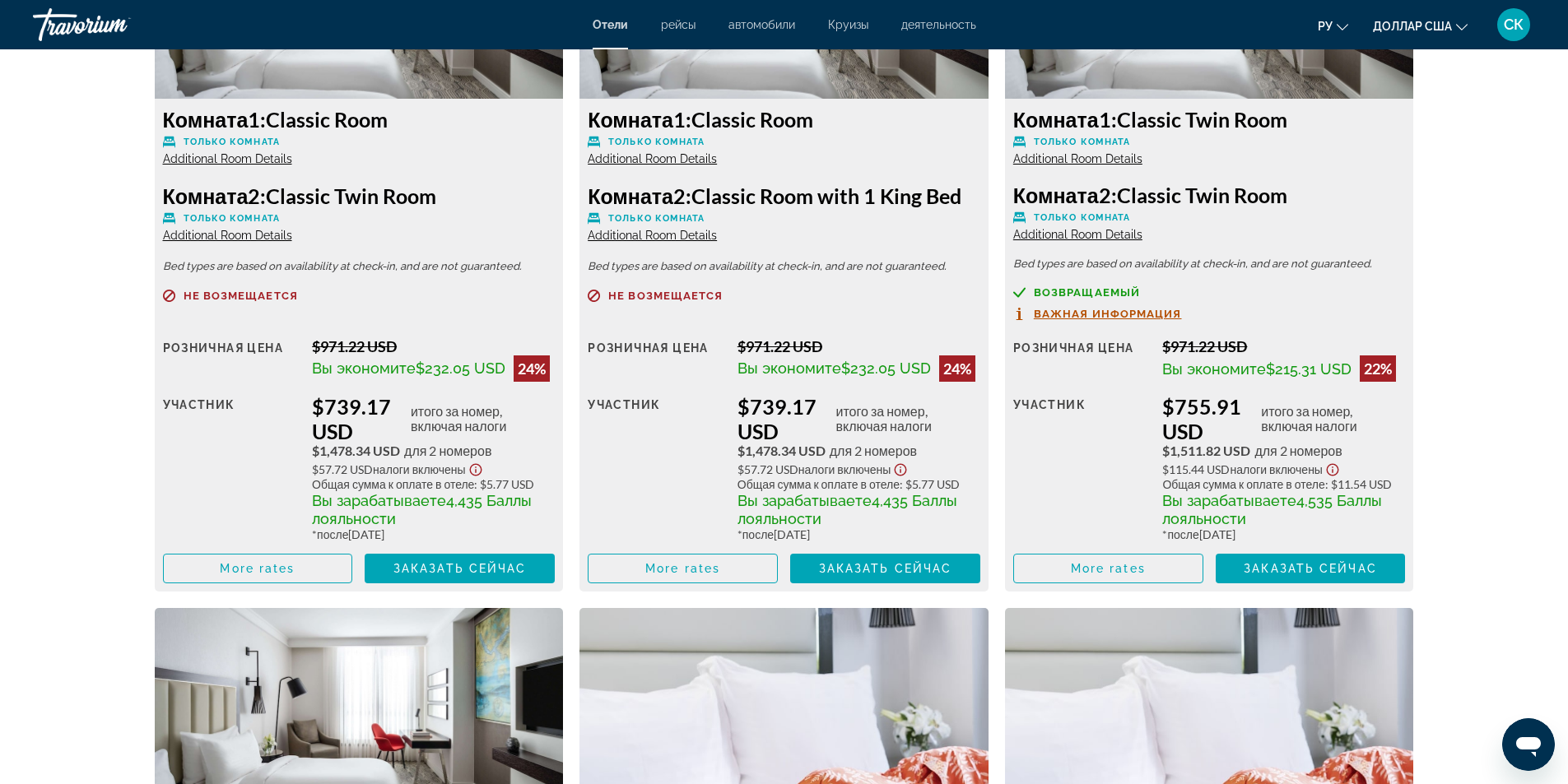
drag, startPoint x: 292, startPoint y: 193, endPoint x: 447, endPoint y: 194, distance: 155.0
click at [447, 194] on h3 "Комната 2: Classic Twin Room" at bounding box center [358, 195] width 392 height 24
drag, startPoint x: 1166, startPoint y: 123, endPoint x: 1306, endPoint y: 120, distance: 140.0
click at [1306, 120] on h3 "Комната 1: Classic Twin Room" at bounding box center [1209, 118] width 392 height 24
click at [1322, 211] on p "Только комната" at bounding box center [1209, 217] width 392 height 13
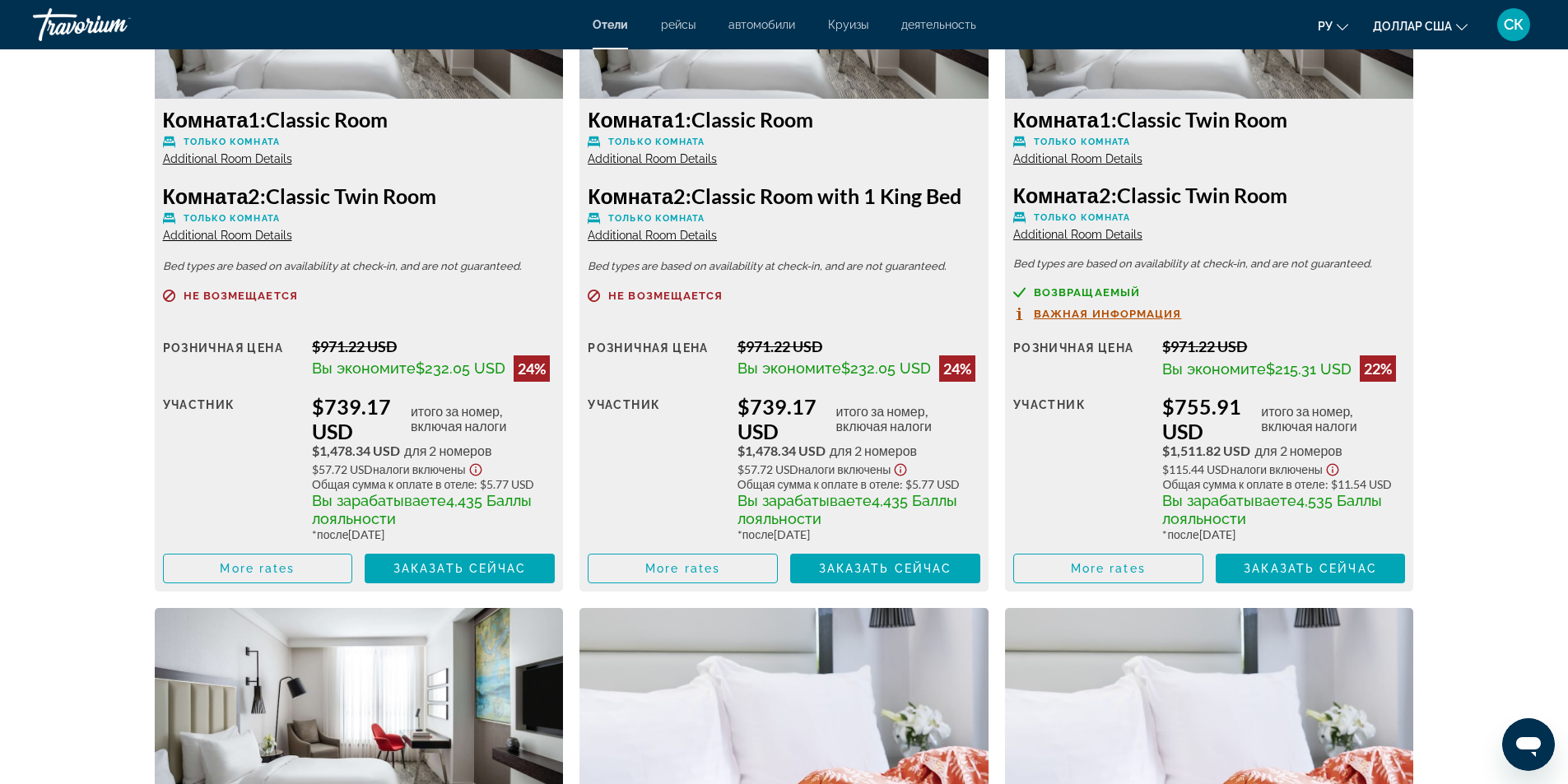
drag, startPoint x: 1122, startPoint y: 189, endPoint x: 1321, endPoint y: 177, distance: 199.4
click at [1321, 177] on div "Комната 1: Classic Twin Room Только комната Additional Room Details Комната 2: …" at bounding box center [1209, 345] width 409 height 493
click at [1317, 232] on div "Комната 2: Classic Twin Room Только комната Additional Room Details" at bounding box center [1209, 212] width 392 height 59
click at [1153, 569] on span "Основное содержание" at bounding box center [1108, 568] width 189 height 40
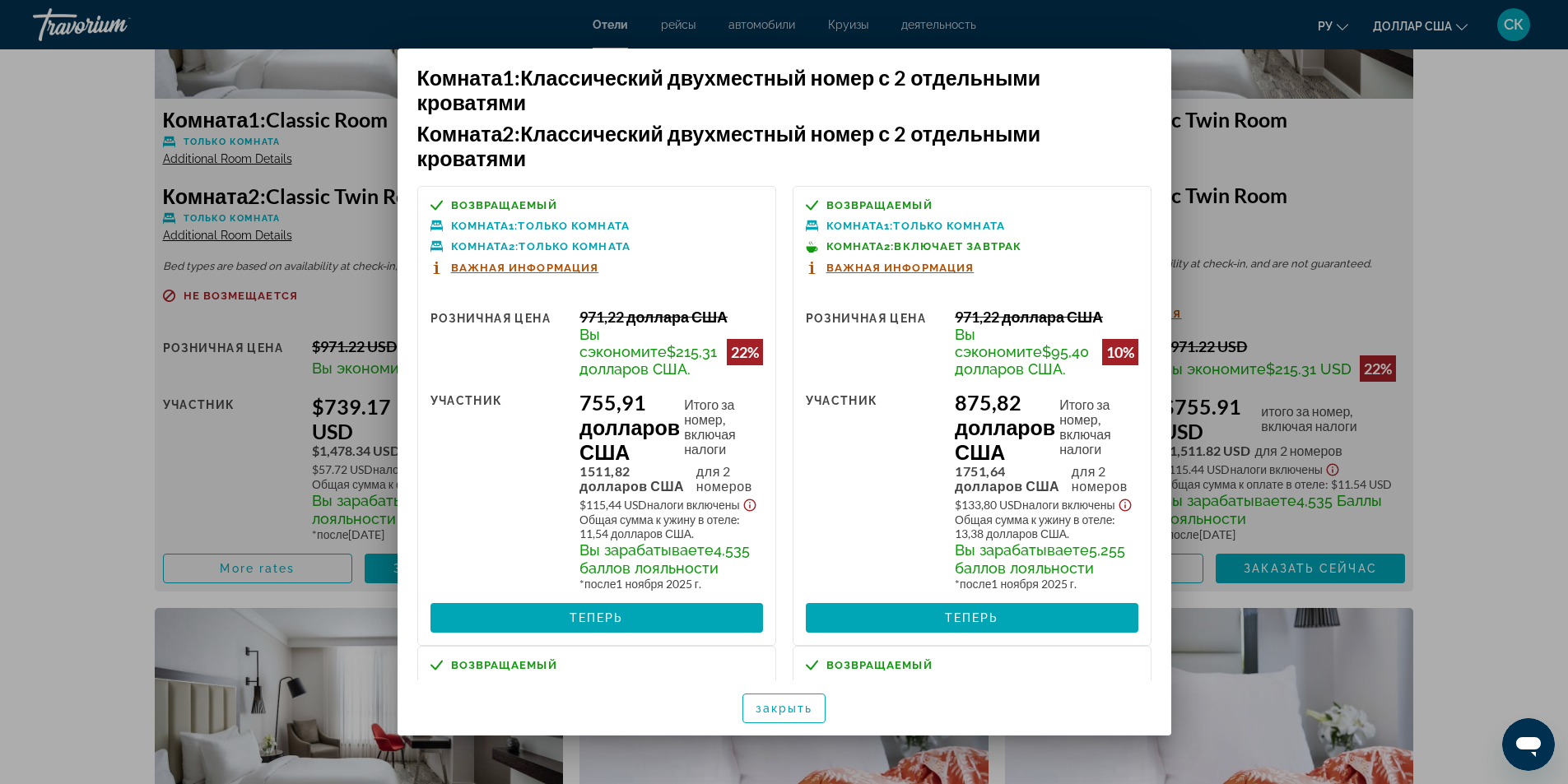
scroll to position [0, 0]
click at [1356, 305] on div at bounding box center [784, 392] width 1568 height 784
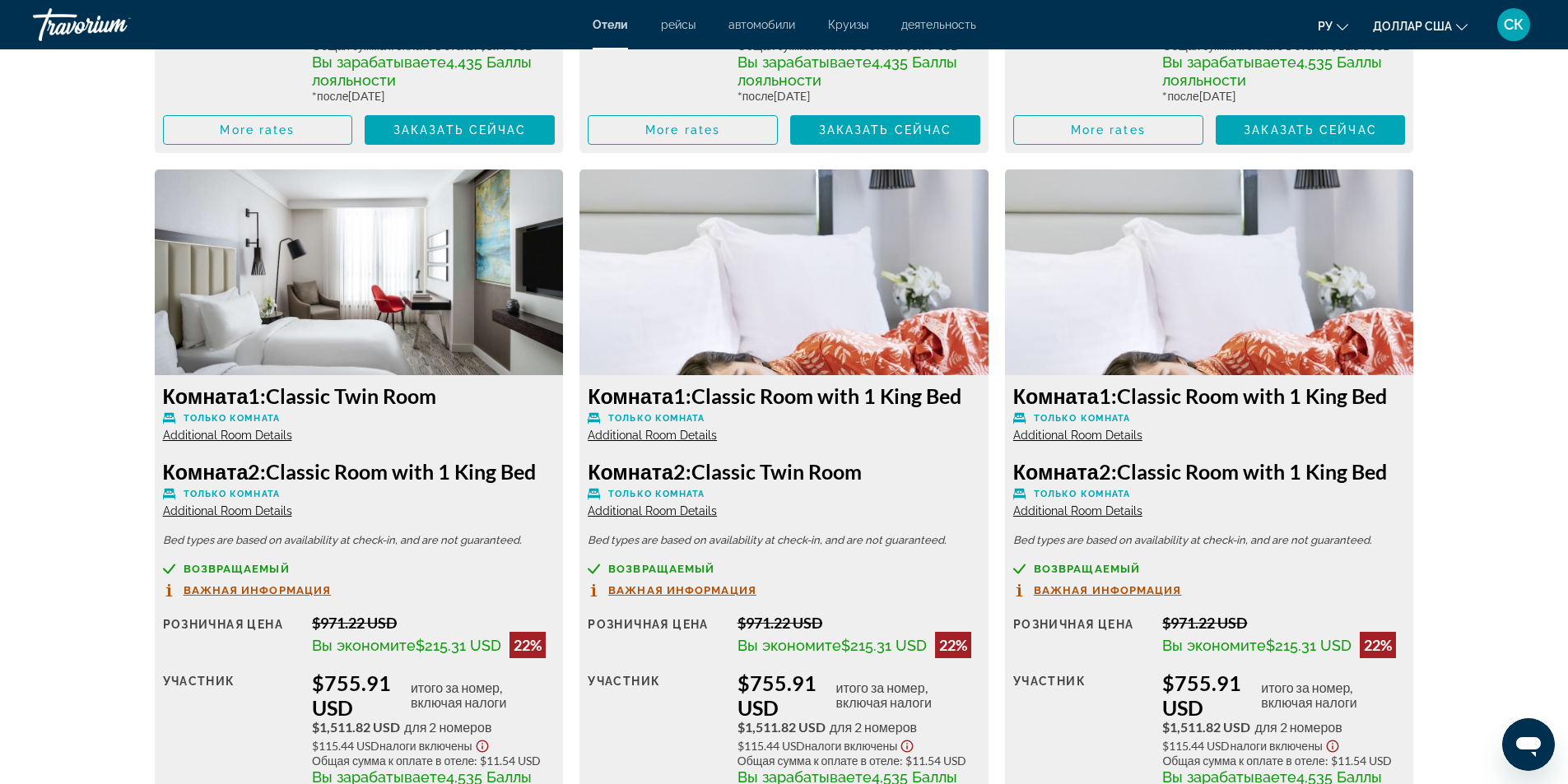
scroll to position [2412, 0]
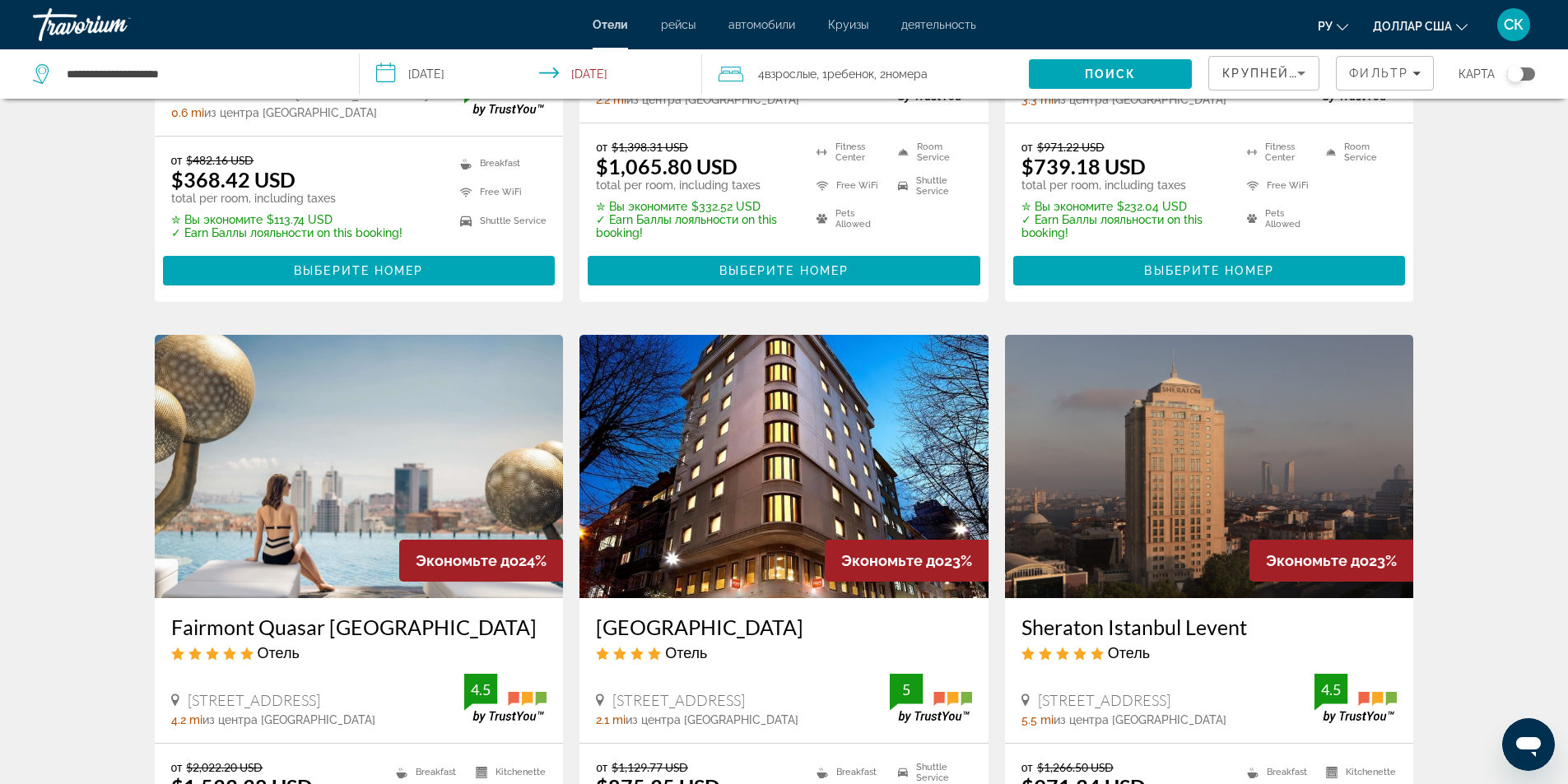
scroll to position [1974, 0]
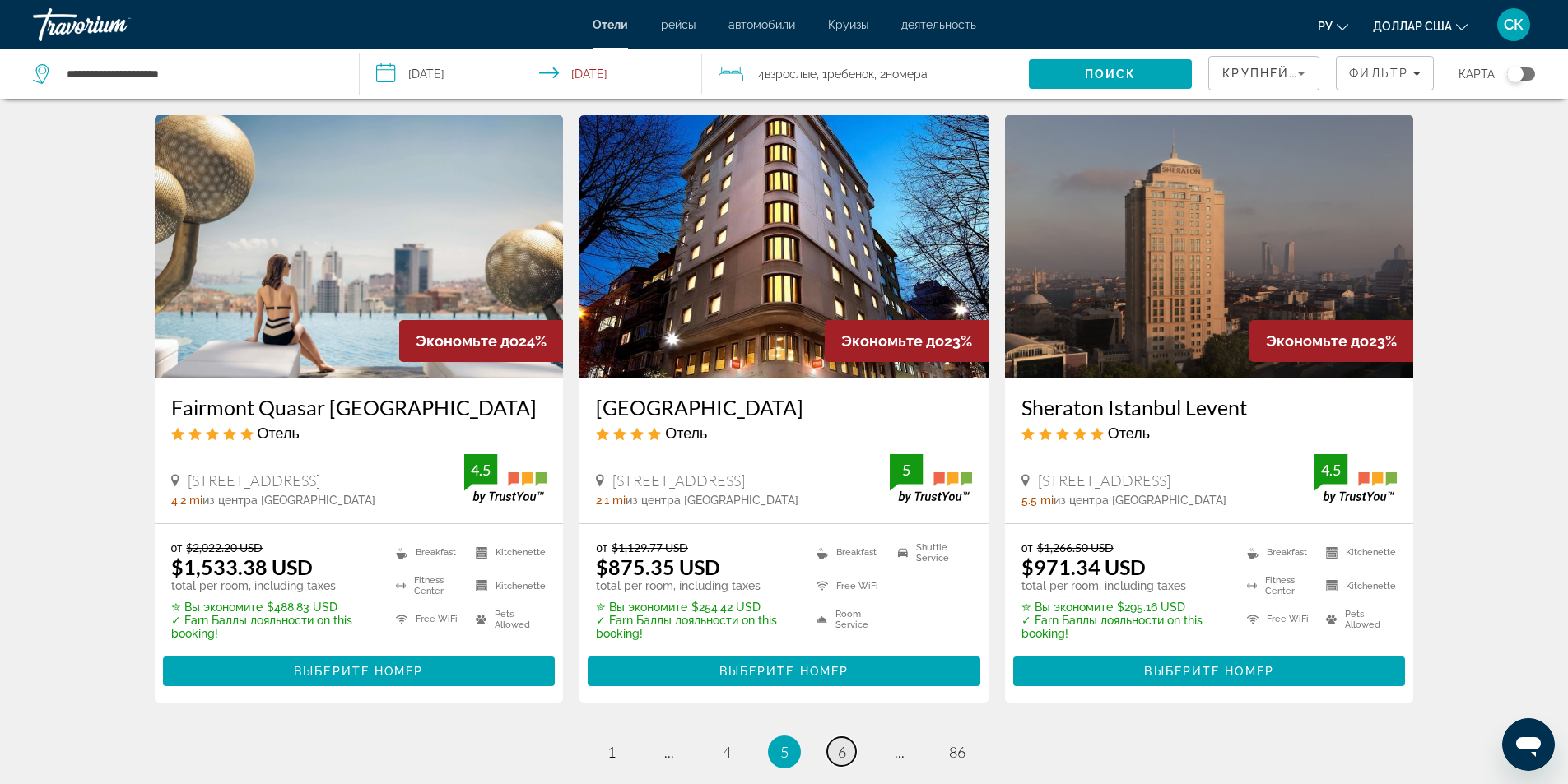
click at [841, 742] on span "6" at bounding box center [842, 751] width 8 height 18
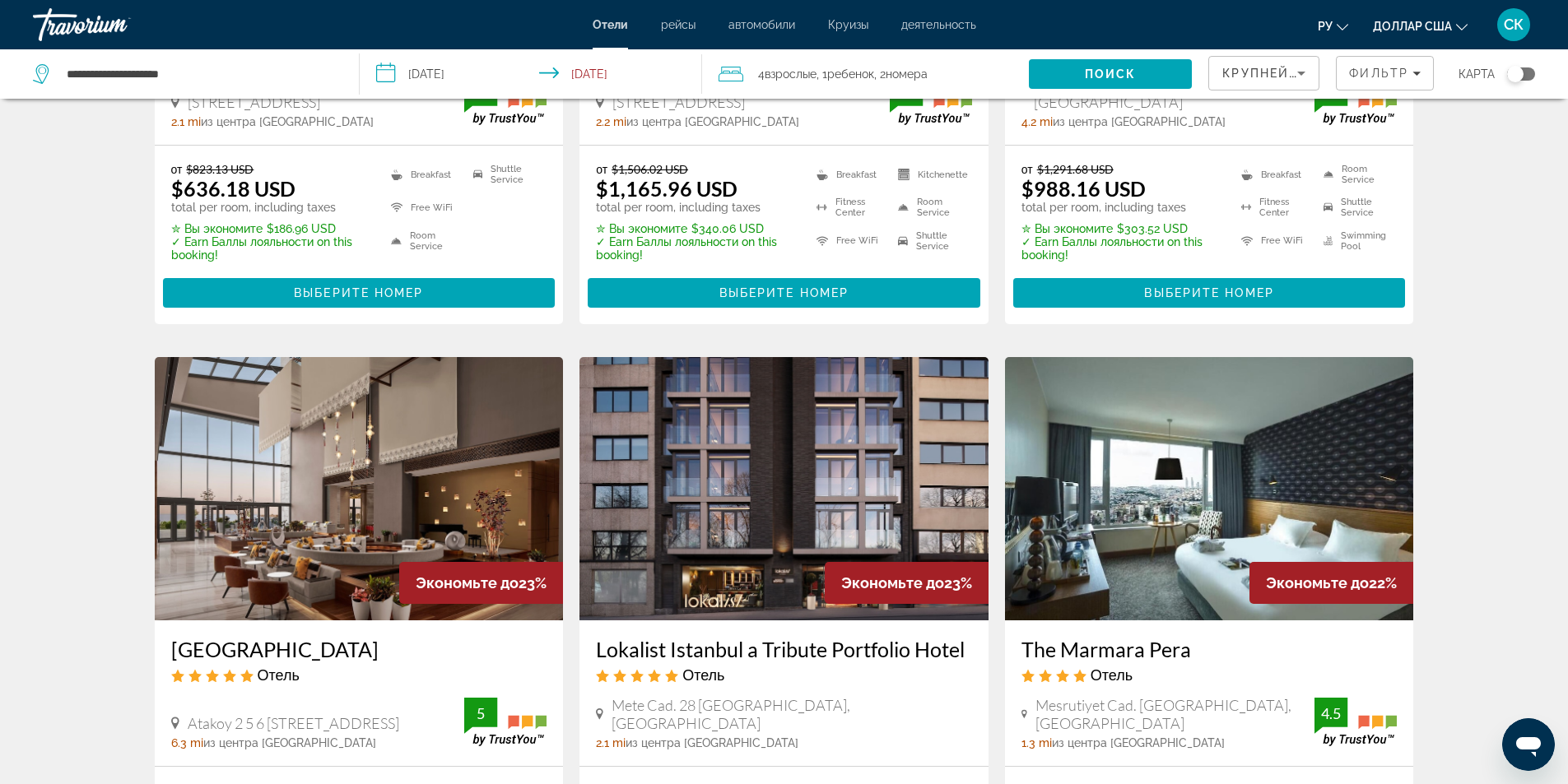
scroll to position [220, 0]
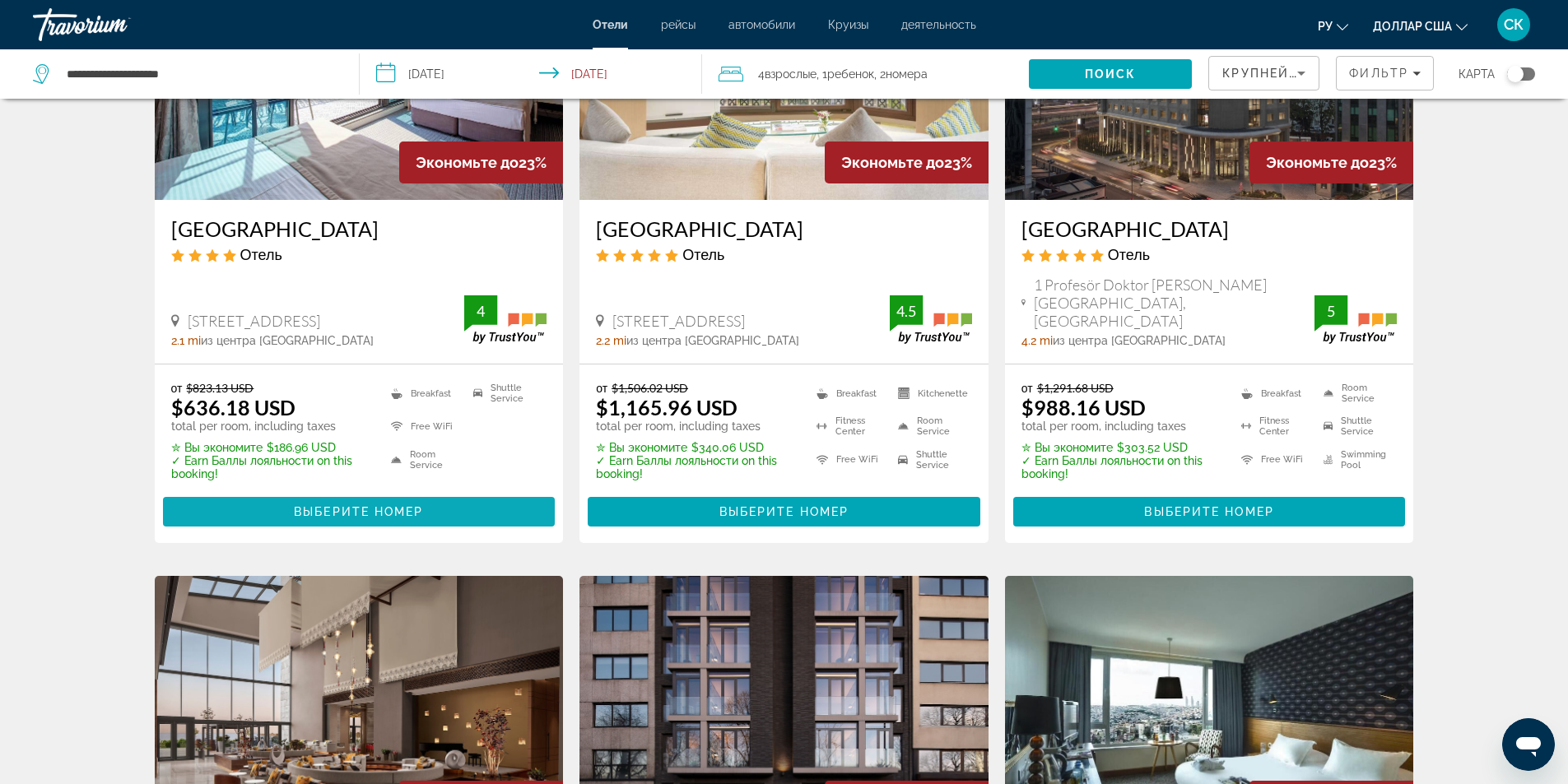
click at [363, 505] on span "Выберите номер" at bounding box center [357, 512] width 129 height 14
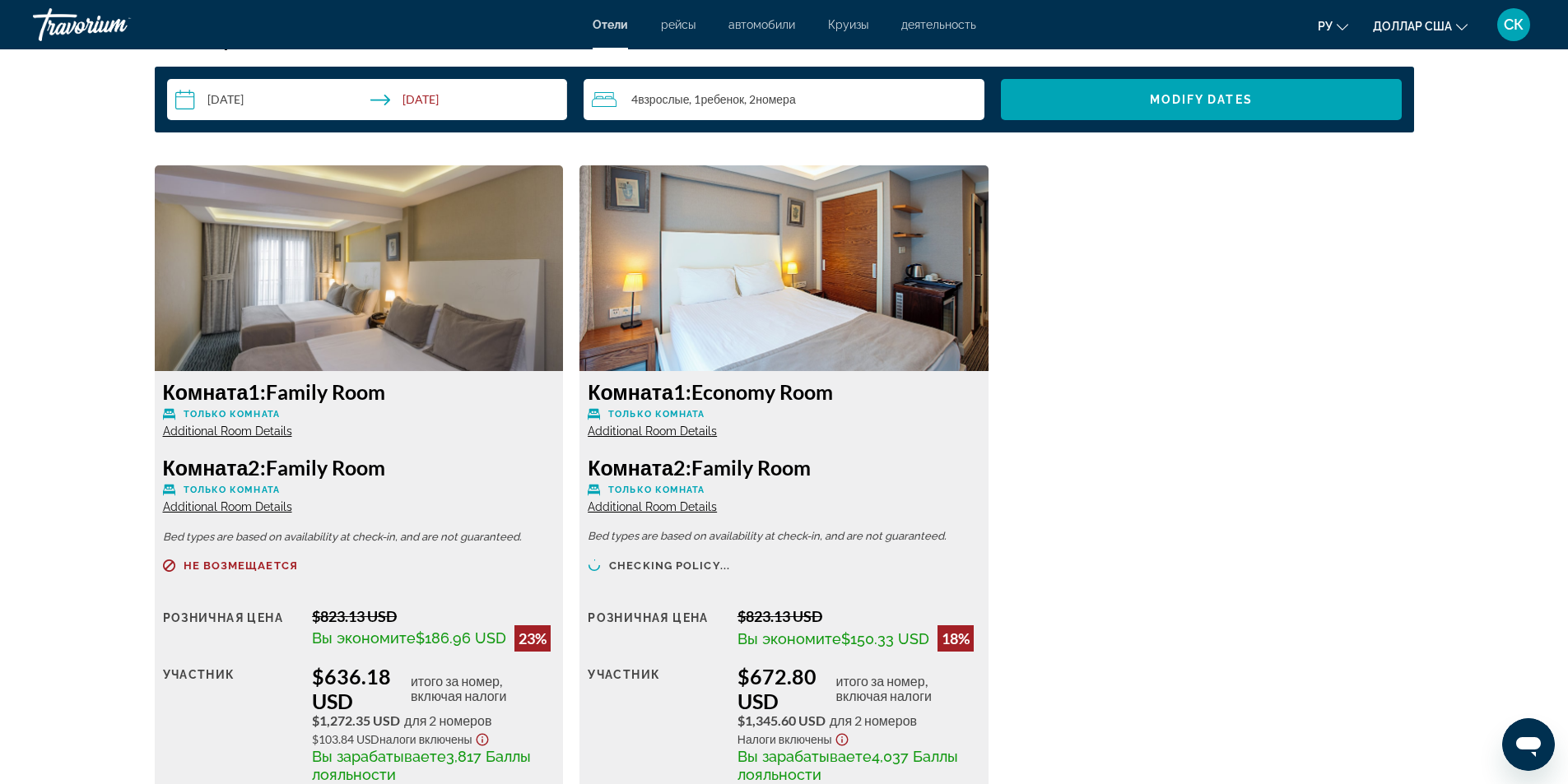
scroll to position [2193, 0]
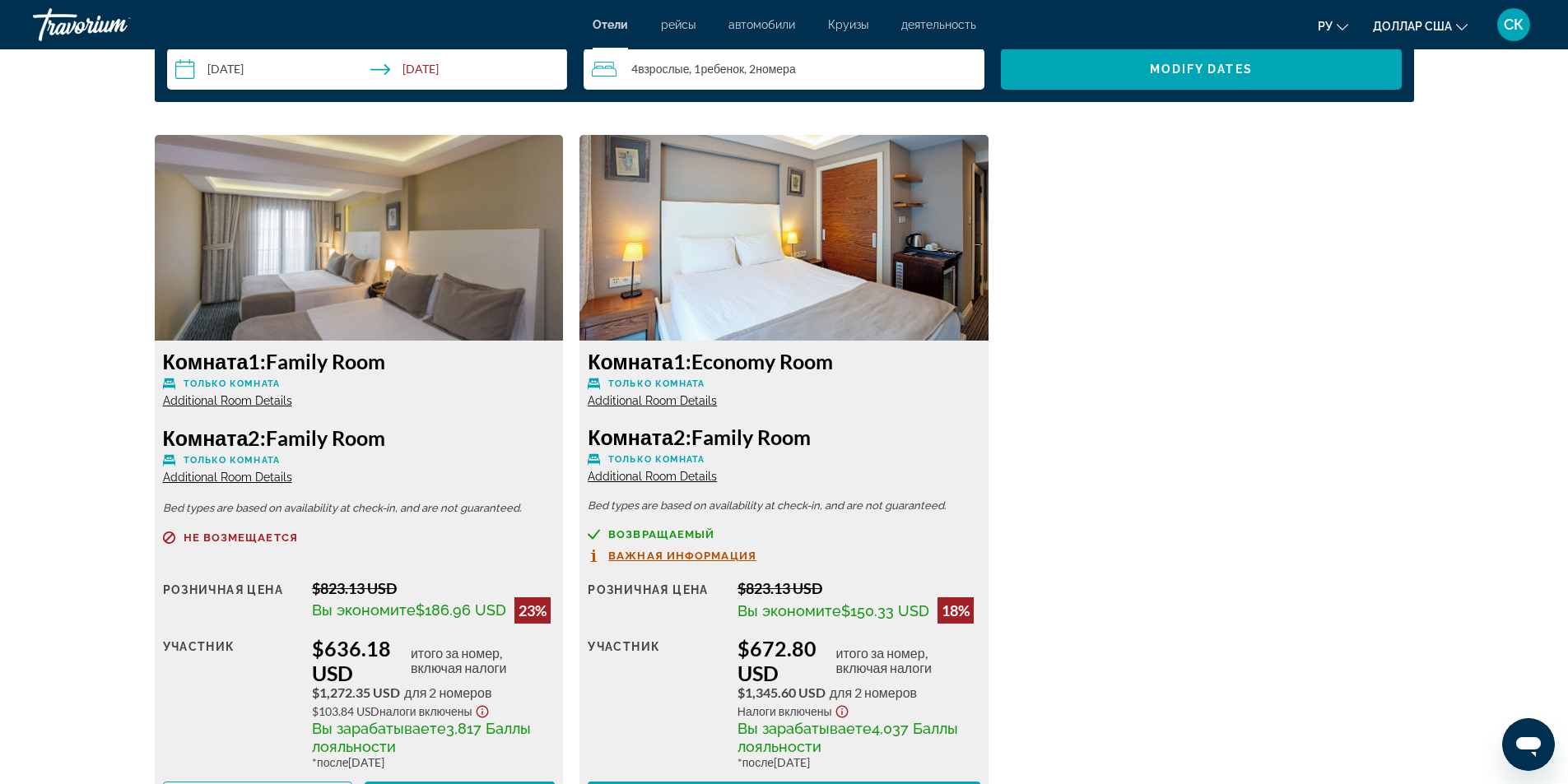
drag, startPoint x: 325, startPoint y: 358, endPoint x: 308, endPoint y: 358, distance: 17.0
click at [308, 358] on h3 "Комната 1: Family Room" at bounding box center [358, 360] width 392 height 24
drag, startPoint x: 272, startPoint y: 355, endPoint x: 397, endPoint y: 358, distance: 125.0
click at [397, 358] on h3 "Комната 1: Family Room" at bounding box center [358, 360] width 392 height 24
click at [824, 466] on div "Комната 2: Family Room Только комната Additional Room Details" at bounding box center [784, 453] width 392 height 59
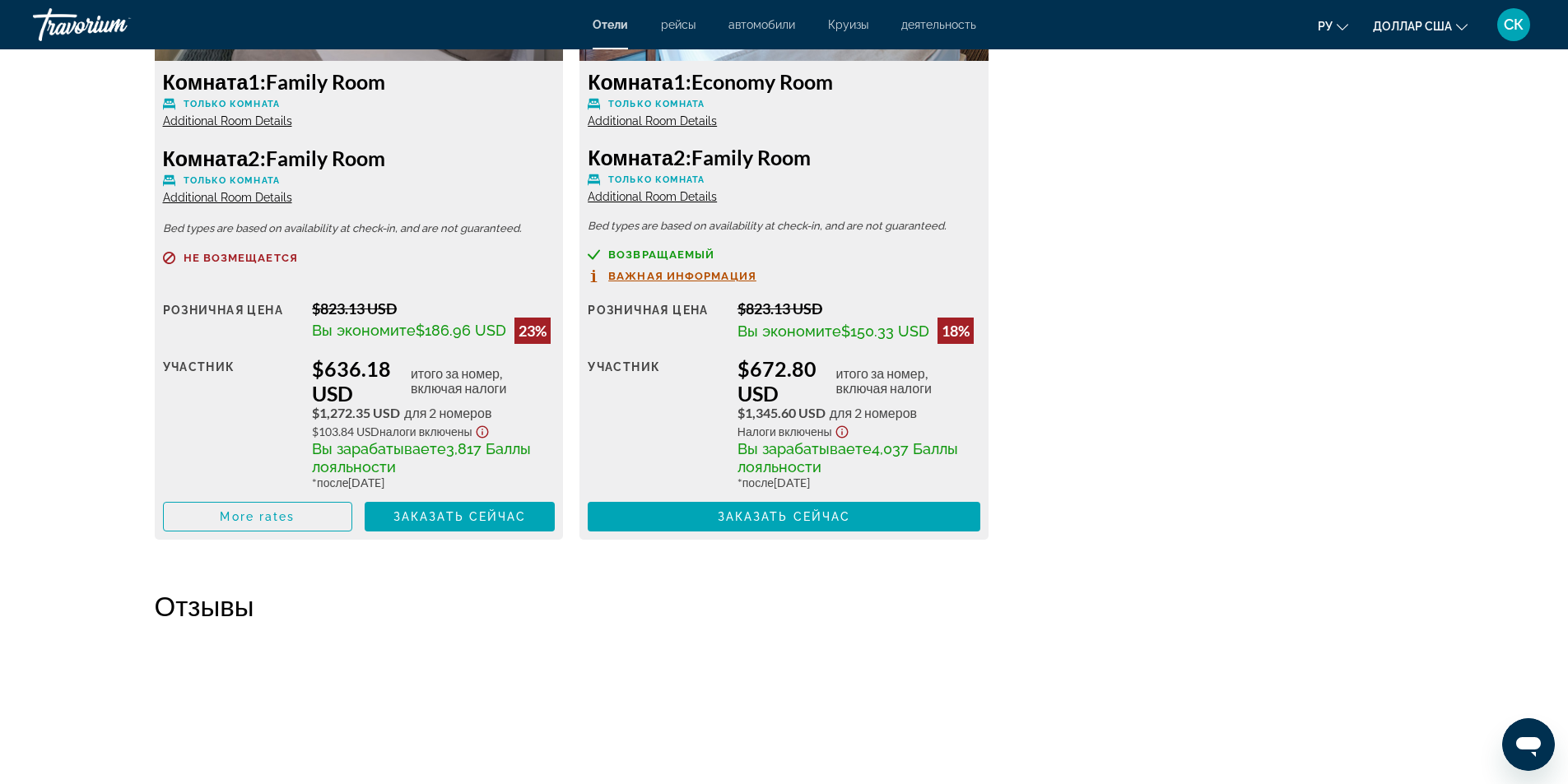
scroll to position [2412, 0]
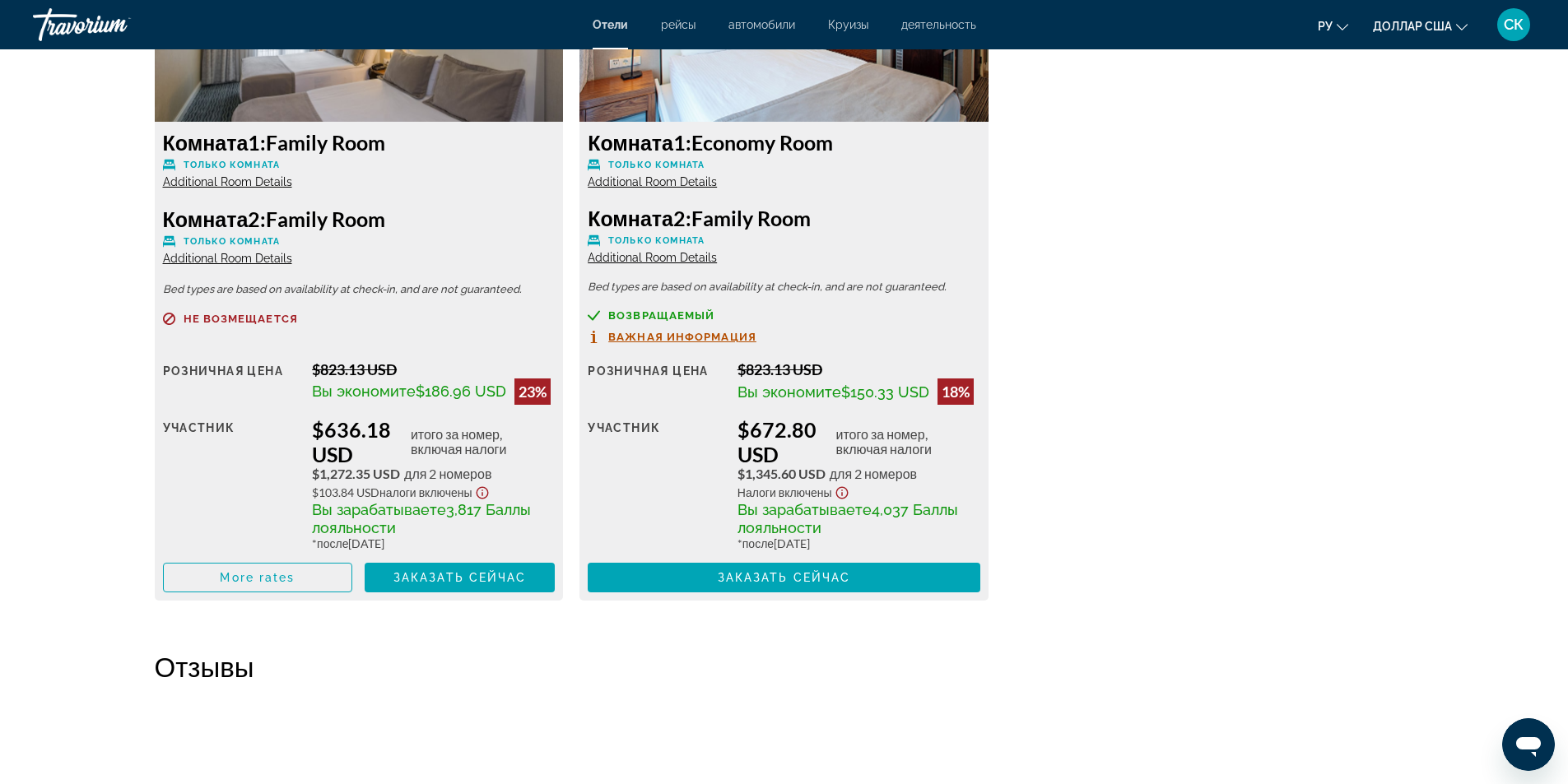
drag, startPoint x: 709, startPoint y: 138, endPoint x: 874, endPoint y: 152, distance: 165.6
click at [874, 152] on h3 "Комната 1: Economy Room" at bounding box center [784, 141] width 392 height 24
click at [916, 243] on p "Только комната" at bounding box center [784, 240] width 392 height 13
drag, startPoint x: 704, startPoint y: 212, endPoint x: 841, endPoint y: 215, distance: 137.0
click at [841, 215] on h3 "Комната 2: Family Room" at bounding box center [784, 217] width 392 height 24
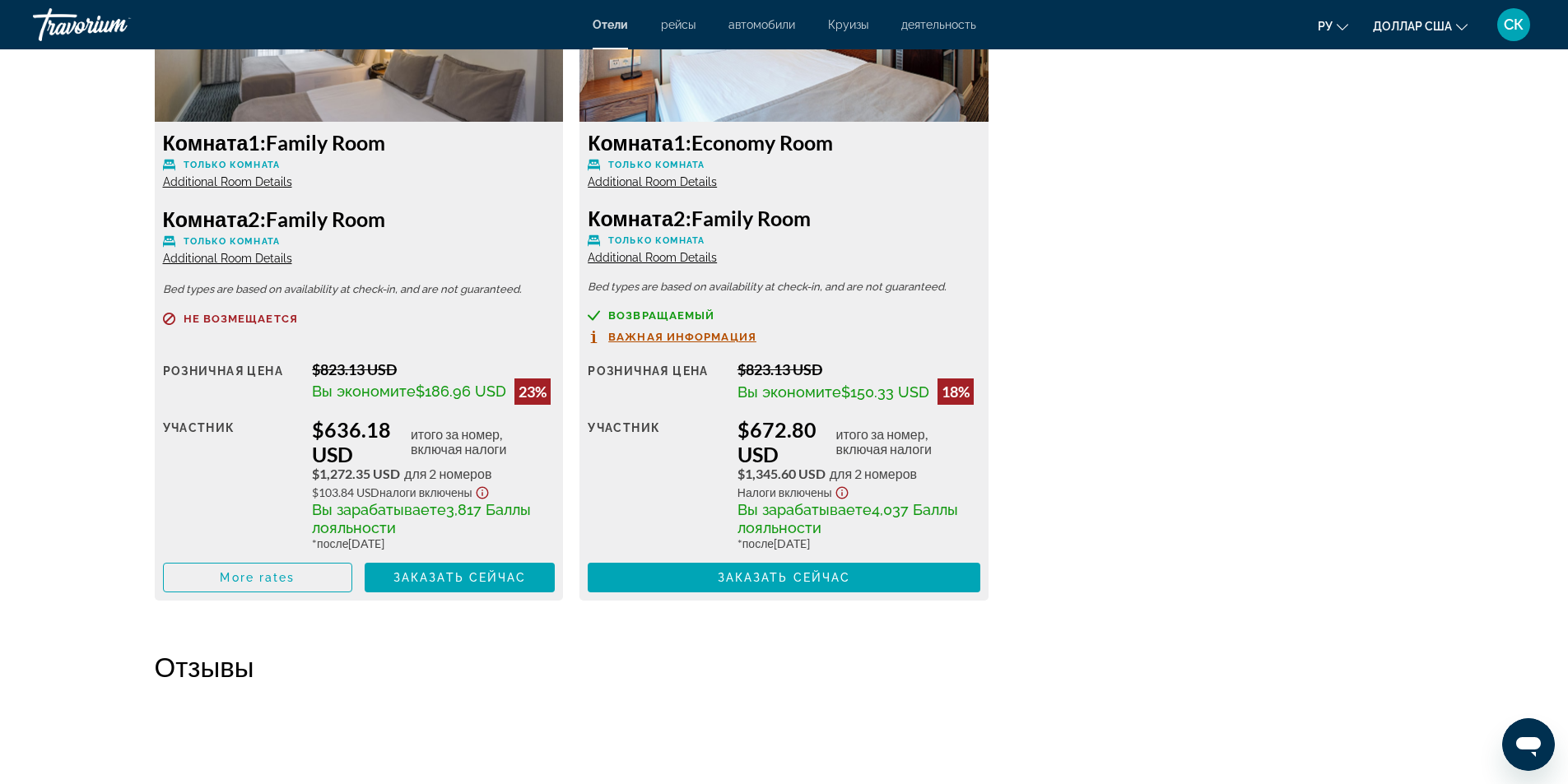
drag, startPoint x: 802, startPoint y: 215, endPoint x: 1205, endPoint y: 457, distance: 470.1
click at [1205, 457] on div "Комната 1: Family Room Только комната Additional Room Details Комната 2: Family…" at bounding box center [784, 266] width 1276 height 701
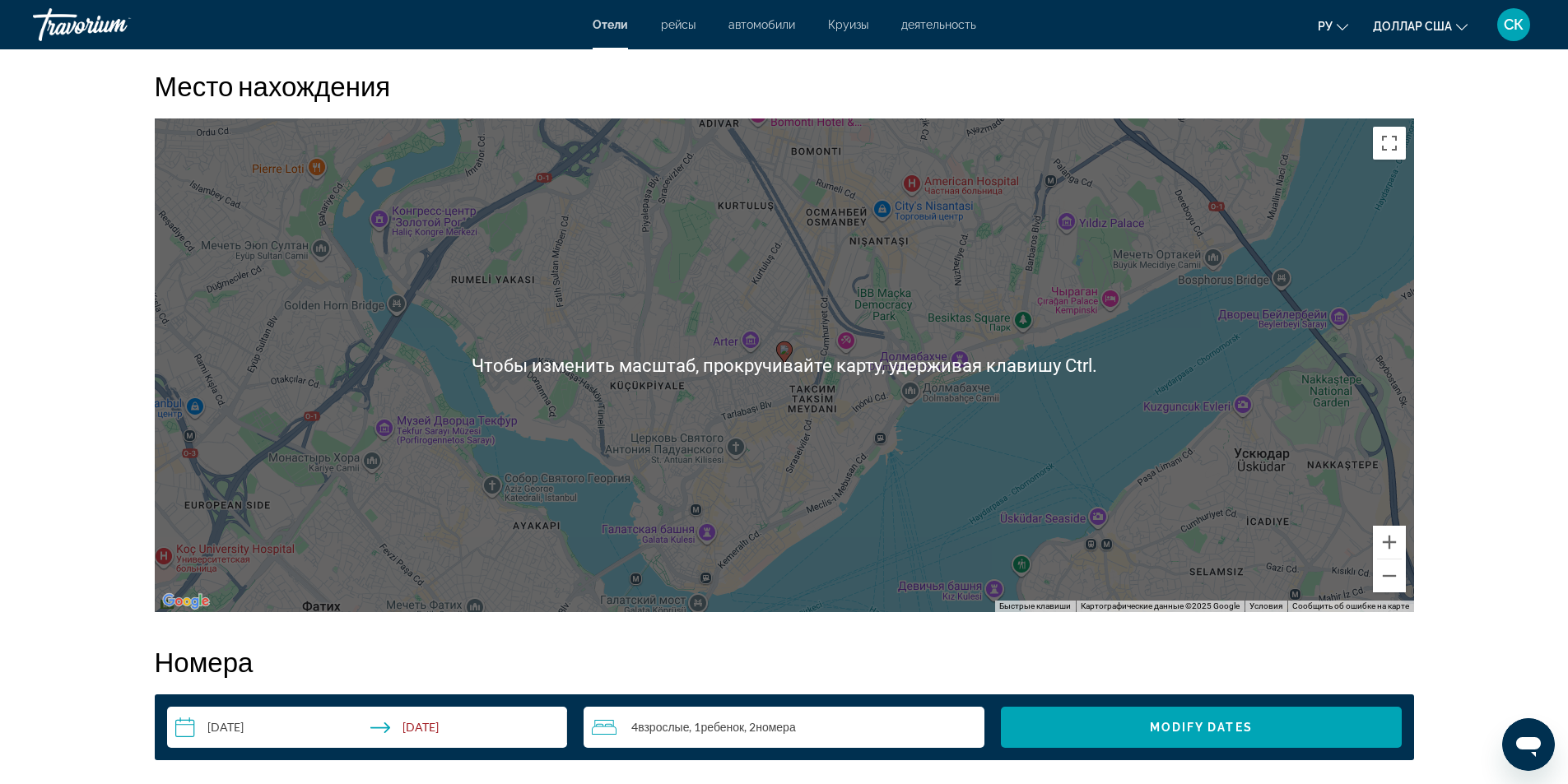
scroll to position [1097, 0]
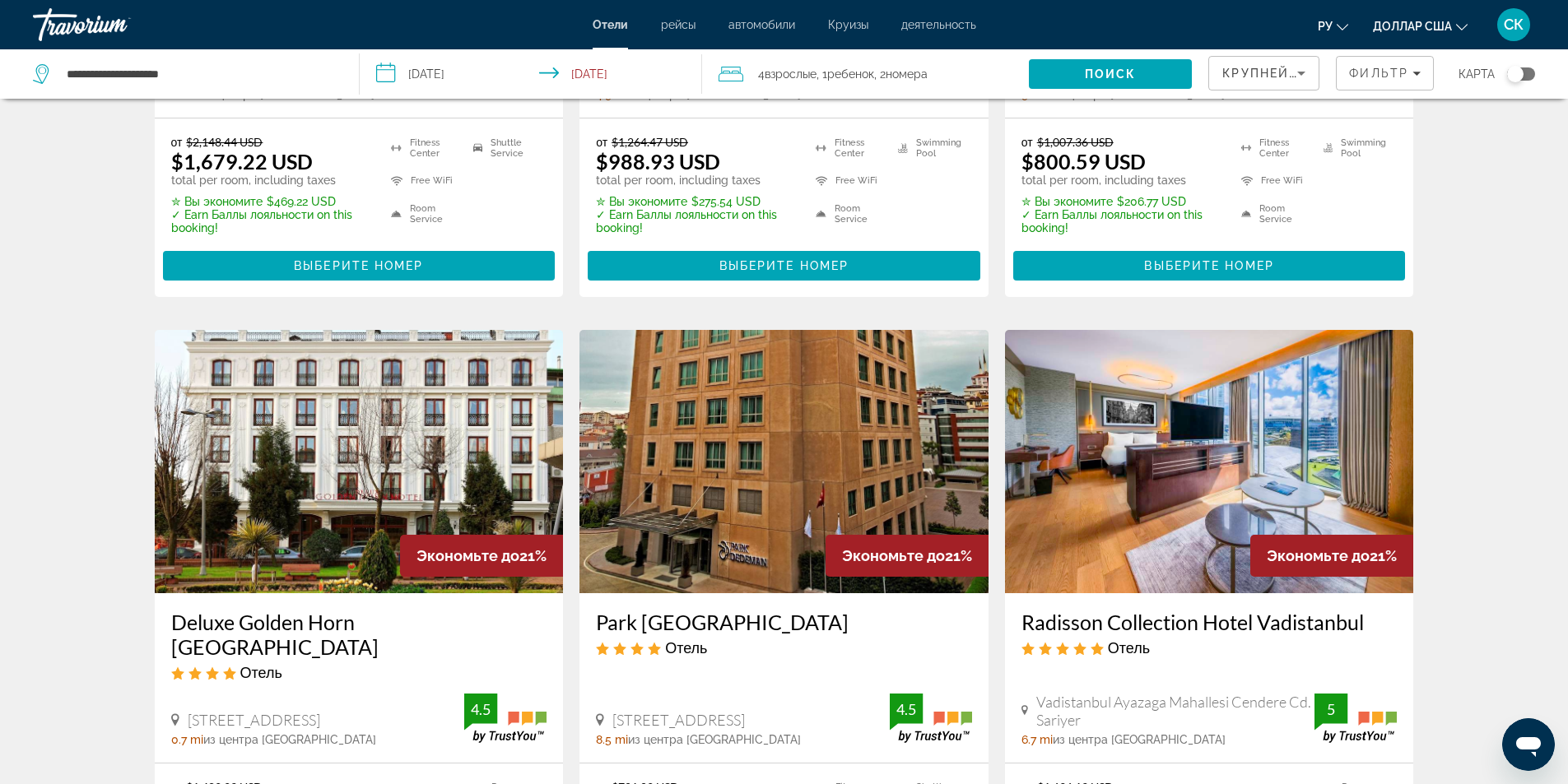
scroll to position [1974, 0]
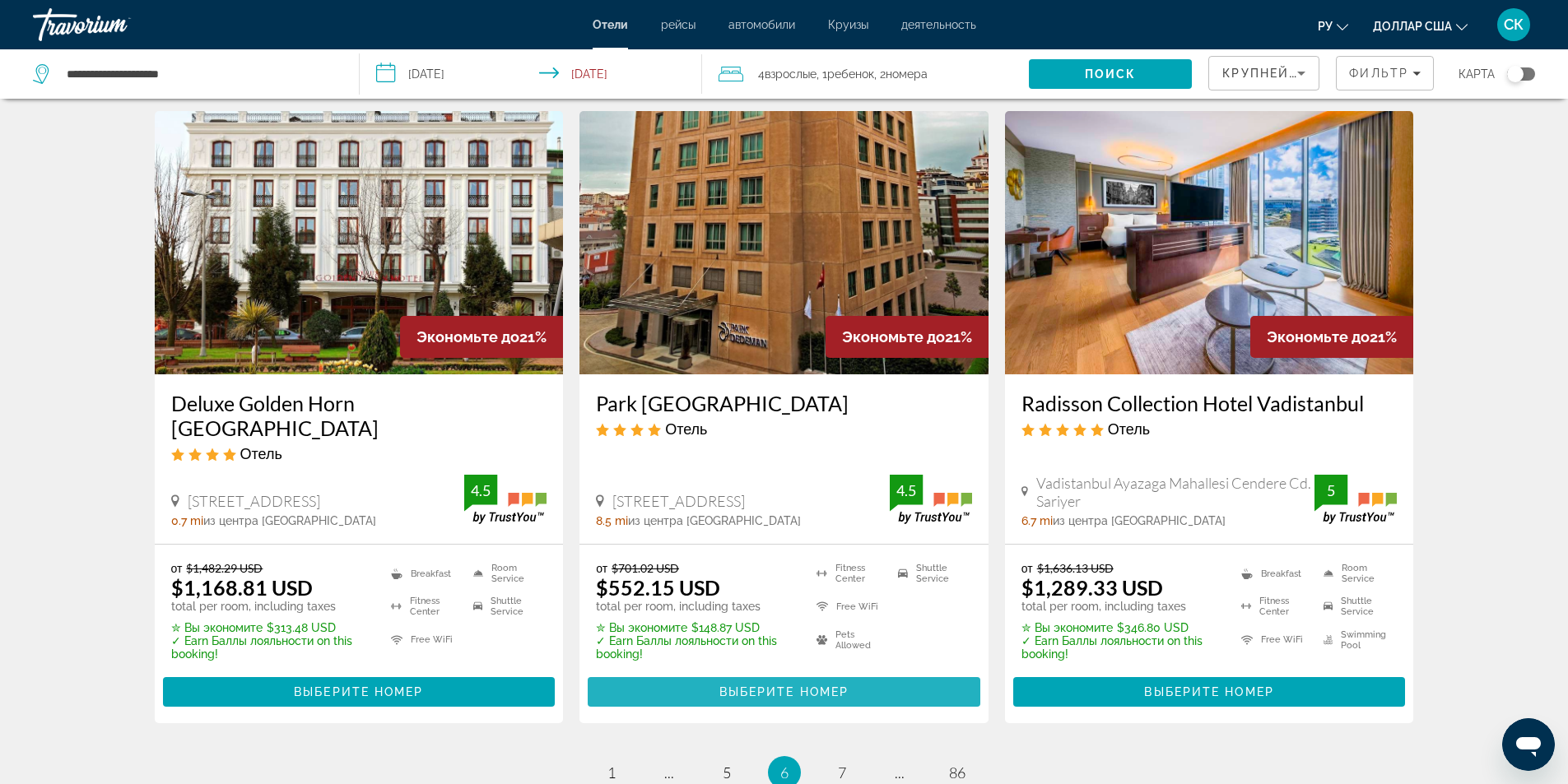
click at [822, 685] on span "Выберите номер" at bounding box center [784, 692] width 129 height 14
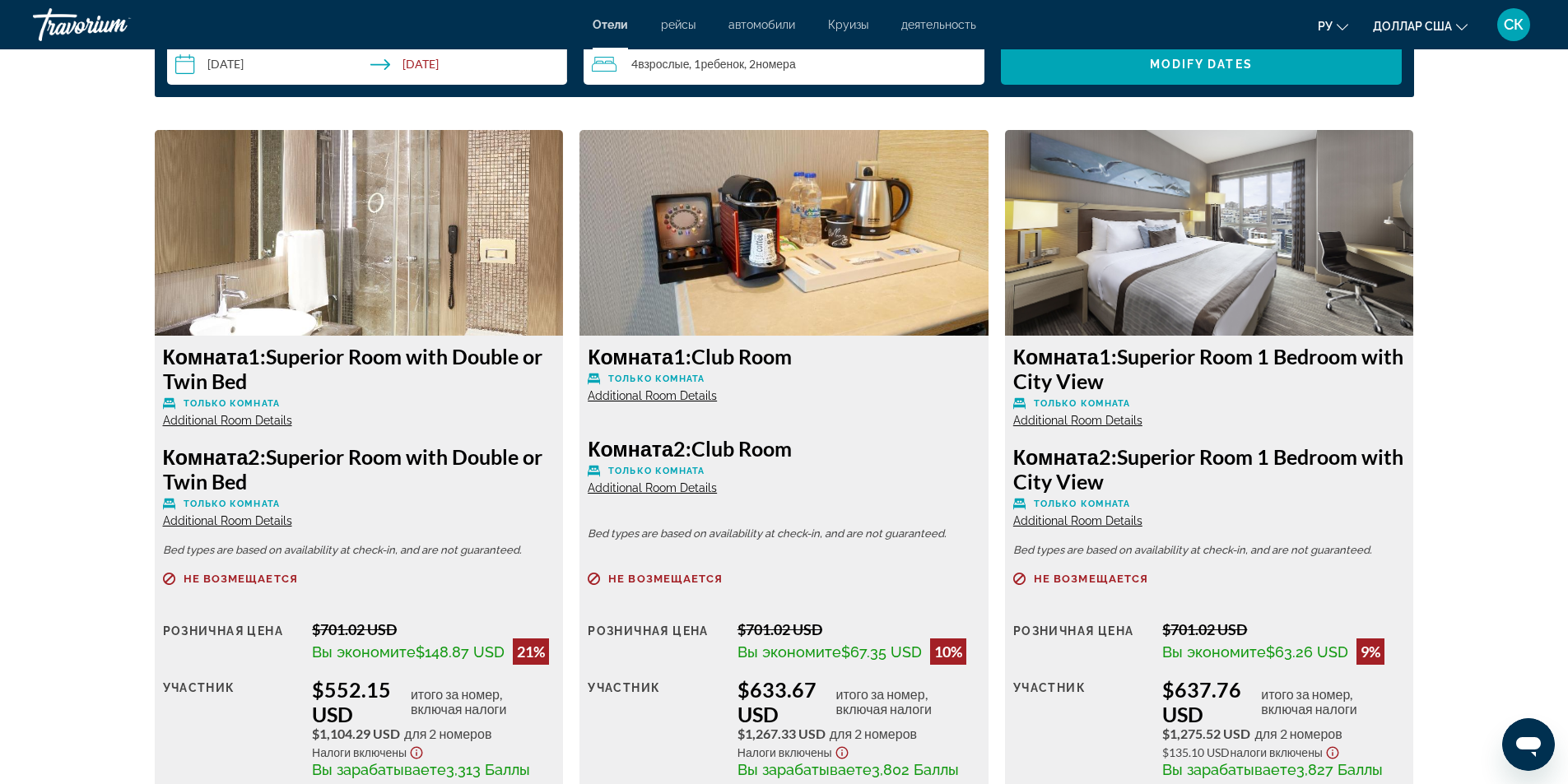
scroll to position [2193, 0]
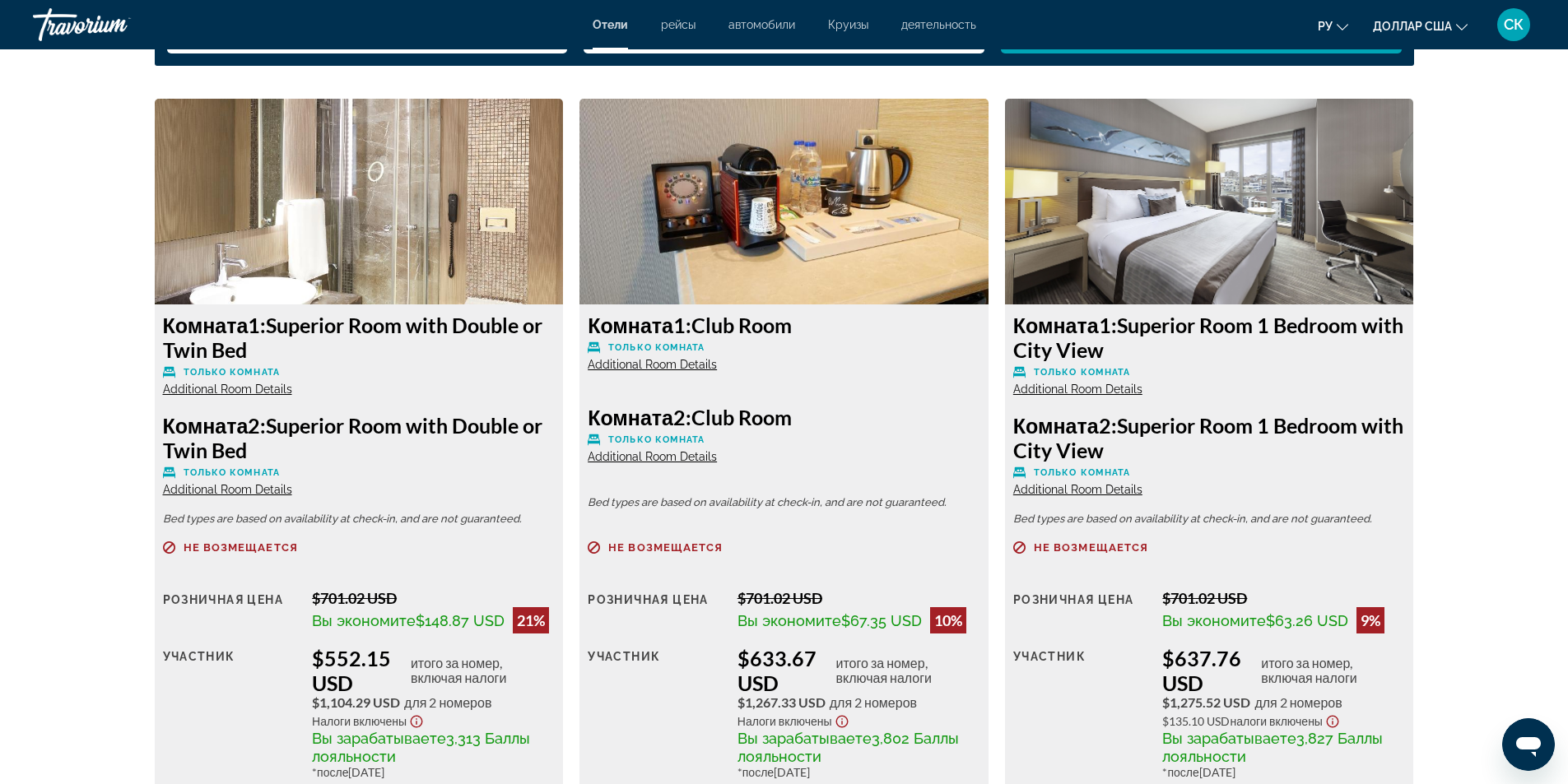
drag, startPoint x: 278, startPoint y: 326, endPoint x: 323, endPoint y: 347, distance: 49.7
click at [323, 347] on h3 "Комната 1: Superior Room with Double or Twin Bed" at bounding box center [358, 337] width 392 height 49
click at [427, 470] on p "Только комната" at bounding box center [358, 472] width 392 height 13
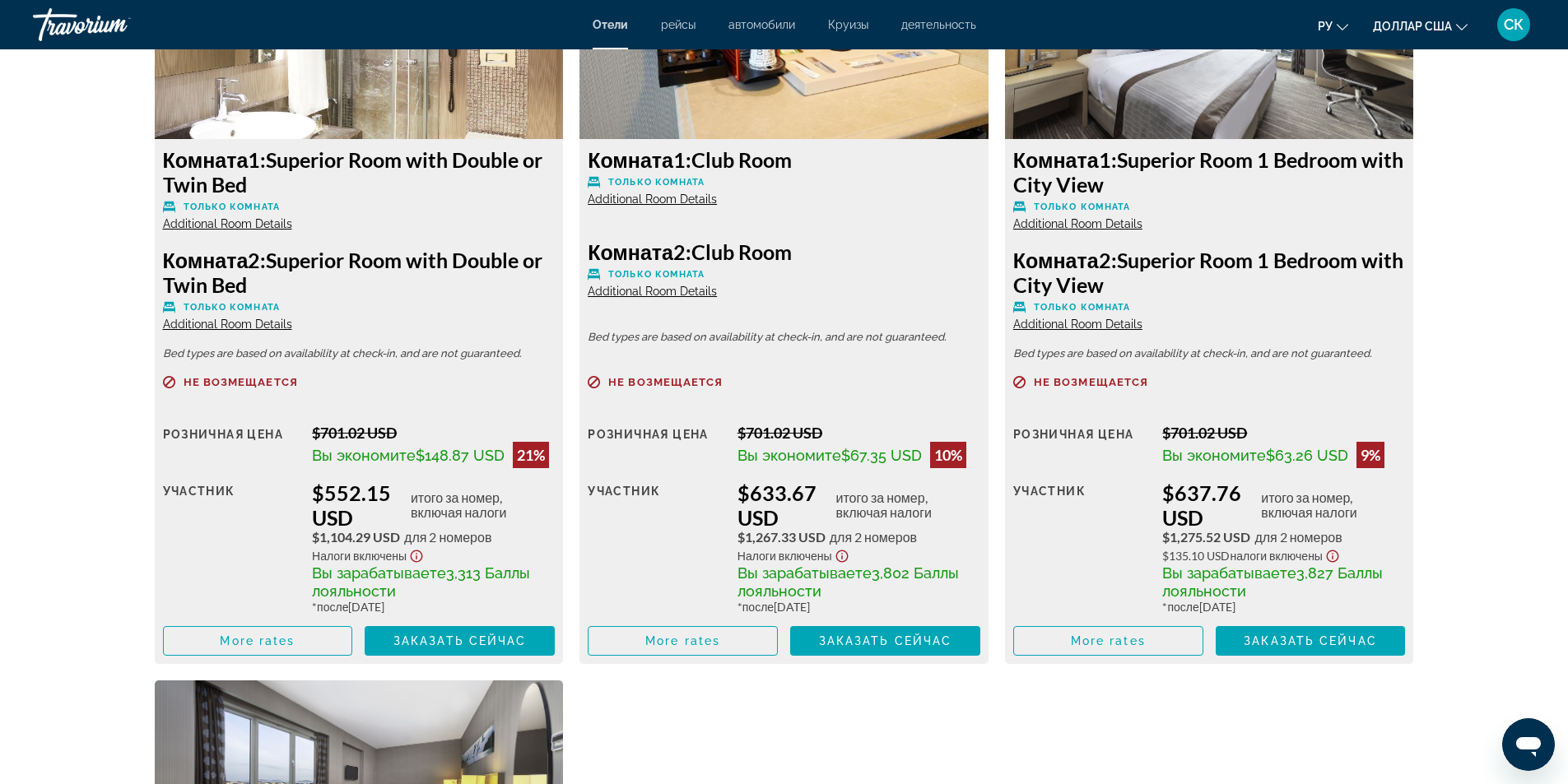
scroll to position [2413, 0]
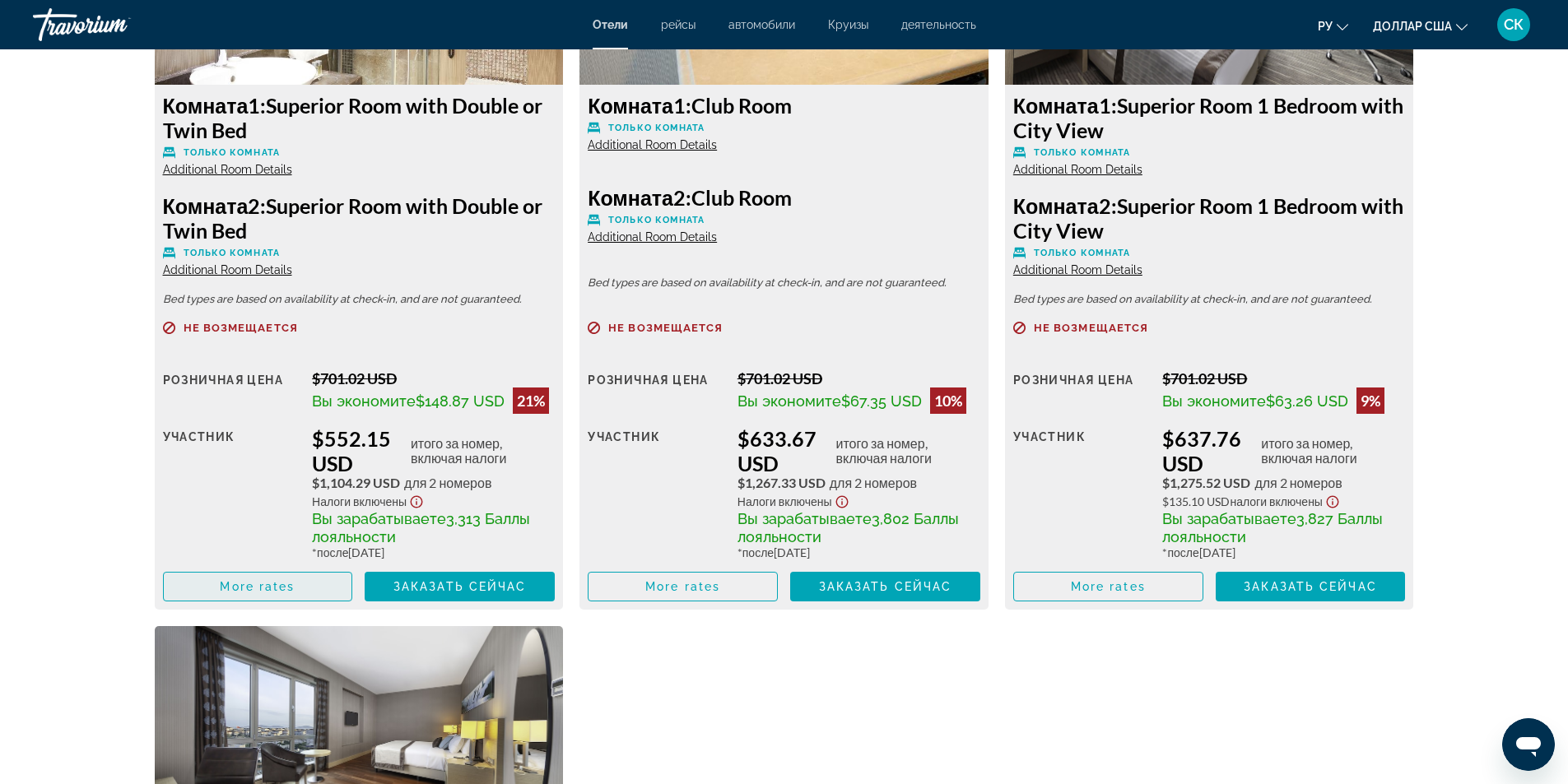
click at [293, 589] on span "More rates" at bounding box center [257, 587] width 75 height 14
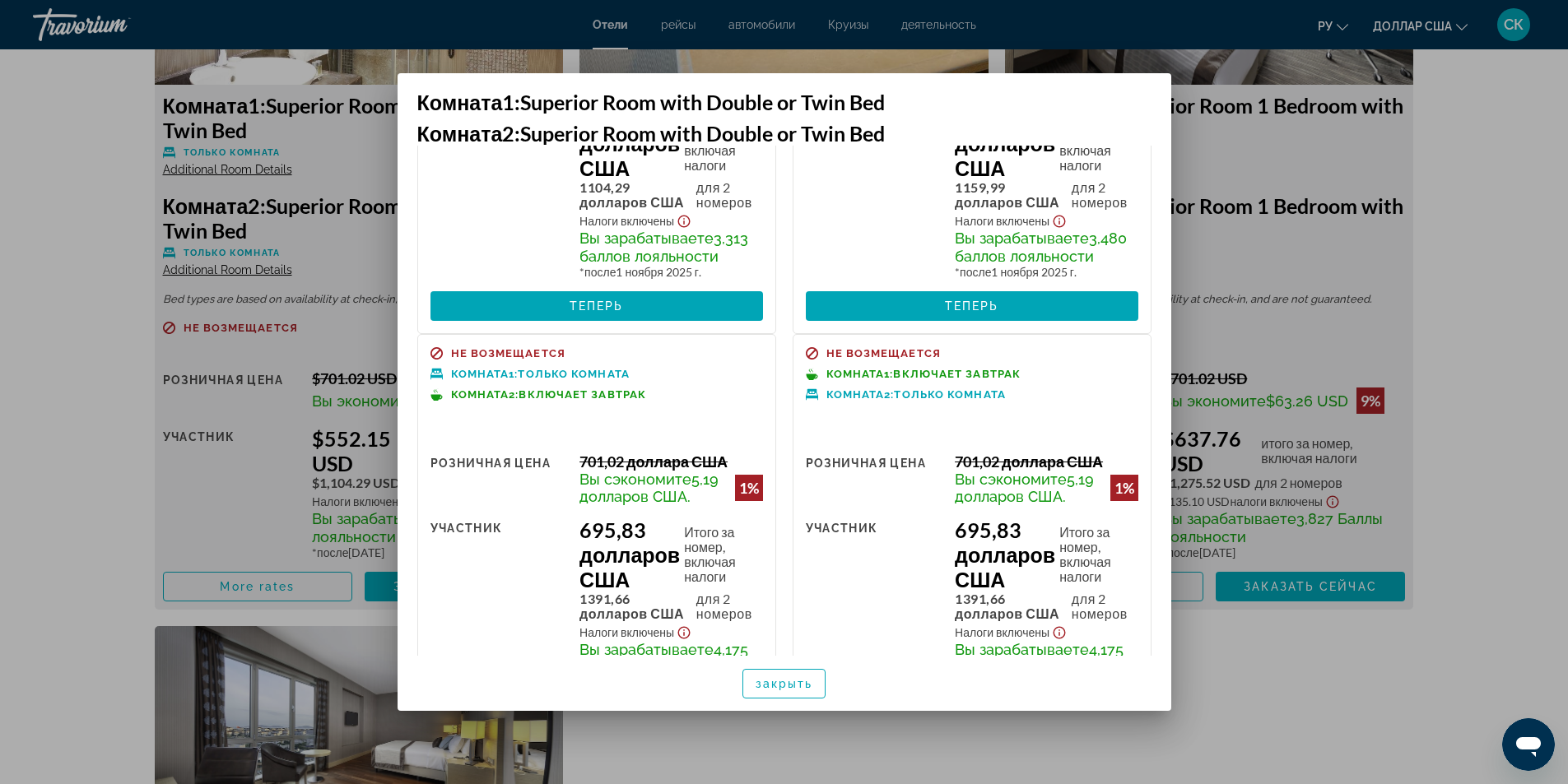
scroll to position [0, 0]
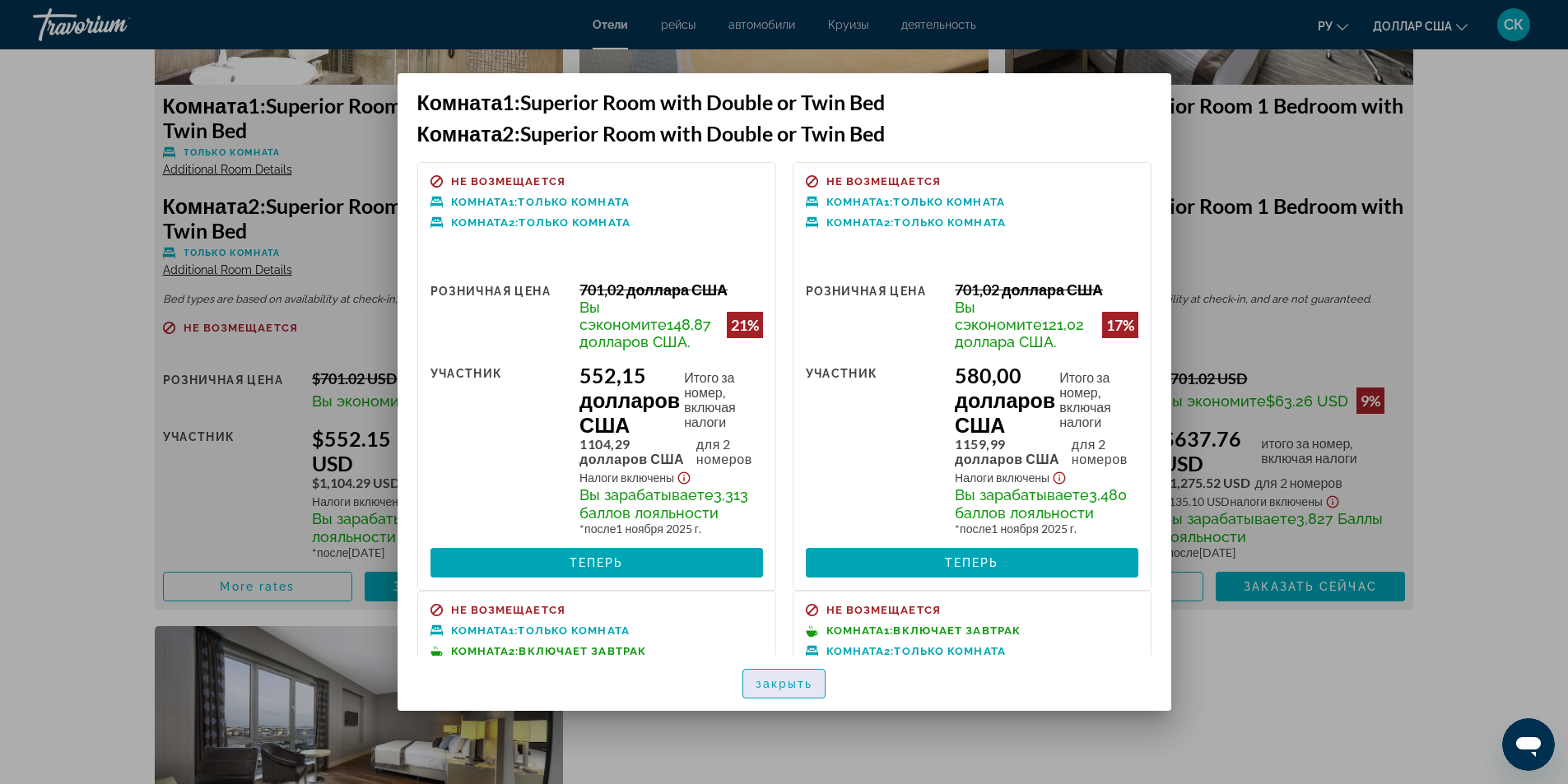
click at [780, 682] on font "закрыть" at bounding box center [784, 683] width 57 height 14
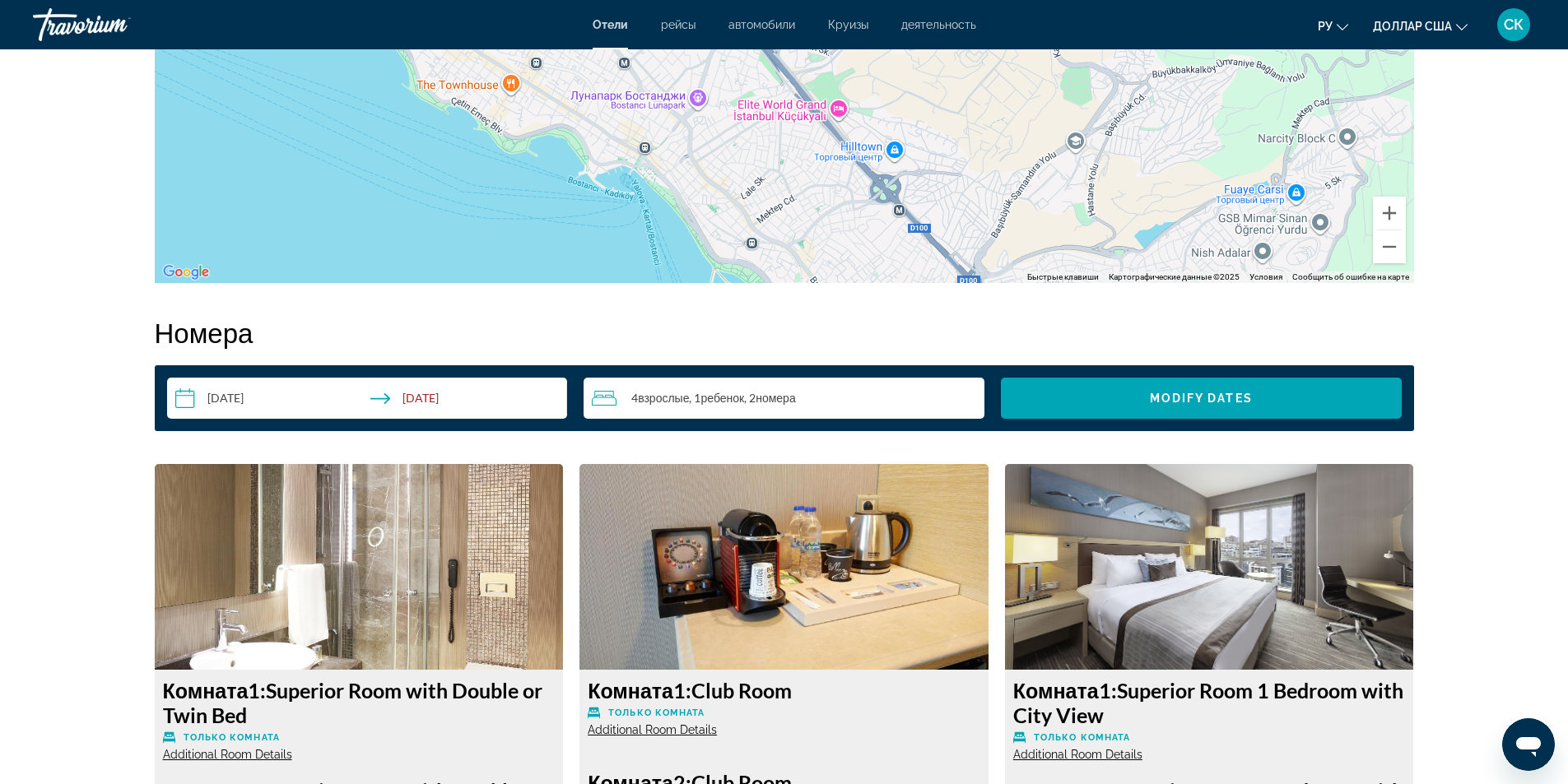
scroll to position [1755, 0]
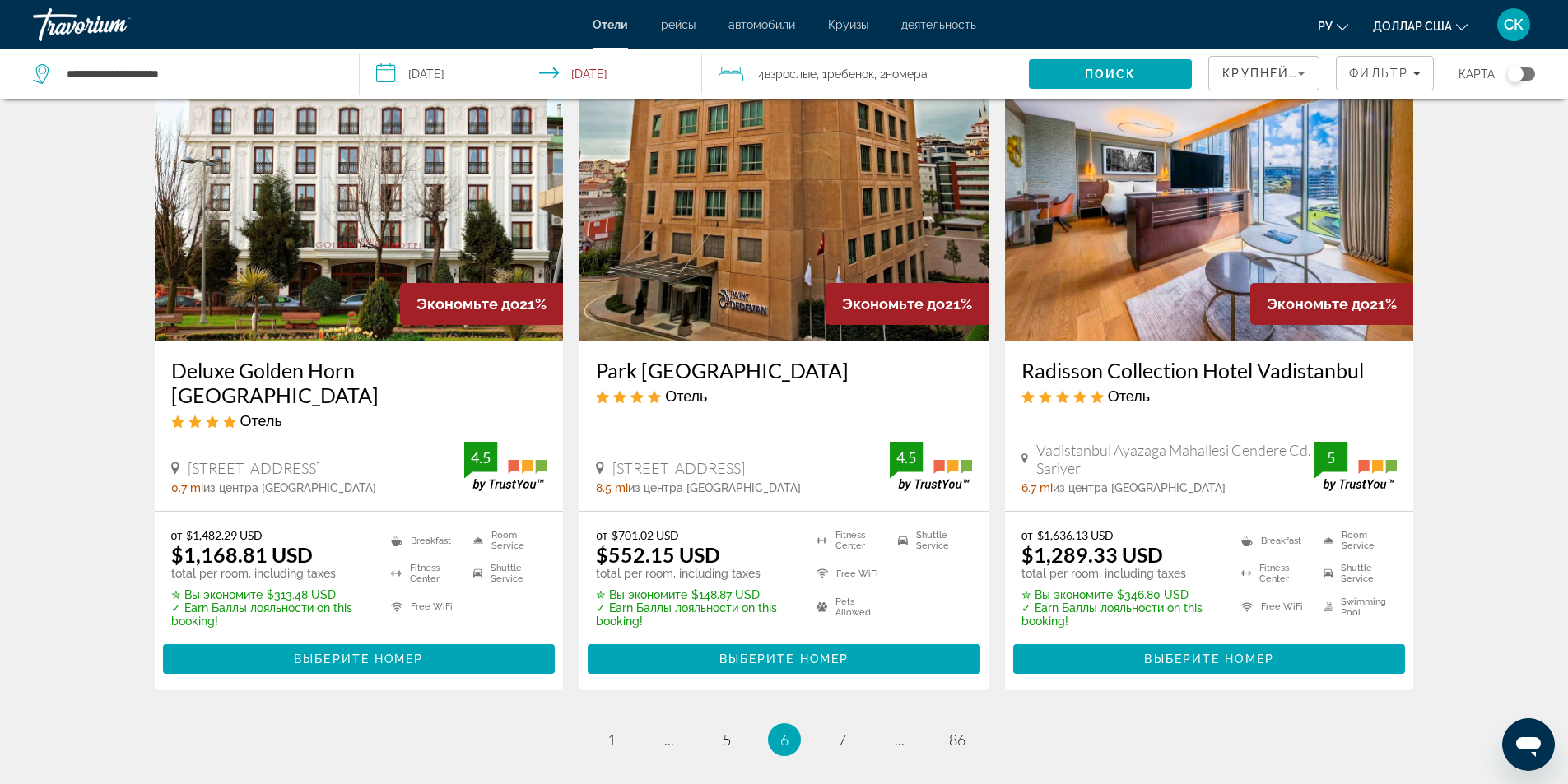
scroll to position [2147, 0]
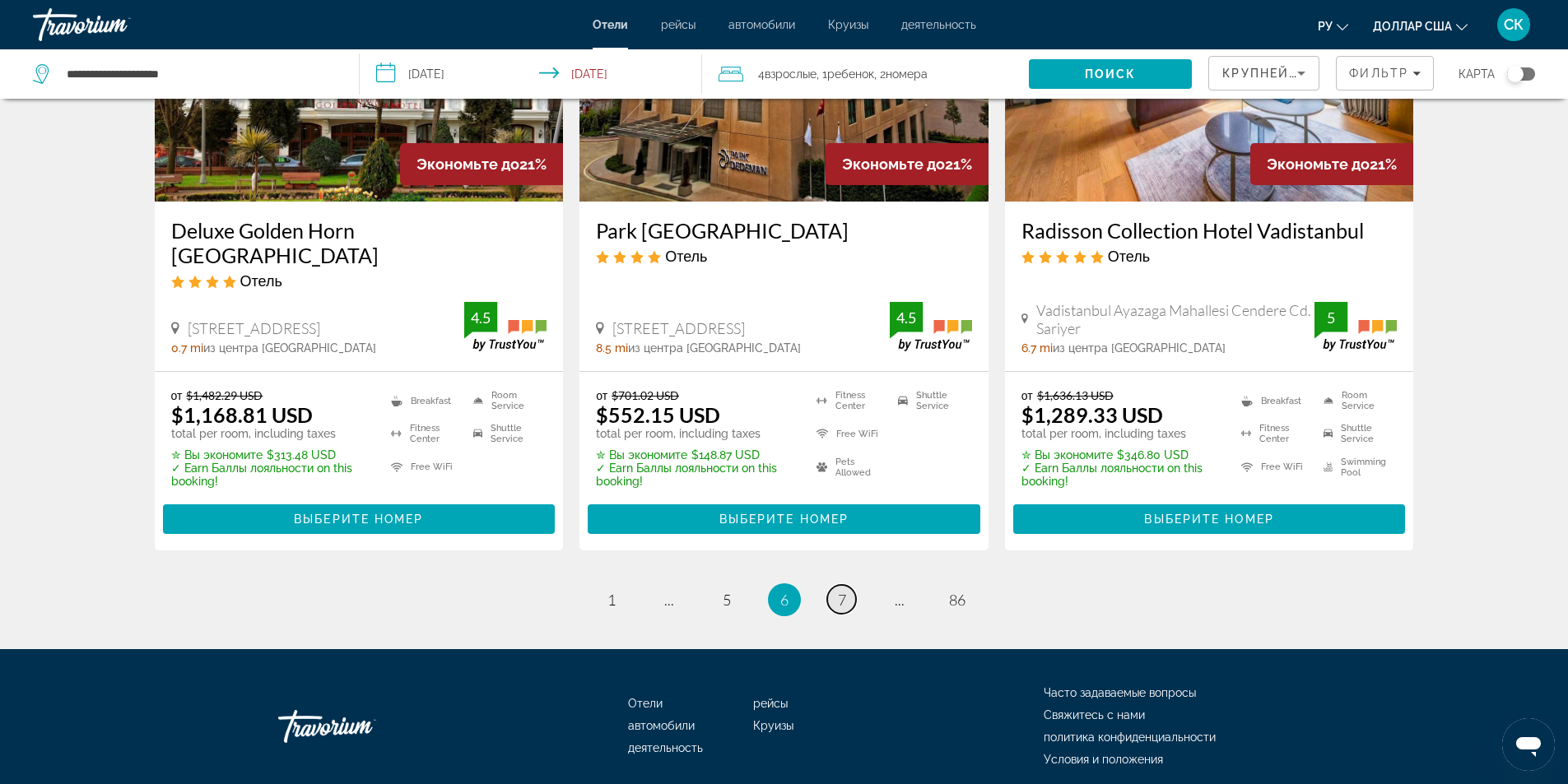
click at [846, 585] on link "page 7" at bounding box center [842, 599] width 29 height 29
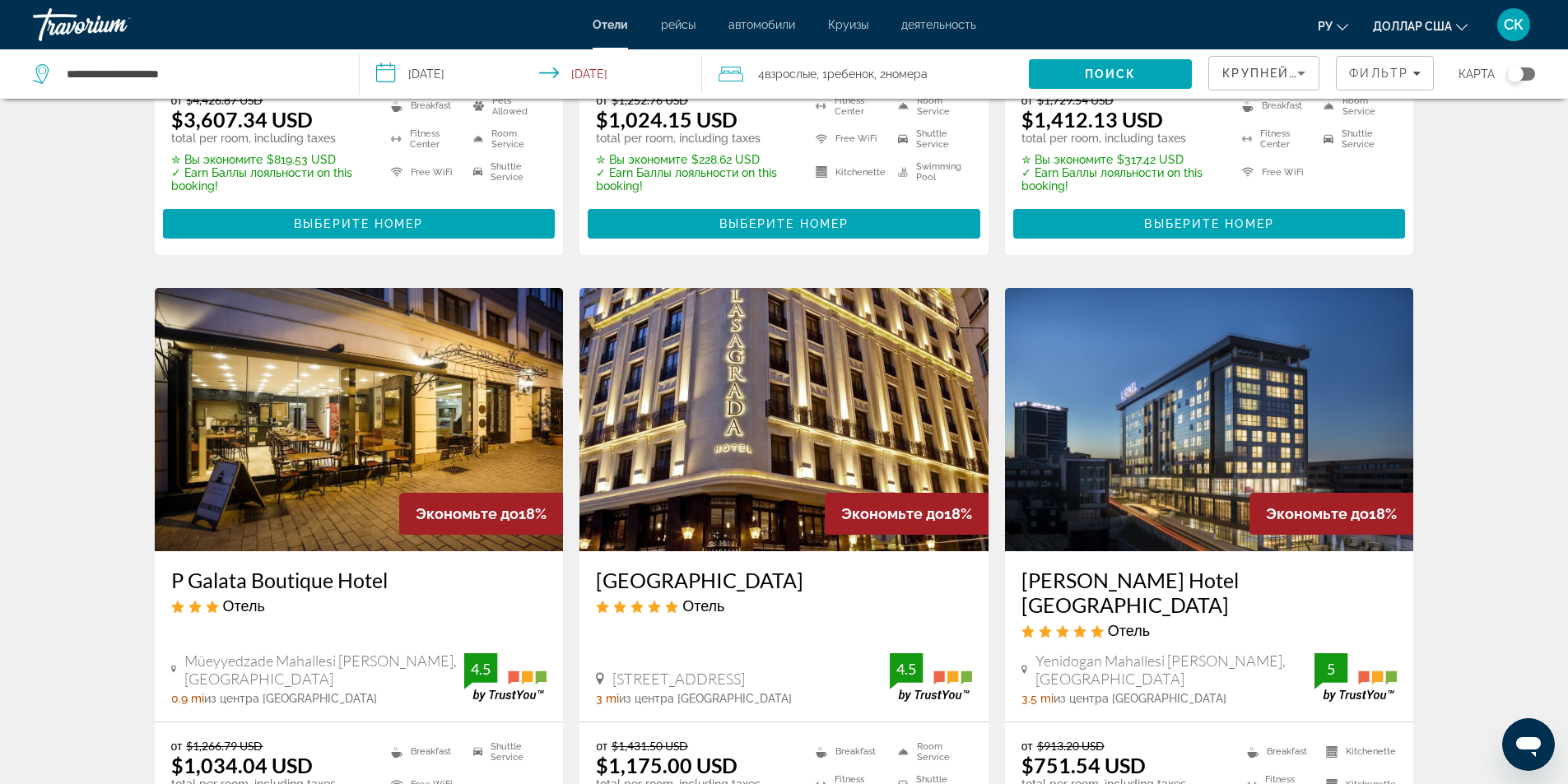
scroll to position [2155, 0]
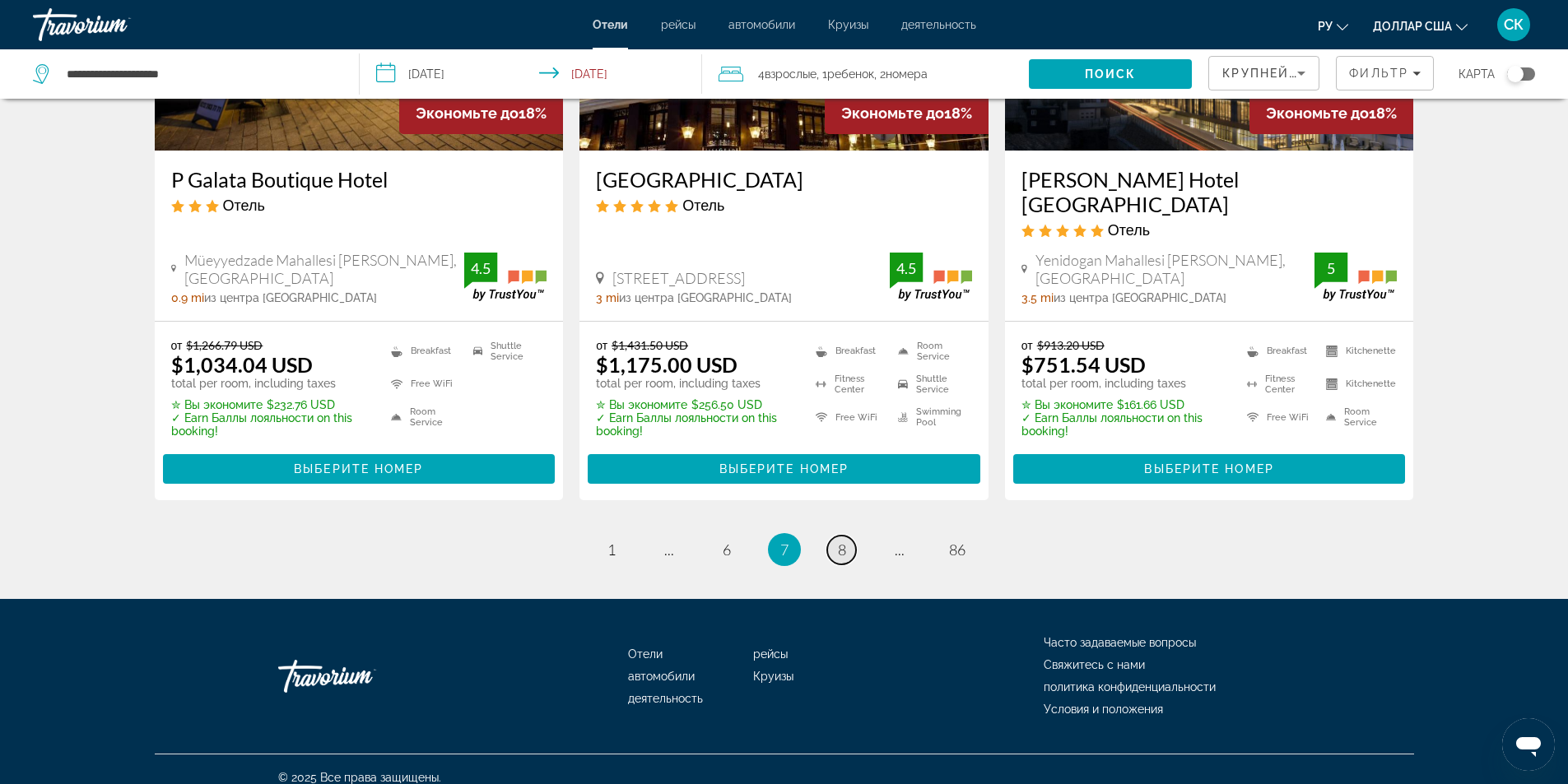
click at [835, 535] on link "page 8" at bounding box center [842, 550] width 29 height 29
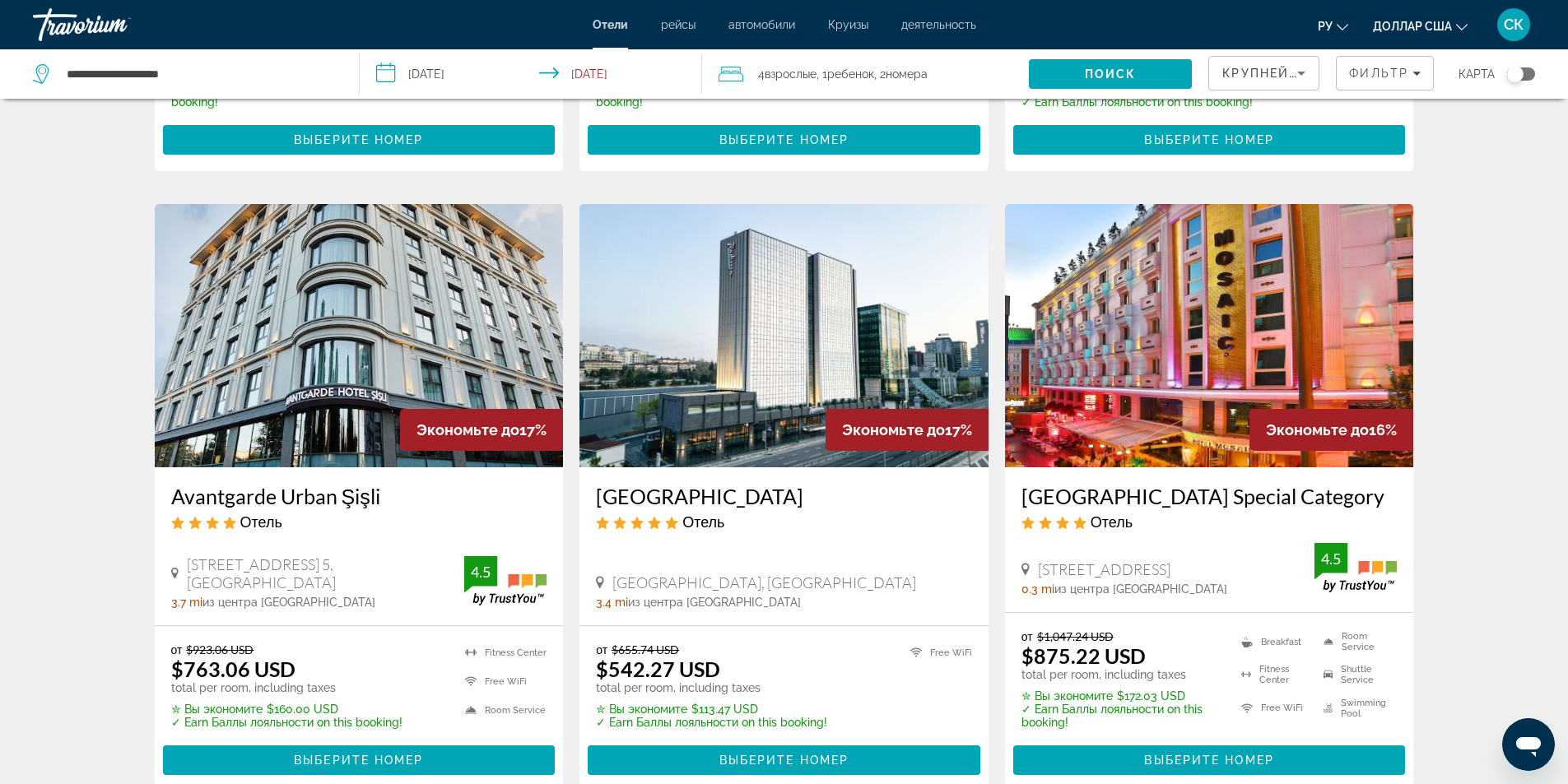
scroll to position [1315, 0]
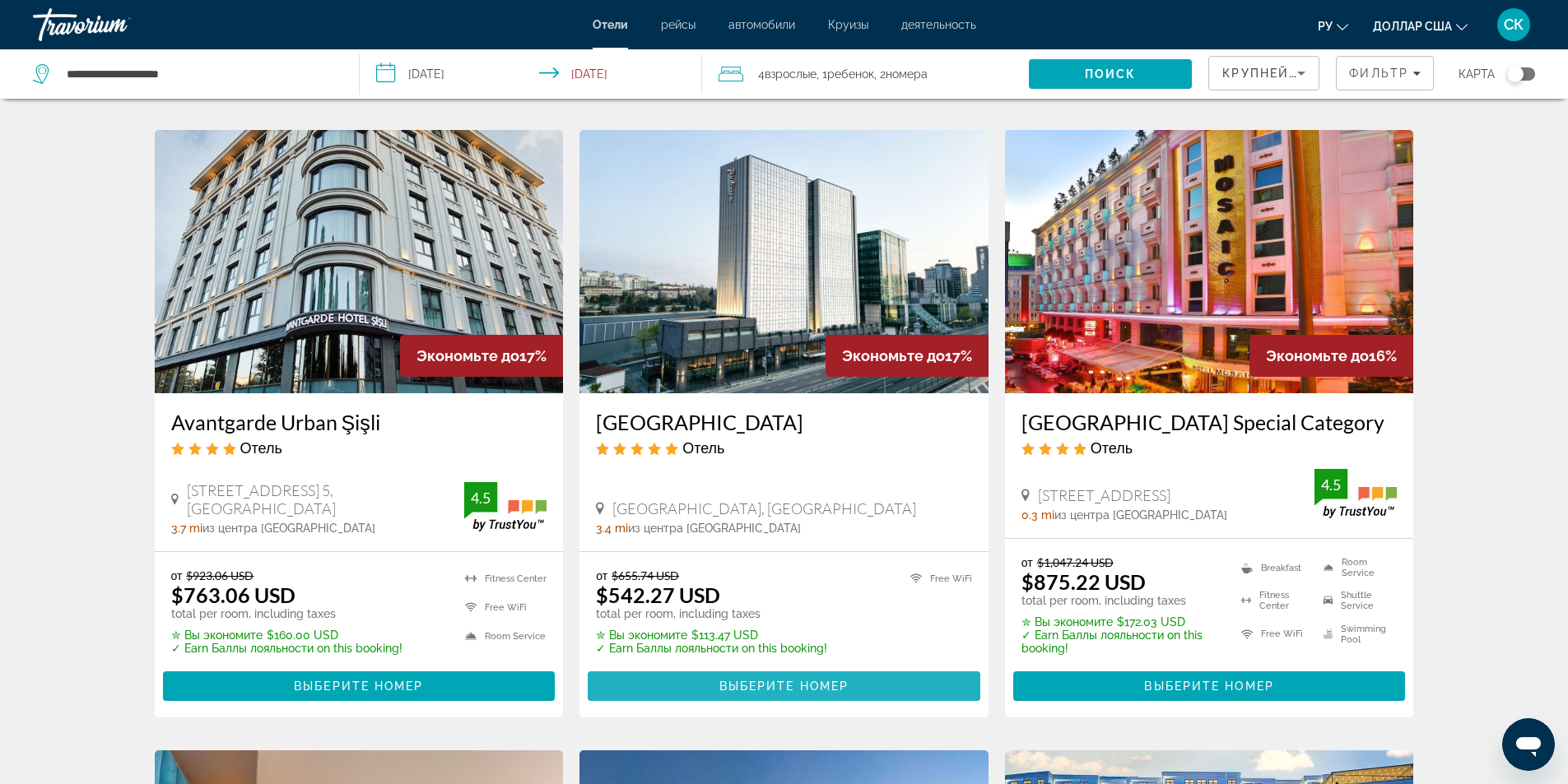
click at [763, 679] on span "Выберите номер" at bounding box center [784, 686] width 129 height 14
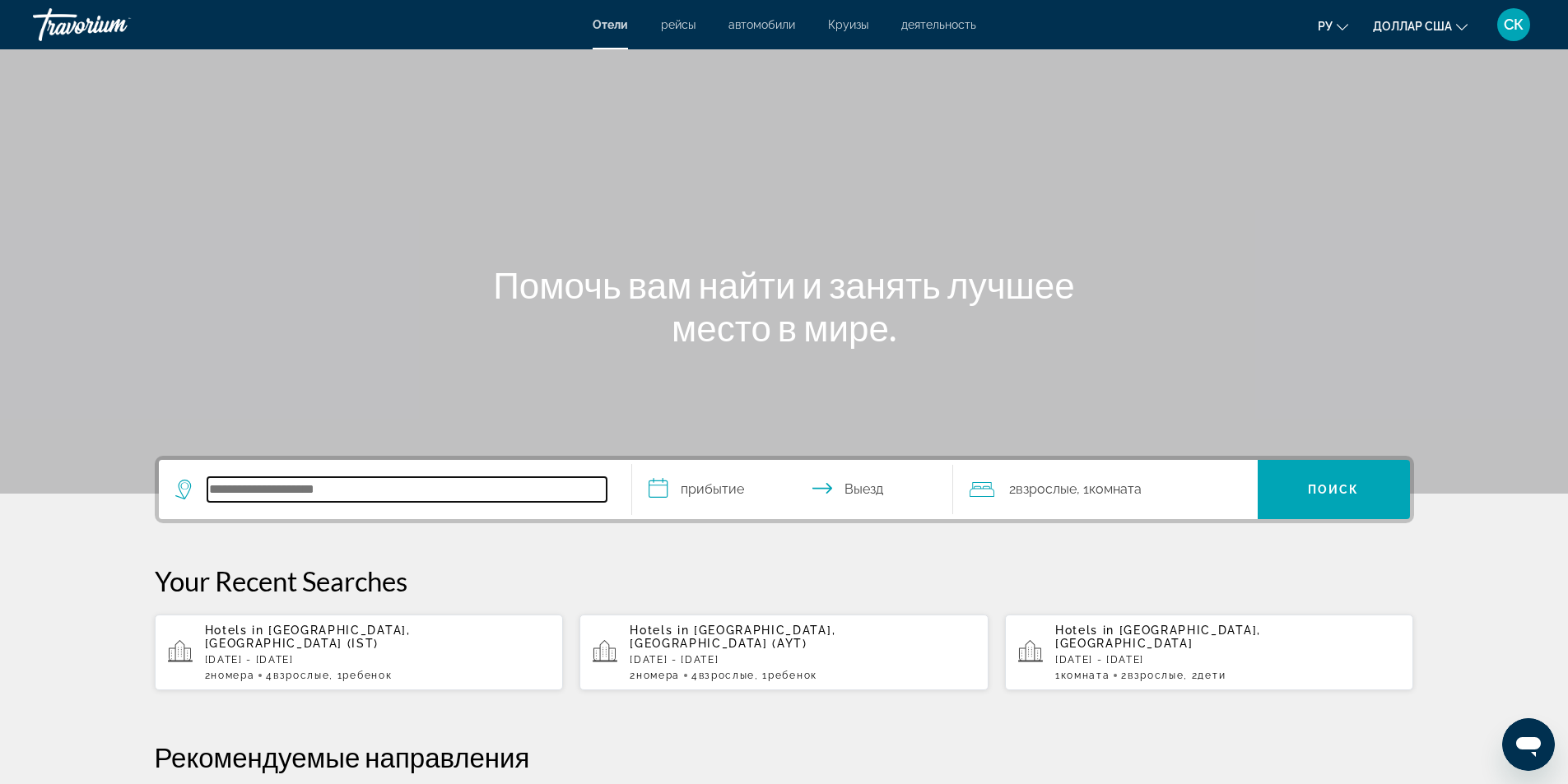
click at [255, 478] on input "Поиск отеля" at bounding box center [407, 489] width 399 height 24
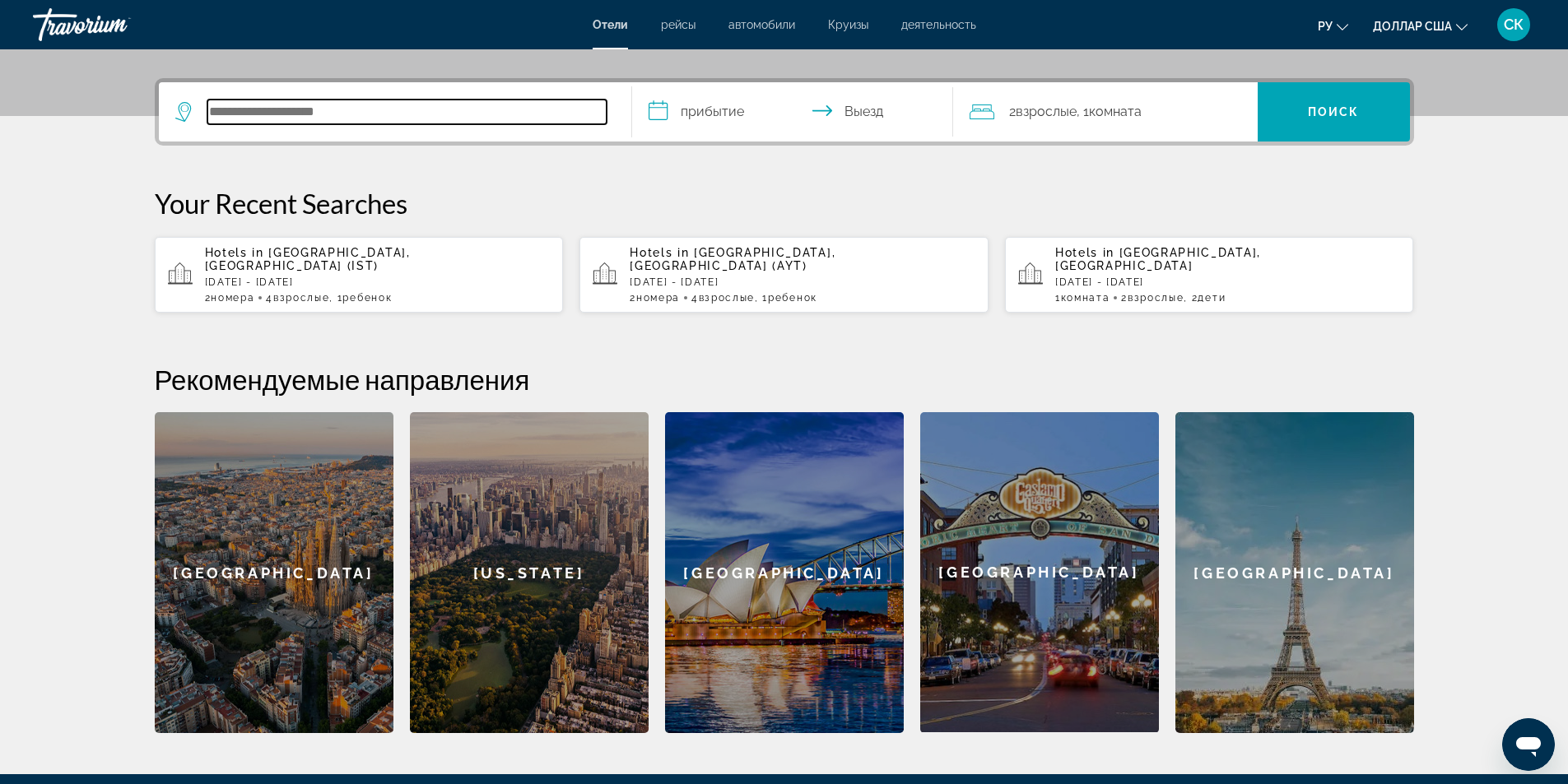
scroll to position [402, 0]
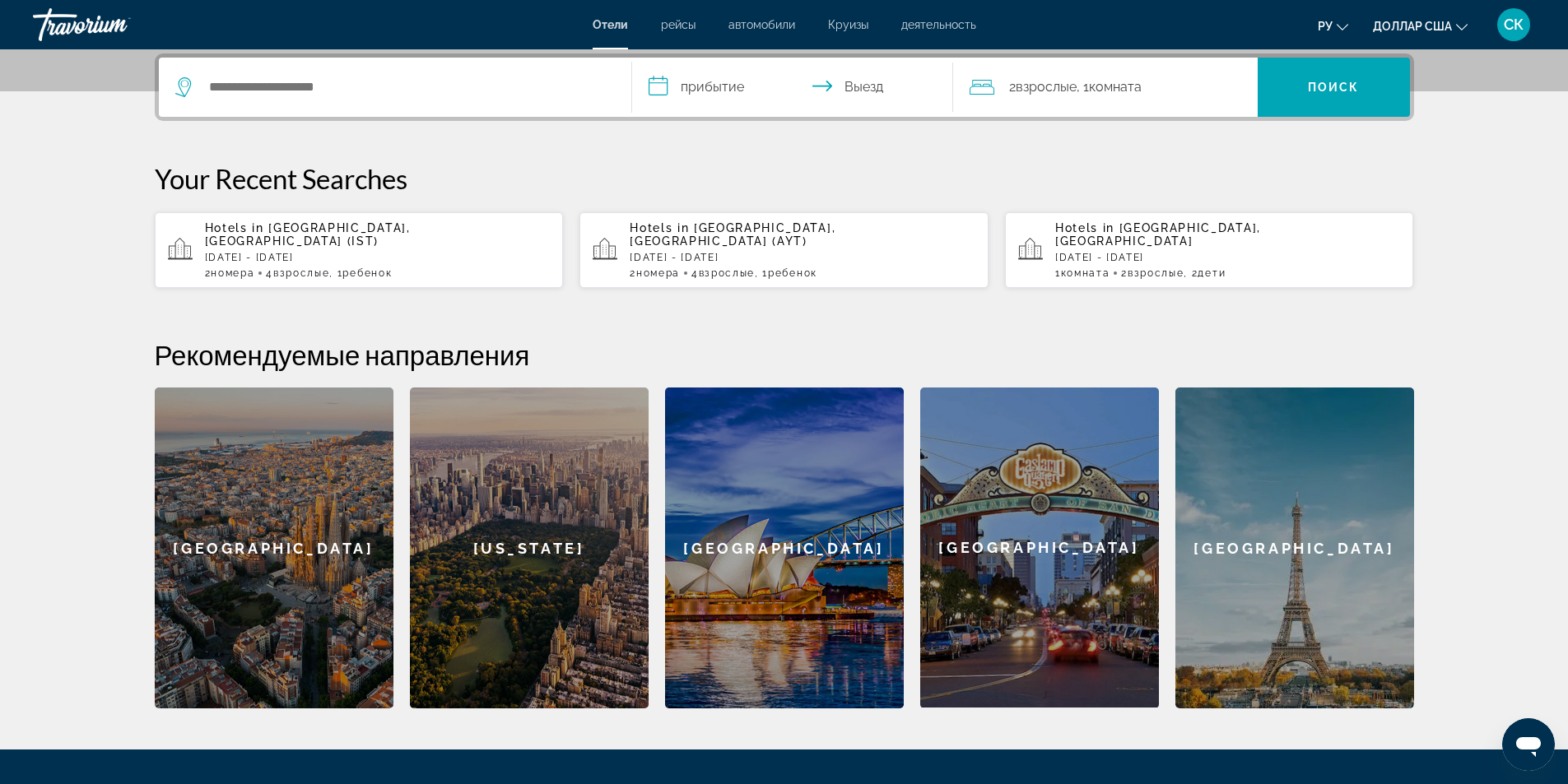
click at [651, 254] on div "Hotels in [GEOGRAPHIC_DATA], [GEOGRAPHIC_DATA] (AYT) [DATE] - [DATE] 2 Комната …" at bounding box center [802, 250] width 346 height 57
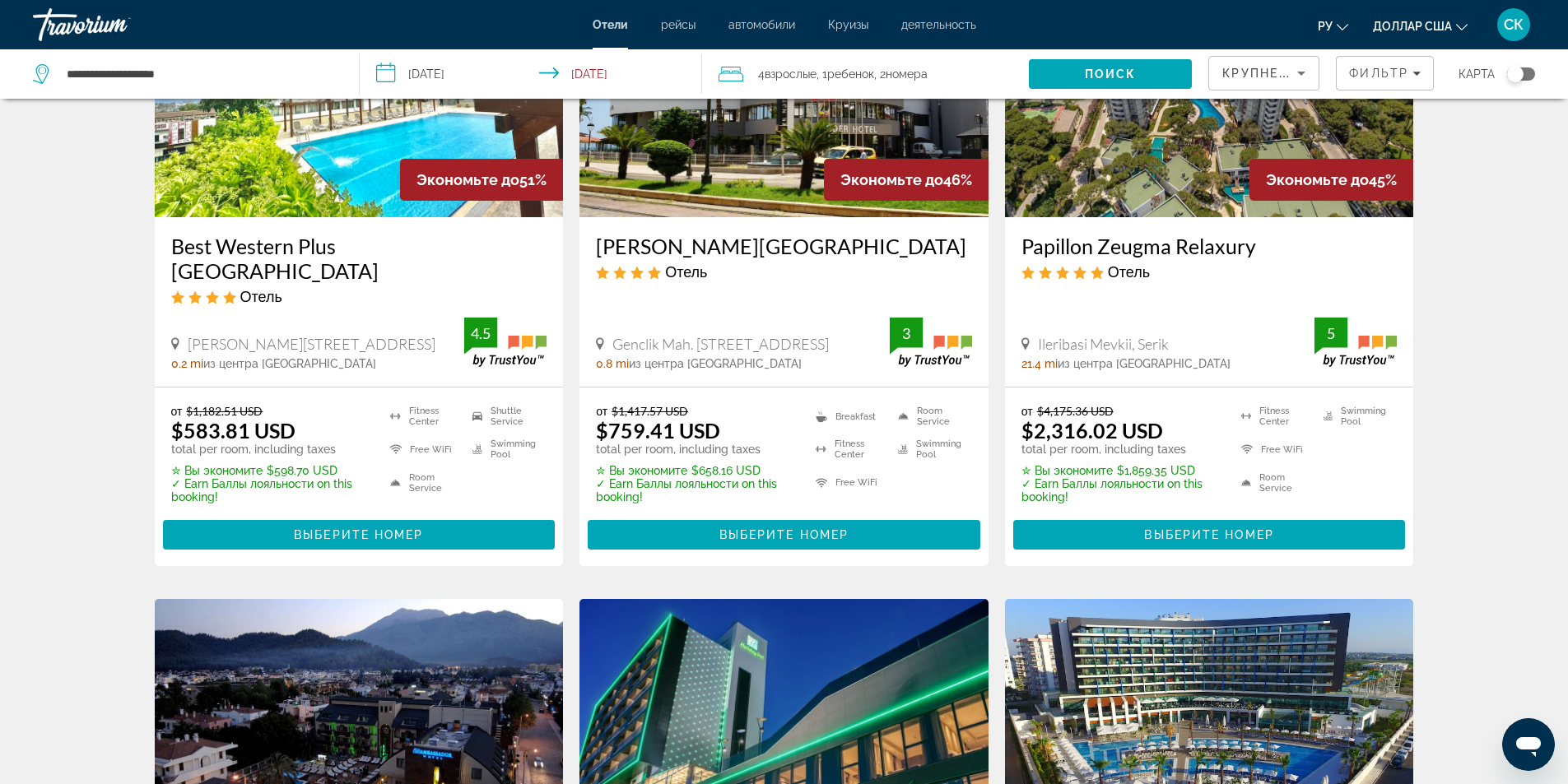
scroll to position [878, 0]
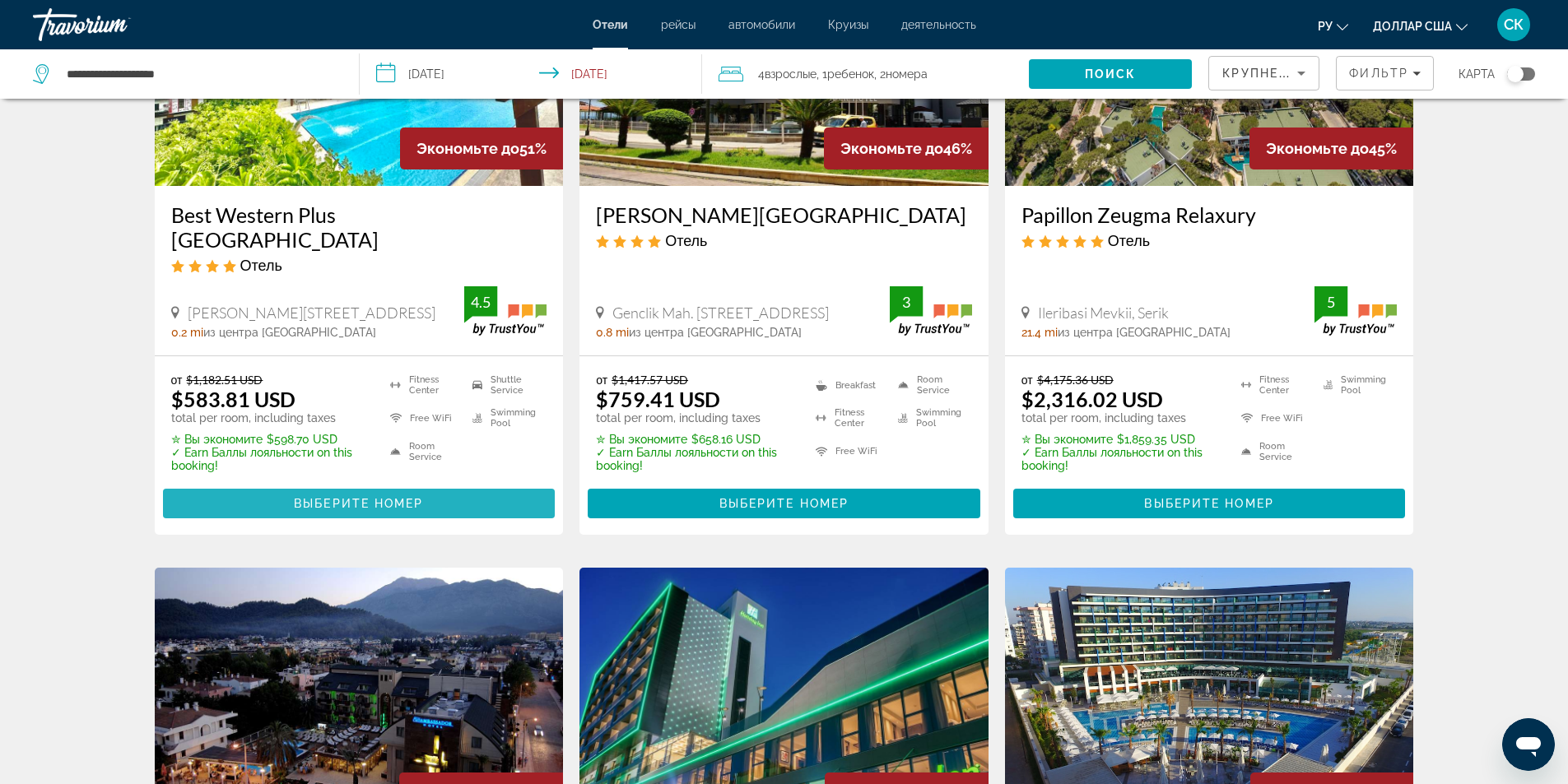
click at [418, 497] on span "Выберите номер" at bounding box center [357, 503] width 129 height 14
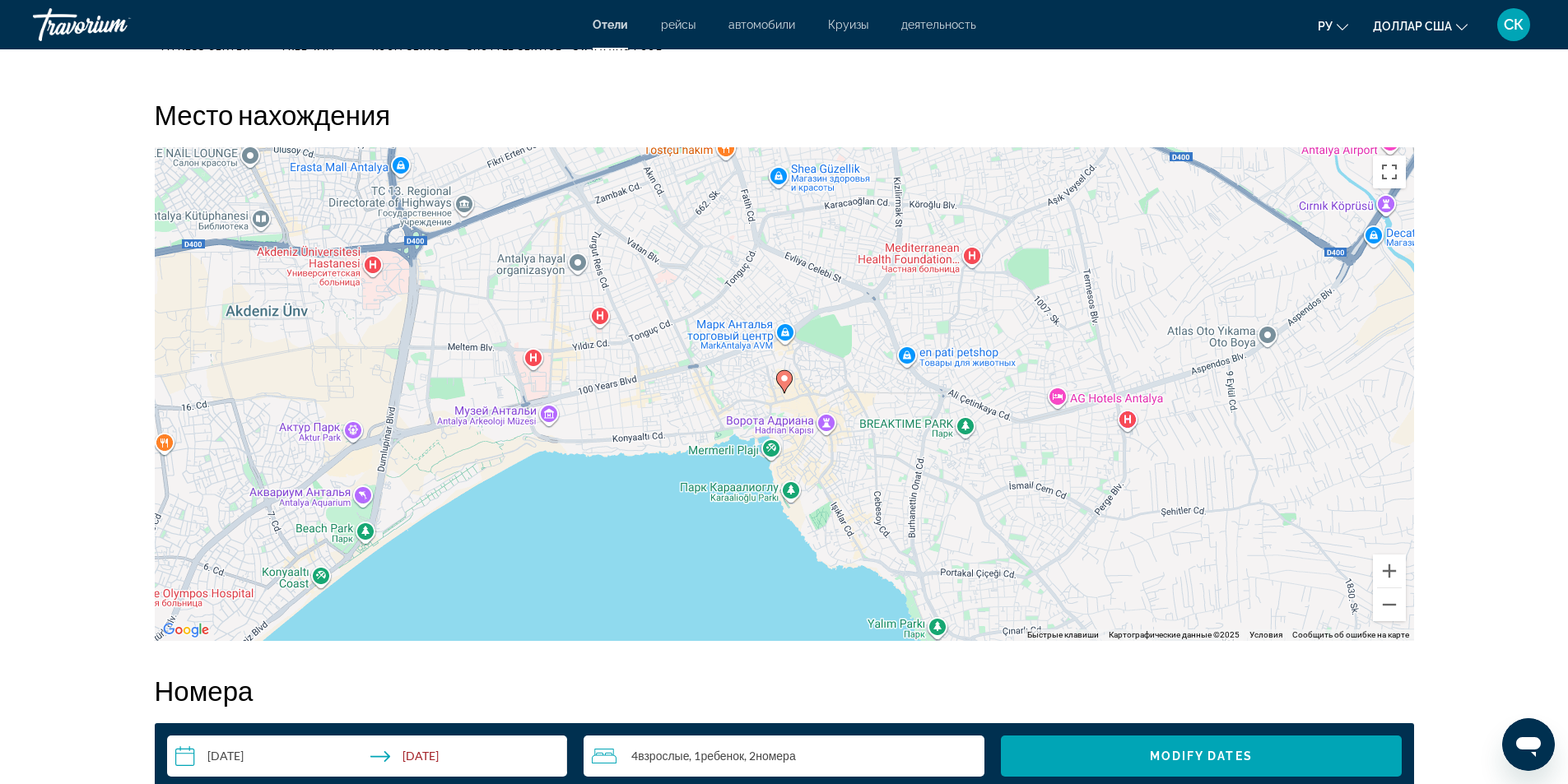
scroll to position [1069, 0]
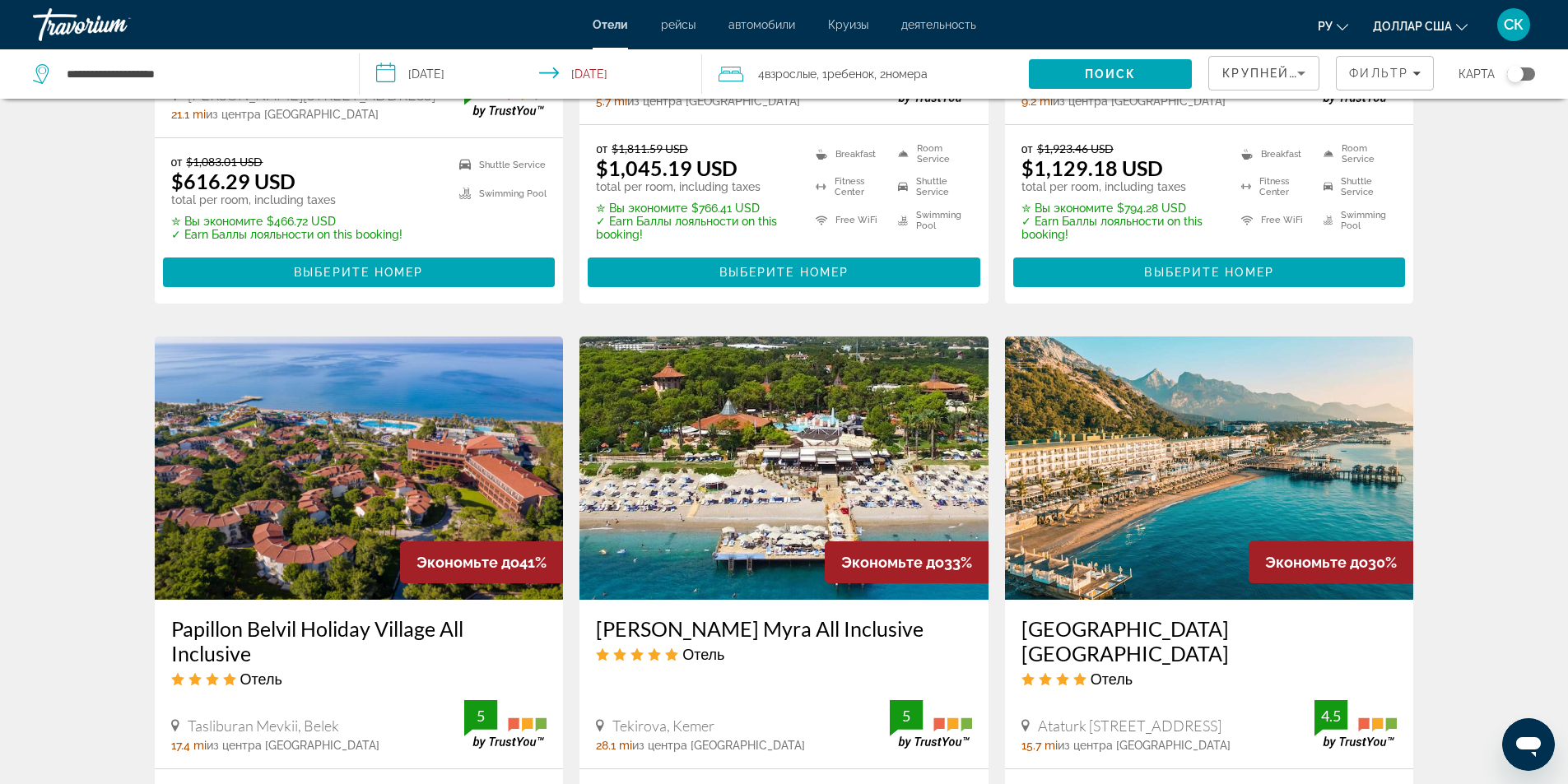
scroll to position [1974, 0]
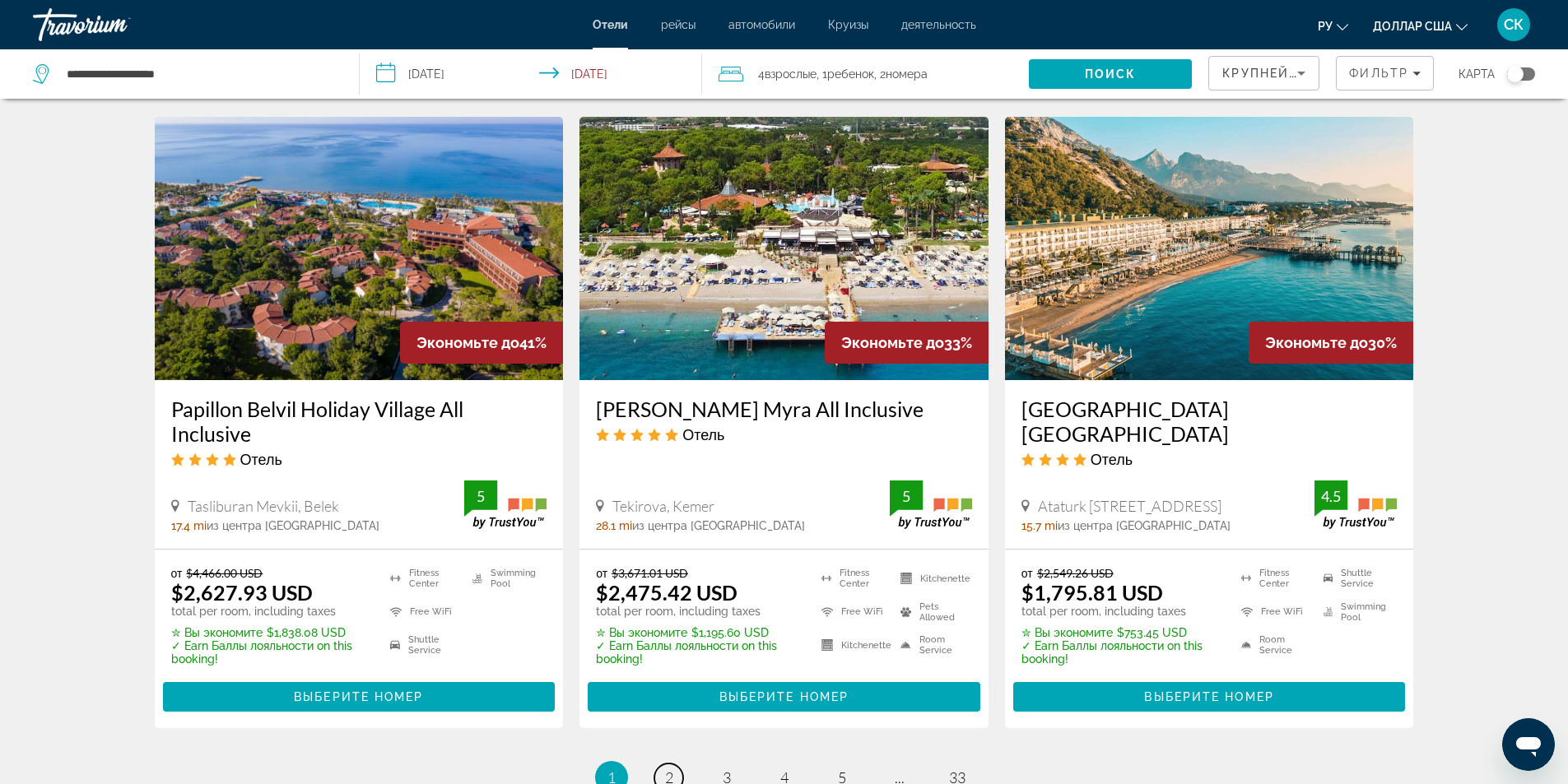
drag, startPoint x: 672, startPoint y: 733, endPoint x: 662, endPoint y: 729, distance: 10.8
click at [672, 769] on span "2" at bounding box center [669, 777] width 8 height 18
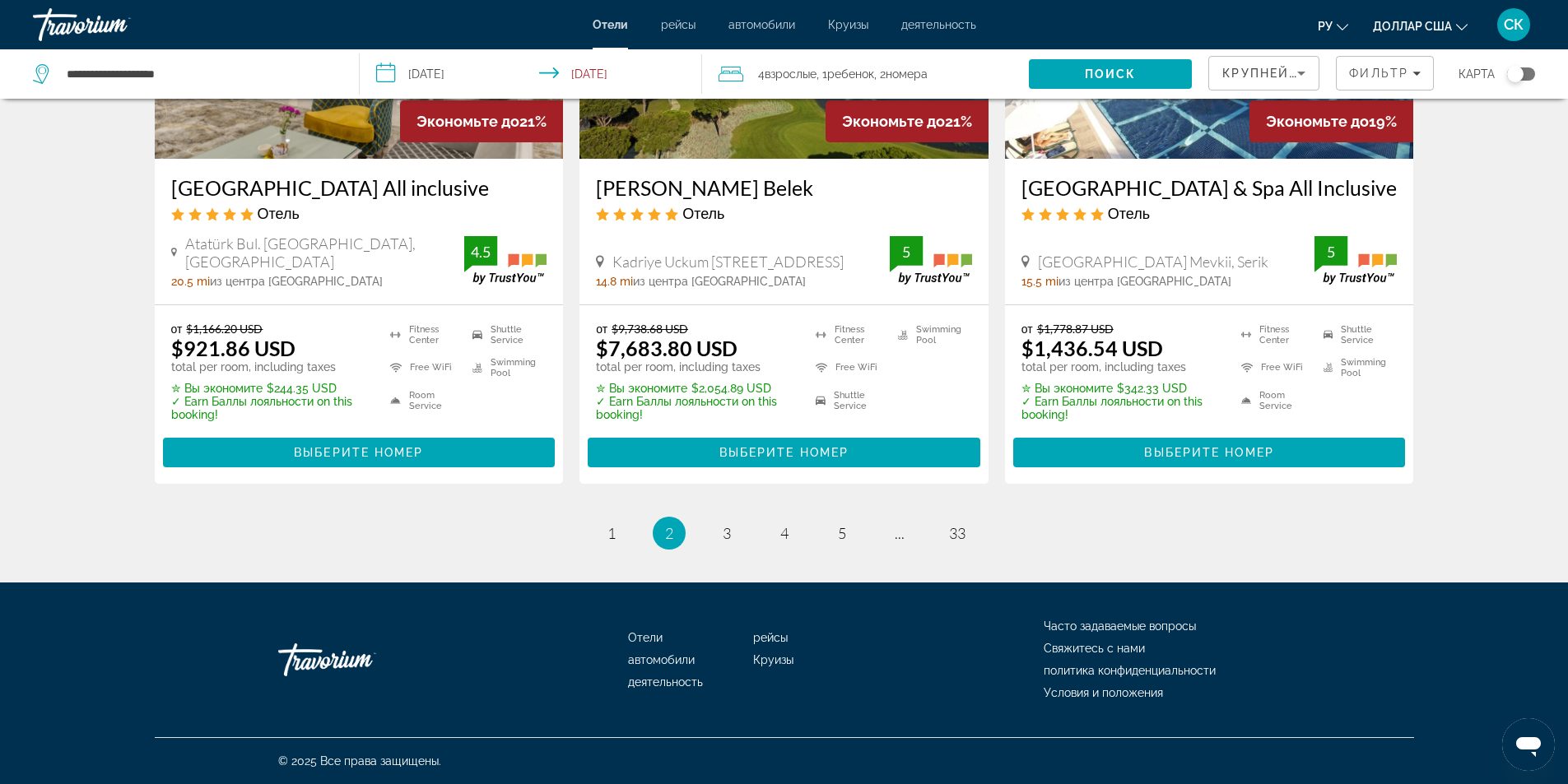
scroll to position [2193, 0]
click at [725, 546] on link "page 3" at bounding box center [726, 533] width 29 height 29
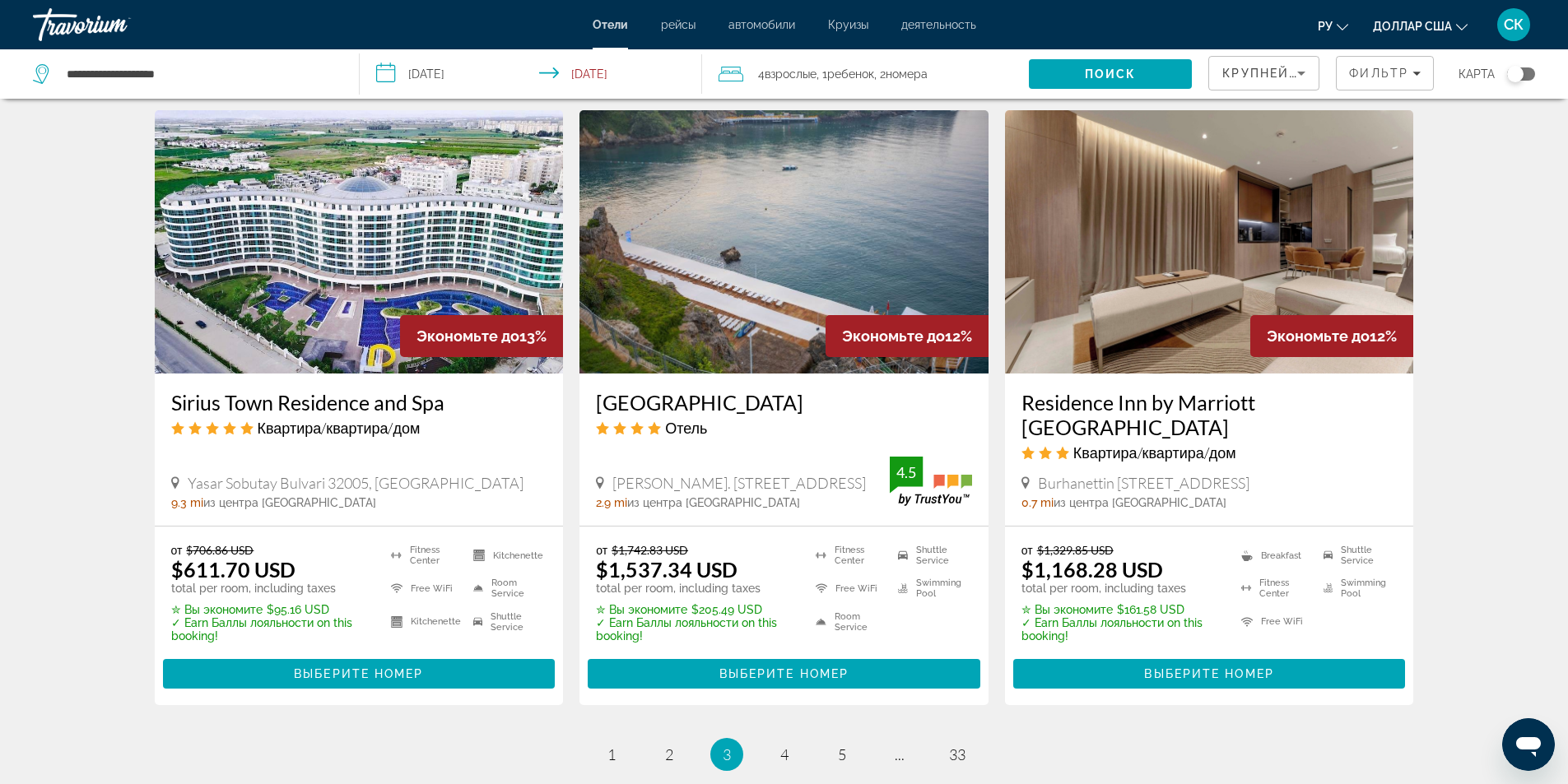
scroll to position [2146, 0]
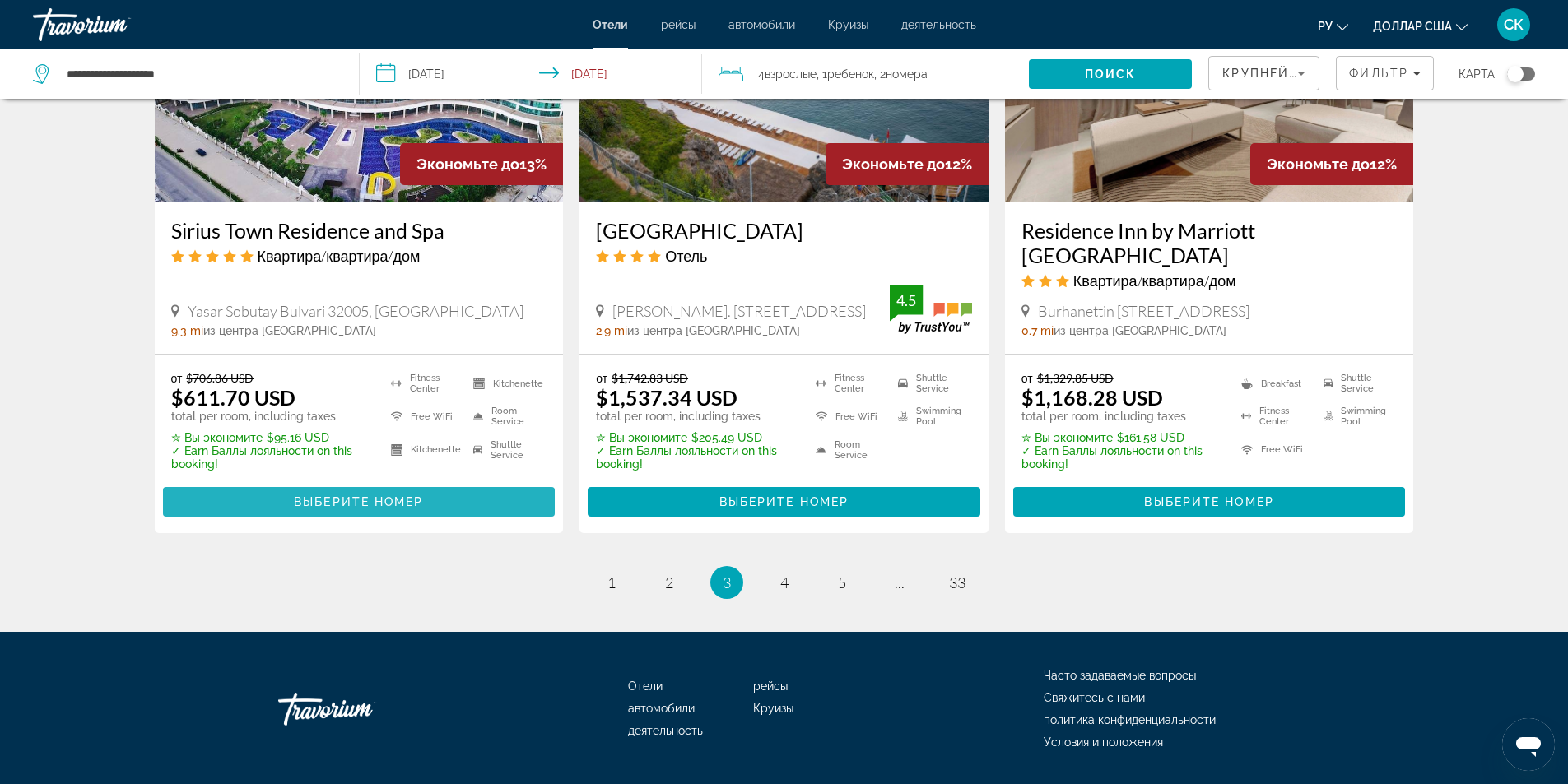
click at [334, 496] on span "Выберите номер" at bounding box center [357, 502] width 129 height 14
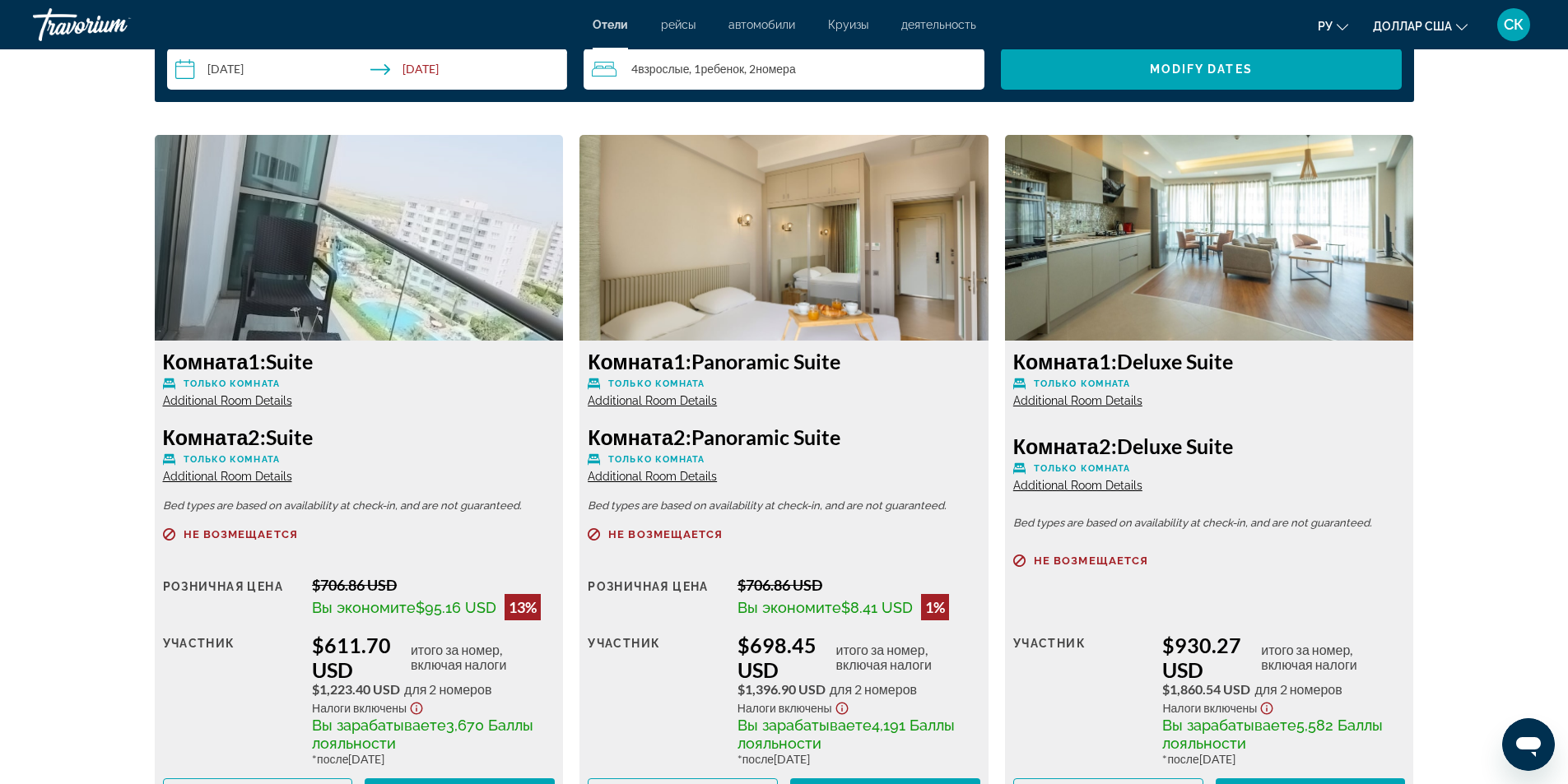
scroll to position [2412, 0]
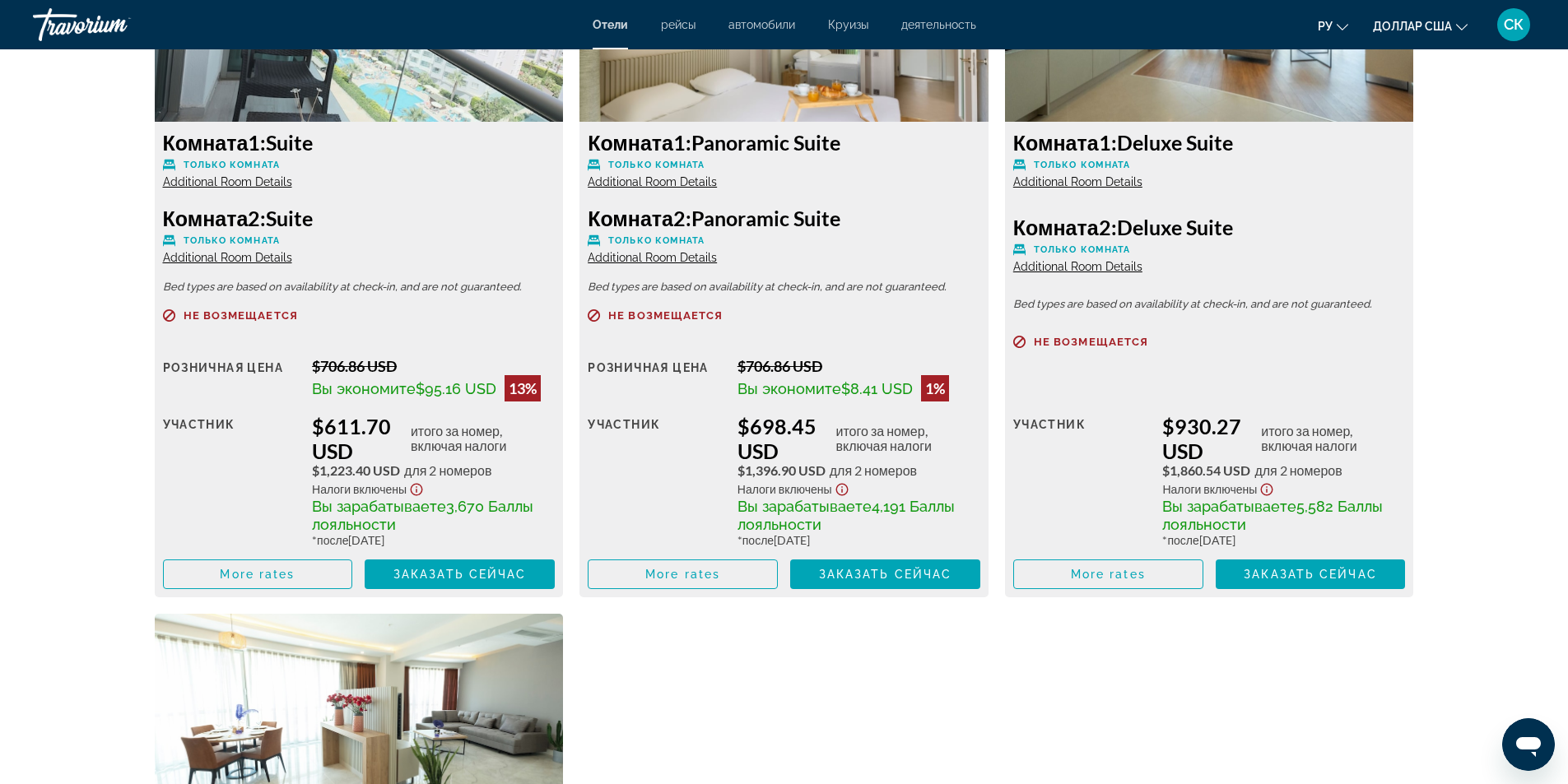
drag, startPoint x: 279, startPoint y: 142, endPoint x: 331, endPoint y: 142, distance: 52.0
click at [331, 142] on h3 "Комната 1: Suite" at bounding box center [358, 141] width 392 height 24
drag, startPoint x: 273, startPoint y: 138, endPoint x: 318, endPoint y: 140, distance: 45.0
click at [318, 140] on h3 "Комната 1: Suite" at bounding box center [358, 141] width 392 height 24
click at [430, 223] on h3 "Комната 2: Suite" at bounding box center [358, 217] width 392 height 24
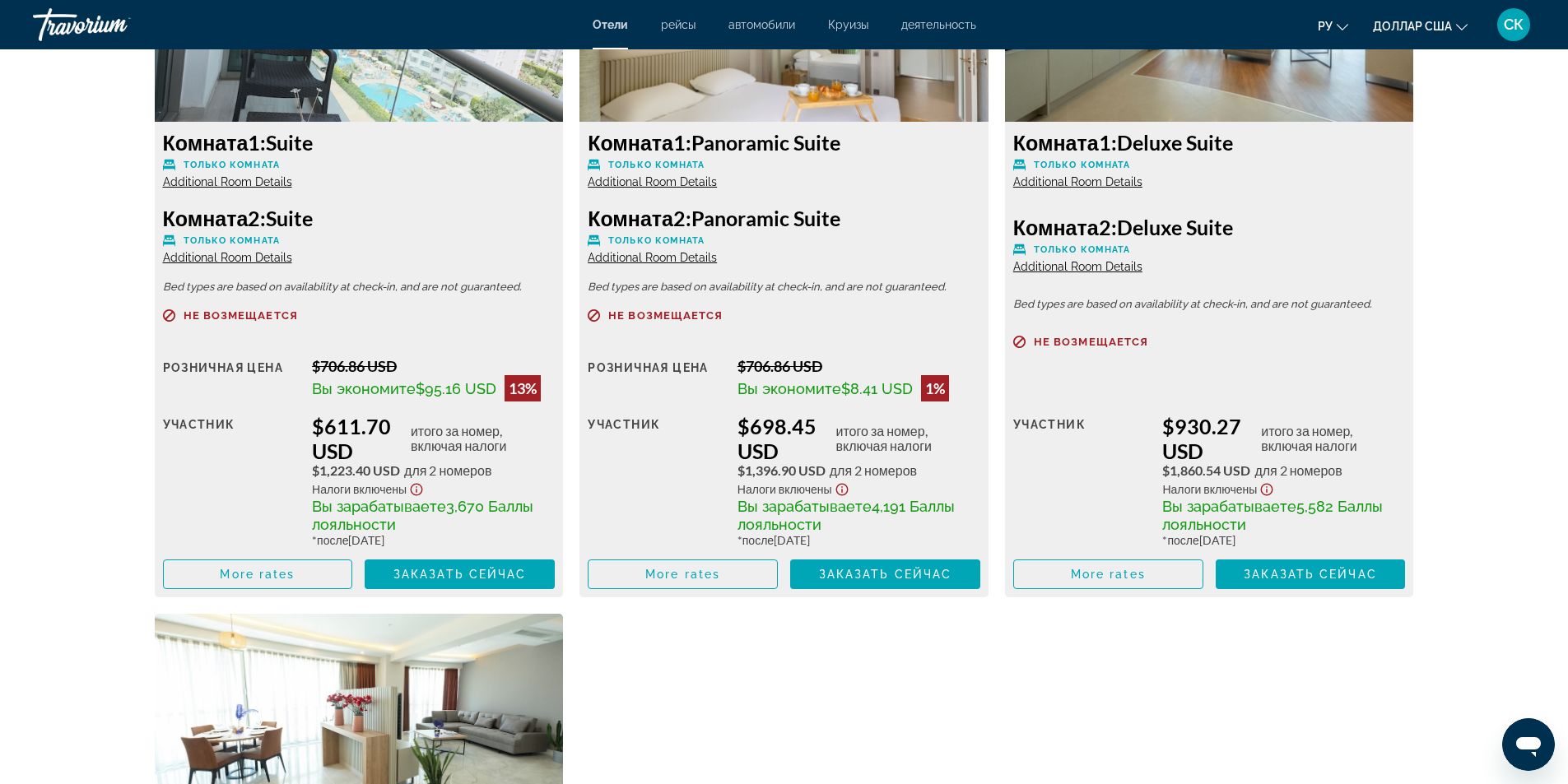
drag, startPoint x: 1128, startPoint y: 229, endPoint x: 1276, endPoint y: 227, distance: 148.0
click at [1276, 227] on h3 "Комната 2: Deluxe Suite" at bounding box center [1209, 226] width 392 height 24
click at [1181, 292] on div "Комната 1: Deluxe Suite Только комната Additional Room Details Комната 2: Delux…" at bounding box center [1209, 359] width 409 height 475
drag, startPoint x: 697, startPoint y: 217, endPoint x: 868, endPoint y: 216, distance: 171.0
click at [868, 216] on h3 "Комната 2: Panoramic Suite" at bounding box center [784, 217] width 392 height 24
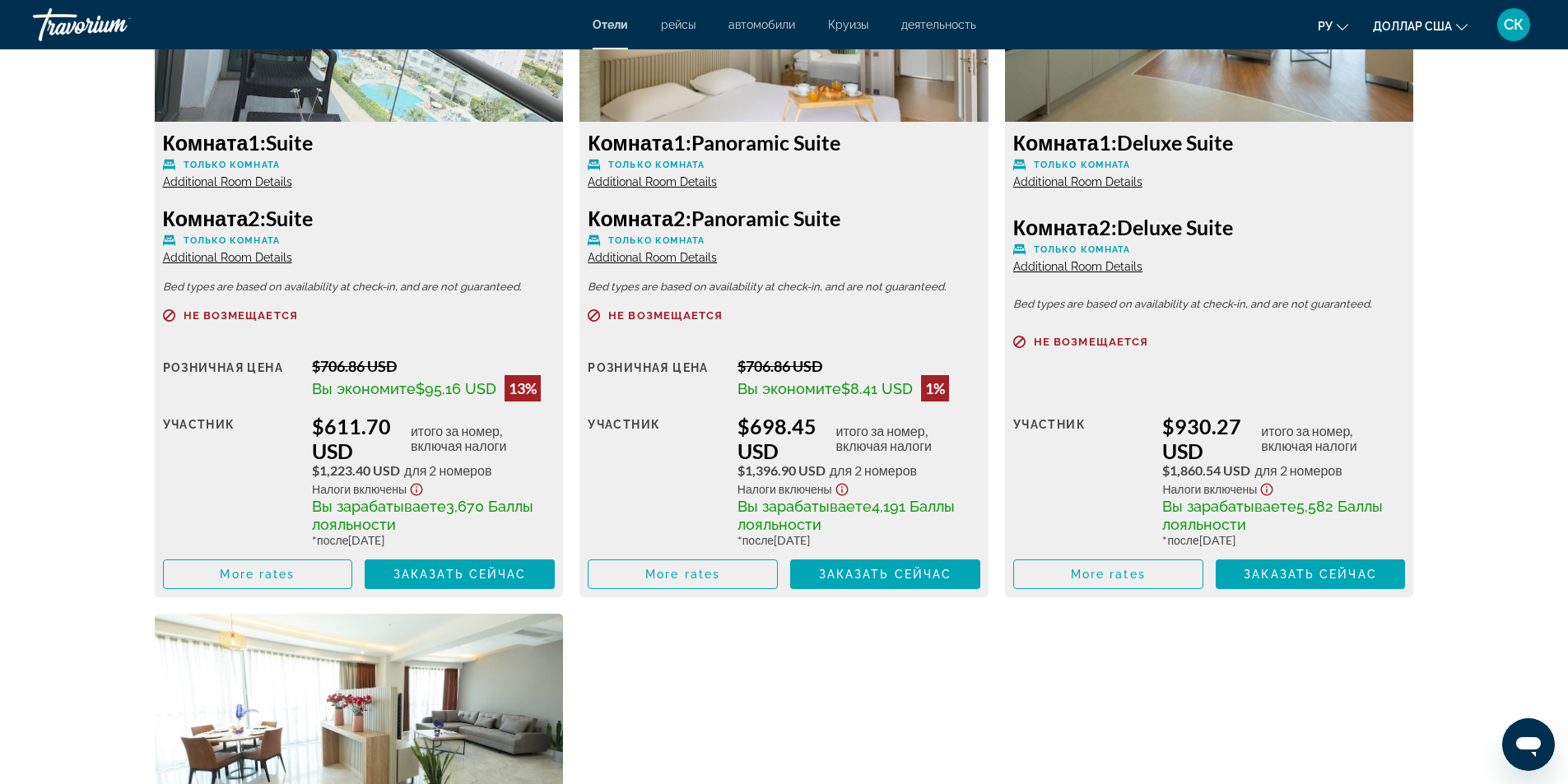
click at [894, 246] on p "Только комната" at bounding box center [784, 240] width 392 height 13
click at [337, 574] on span "Основное содержание" at bounding box center [258, 574] width 189 height 40
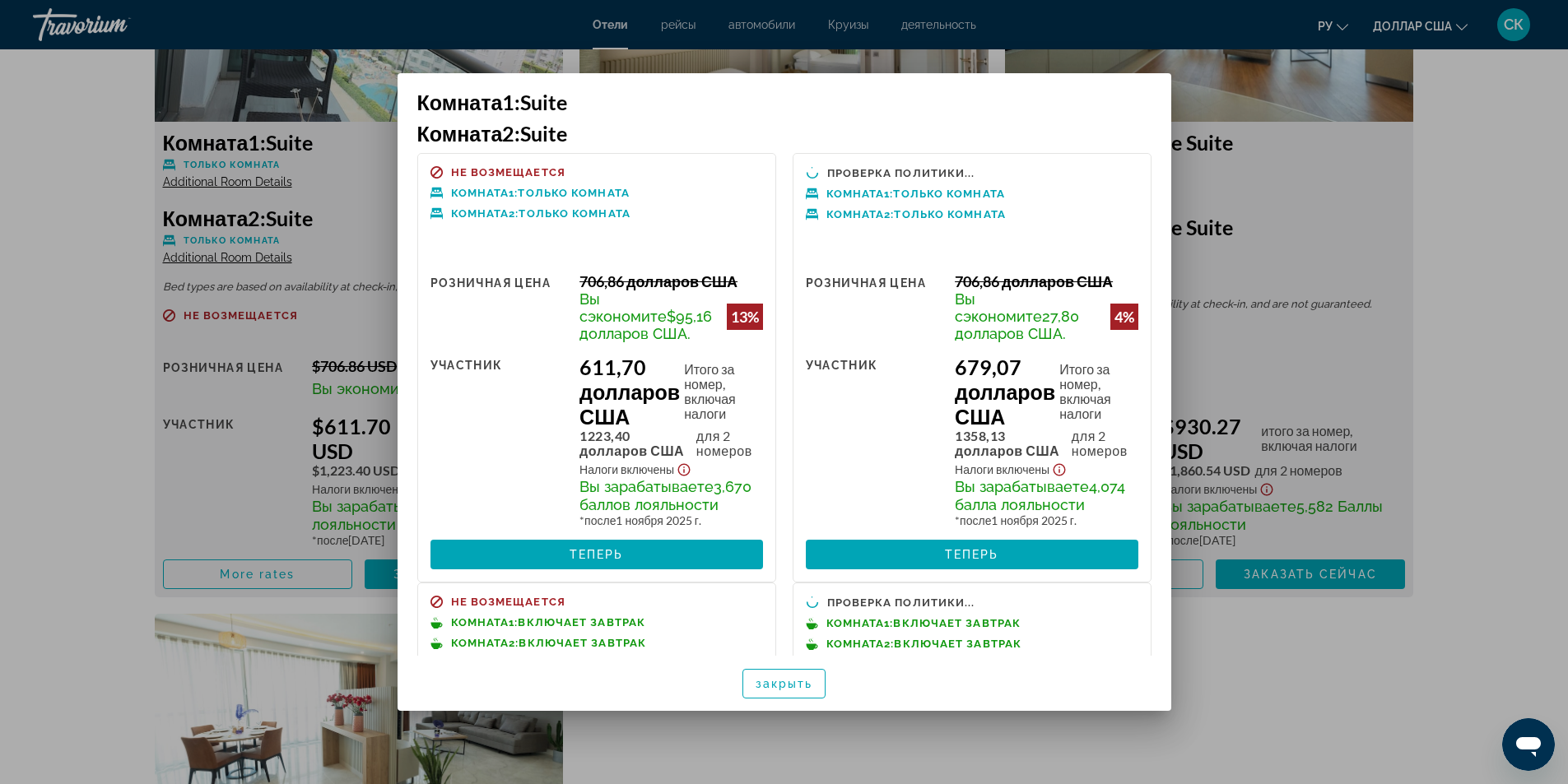
scroll to position [0, 0]
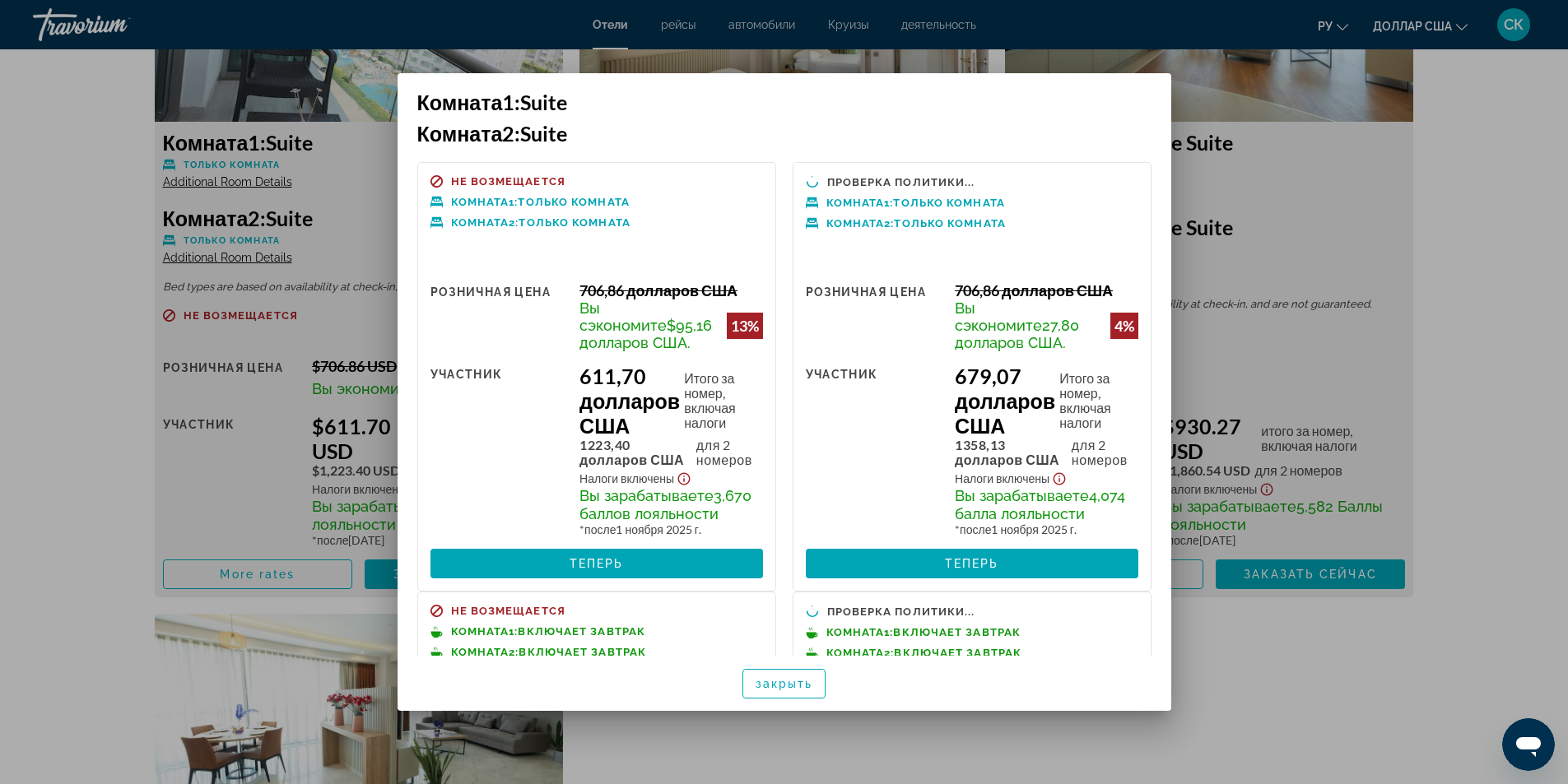
click at [1373, 703] on div at bounding box center [784, 392] width 1568 height 784
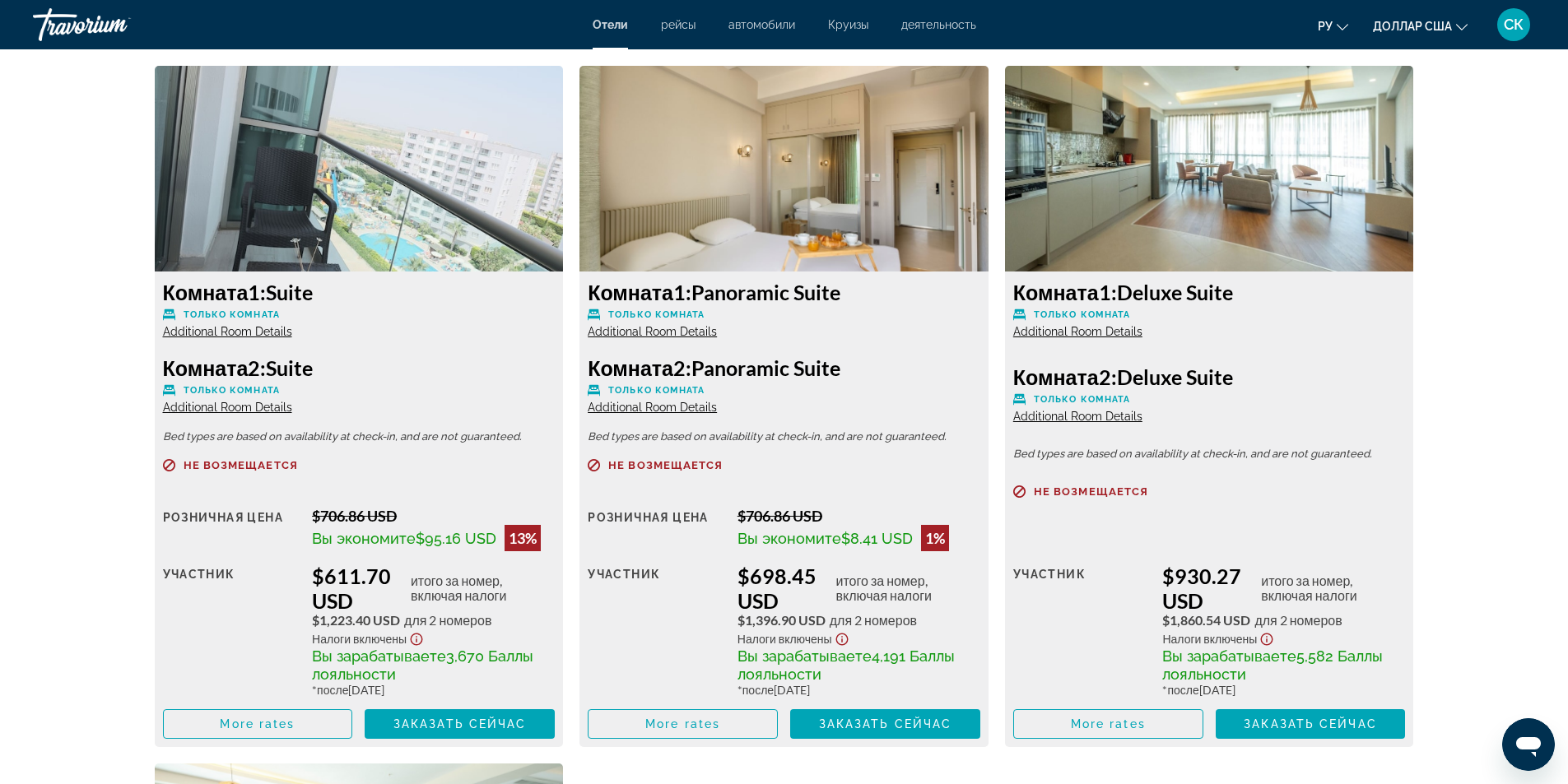
scroll to position [2192, 0]
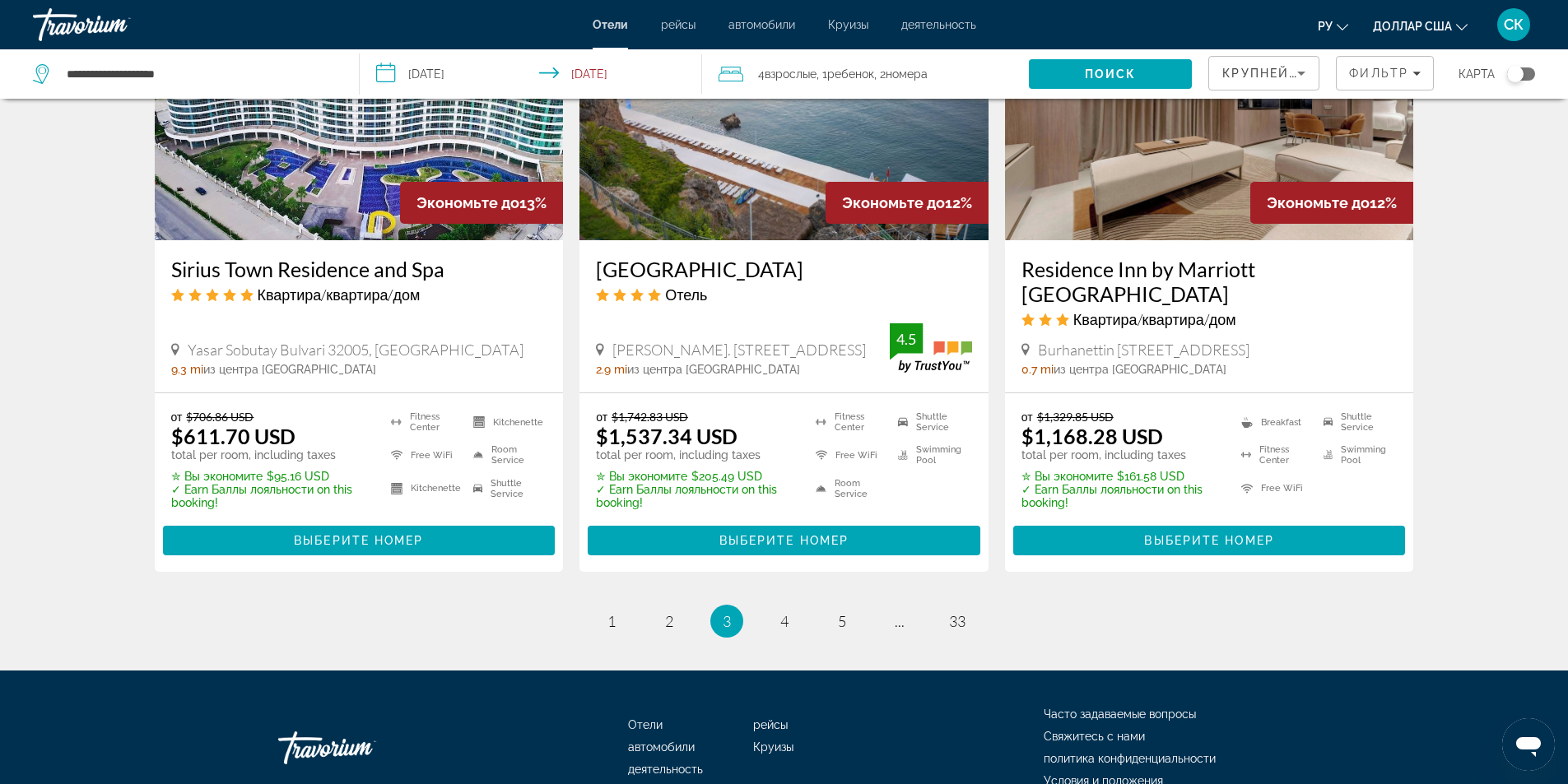
scroll to position [2146, 0]
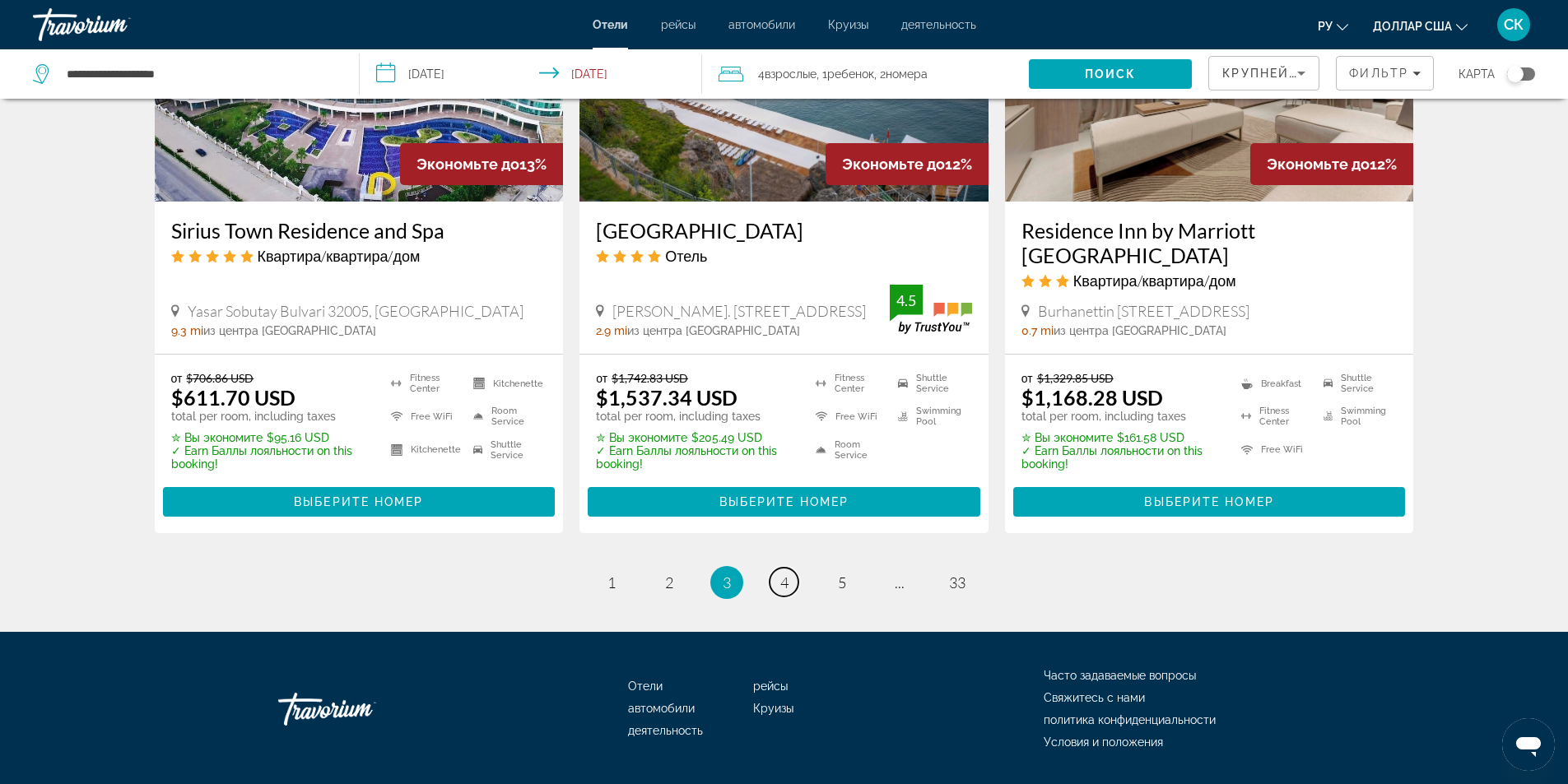
click at [778, 567] on link "page 4" at bounding box center [784, 582] width 29 height 29
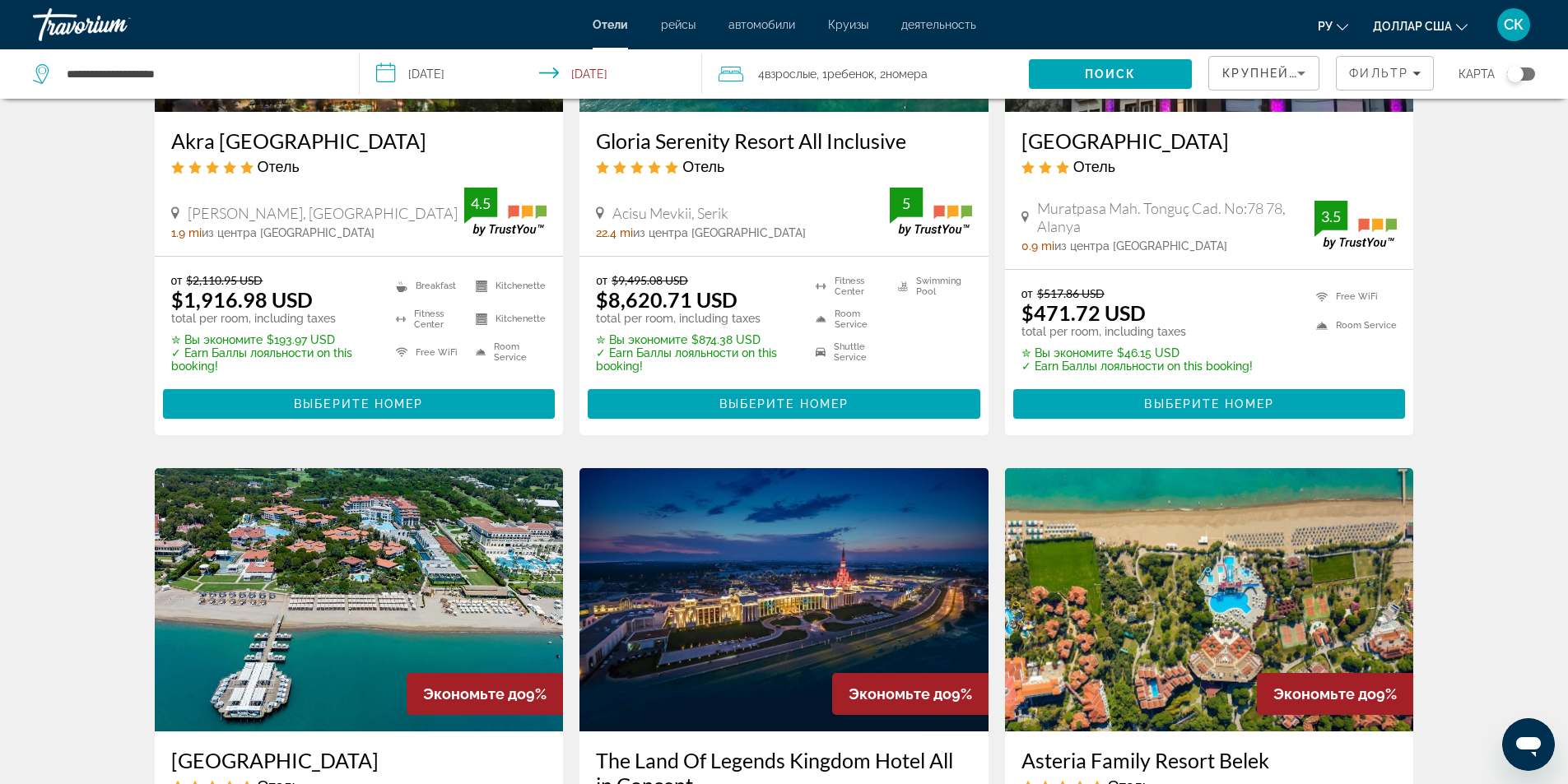
scroll to position [1315, 0]
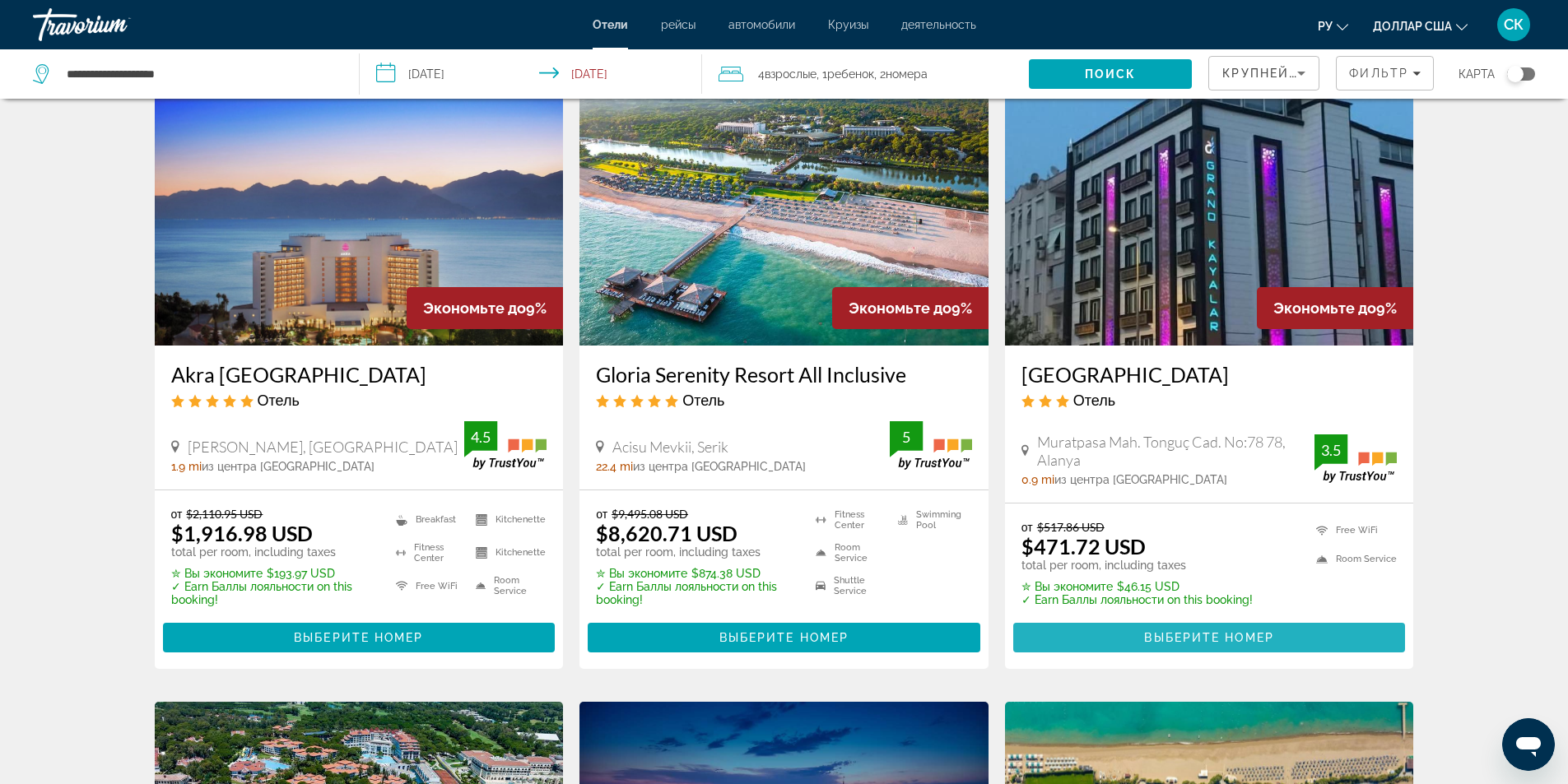
click at [1114, 636] on span "Основное содержание" at bounding box center [1209, 637] width 392 height 40
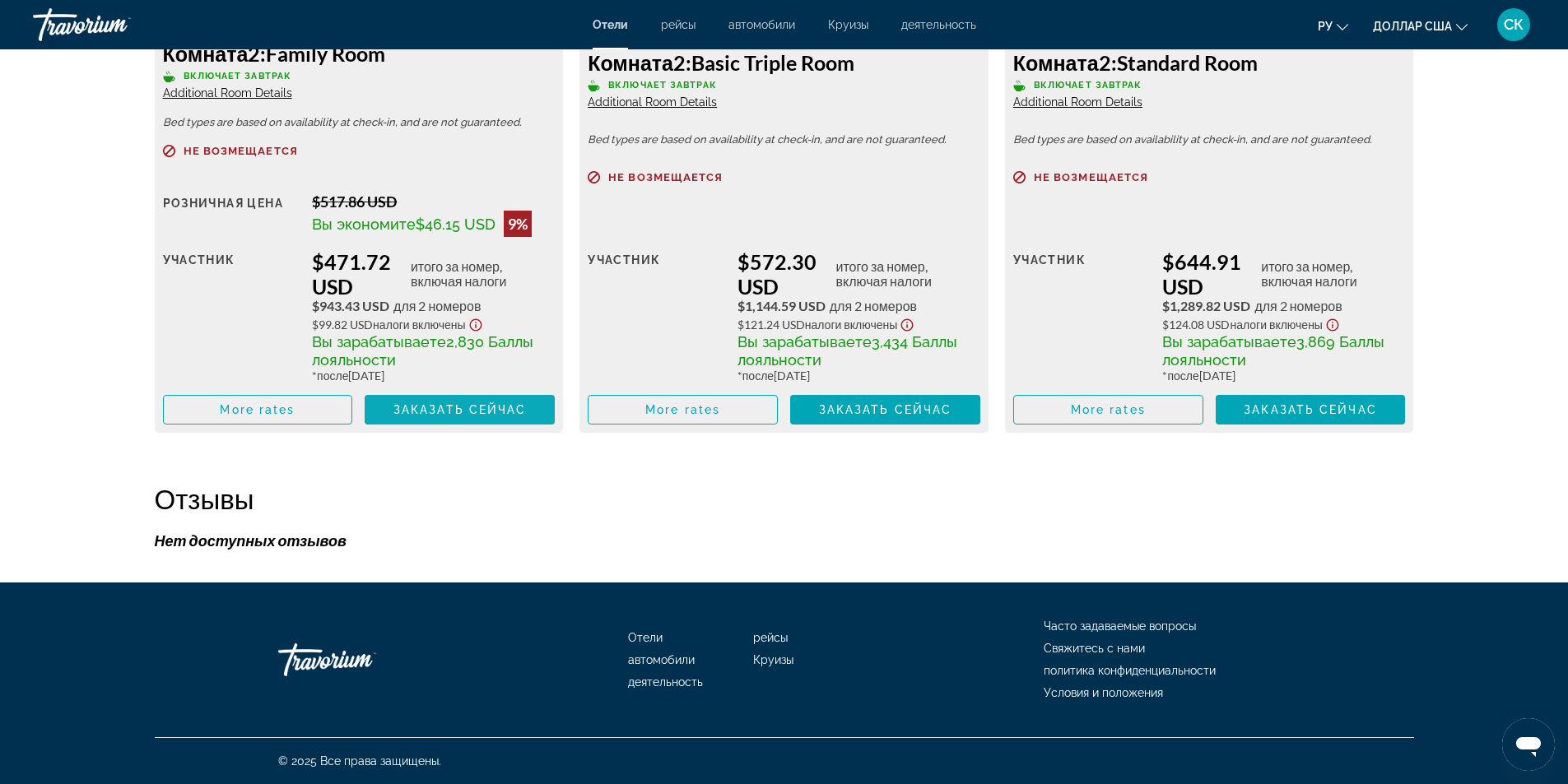
scroll to position [2357, 0]
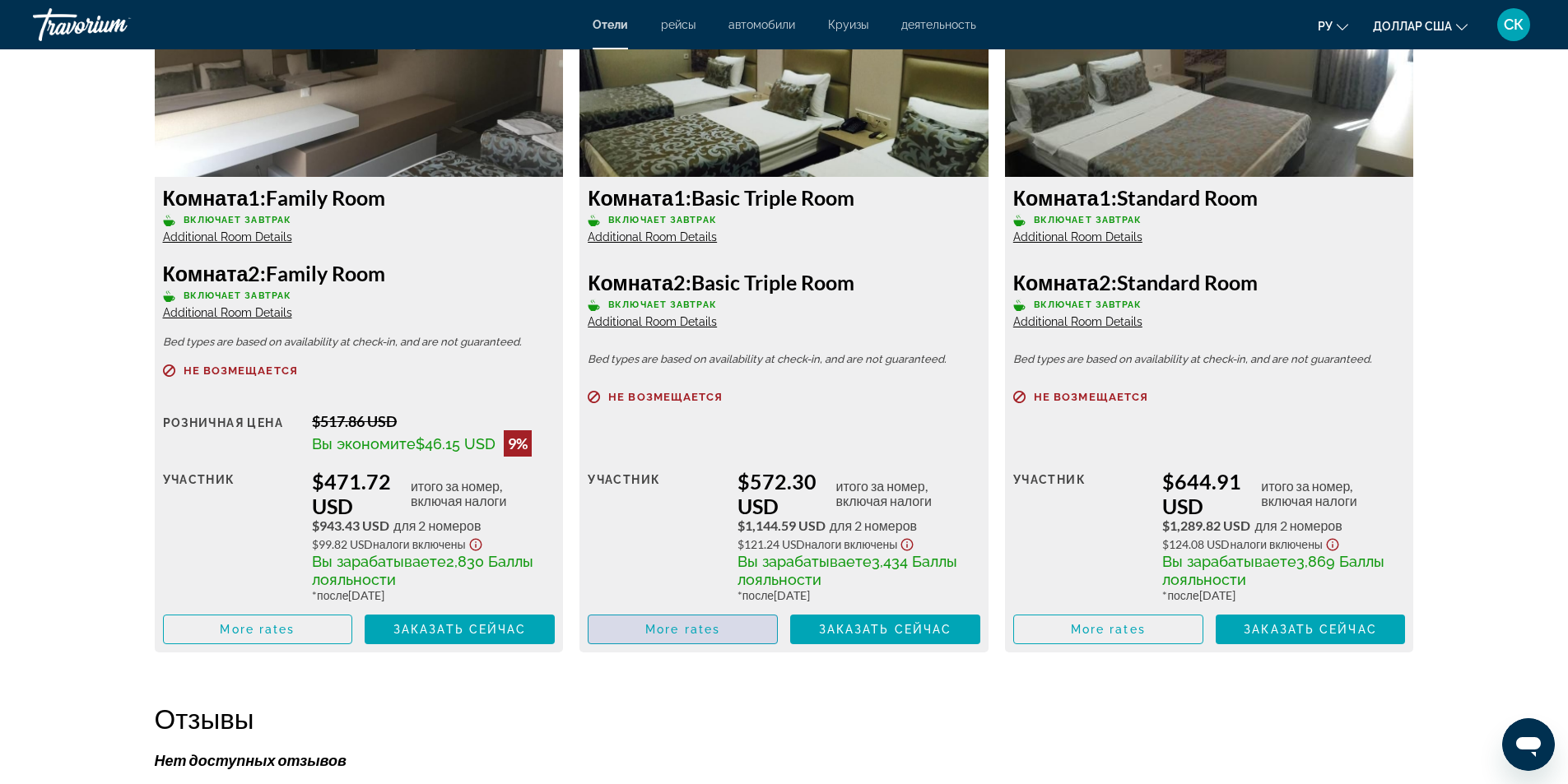
click at [720, 623] on span "More rates" at bounding box center [682, 629] width 75 height 14
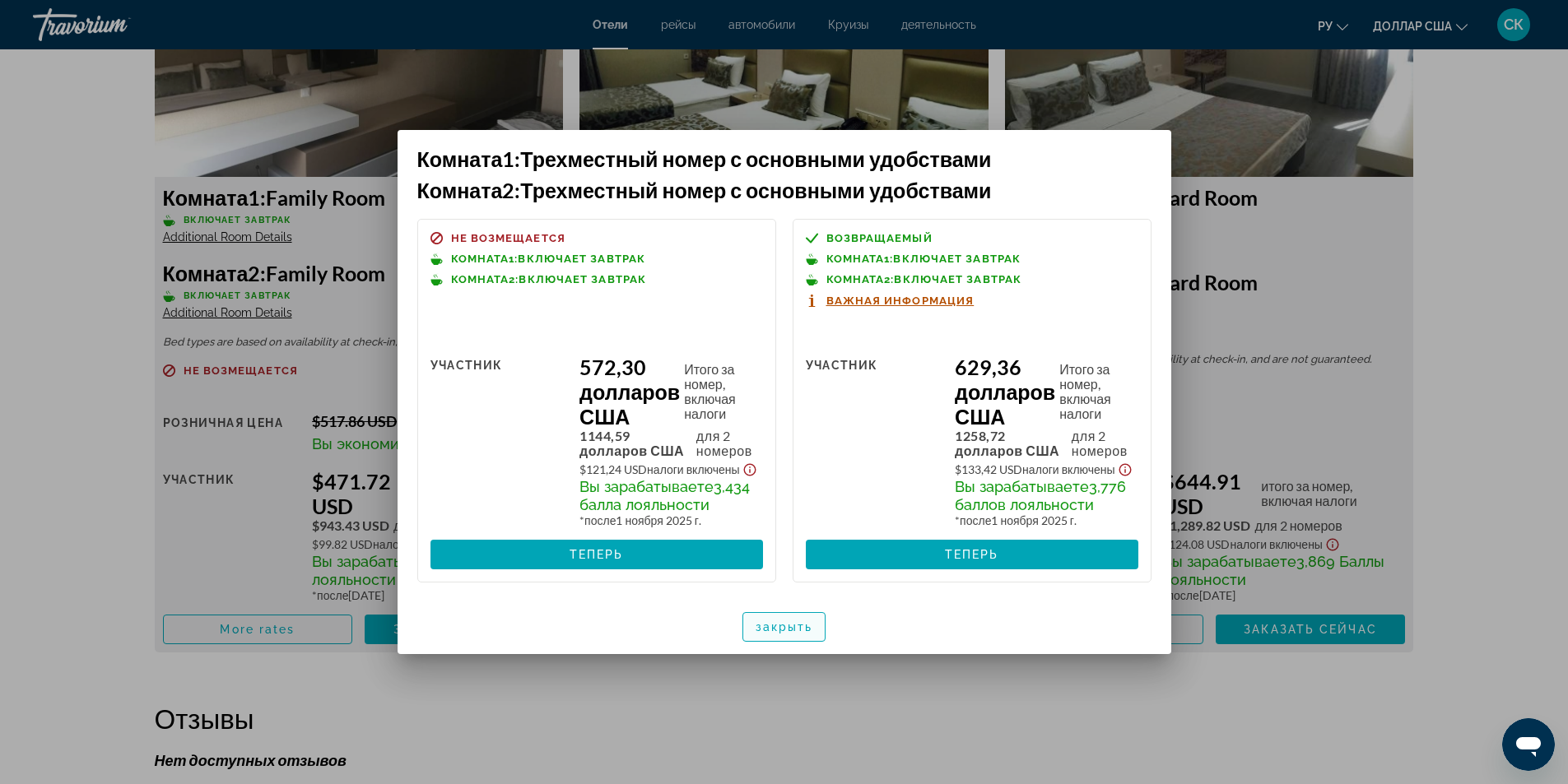
click at [801, 629] on font "закрыть" at bounding box center [784, 627] width 57 height 14
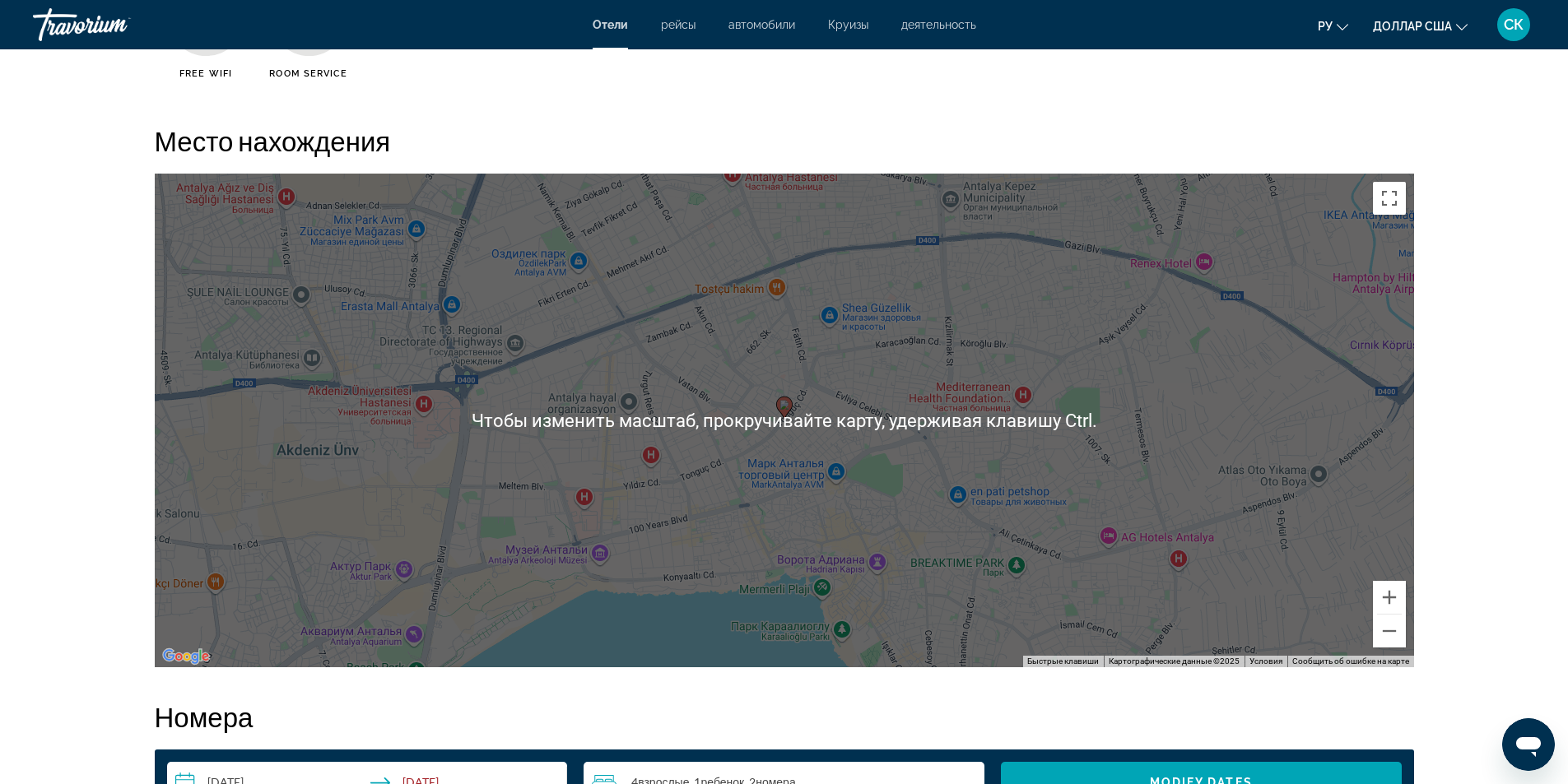
scroll to position [823, 0]
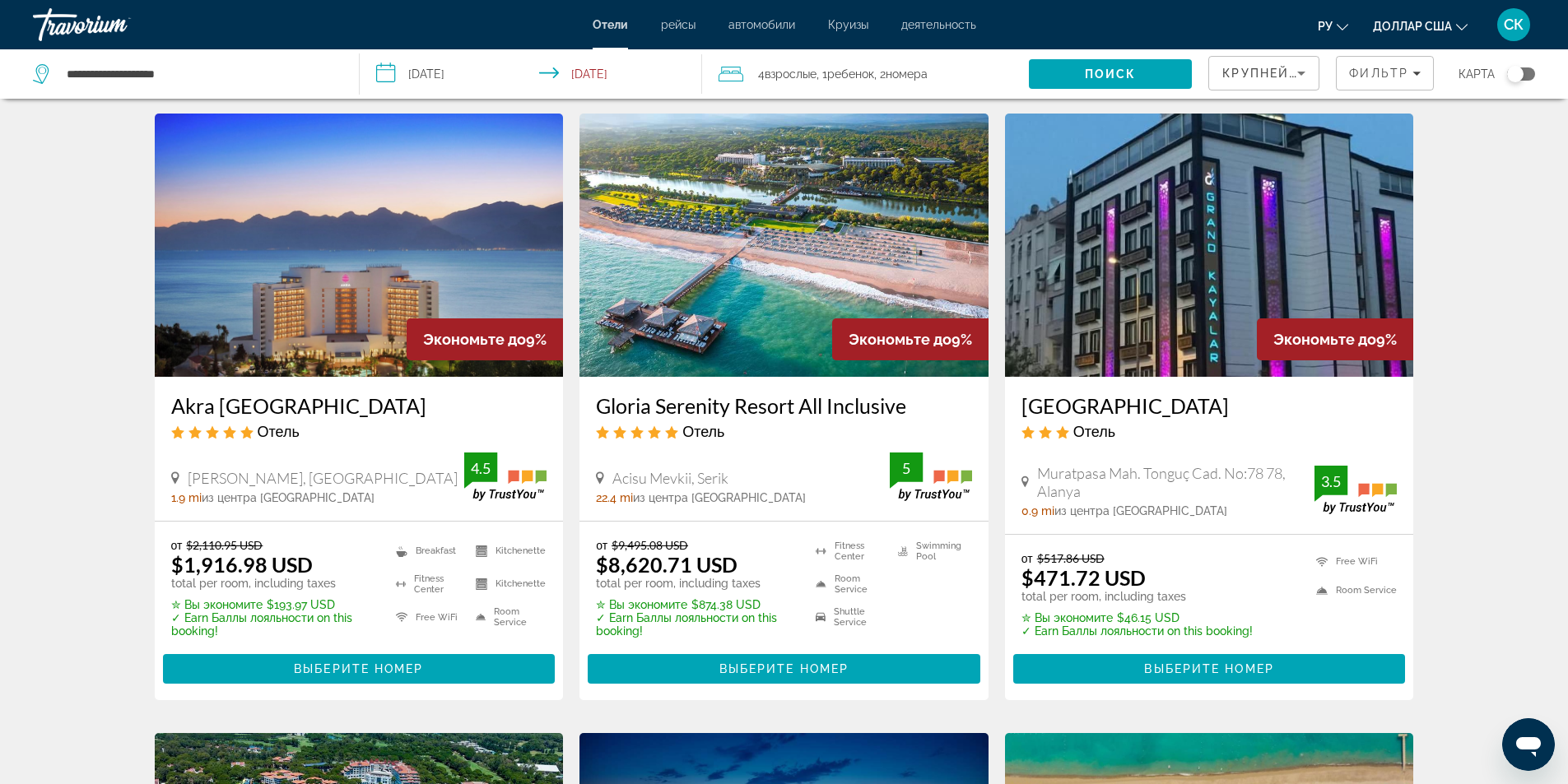
scroll to position [1315, 0]
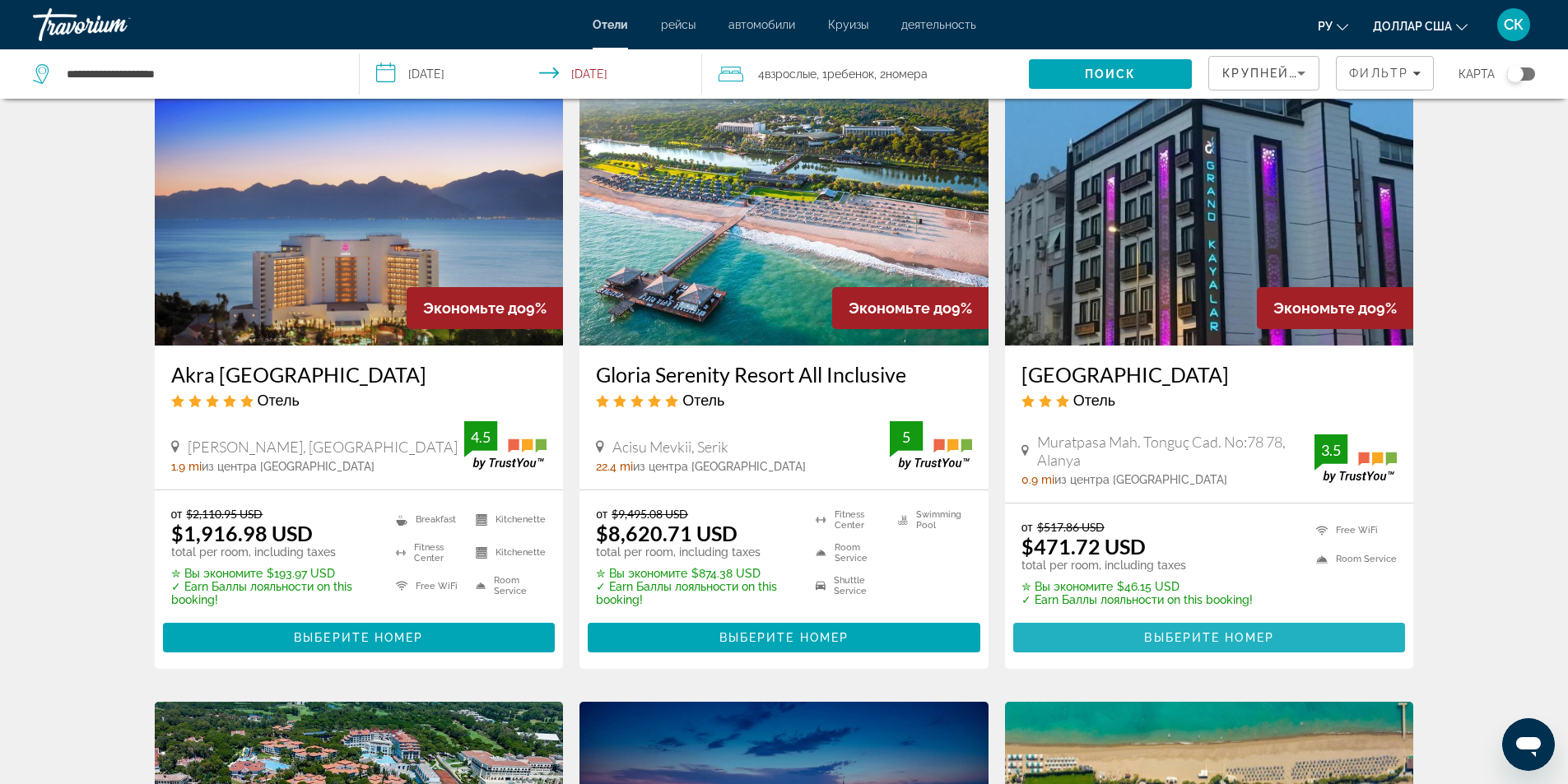
click at [1122, 641] on span "Основное содержание" at bounding box center [1209, 637] width 392 height 40
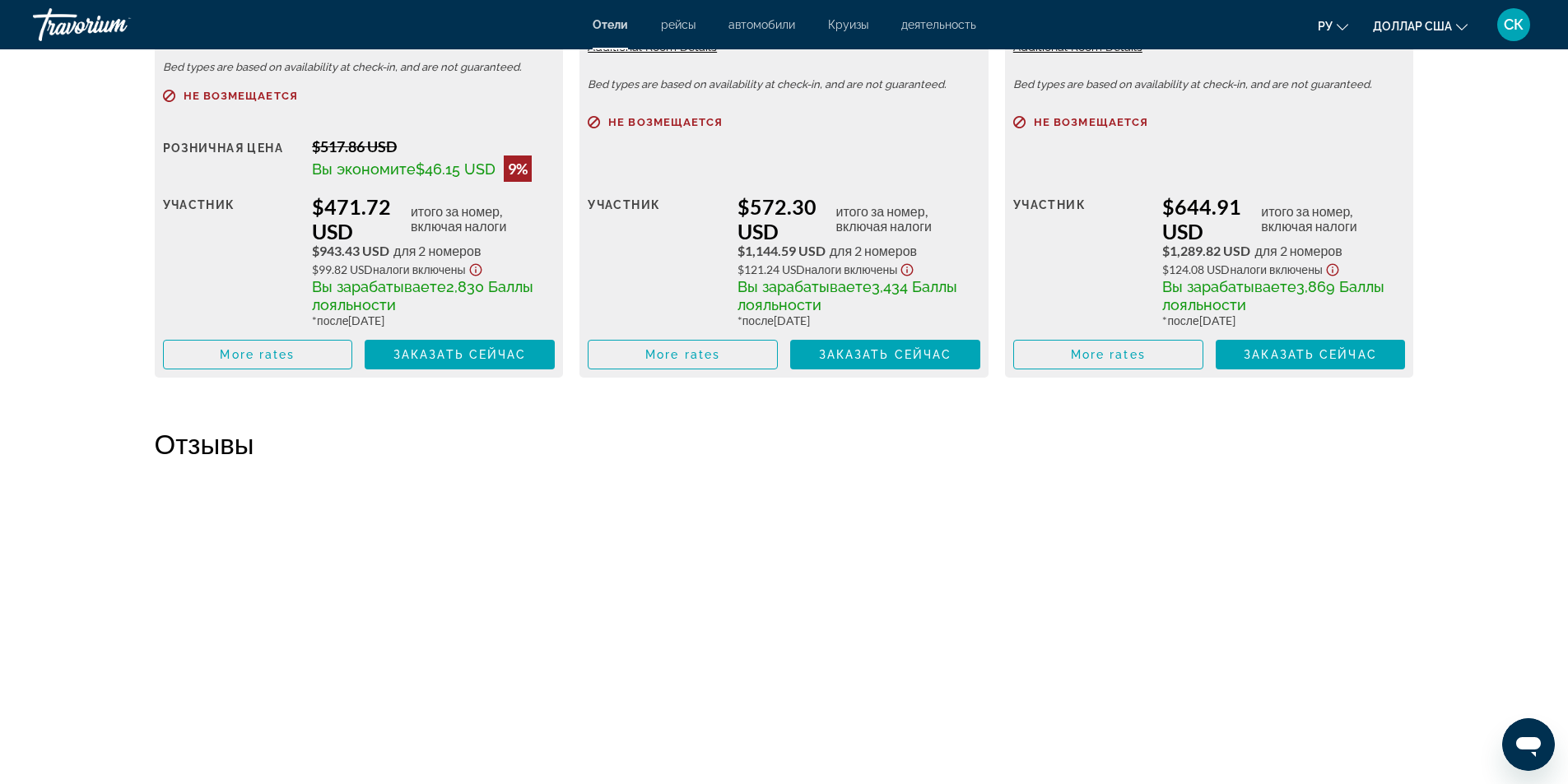
scroll to position [2412, 0]
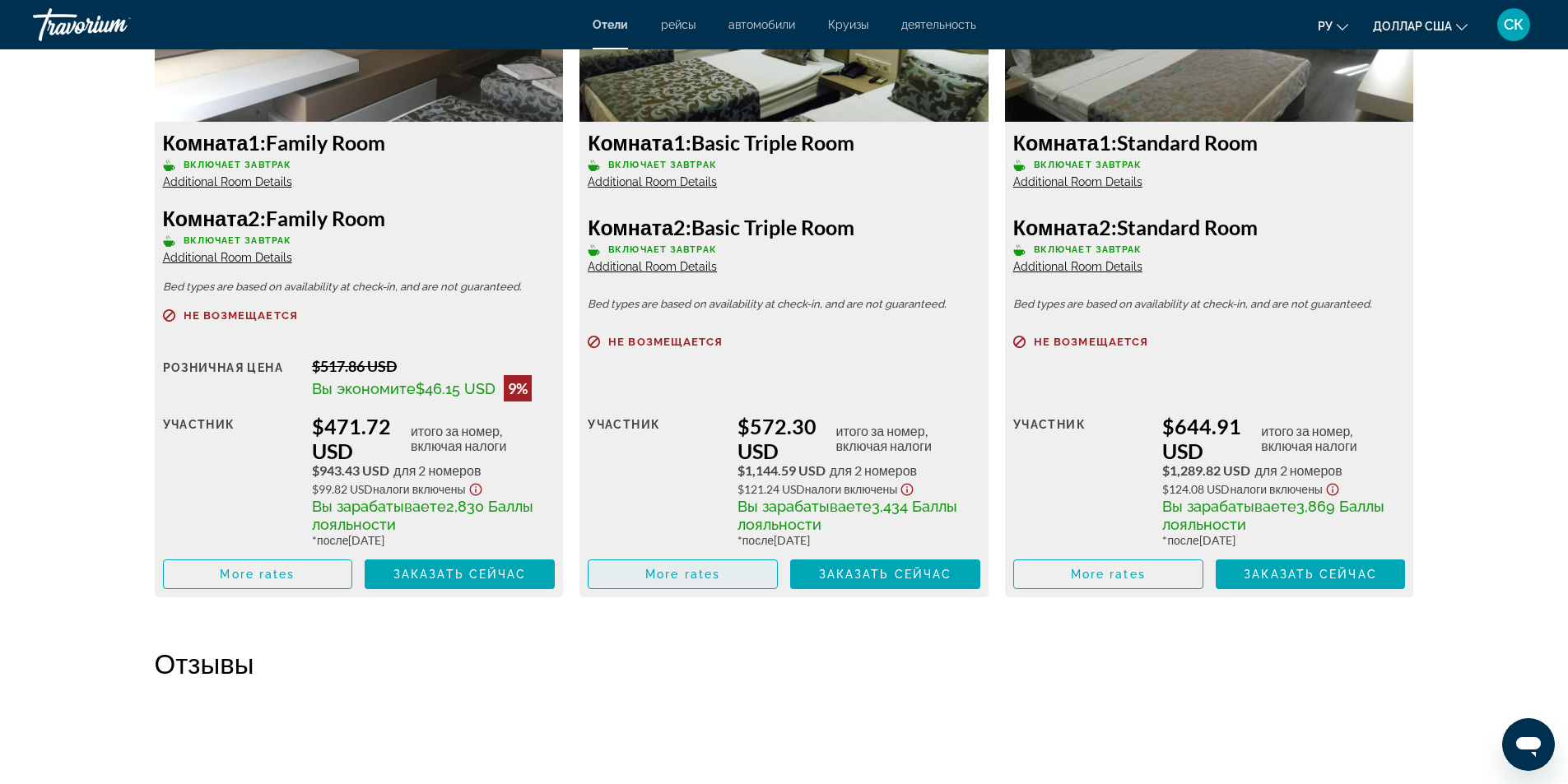
click at [685, 581] on span "Основное содержание" at bounding box center [683, 574] width 189 height 40
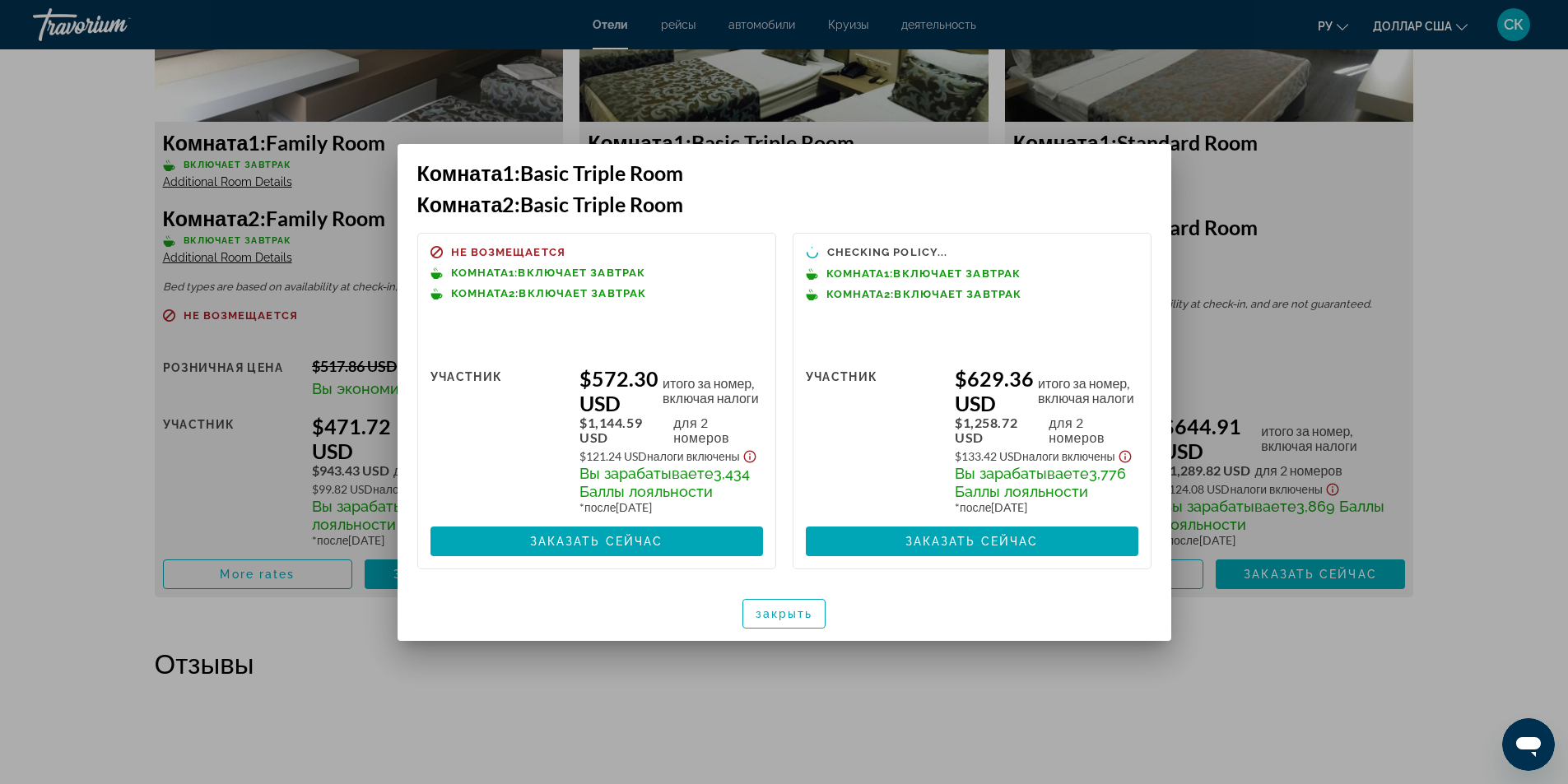
scroll to position [0, 0]
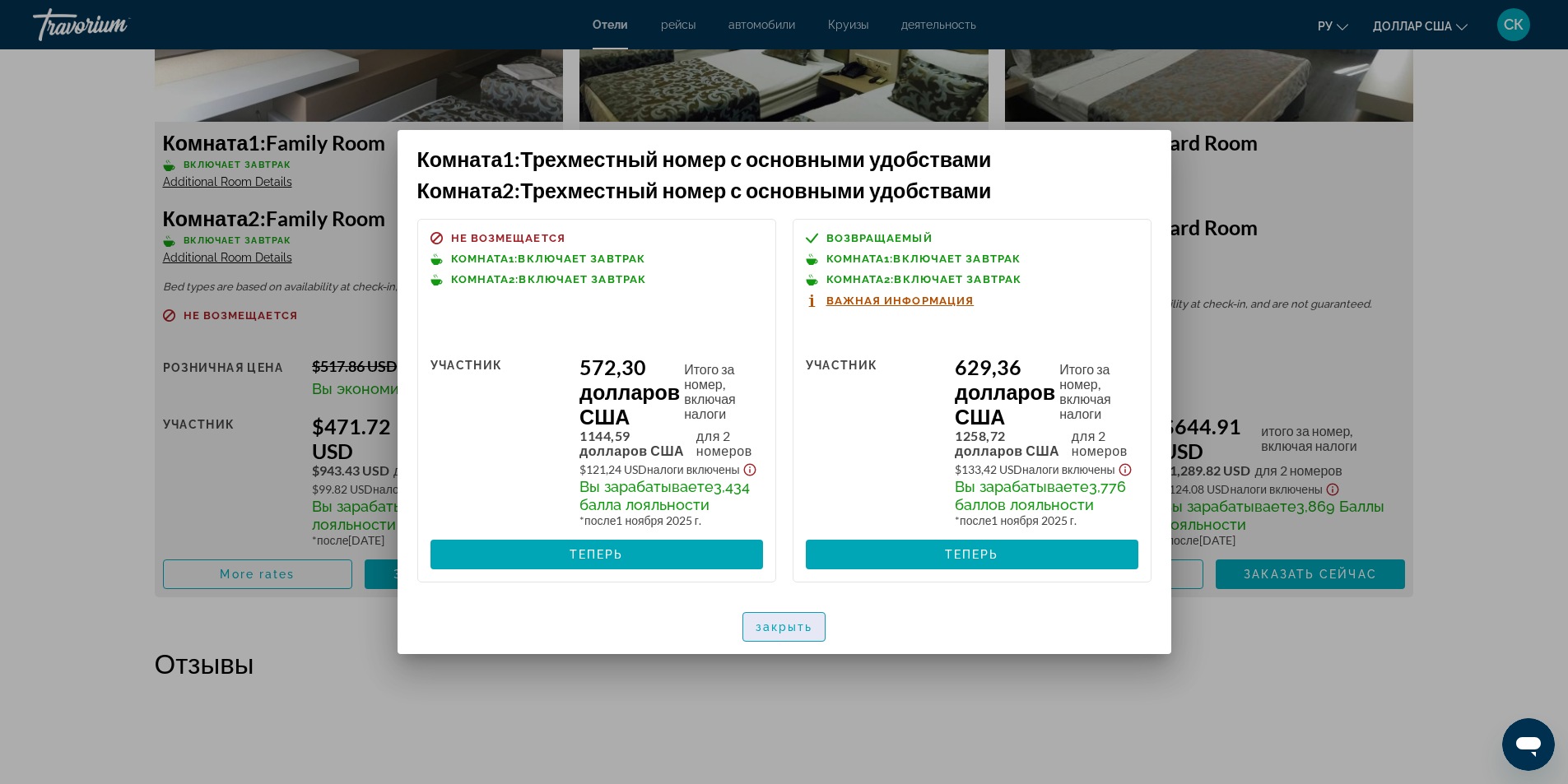
click at [810, 633] on font "закрыть" at bounding box center [784, 627] width 57 height 14
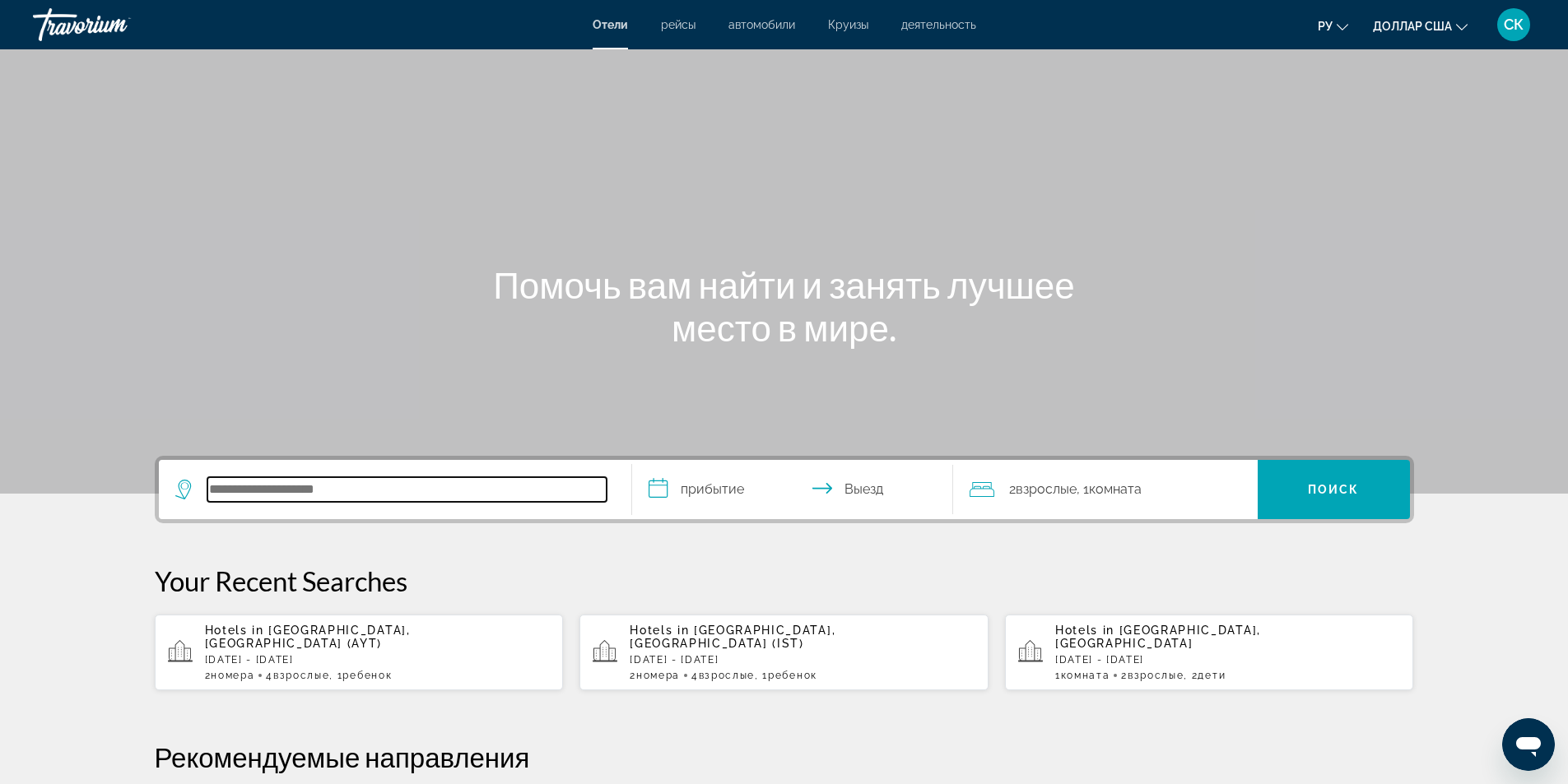
click at [337, 492] on input "Поиск отеля" at bounding box center [407, 489] width 399 height 24
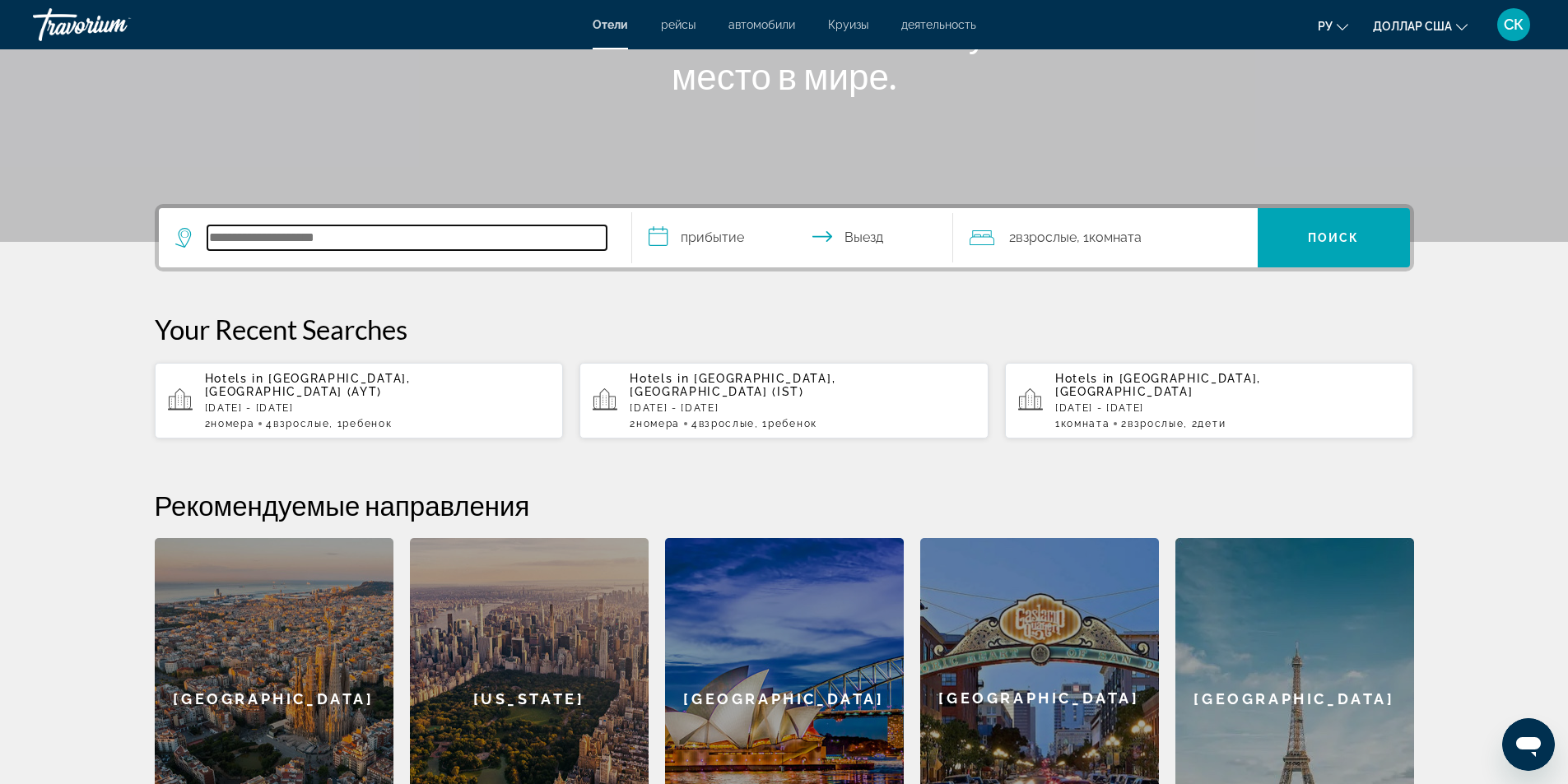
scroll to position [402, 0]
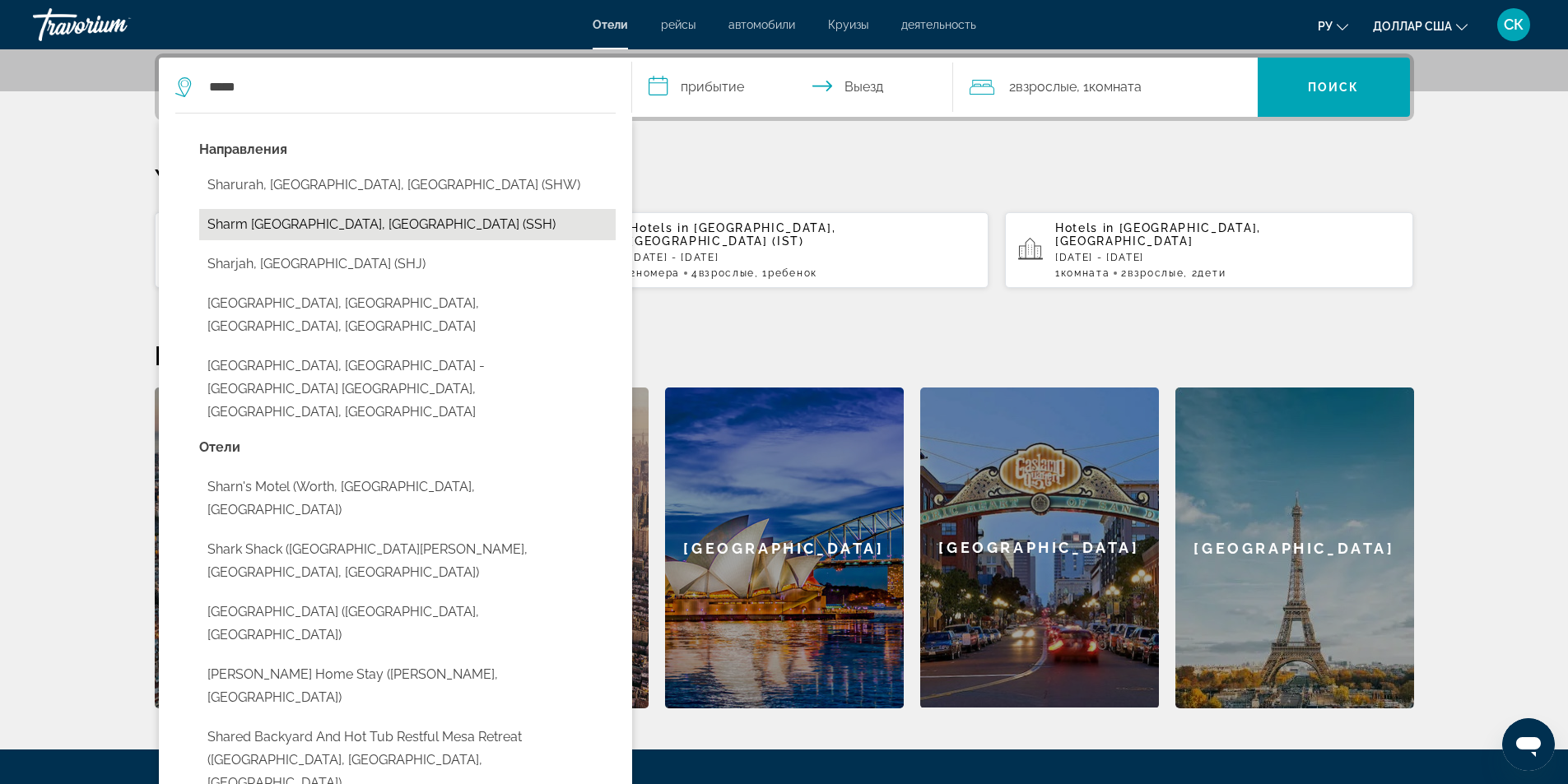
click at [292, 225] on button "Sharm [GEOGRAPHIC_DATA], [GEOGRAPHIC_DATA] (SSH)" at bounding box center [408, 225] width 416 height 31
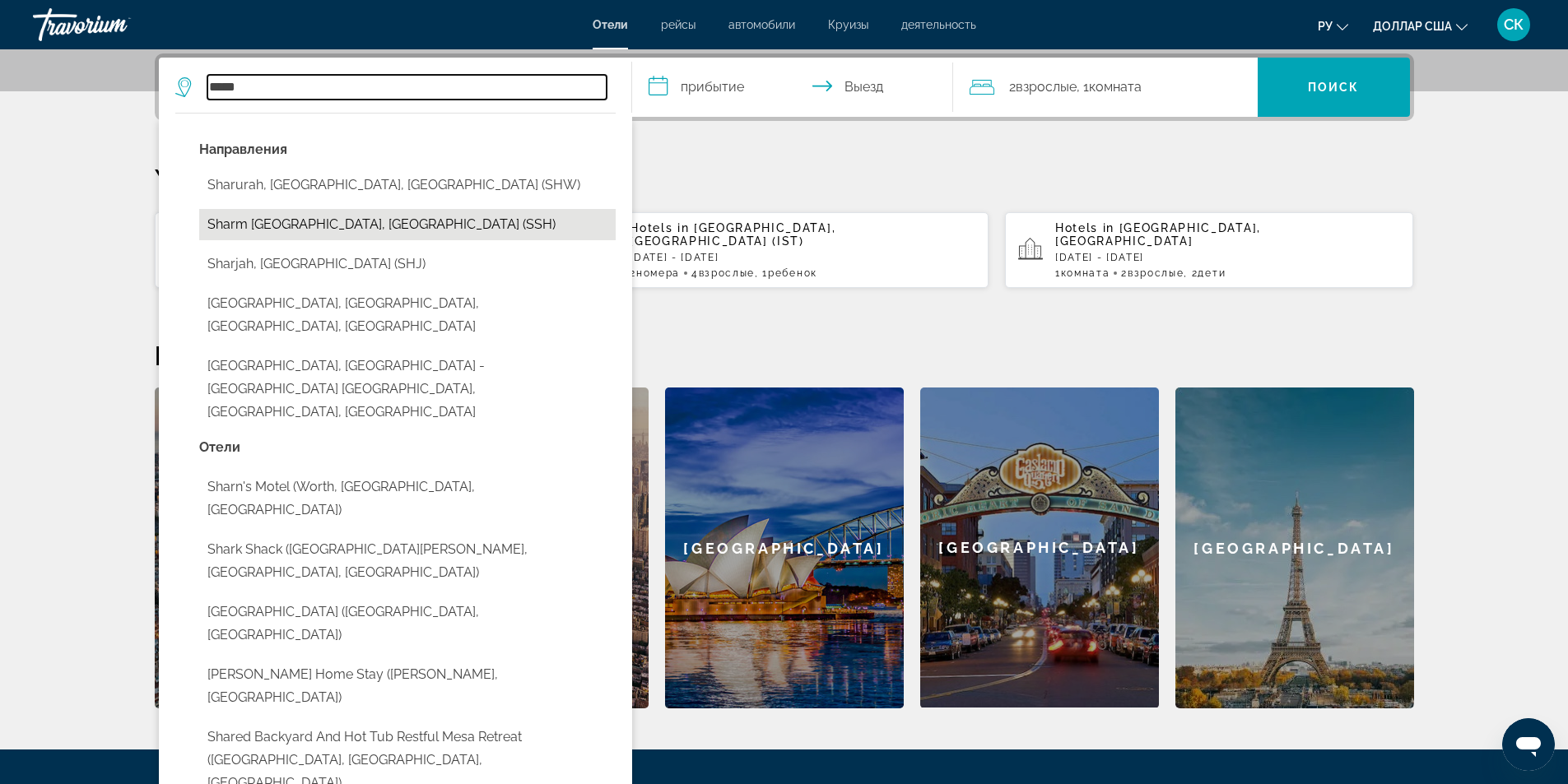
type input "**********"
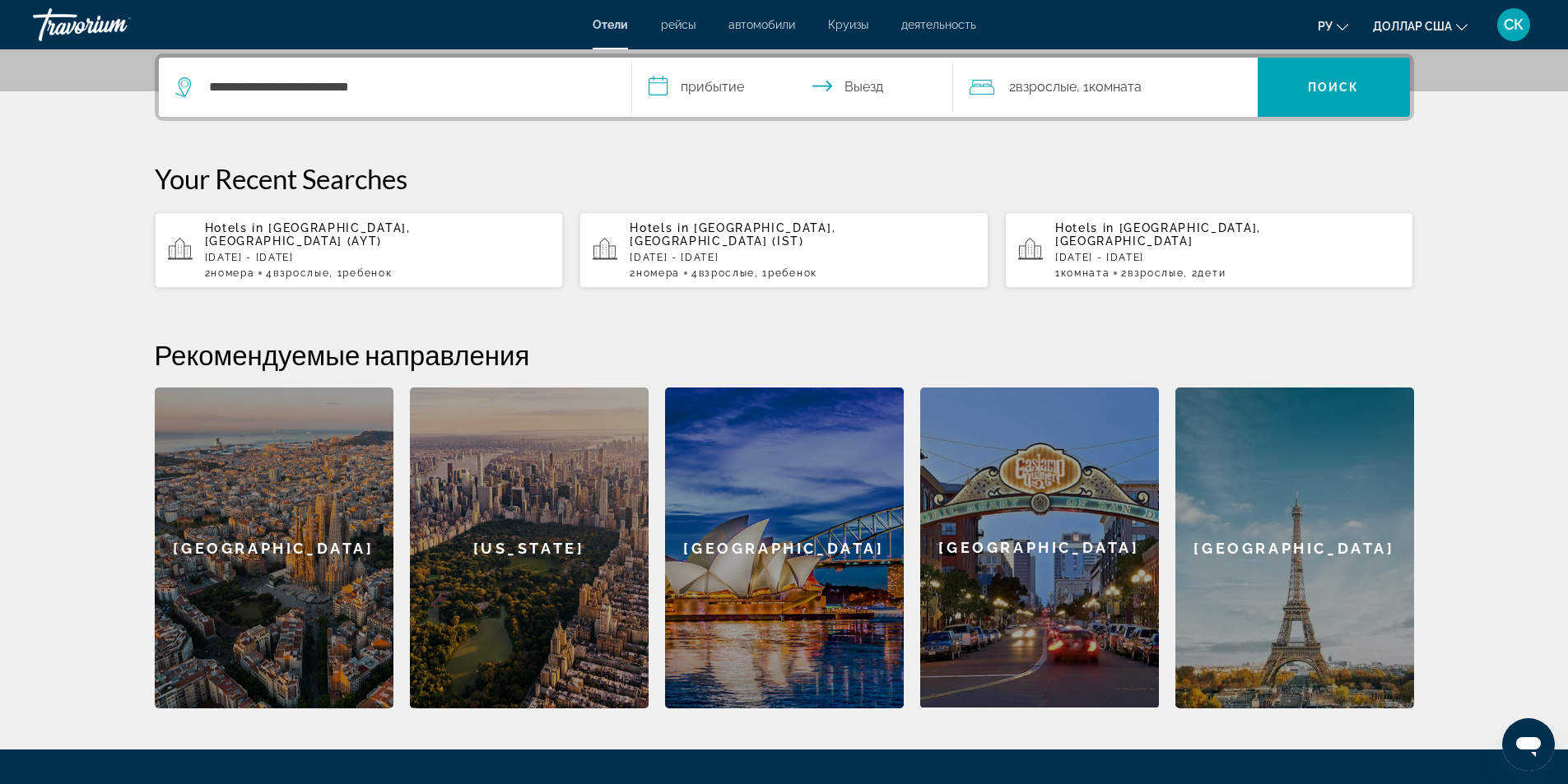
click at [730, 87] on input "**********" at bounding box center [796, 89] width 327 height 64
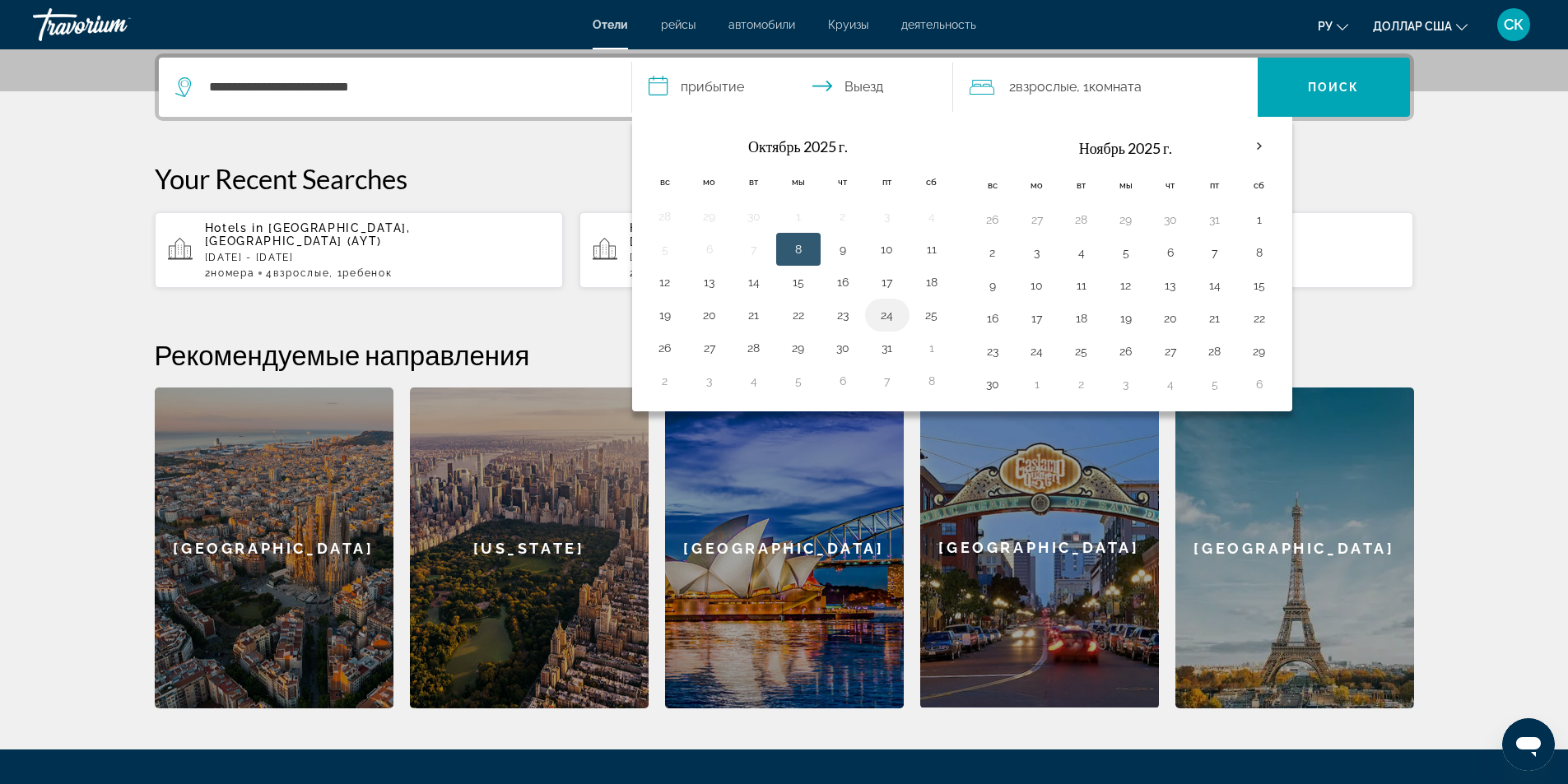
click at [890, 317] on button "24" at bounding box center [886, 316] width 26 height 23
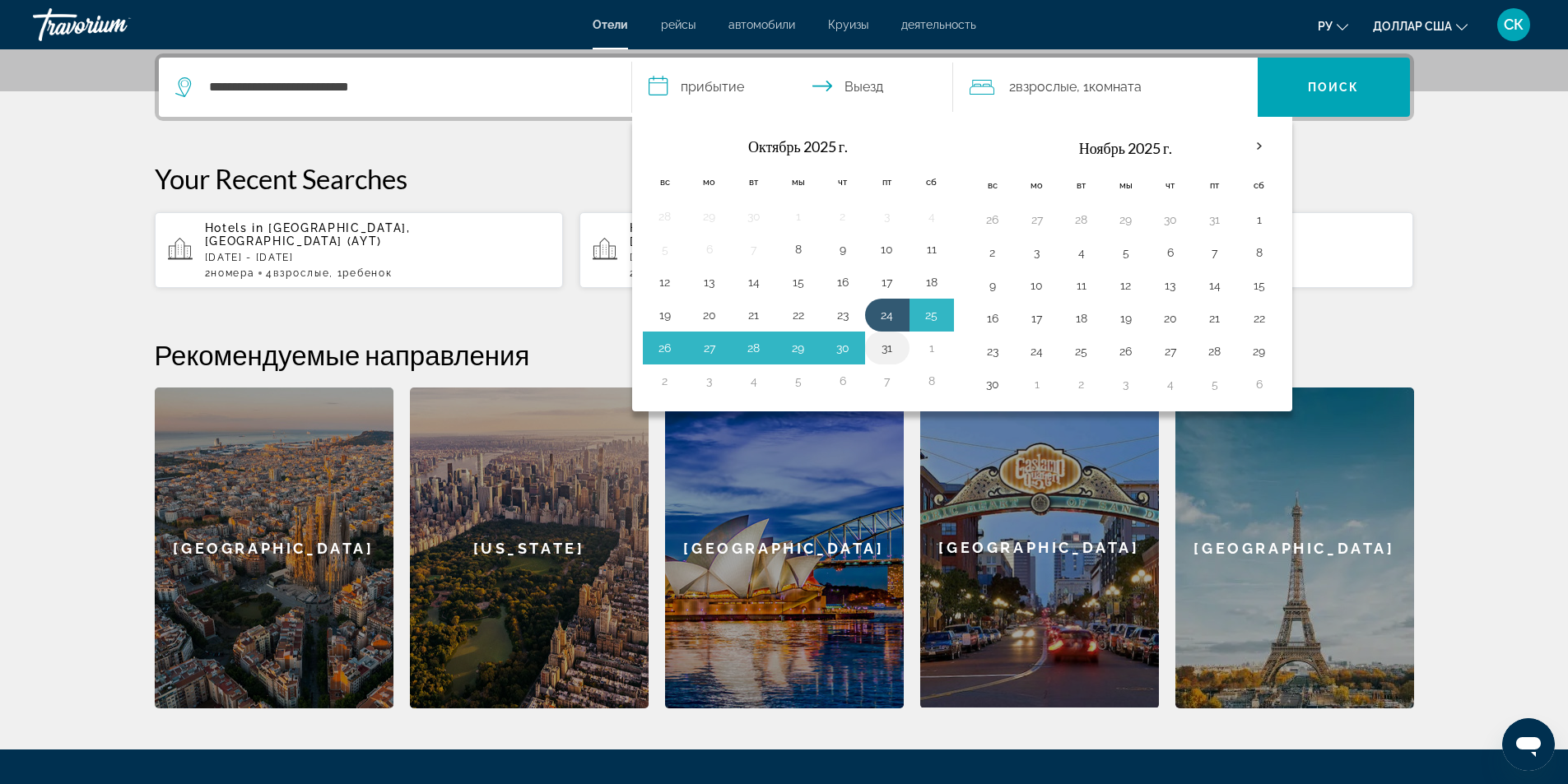
click at [887, 347] on button "31" at bounding box center [886, 348] width 26 height 23
type input "**********"
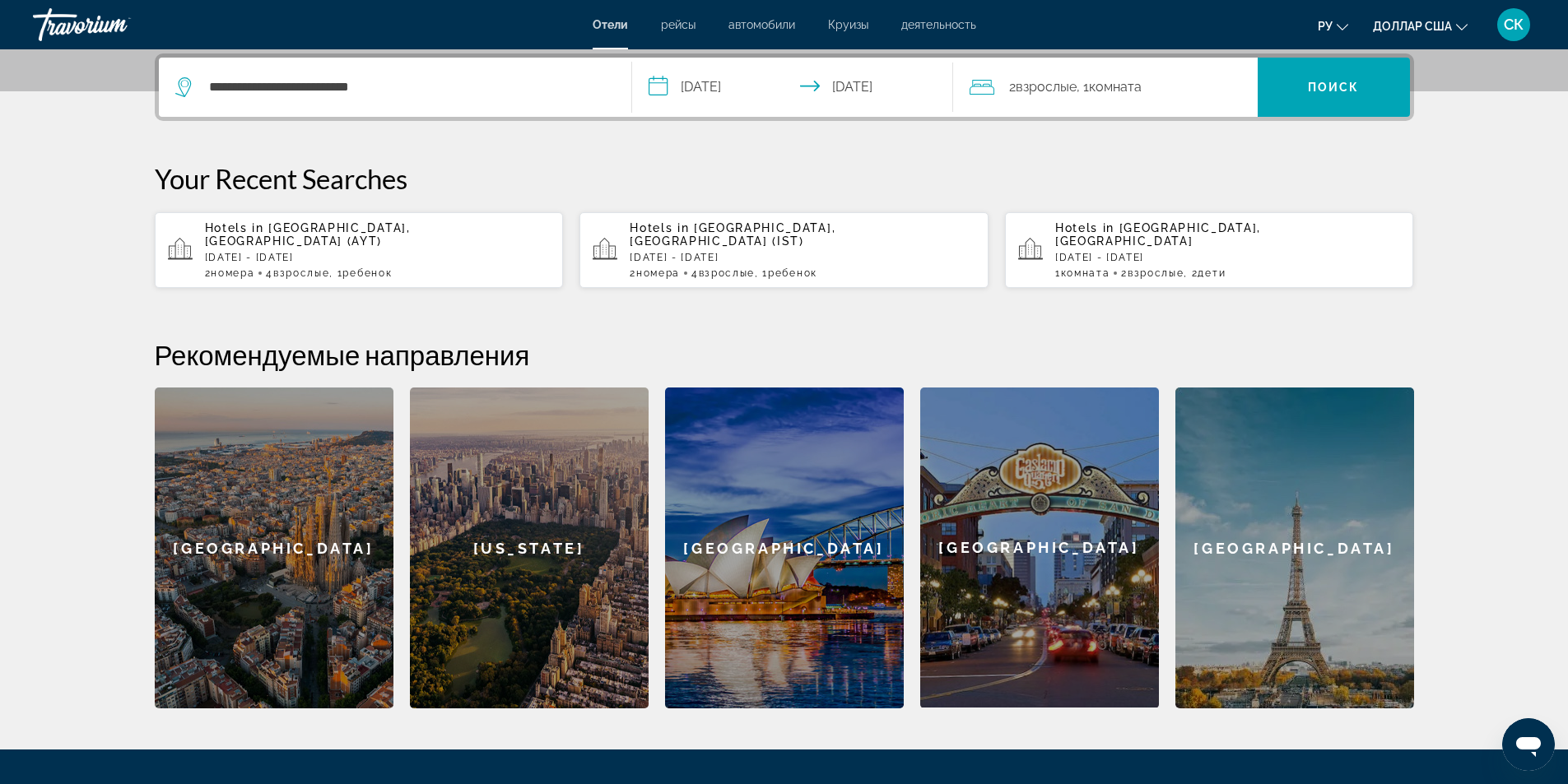
click at [1054, 85] on font "Взрослые" at bounding box center [1045, 87] width 61 height 15
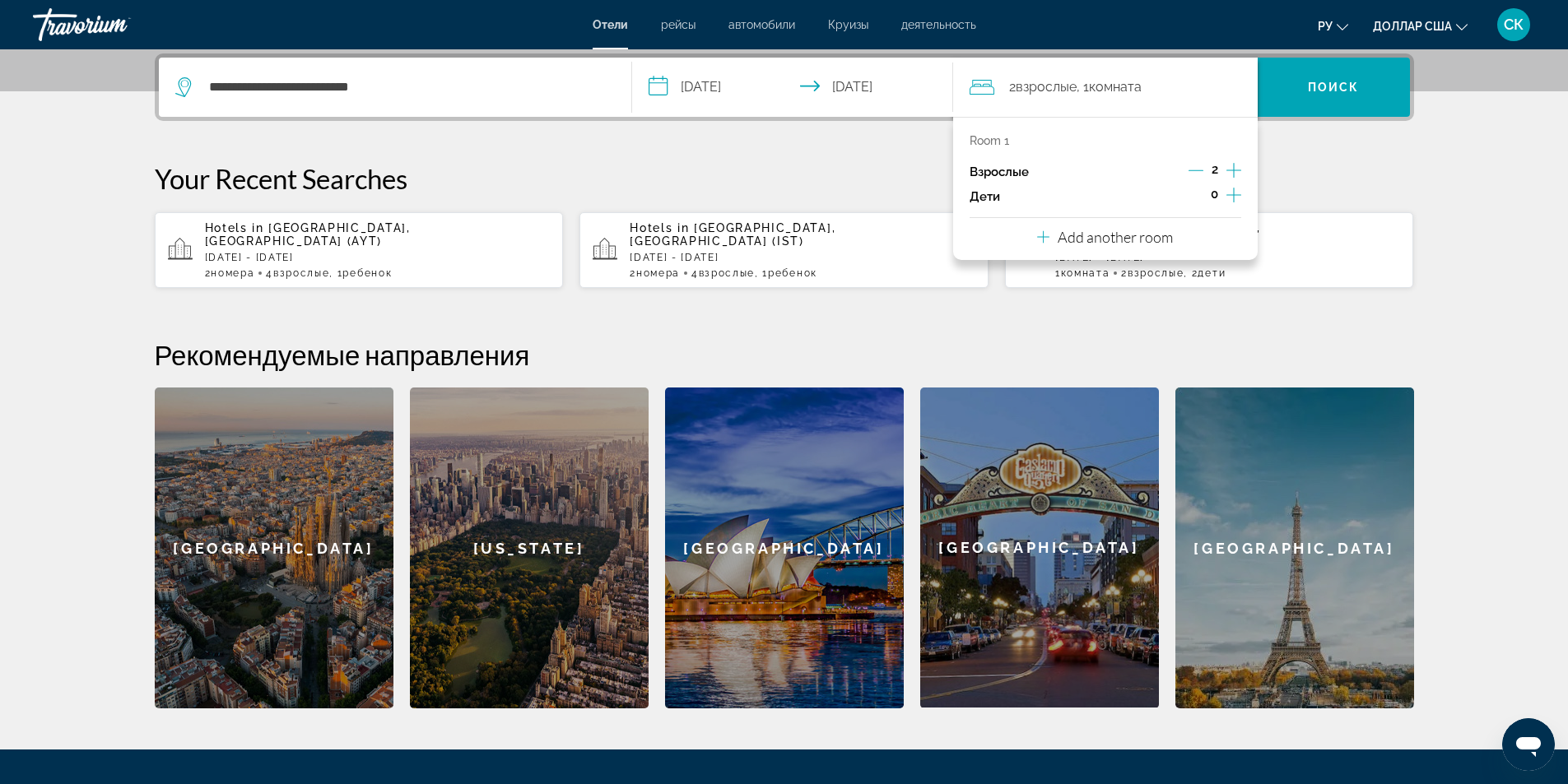
click at [1213, 245] on div "Room 1 Взрослые 2 Дети 0 Add another room" at bounding box center [1105, 189] width 304 height 143
click at [1154, 242] on p "Add another room" at bounding box center [1115, 236] width 115 height 18
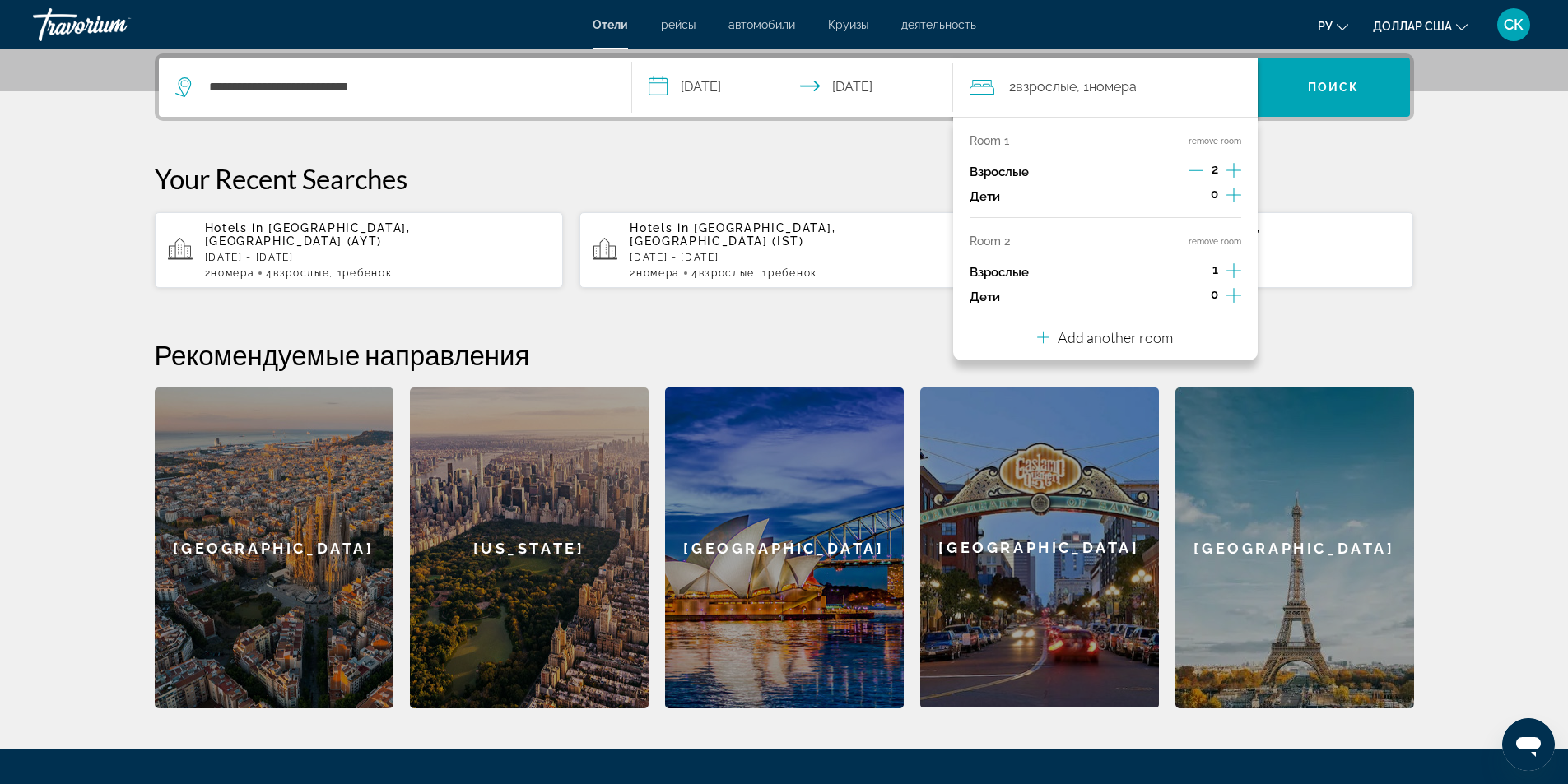
click at [1236, 265] on icon "Increment adults" at bounding box center [1233, 270] width 15 height 19
click at [1232, 295] on icon "Increment children" at bounding box center [1233, 294] width 15 height 15
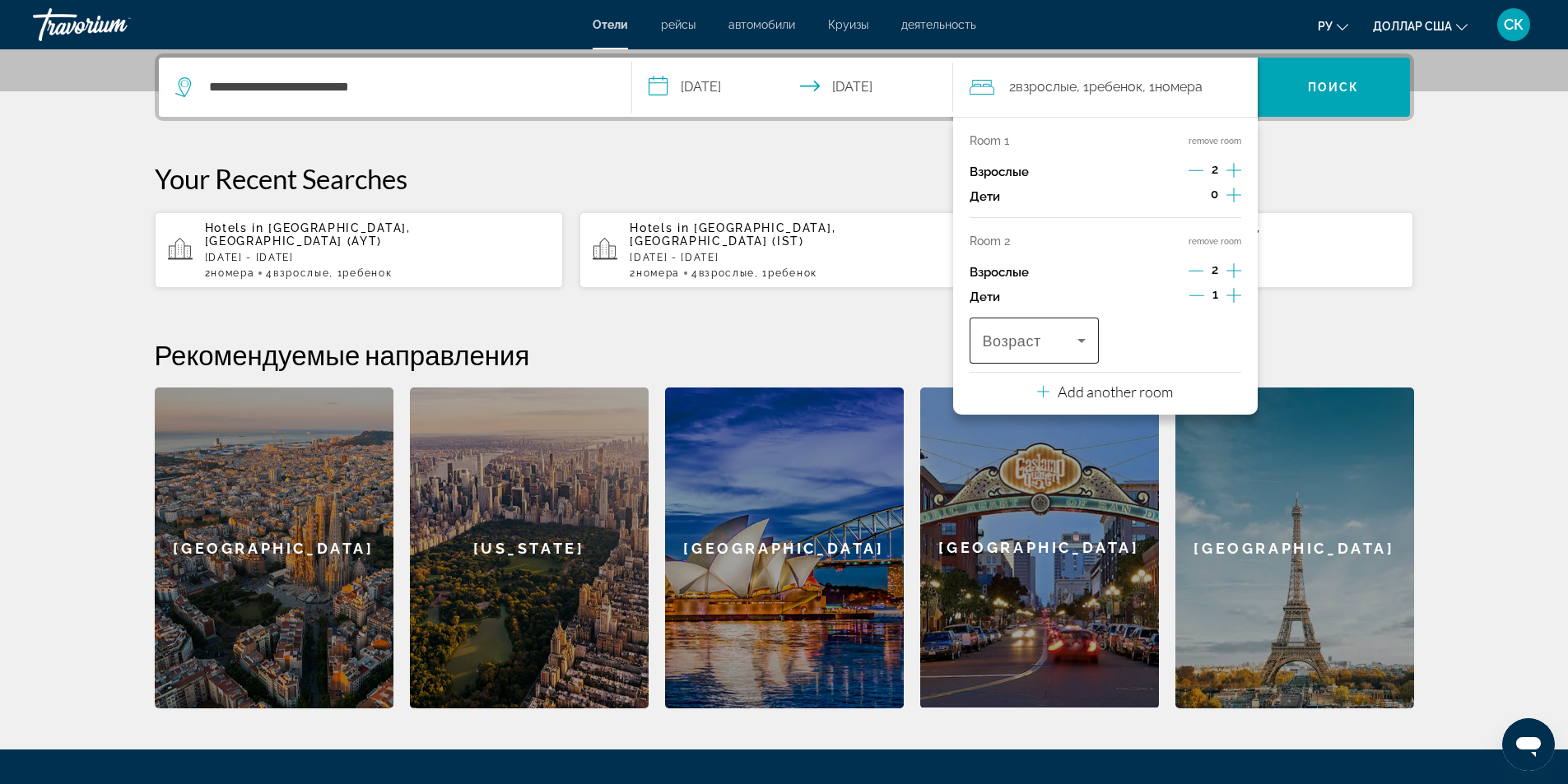
click at [1090, 346] on icon "Travelers: 4 adults, 1 child" at bounding box center [1081, 341] width 19 height 19
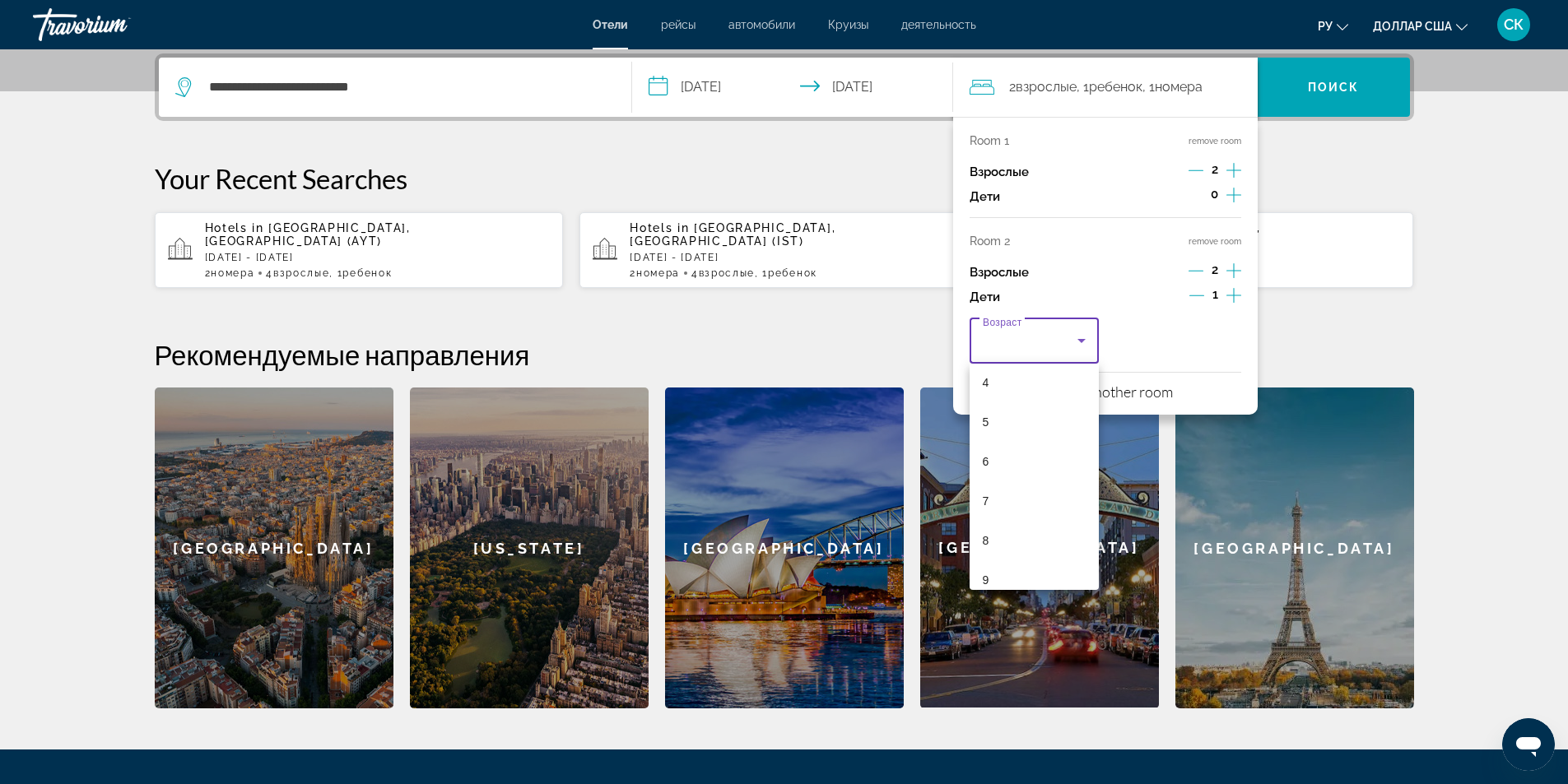
scroll to position [220, 0]
click at [994, 448] on mat-option "7" at bounding box center [1034, 446] width 130 height 40
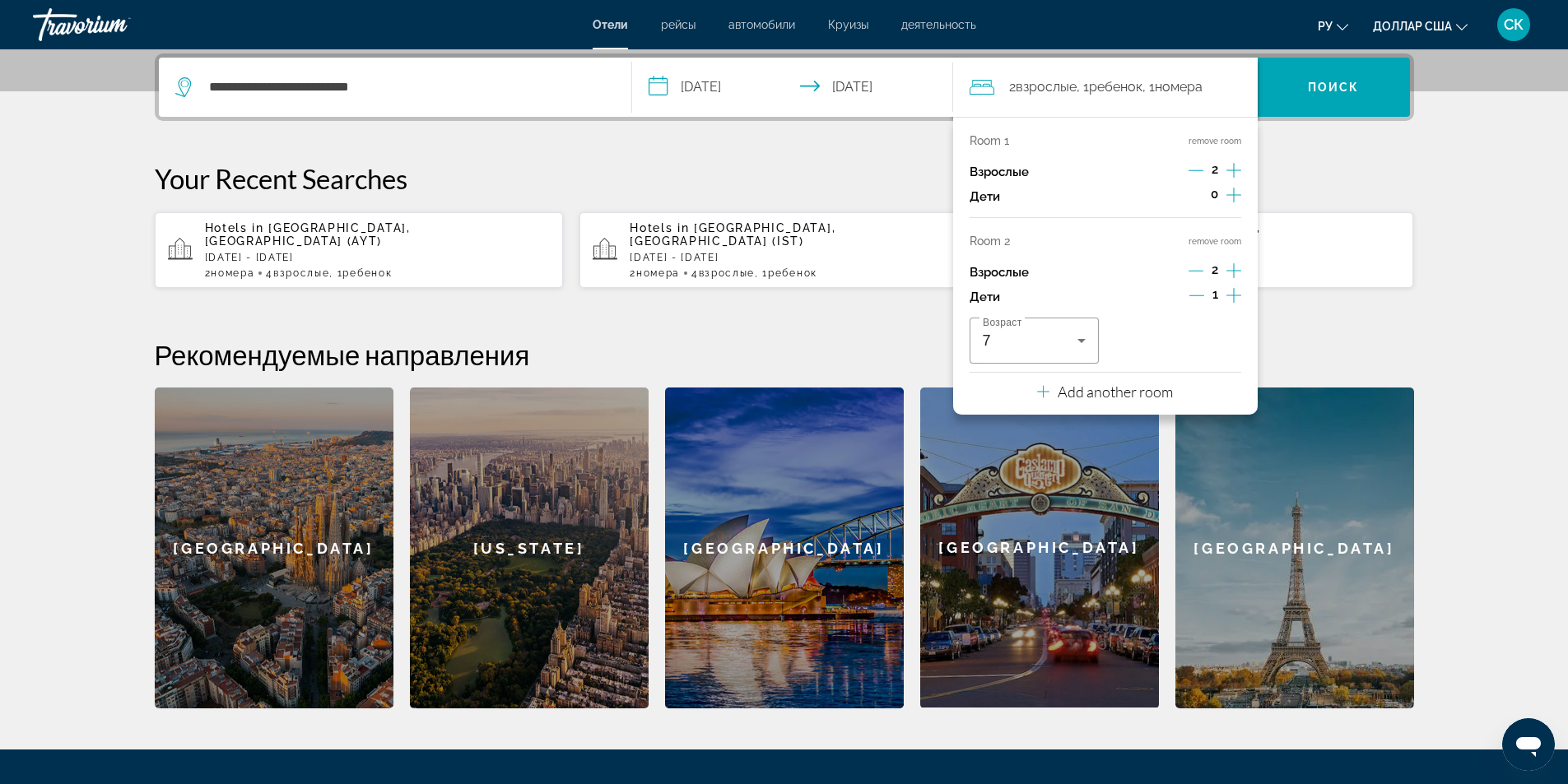
click at [1306, 338] on h2 "Рекомендуемые направления" at bounding box center [784, 354] width 1259 height 33
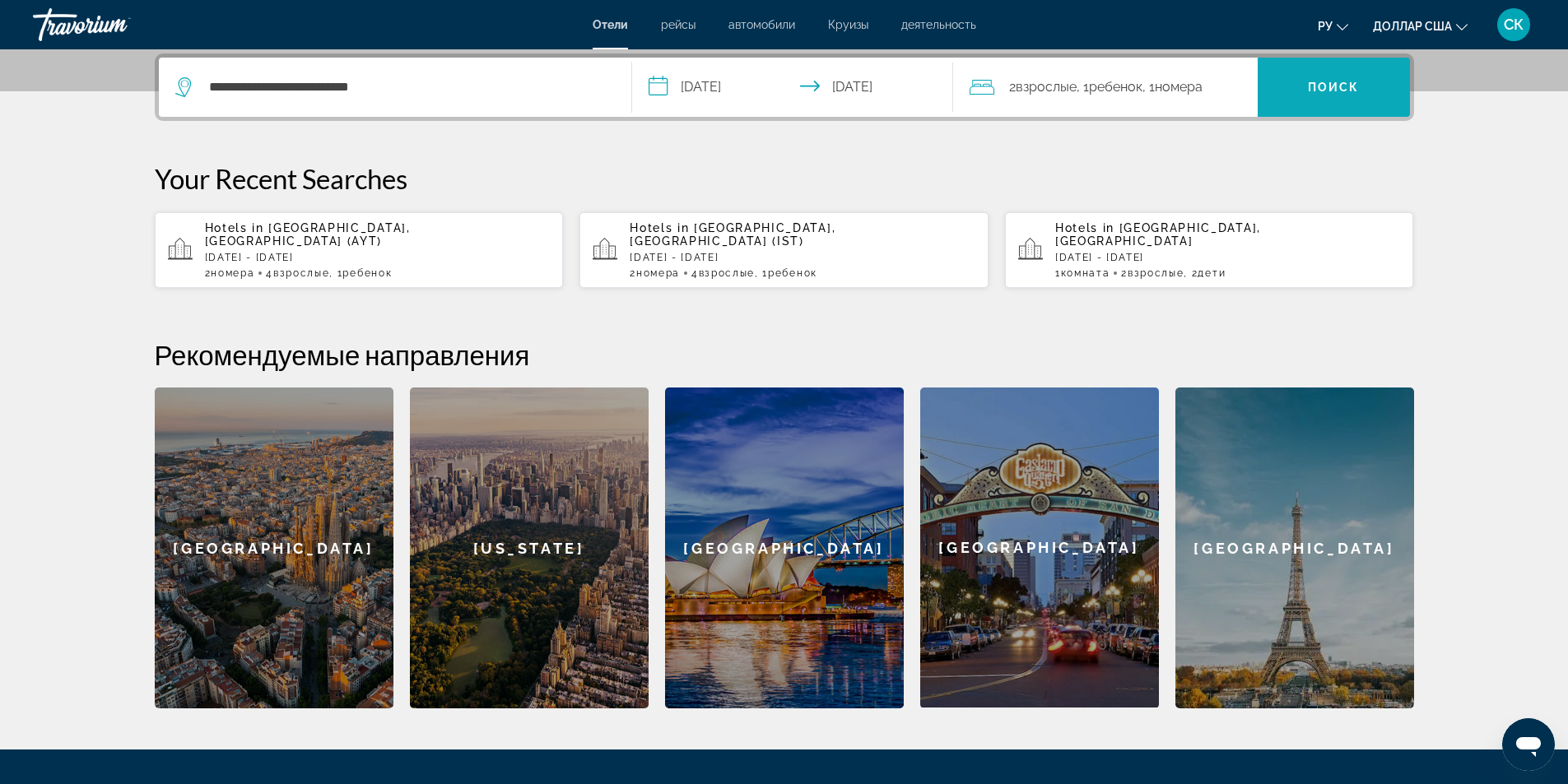
click at [1333, 95] on span "Поиск" at bounding box center [1333, 87] width 152 height 40
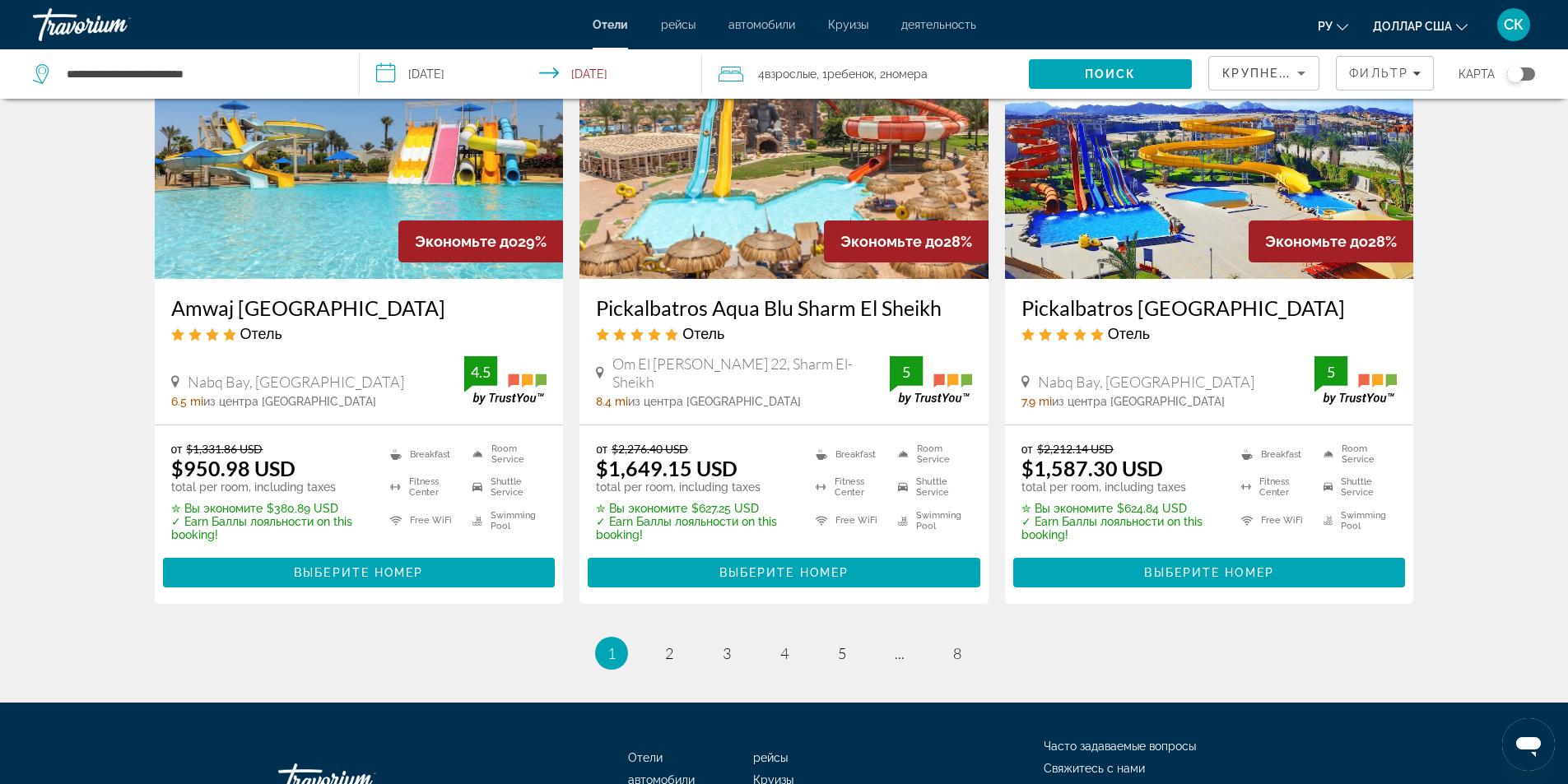
scroll to position [2193, 0]
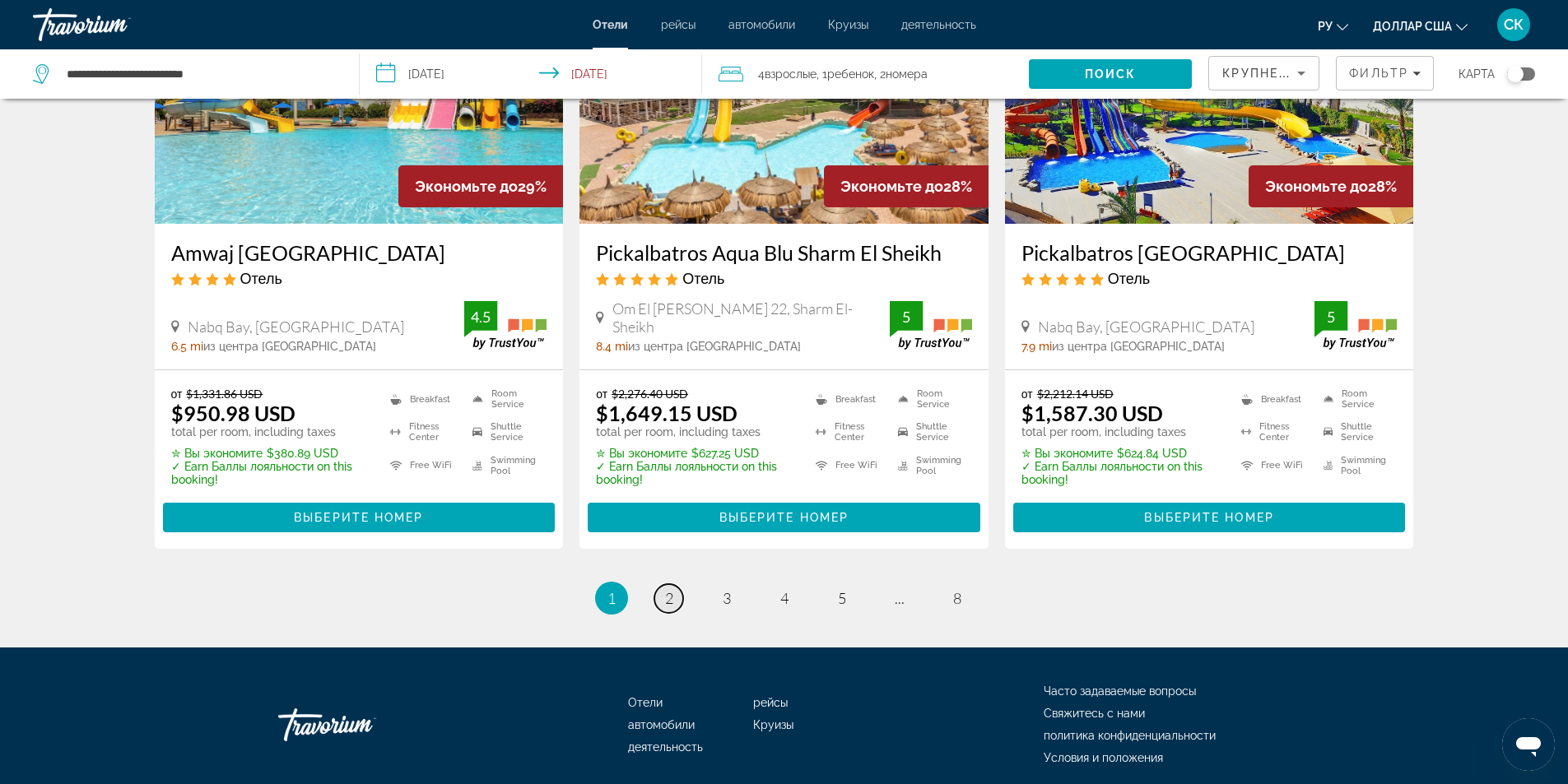
click at [678, 584] on link "page 2" at bounding box center [668, 598] width 29 height 29
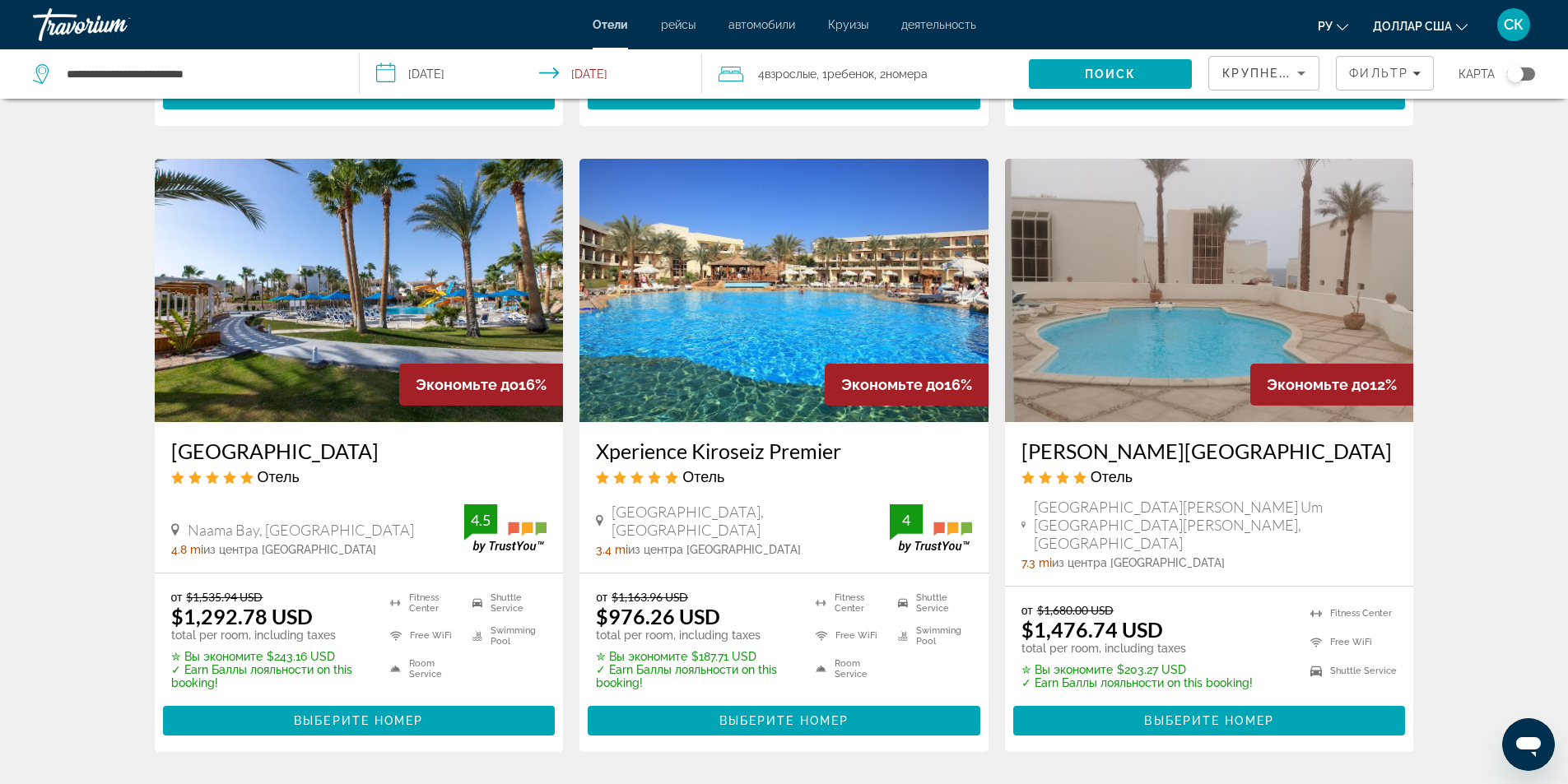
scroll to position [1974, 0]
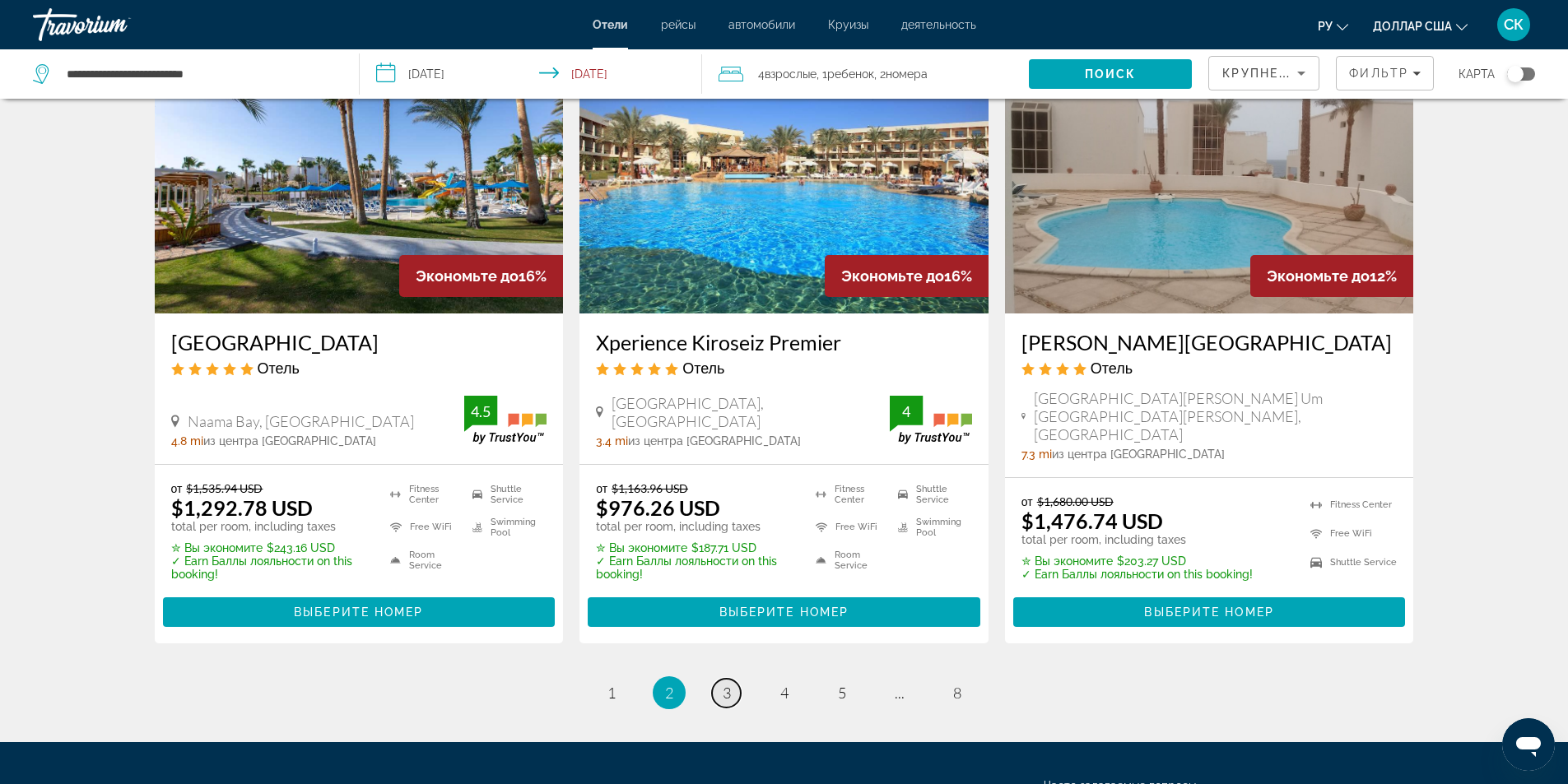
click at [730, 702] on span "3" at bounding box center [726, 692] width 8 height 18
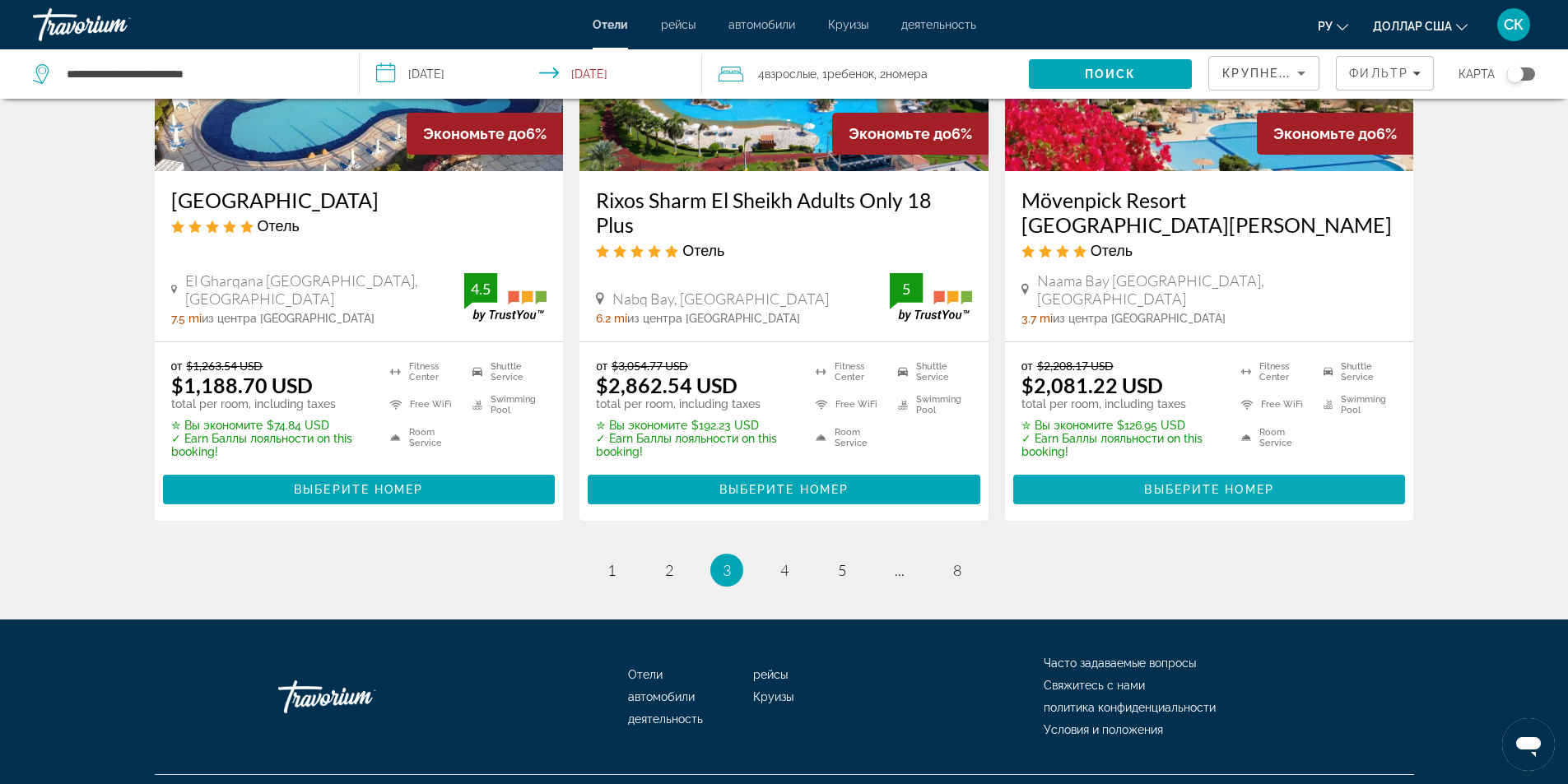
scroll to position [2170, 0]
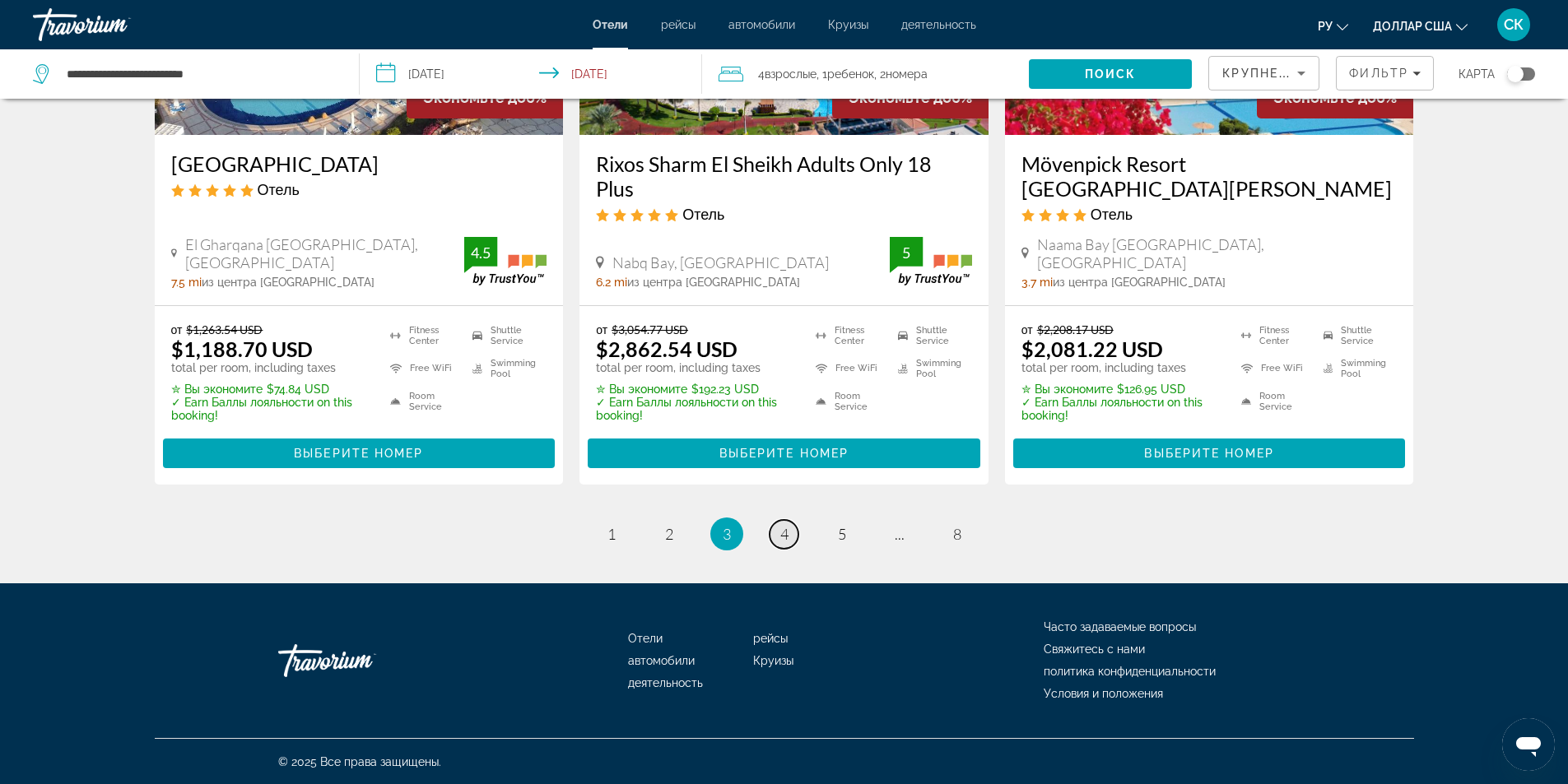
click at [785, 544] on link "page 4" at bounding box center [784, 534] width 29 height 29
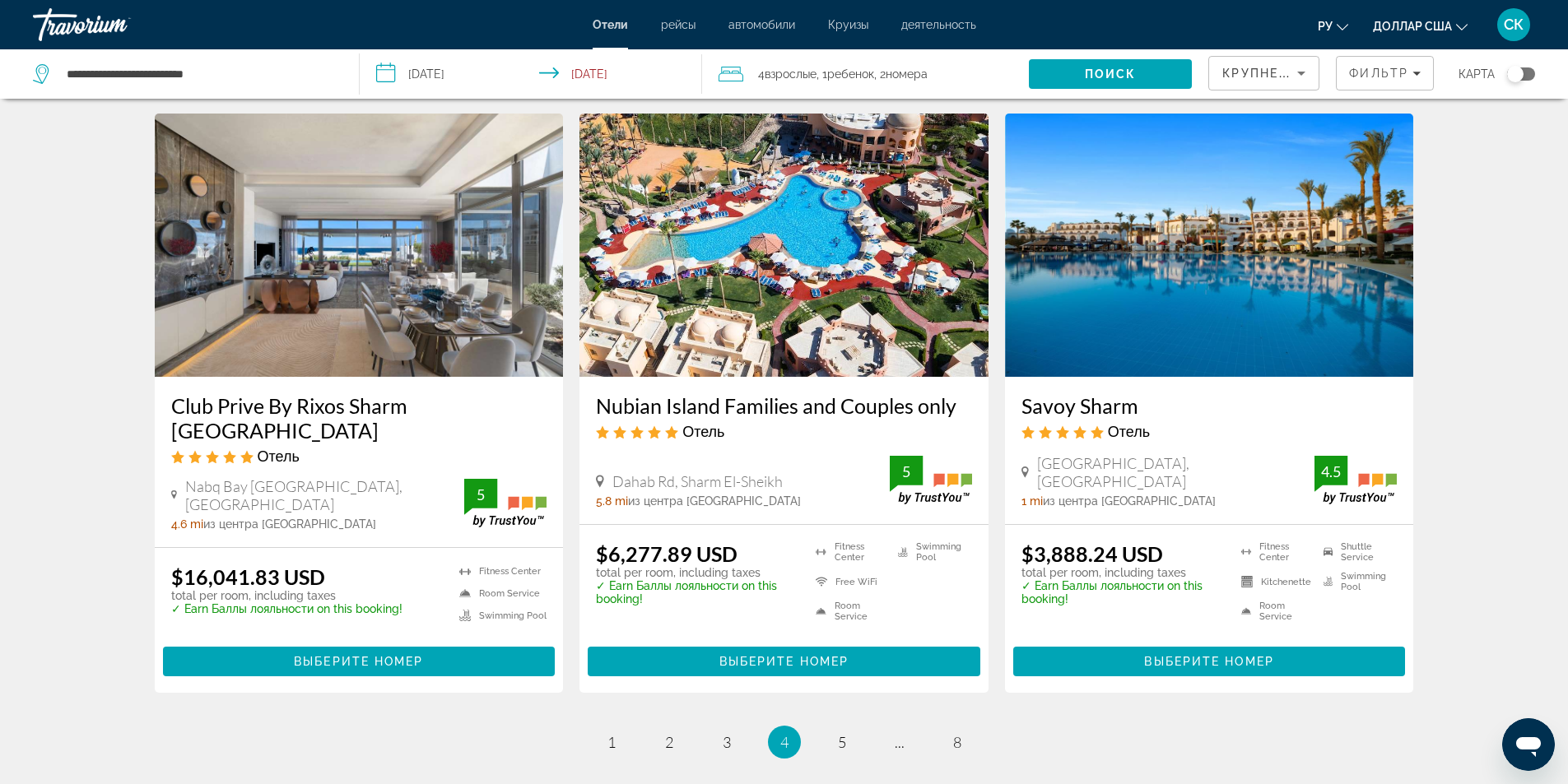
scroll to position [1974, 0]
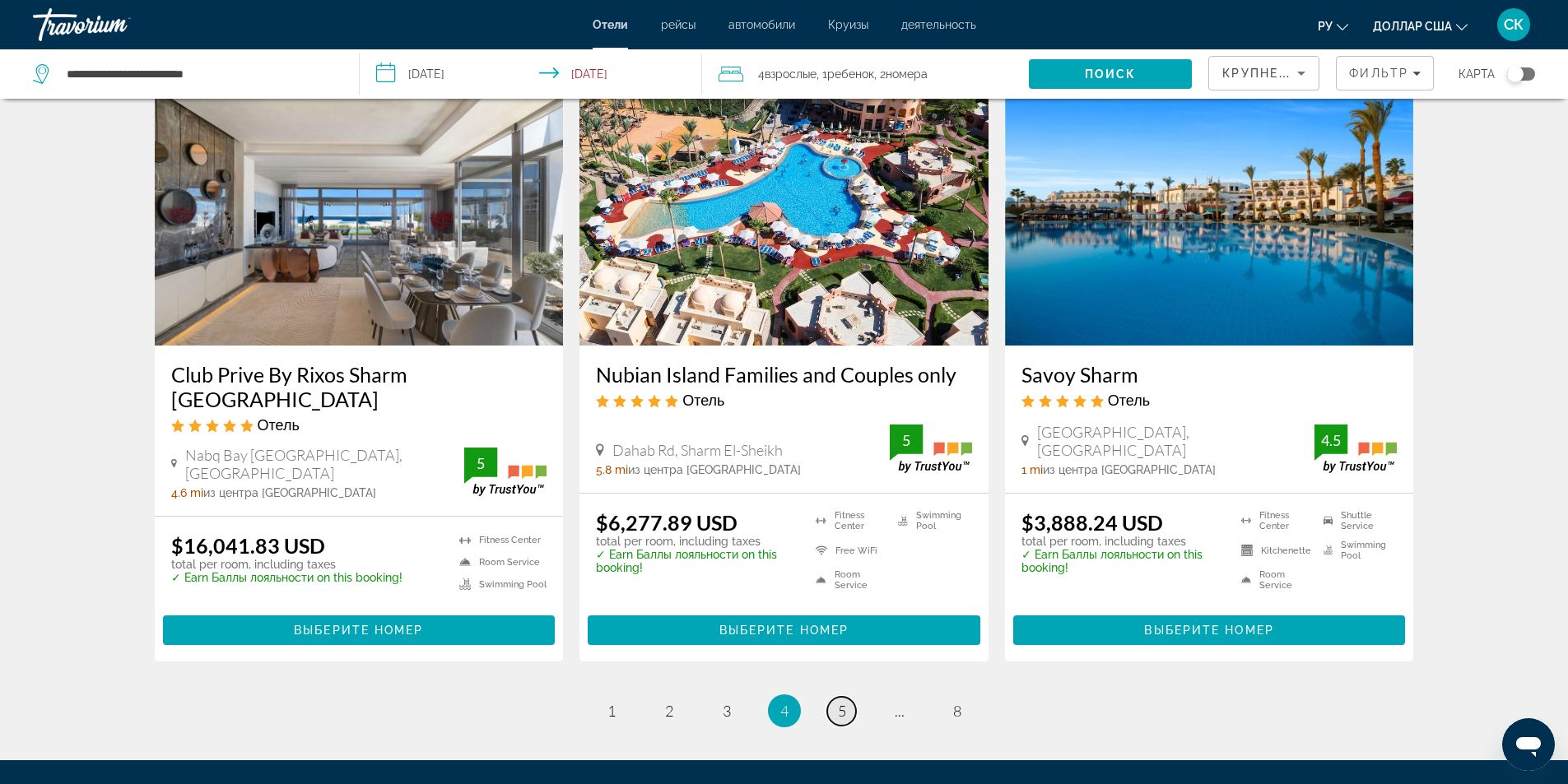
click at [846, 712] on link "page 5" at bounding box center [842, 711] width 29 height 29
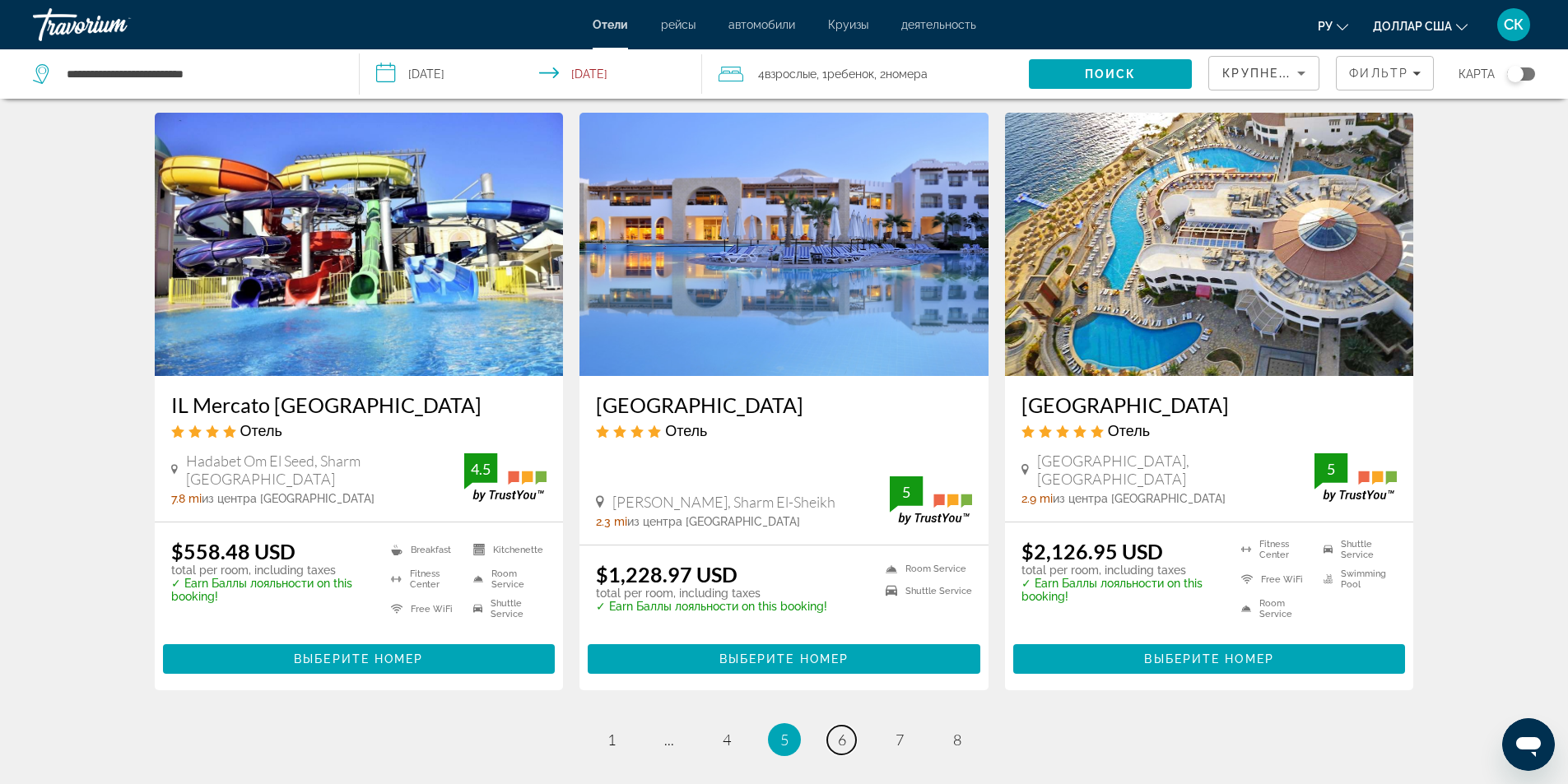
scroll to position [1974, 0]
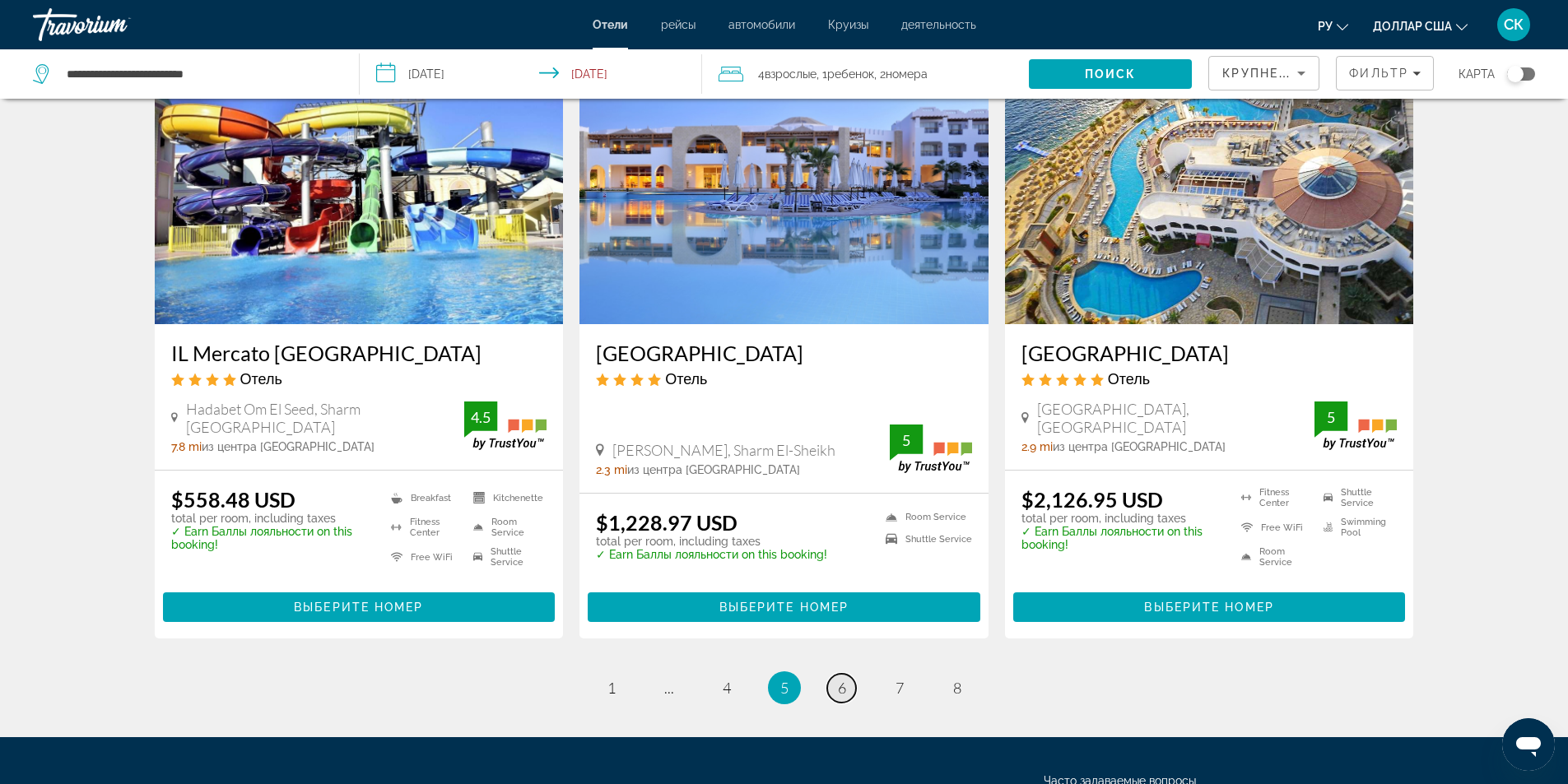
click at [843, 678] on span "6" at bounding box center [842, 687] width 8 height 18
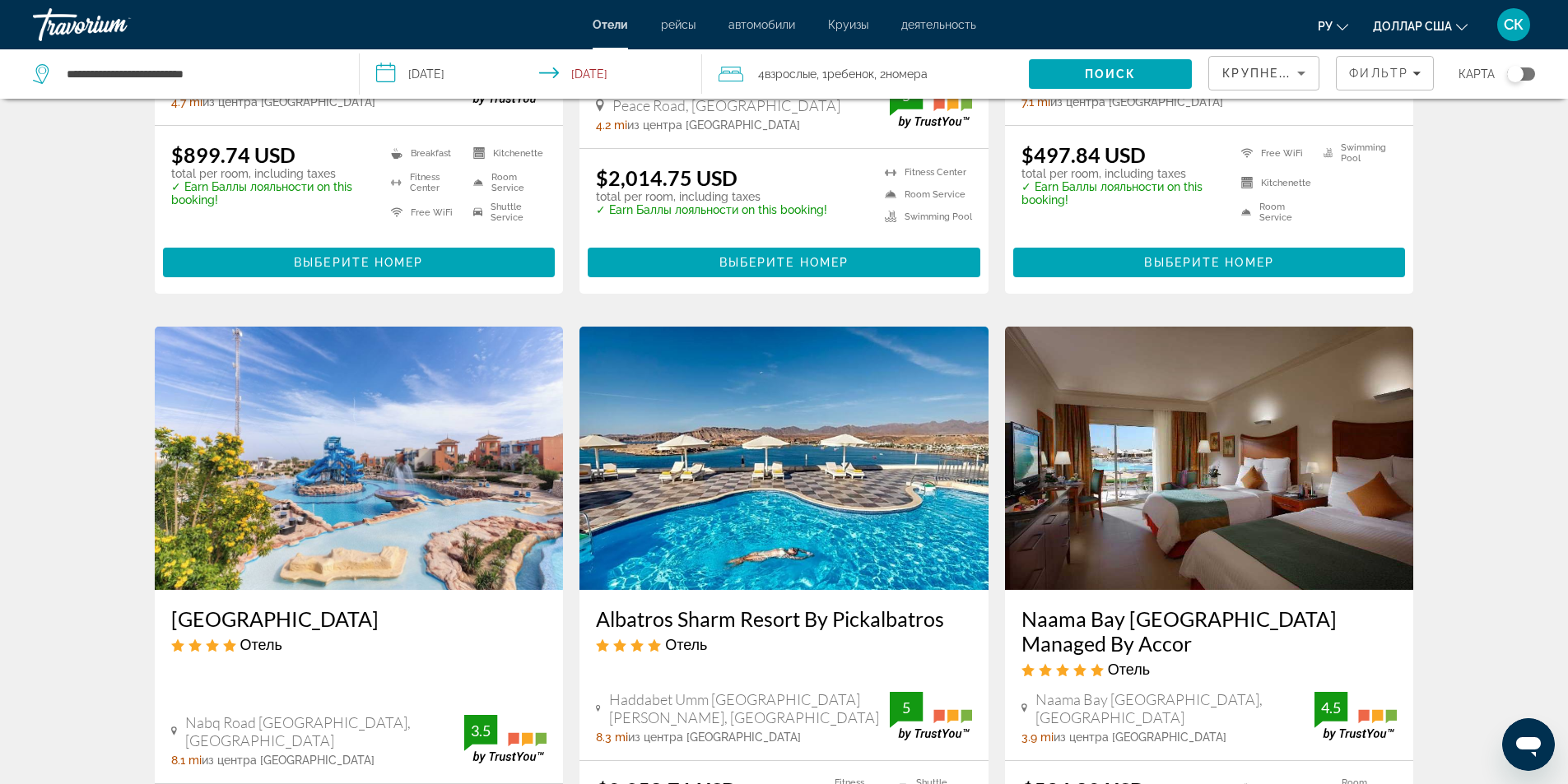
scroll to position [658, 0]
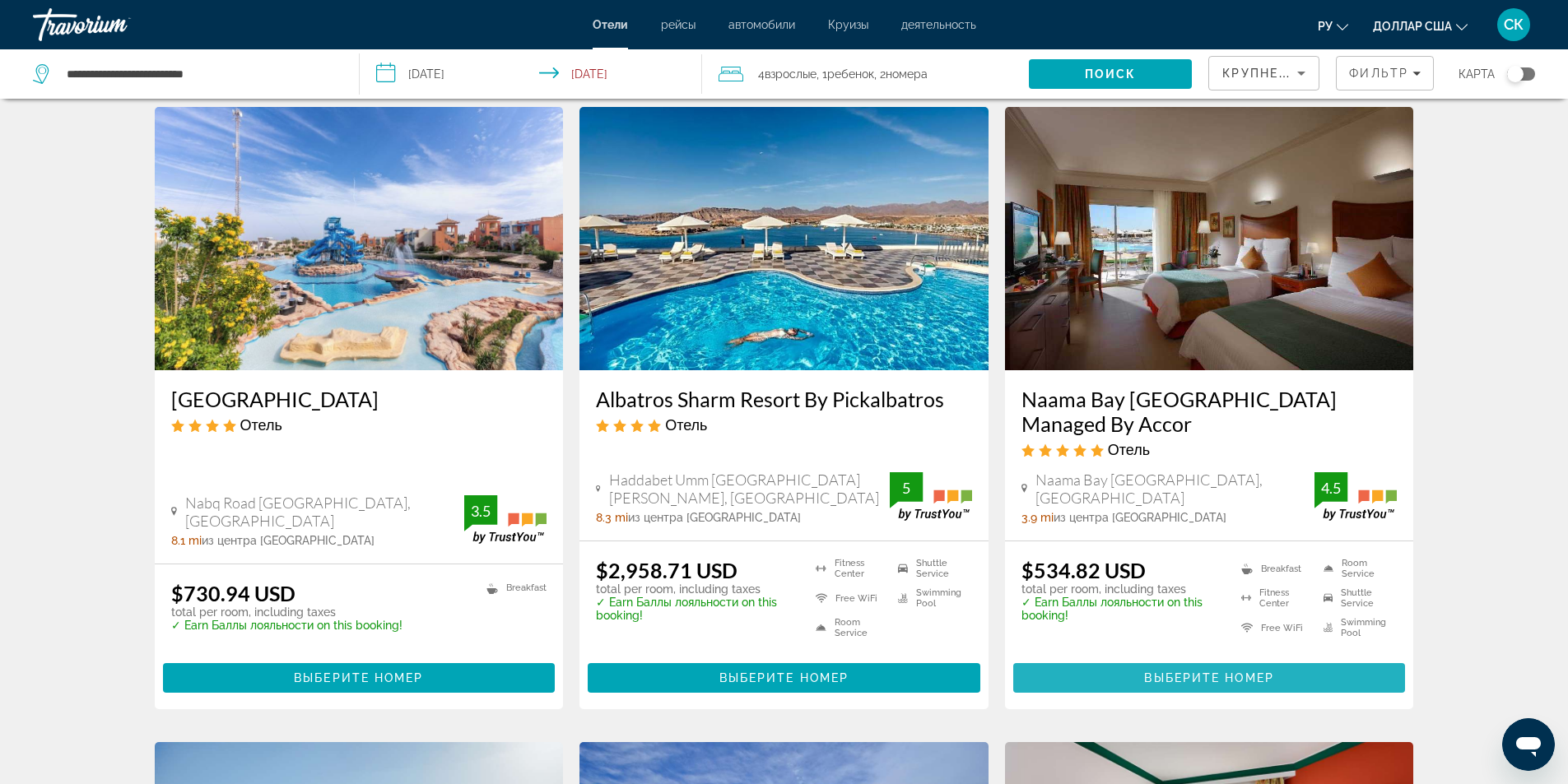
click at [1127, 681] on span "Основное содержание" at bounding box center [1209, 678] width 392 height 40
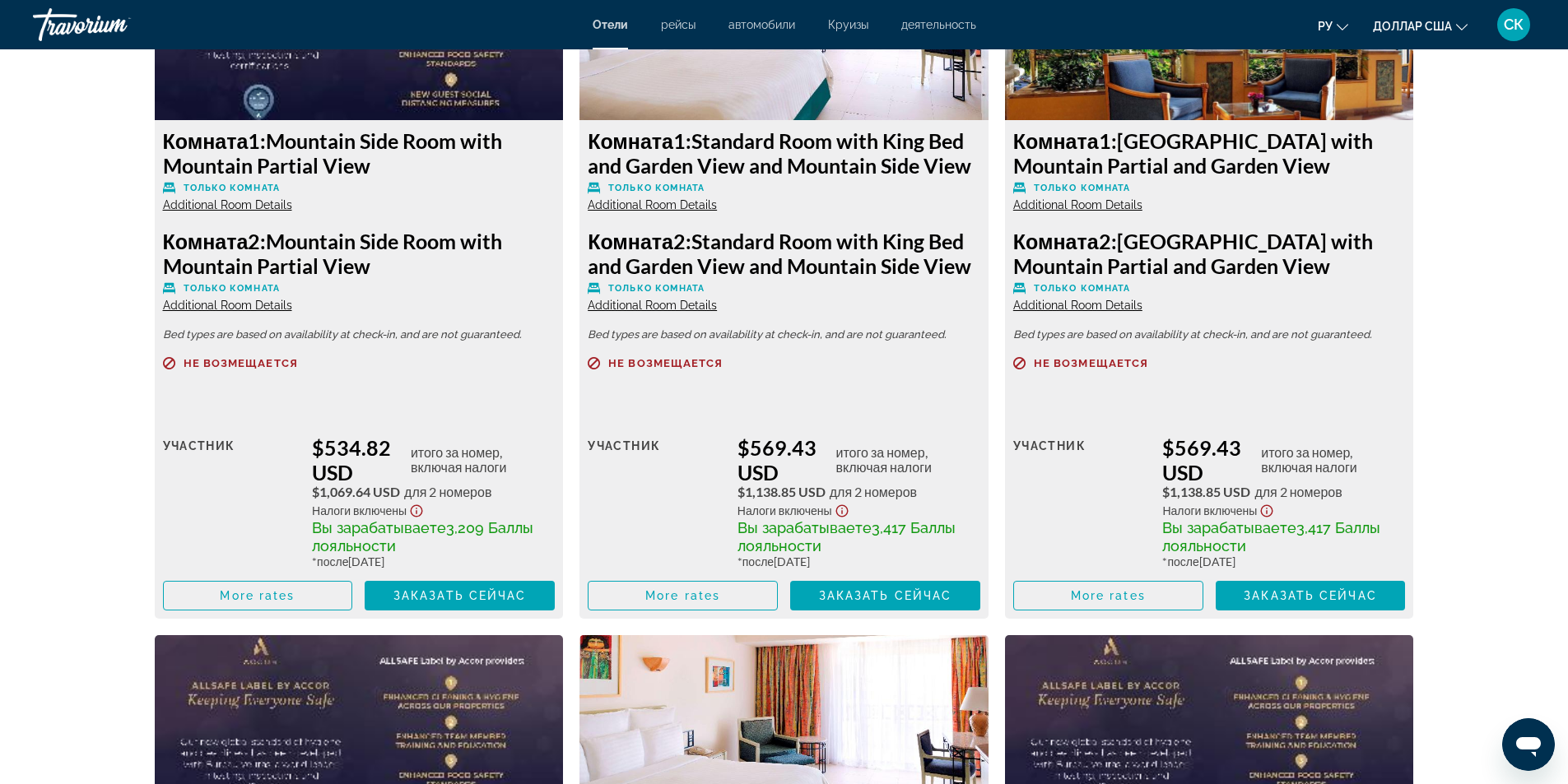
scroll to position [2412, 0]
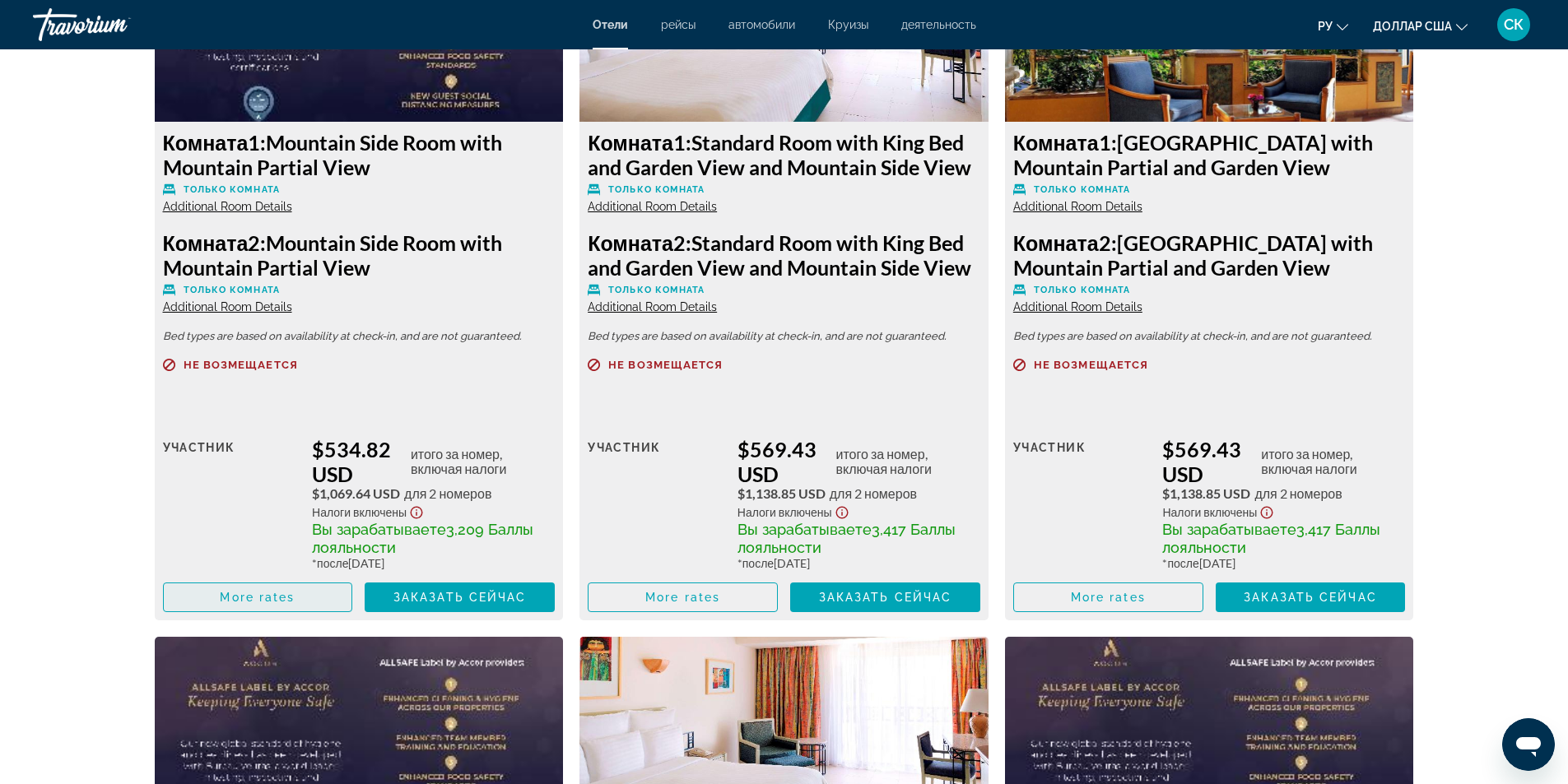
click at [269, 602] on span "More rates" at bounding box center [257, 597] width 75 height 14
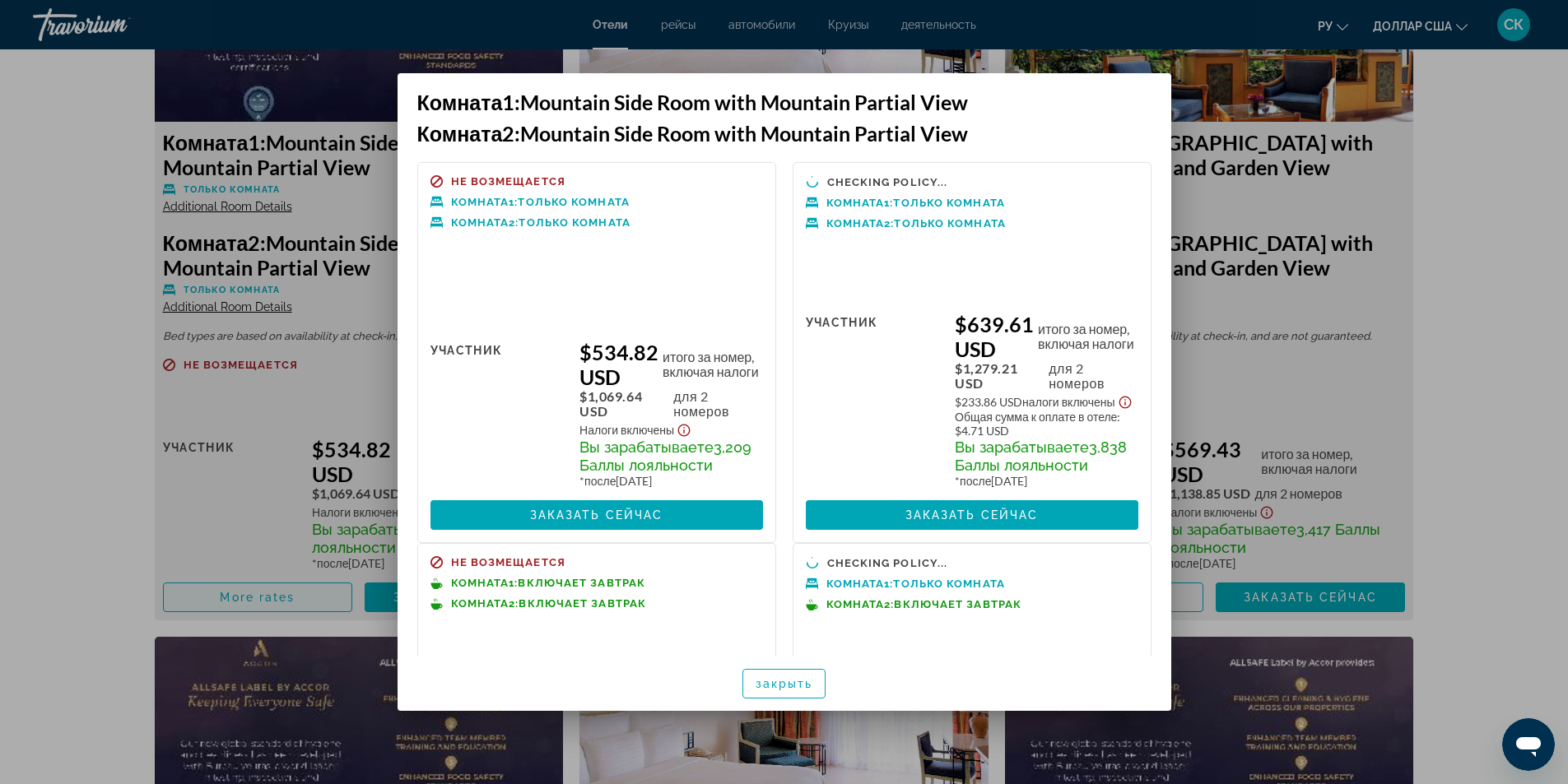
scroll to position [0, 0]
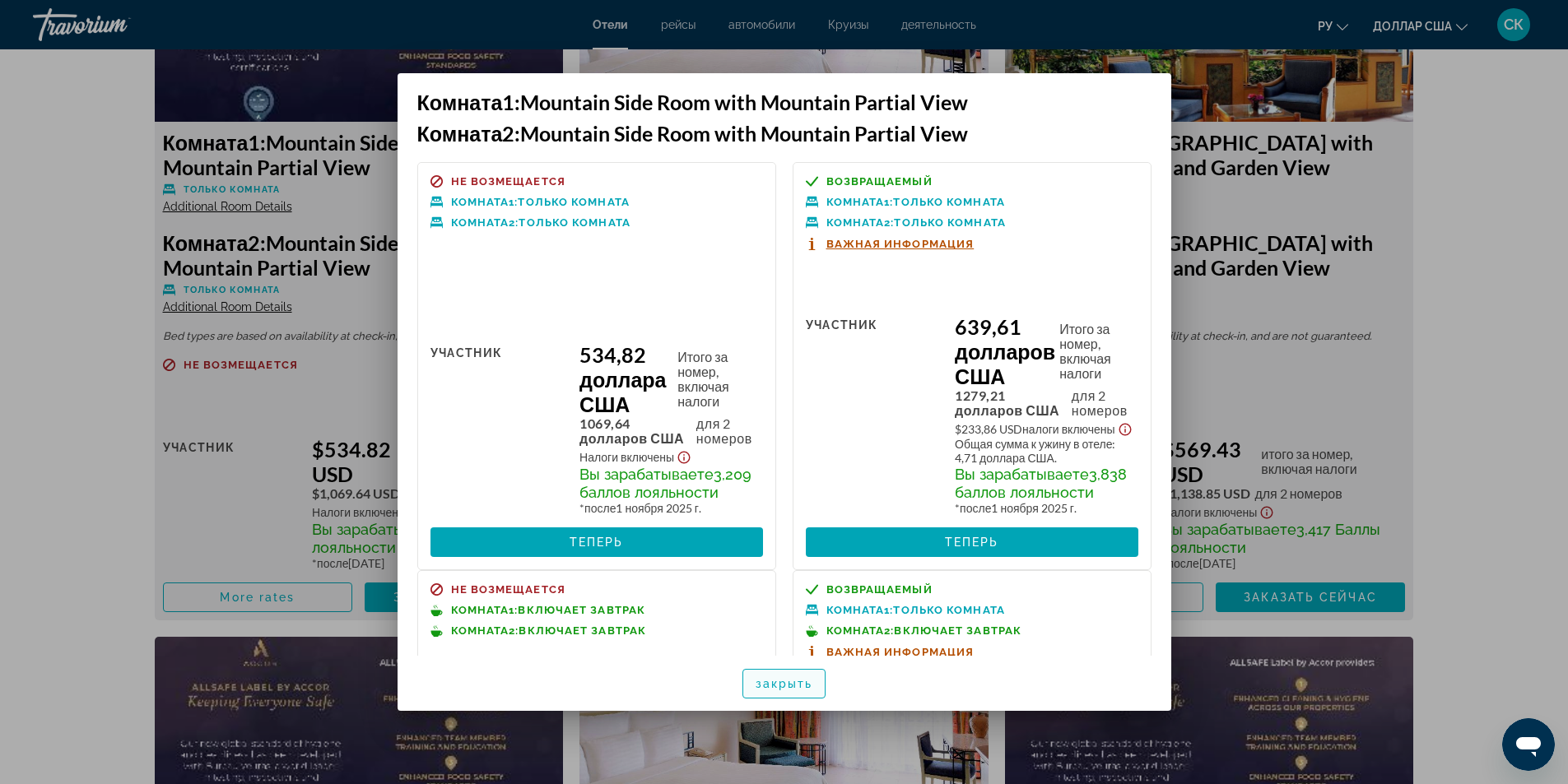
click at [812, 682] on font "закрыть" at bounding box center [784, 683] width 57 height 14
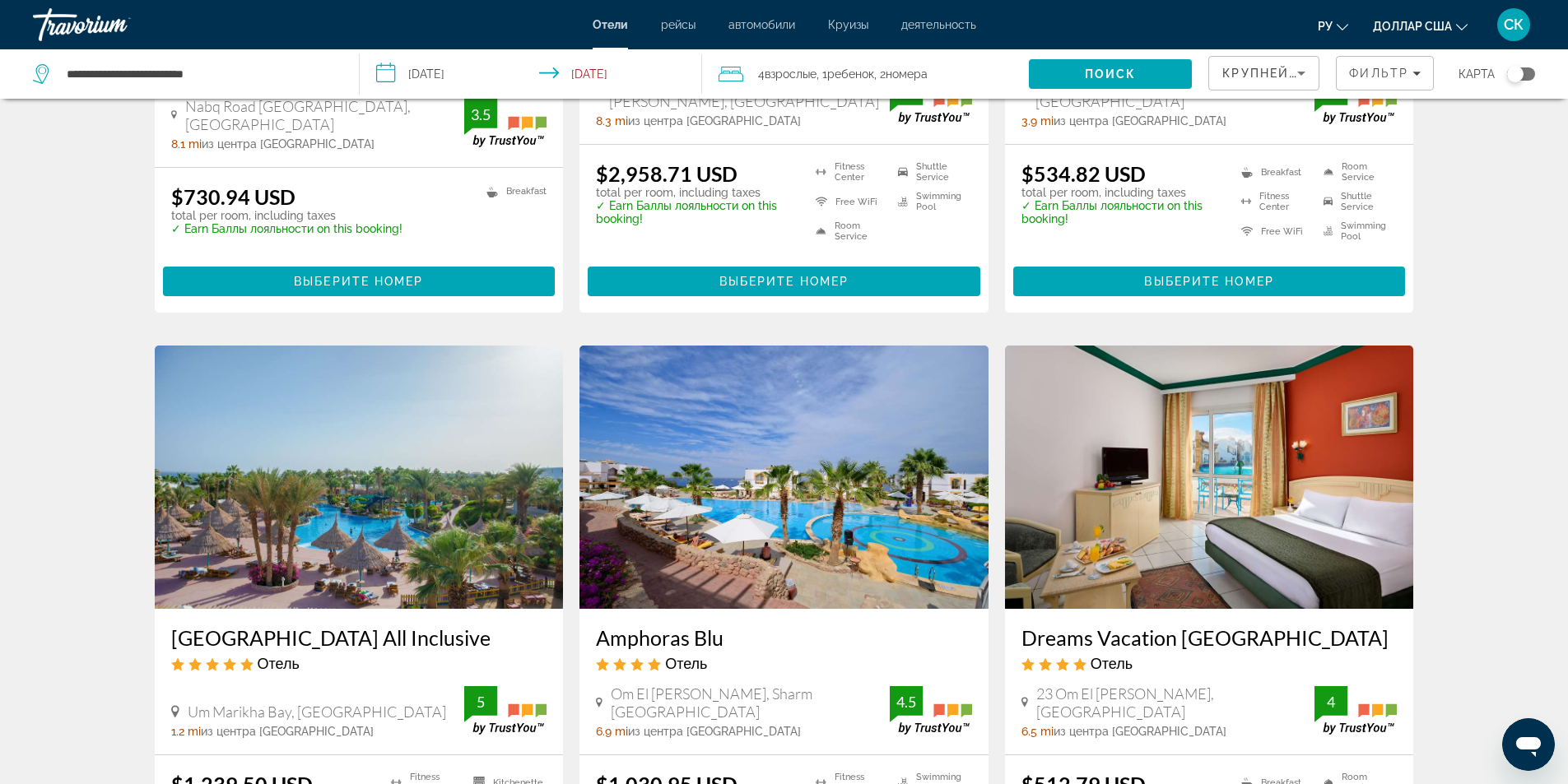
scroll to position [1273, 0]
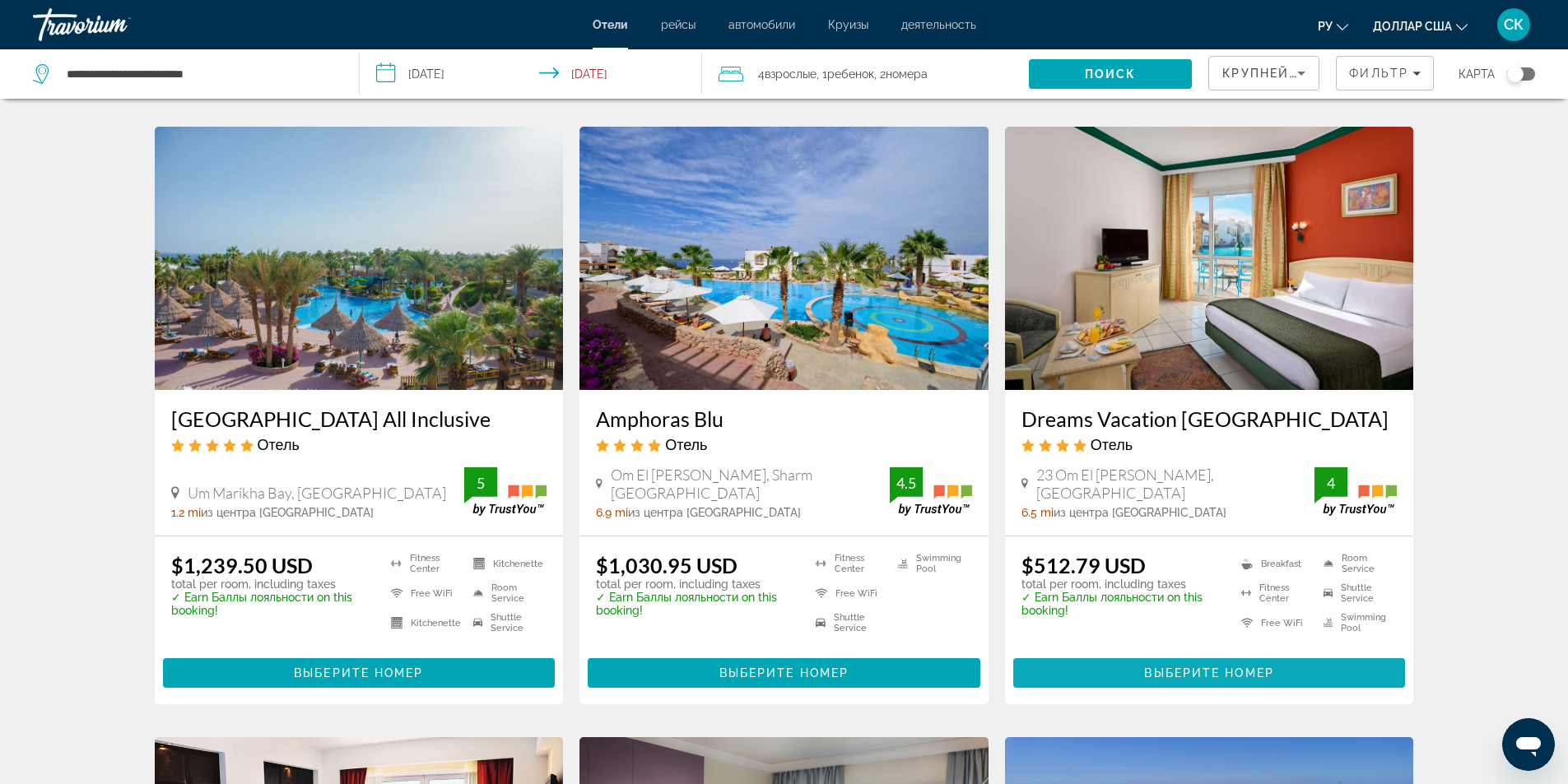
click at [1169, 692] on span "Основное содержание" at bounding box center [1209, 673] width 392 height 40
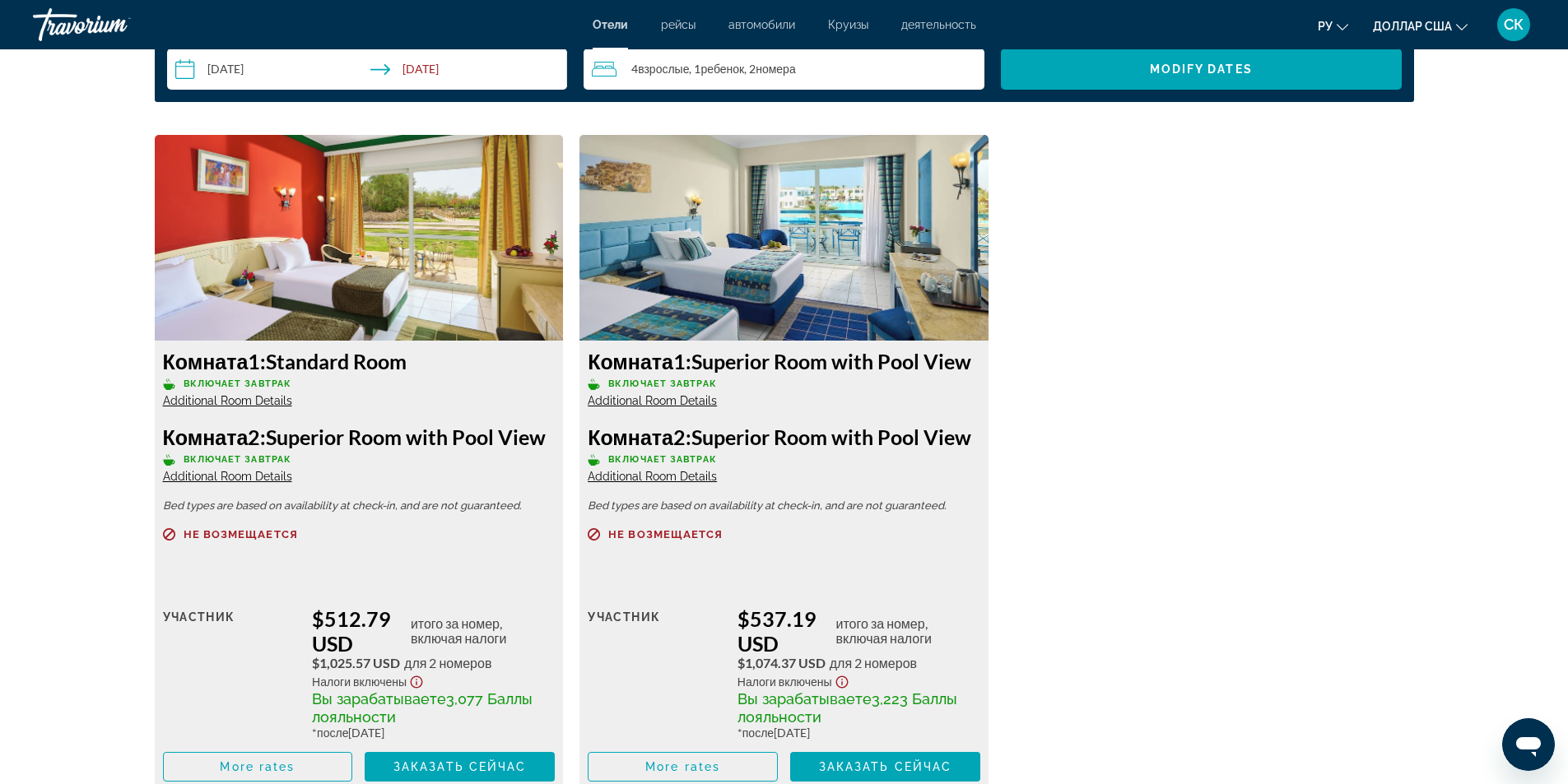
scroll to position [2413, 0]
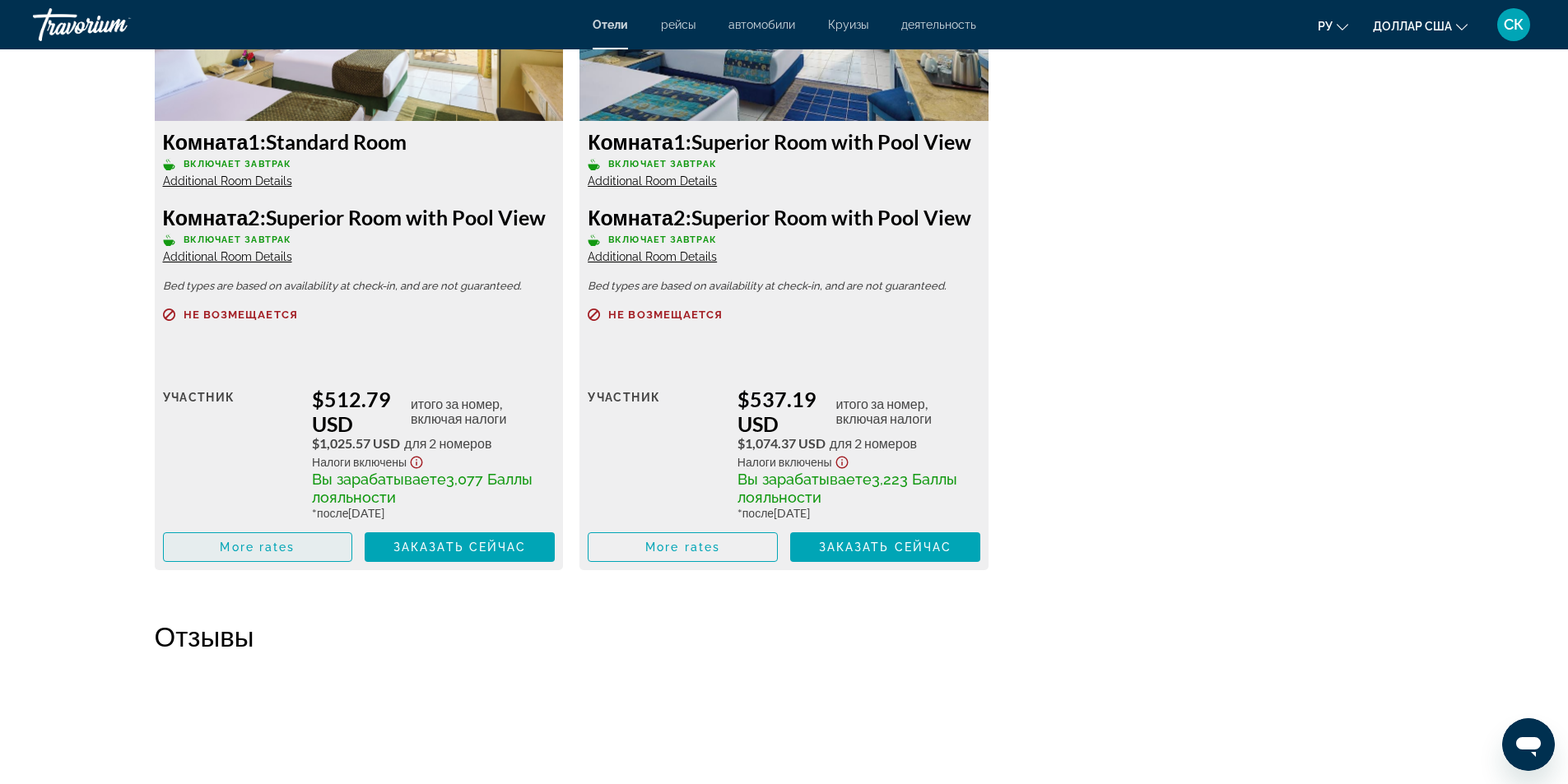
click at [267, 546] on span "More rates" at bounding box center [257, 547] width 75 height 14
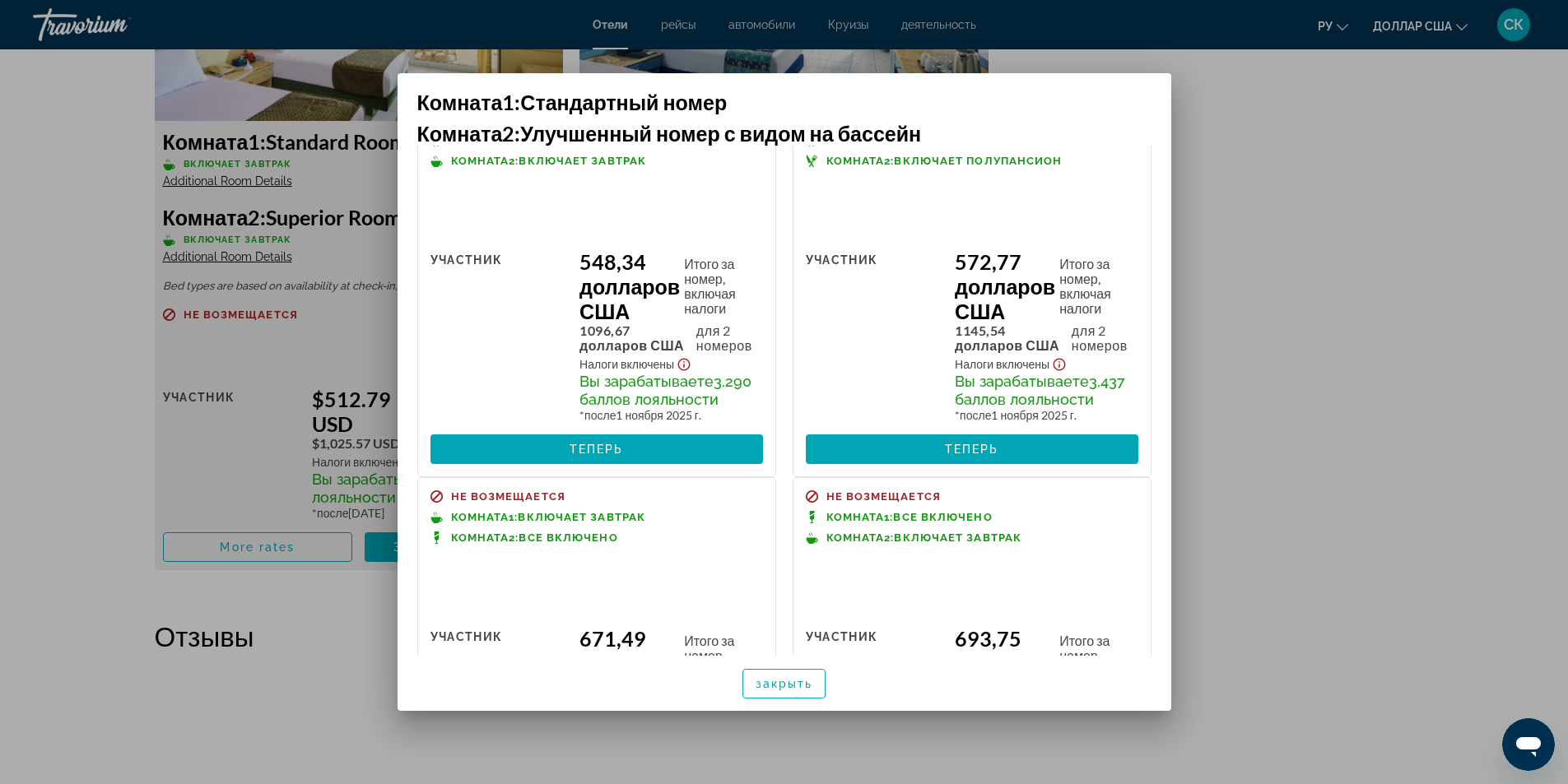
scroll to position [878, 0]
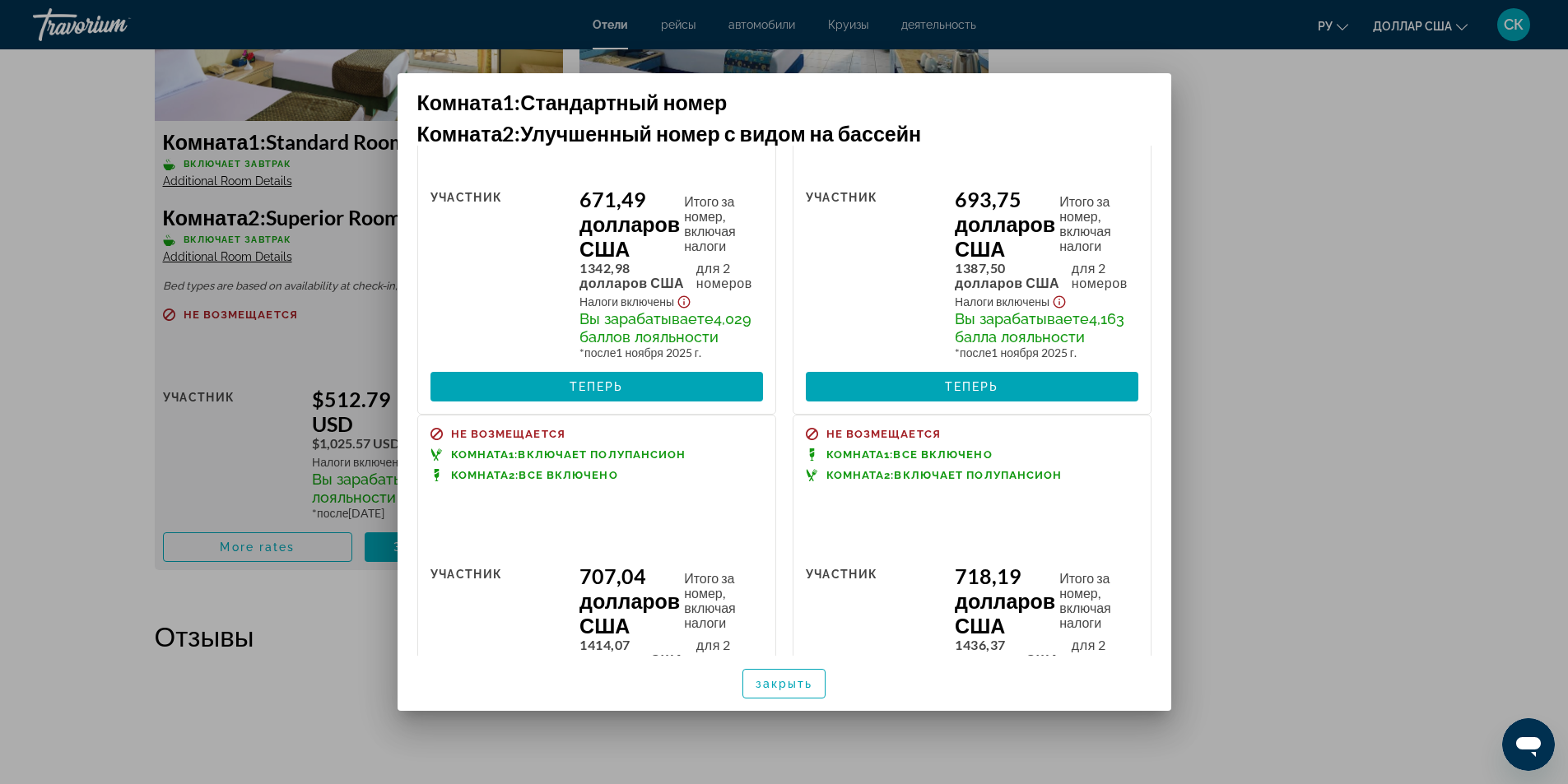
click at [1286, 261] on div at bounding box center [784, 392] width 1568 height 784
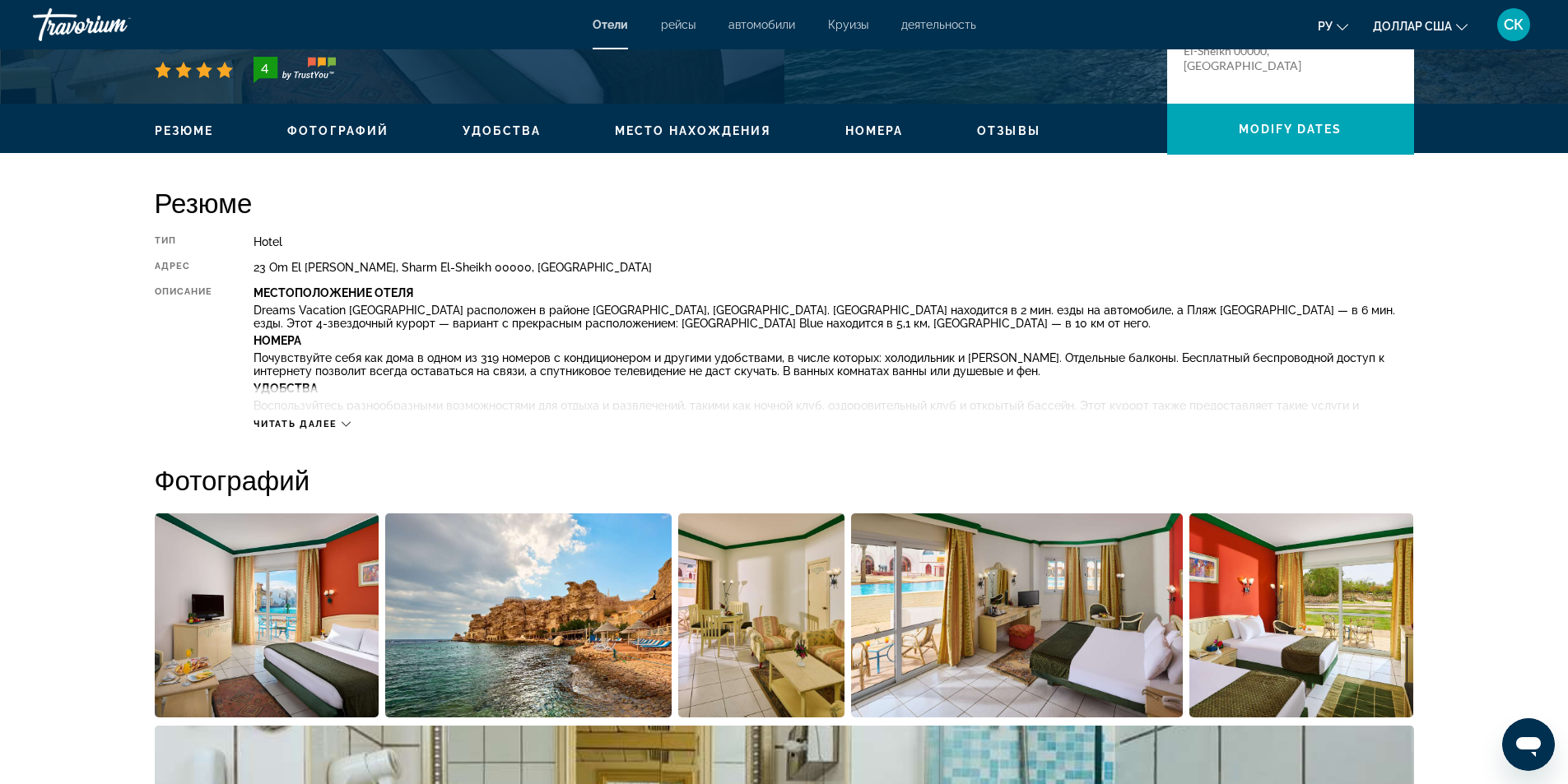
scroll to position [0, 0]
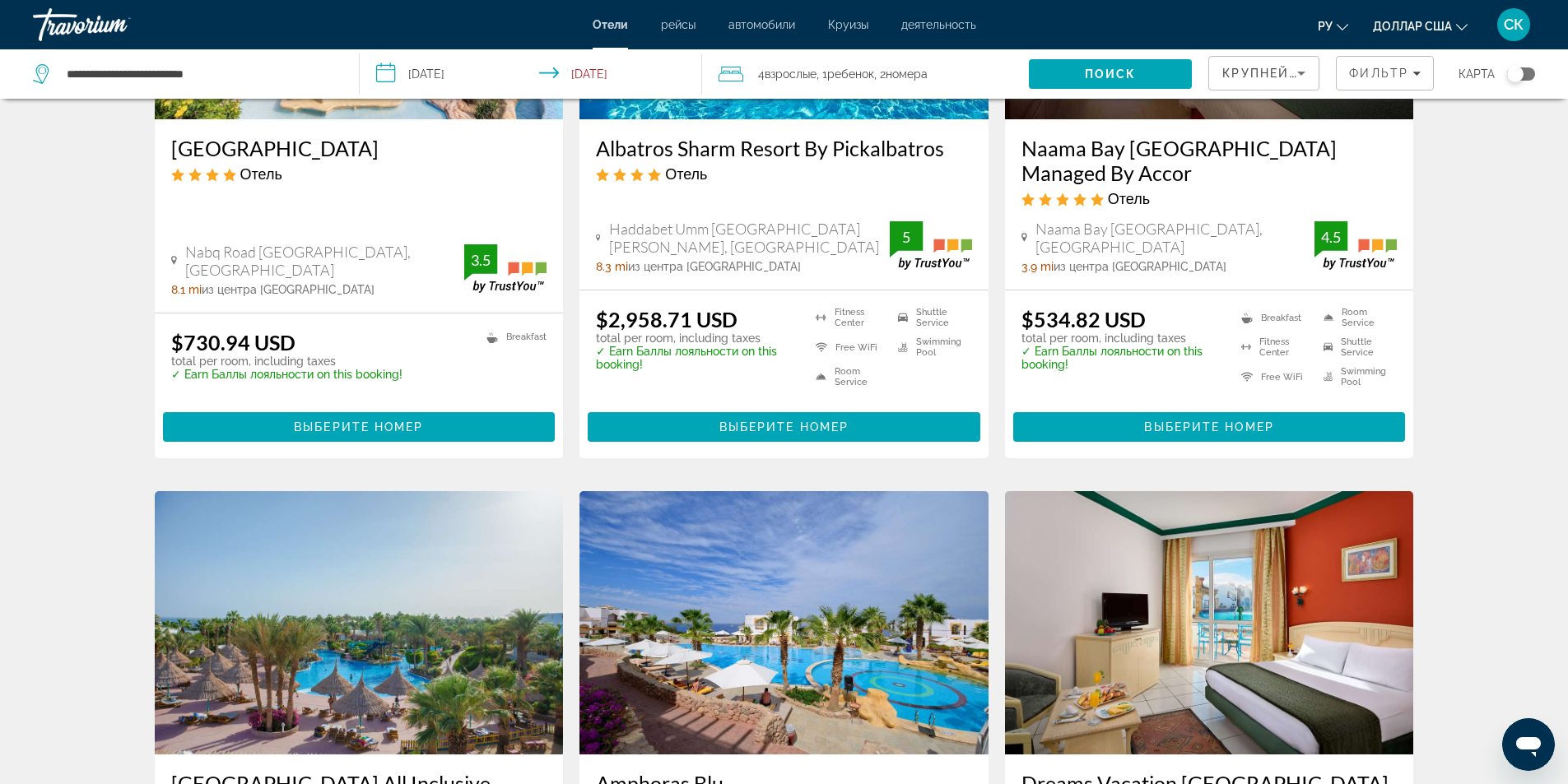
scroll to position [878, 0]
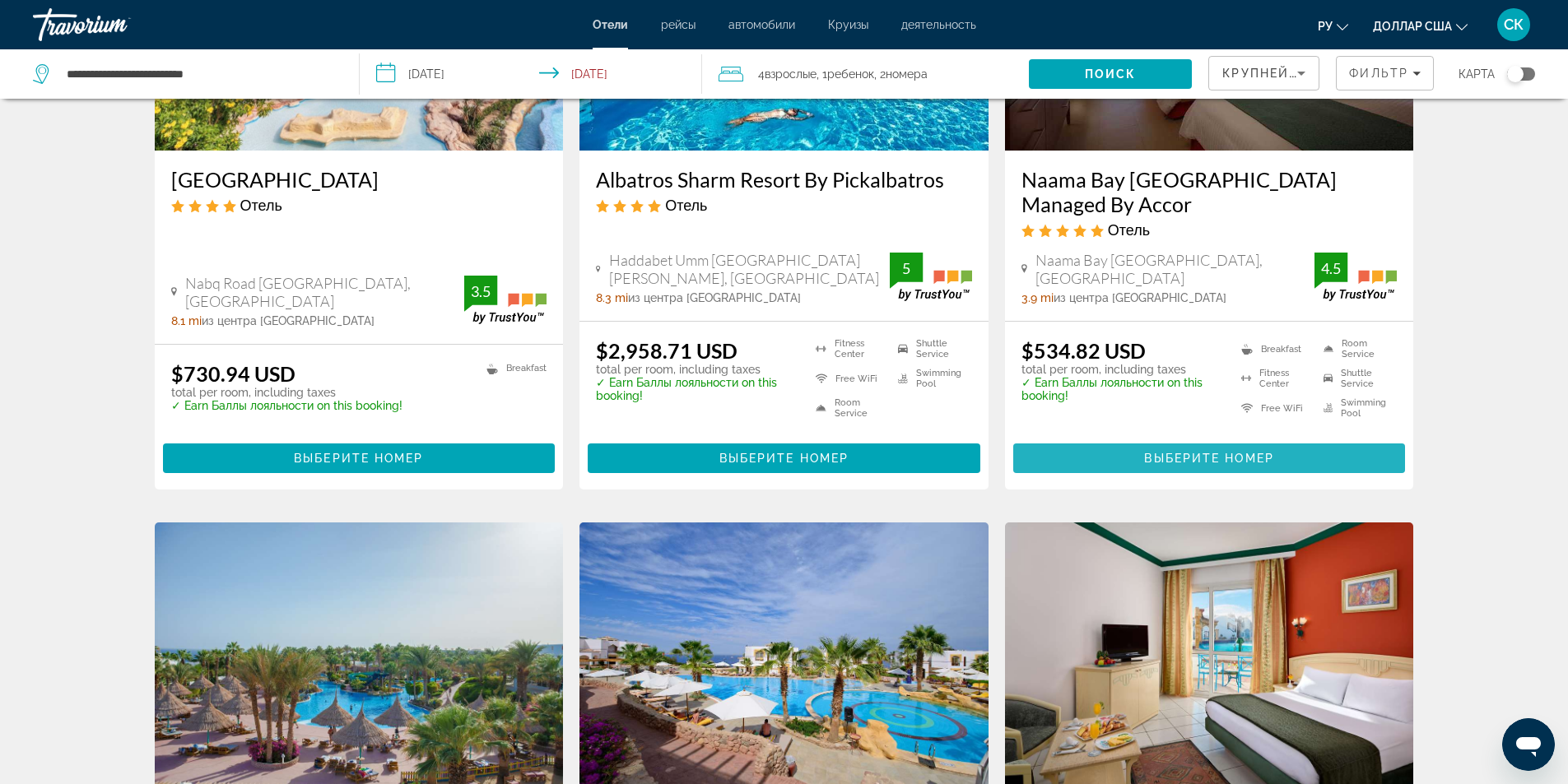
click at [1145, 462] on span "Выберите номер" at bounding box center [1208, 458] width 129 height 14
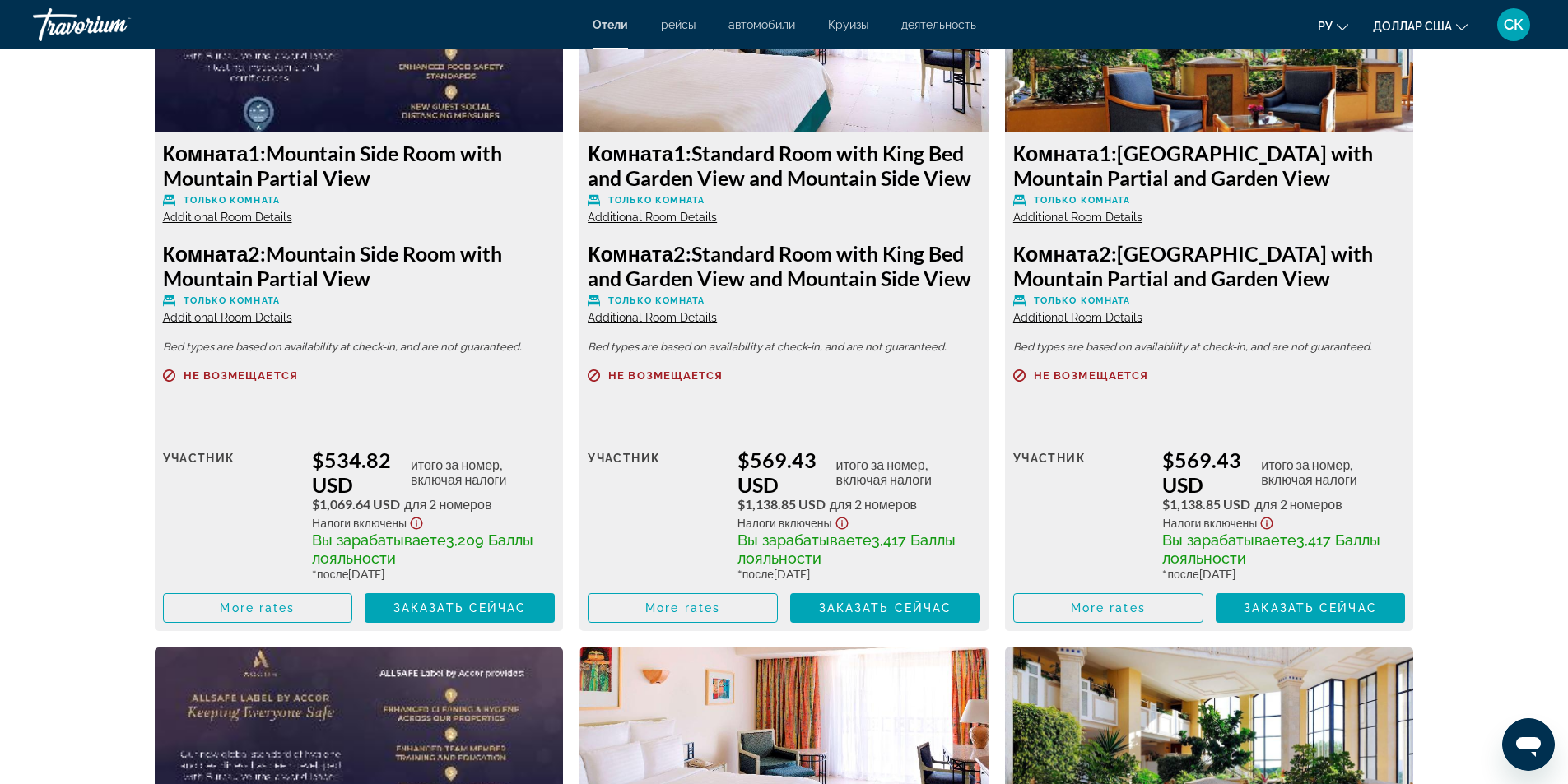
scroll to position [2412, 0]
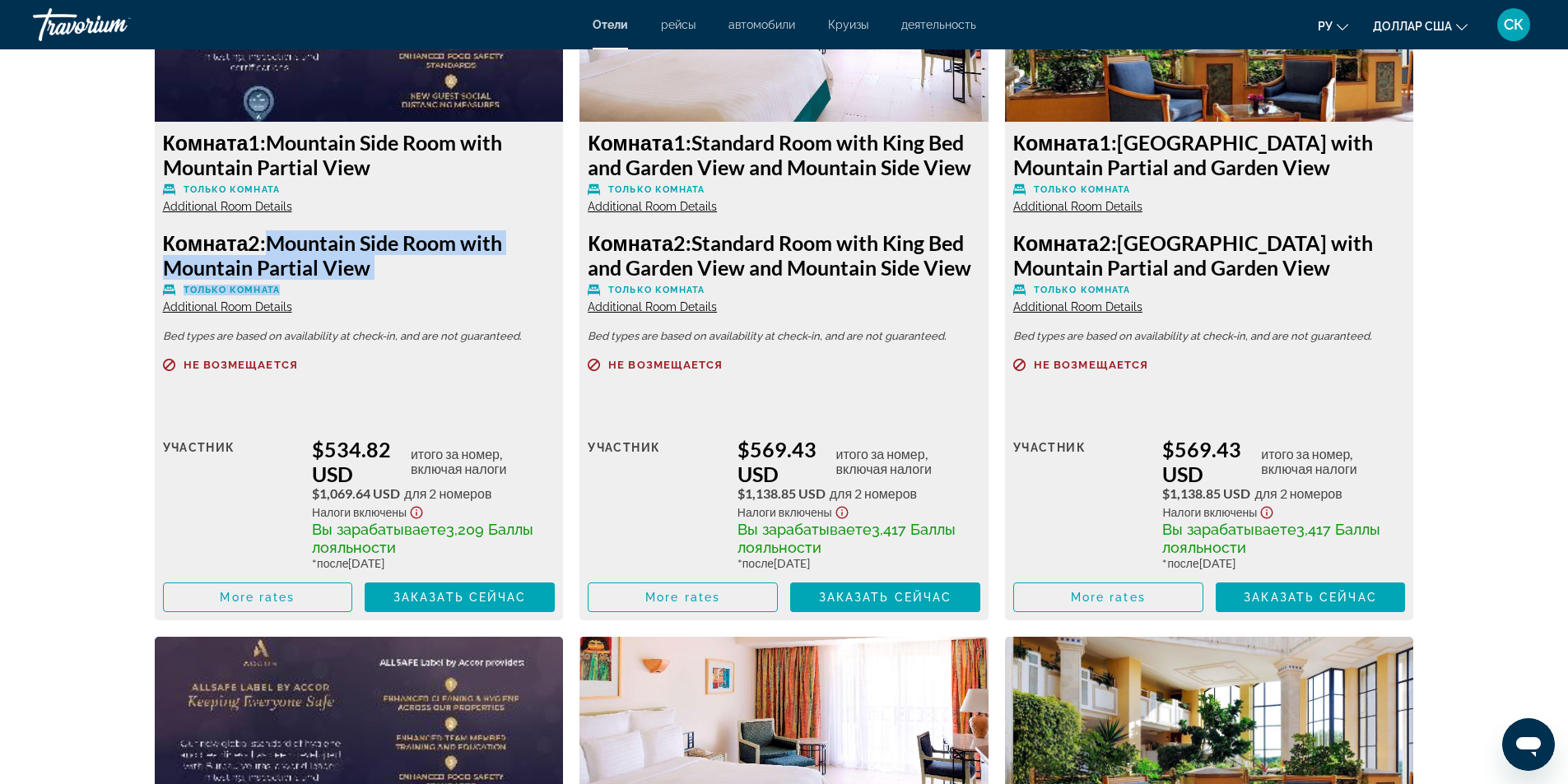
drag, startPoint x: 269, startPoint y: 243, endPoint x: 396, endPoint y: 282, distance: 132.9
click at [396, 282] on div "Комната 2: [GEOGRAPHIC_DATA] with Mountain Partial View Только комната Addition…" at bounding box center [358, 272] width 392 height 84
click at [381, 404] on div "Не возмещается Розничная цена $0.00 когда вы выкупаете участник $534.82 USD ито…" at bounding box center [358, 485] width 392 height 254
click at [360, 271] on h3 "Комната 2: [GEOGRAPHIC_DATA] with Mountain Partial View" at bounding box center [358, 255] width 392 height 49
drag, startPoint x: 272, startPoint y: 243, endPoint x: 376, endPoint y: 274, distance: 108.5
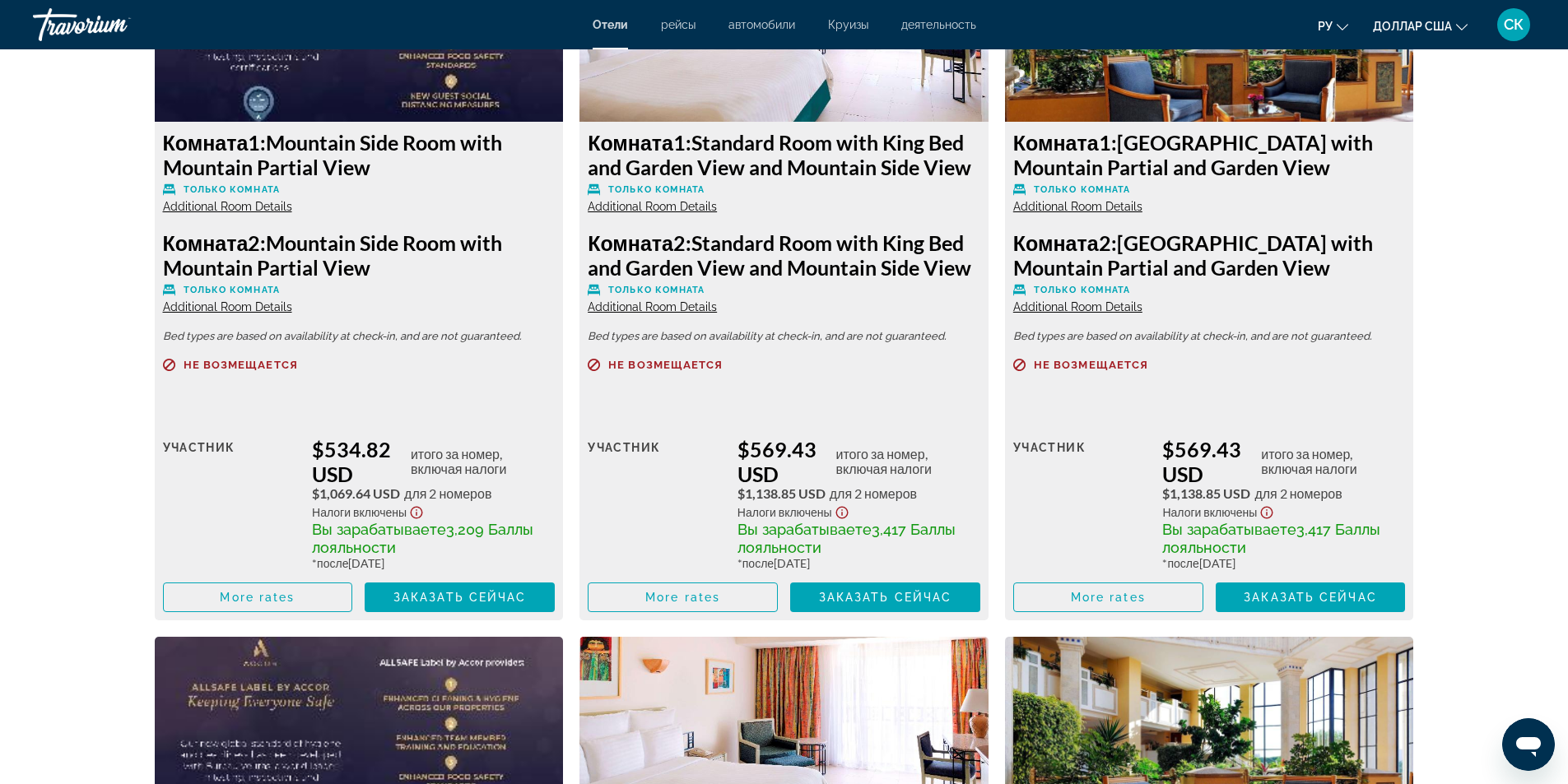
click at [376, 274] on h3 "Комната 2: [GEOGRAPHIC_DATA] with Mountain Partial View" at bounding box center [358, 255] width 392 height 49
drag, startPoint x: 528, startPoint y: 435, endPoint x: 519, endPoint y: 432, distance: 9.5
click at [527, 435] on div "Розничная цена $0.00 когда вы выкупаете участник $534.82 USD итого за номер, вк…" at bounding box center [358, 509] width 392 height 205
drag, startPoint x: 704, startPoint y: 139, endPoint x: 971, endPoint y: 172, distance: 269.0
click at [971, 172] on h3 "Комната 1: Standard Room with King Bed and Garden View and Mountain Side View" at bounding box center [784, 154] width 392 height 49
